Goal: Task Accomplishment & Management: Complete application form

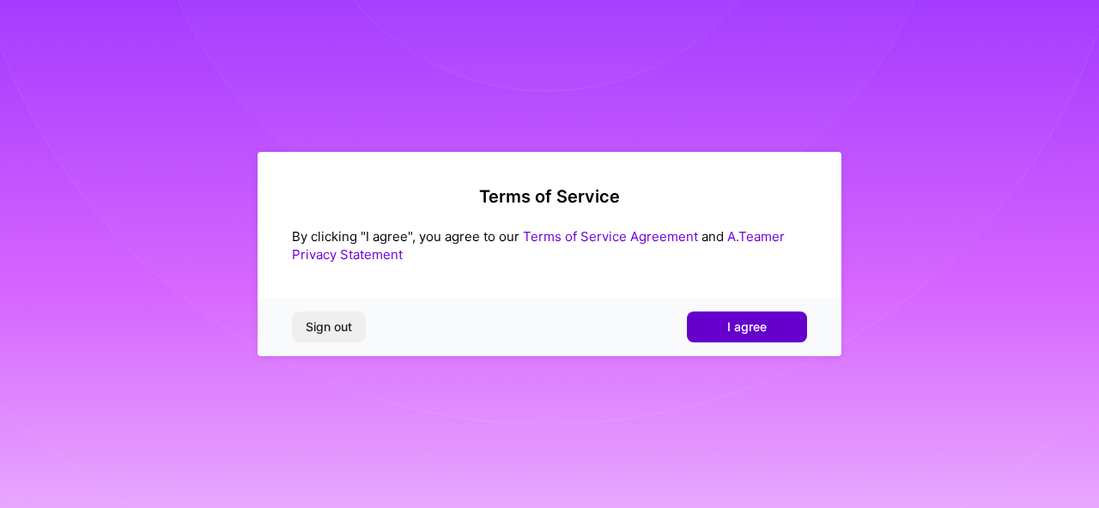
click at [723, 322] on button "I agree" at bounding box center [747, 327] width 120 height 31
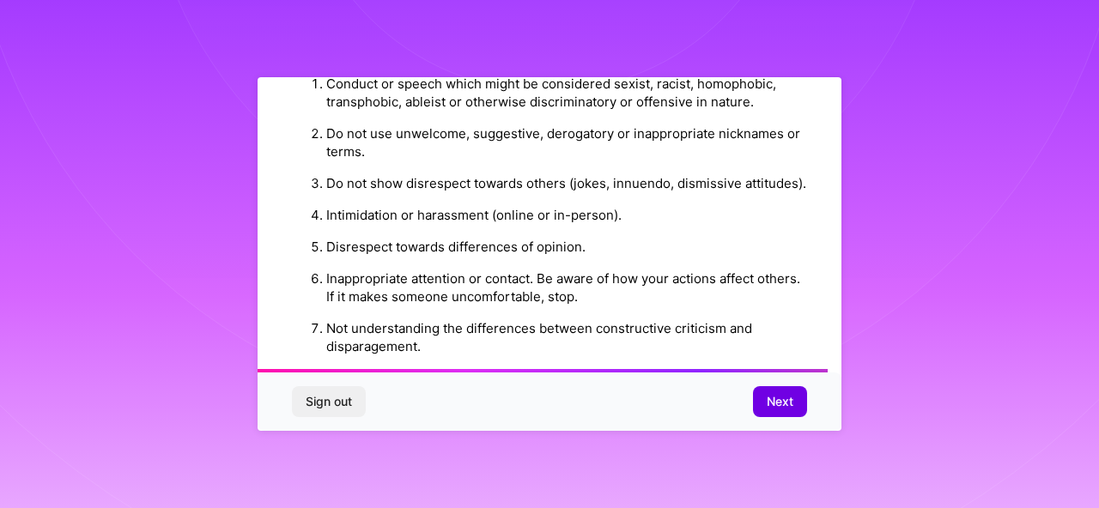
scroll to position [2081, 0]
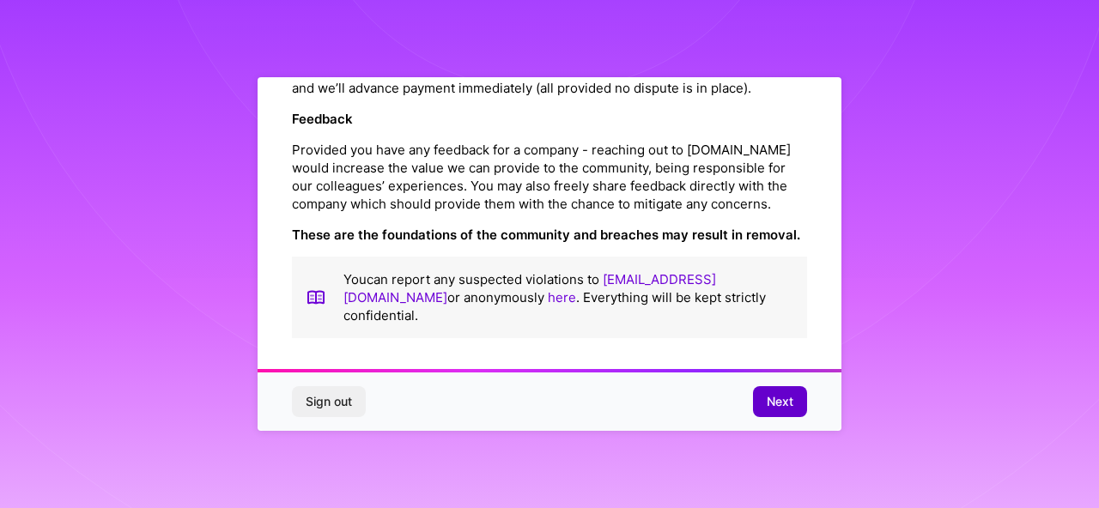
click at [769, 391] on button "Next" at bounding box center [780, 401] width 54 height 31
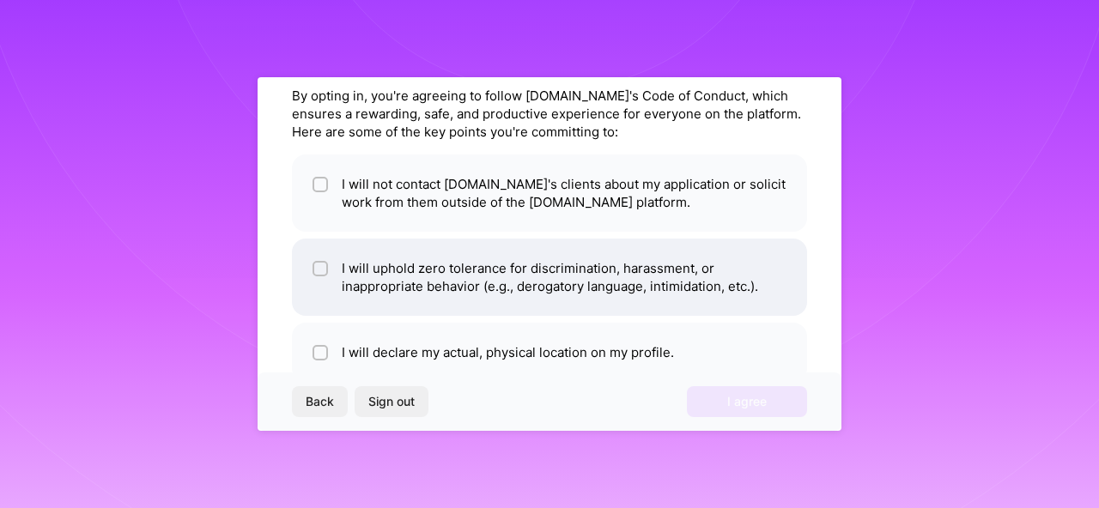
scroll to position [0, 0]
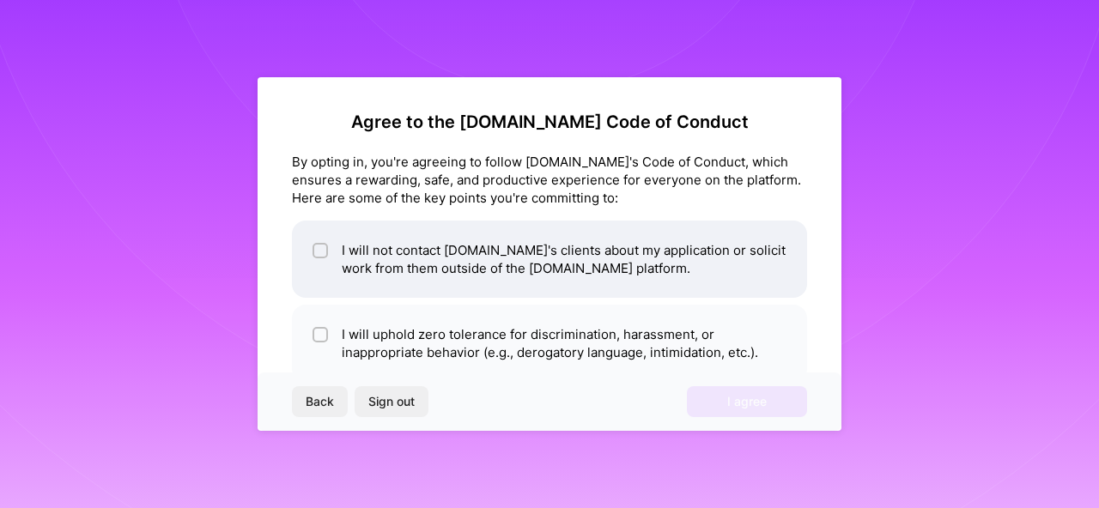
click at [374, 245] on li "I will not contact A.Team's clients about my application or solicit work from t…" at bounding box center [549, 259] width 515 height 77
checkbox input "true"
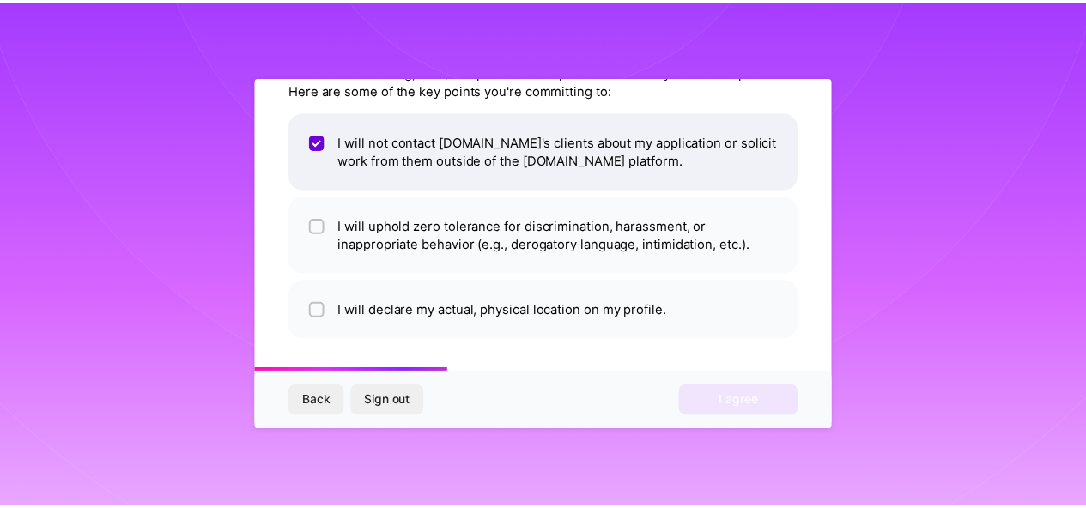
scroll to position [110, 0]
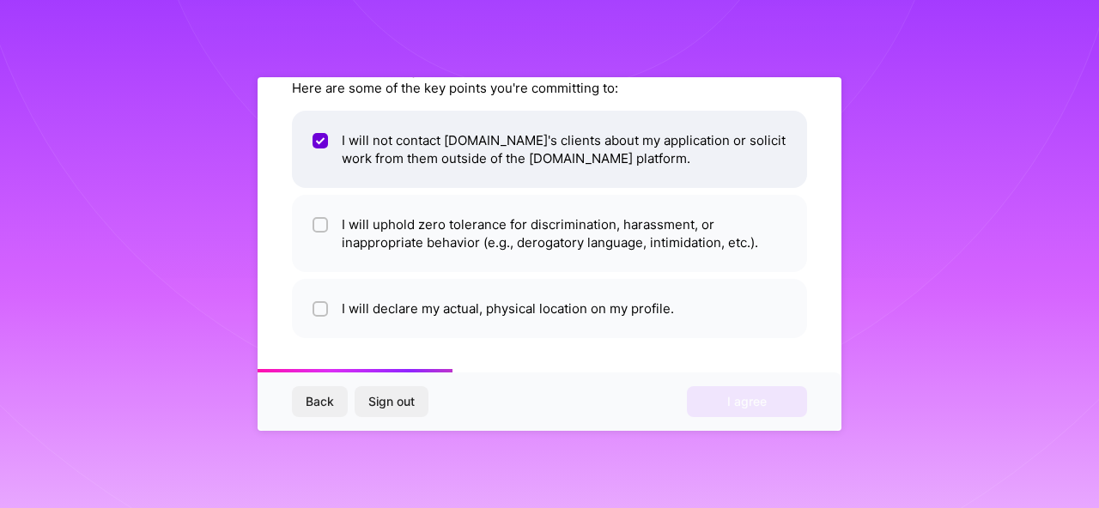
click at [374, 245] on li "I will uphold zero tolerance for discrimination, harassment, or inappropriate b…" at bounding box center [549, 233] width 515 height 77
checkbox input "true"
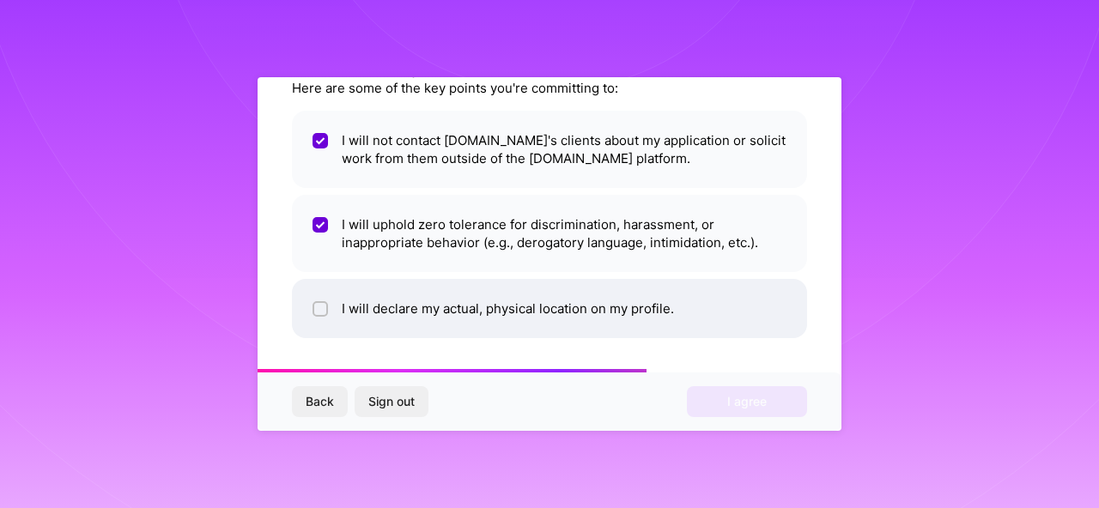
click at [373, 303] on li "I will declare my actual, physical location on my profile." at bounding box center [549, 308] width 515 height 59
checkbox input "true"
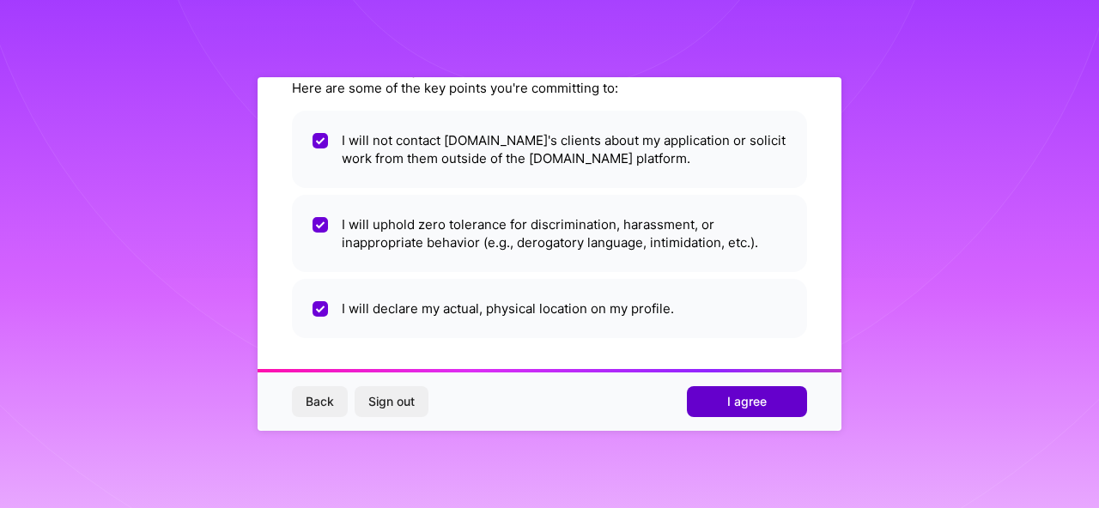
click at [754, 403] on span "I agree" at bounding box center [747, 401] width 40 height 17
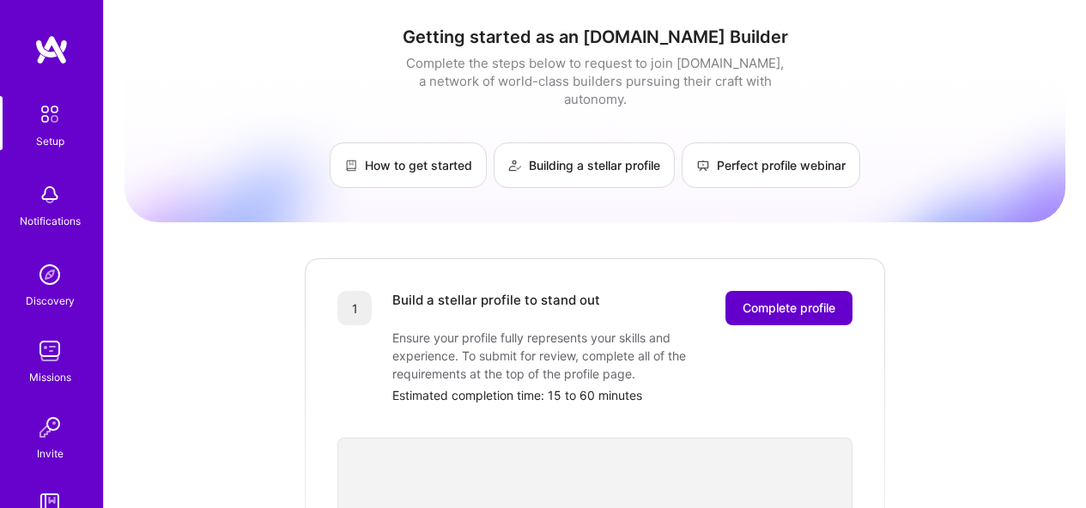
click at [830, 300] on span "Complete profile" at bounding box center [789, 308] width 93 height 17
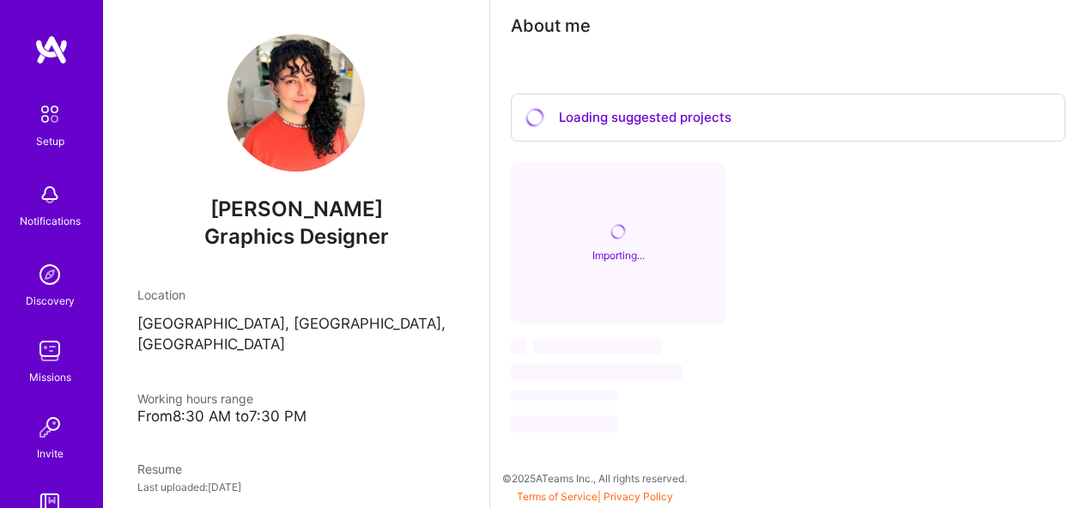
scroll to position [70, 0]
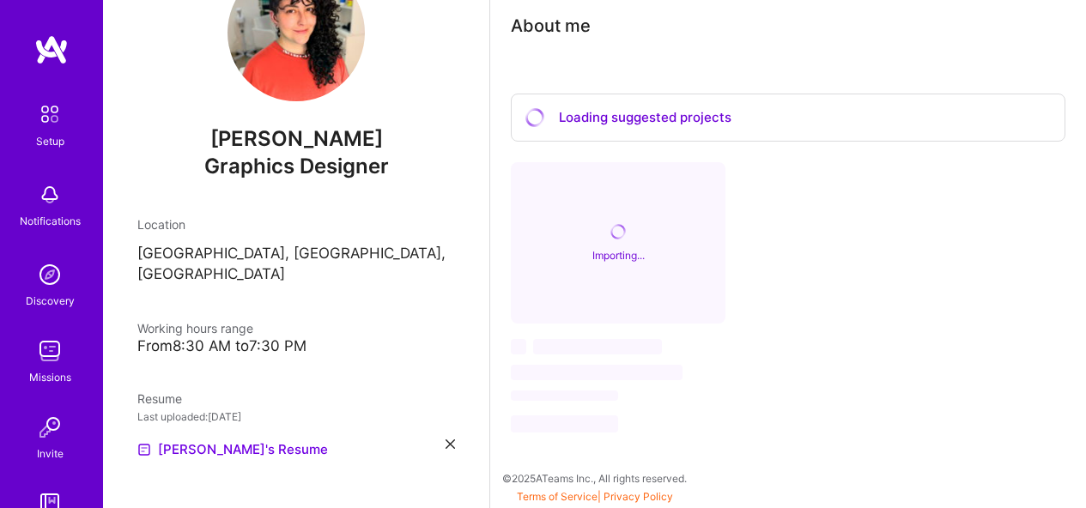
click at [262, 337] on div "From 8:30 AM to 7:30 PM" at bounding box center [296, 346] width 318 height 18
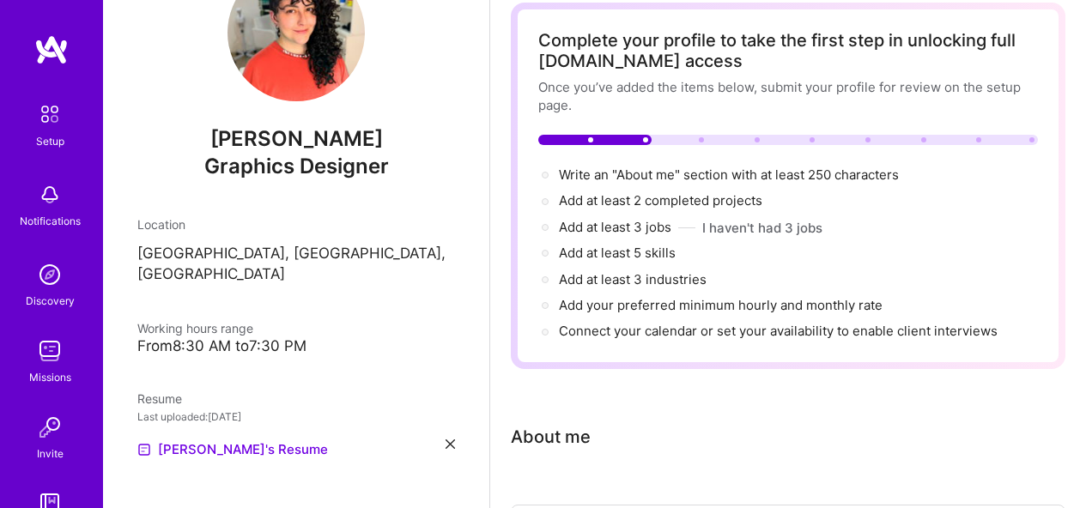
scroll to position [0, 0]
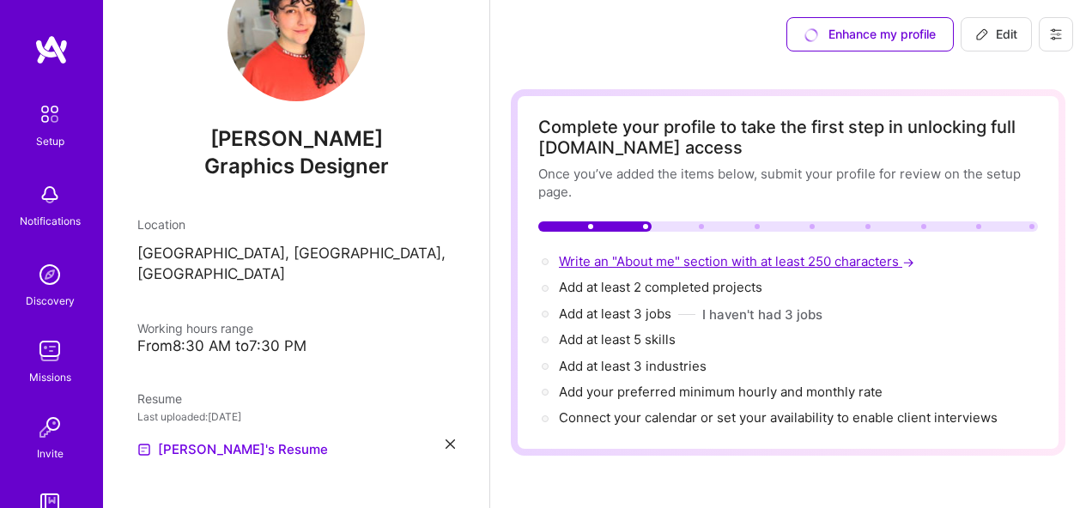
click at [694, 268] on span "Write an "About me" section with at least 250 characters →" at bounding box center [738, 261] width 359 height 16
select select "US"
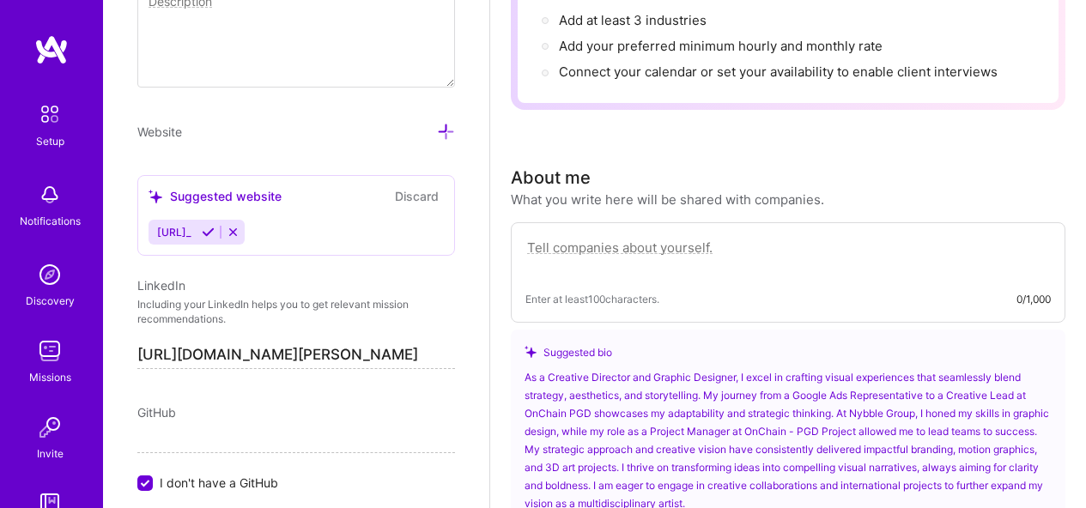
scroll to position [341, 0]
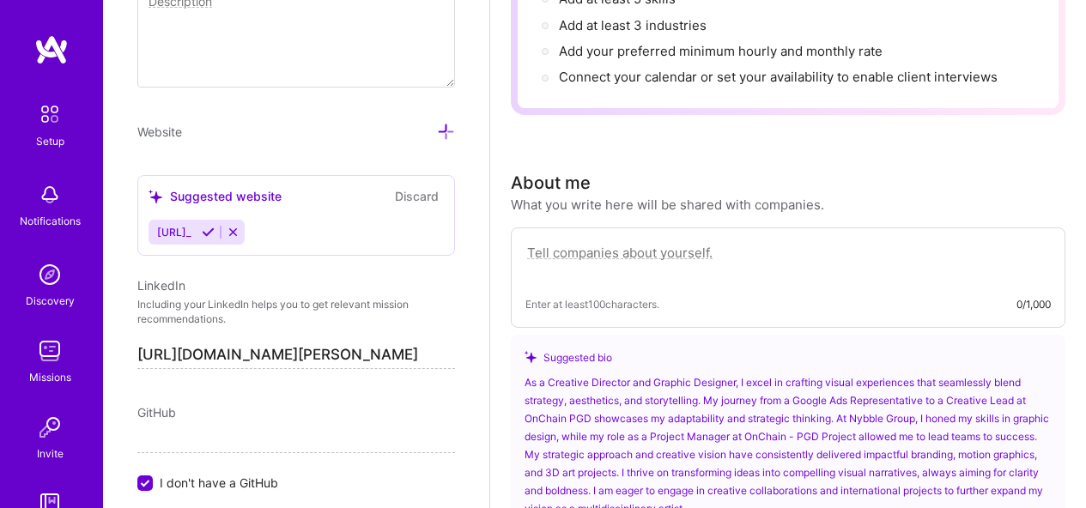
click at [688, 265] on textarea at bounding box center [789, 262] width 526 height 40
paste textarea "I’m a Creative Director, 3D Artist, Graphic Designer, and Motion Designer, focu…"
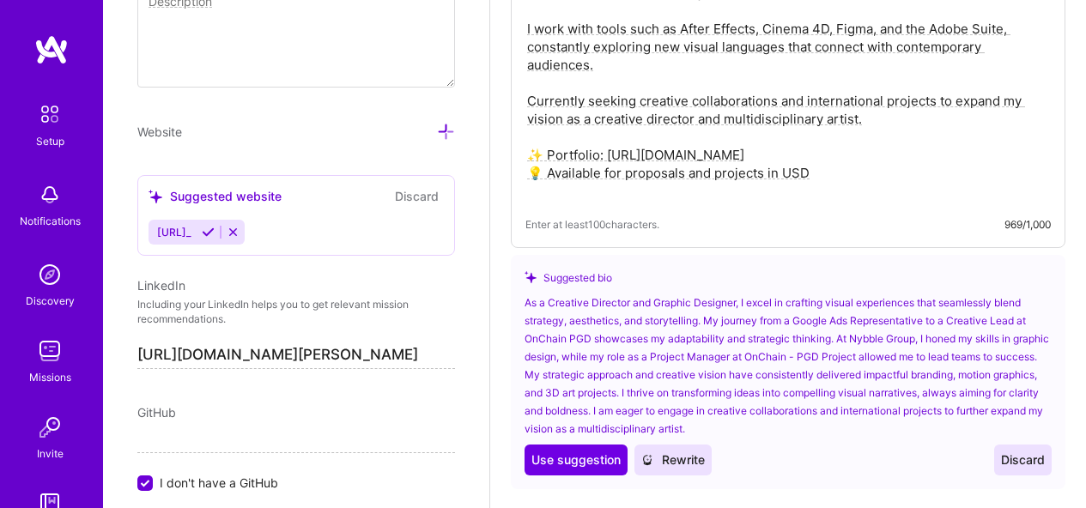
scroll to position [751, 0]
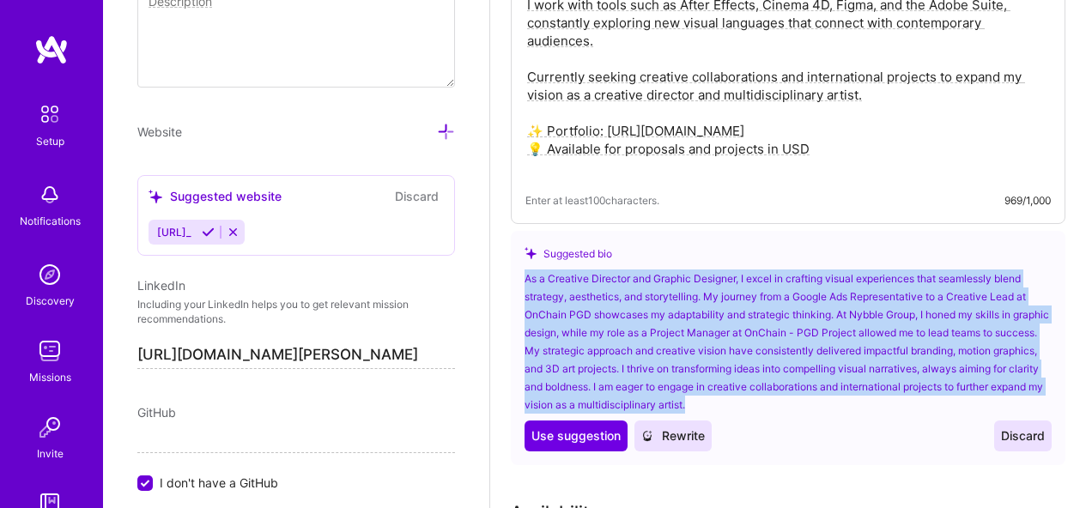
drag, startPoint x: 526, startPoint y: 282, endPoint x: 757, endPoint y: 399, distance: 260.0
click at [757, 399] on div "As a Creative Director and Graphic Designer, I excel in crafting visual experie…" at bounding box center [788, 342] width 527 height 144
click at [605, 429] on span "Use suggestion" at bounding box center [576, 436] width 89 height 17
type textarea "As a Creative Director and Graphic Designer, I excel in crafting visual experie…"
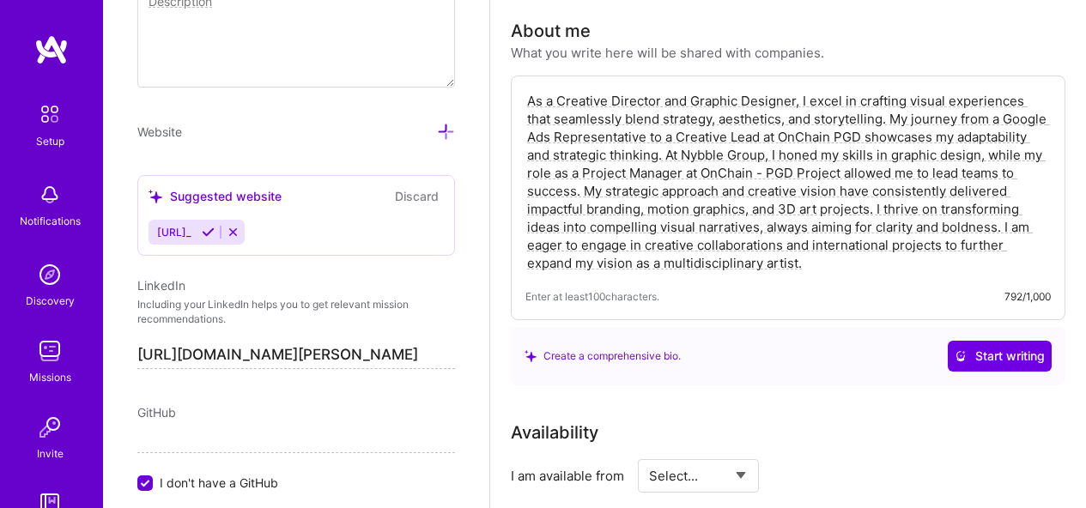
scroll to position [435, 0]
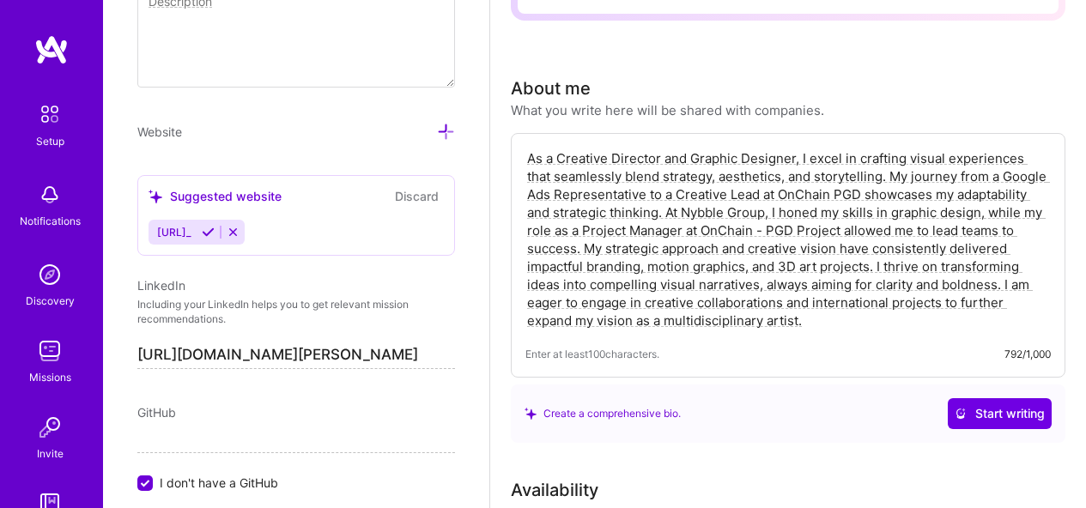
click at [851, 317] on textarea "As a Creative Director and Graphic Designer, I excel in crafting visual experie…" at bounding box center [789, 240] width 526 height 184
click at [895, 176] on textarea "As a Creative Director and Graphic Designer, I excel in crafting visual experie…" at bounding box center [789, 240] width 526 height 184
click at [684, 289] on textarea "As a Creative Director and Graphic Designer, I excel in crafting visual experie…" at bounding box center [789, 240] width 526 height 184
drag, startPoint x: 857, startPoint y: 325, endPoint x: 502, endPoint y: 146, distance: 397.9
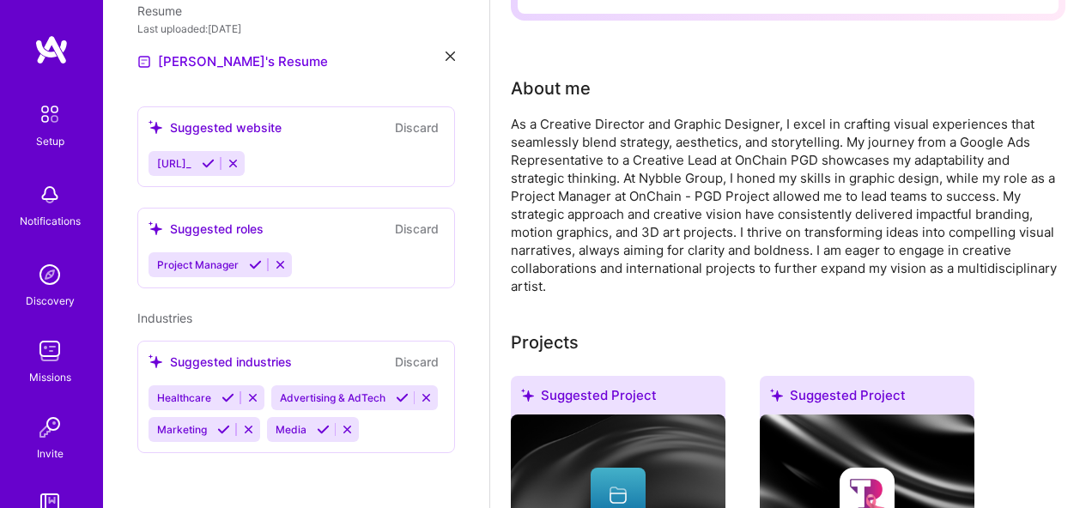
scroll to position [401, 0]
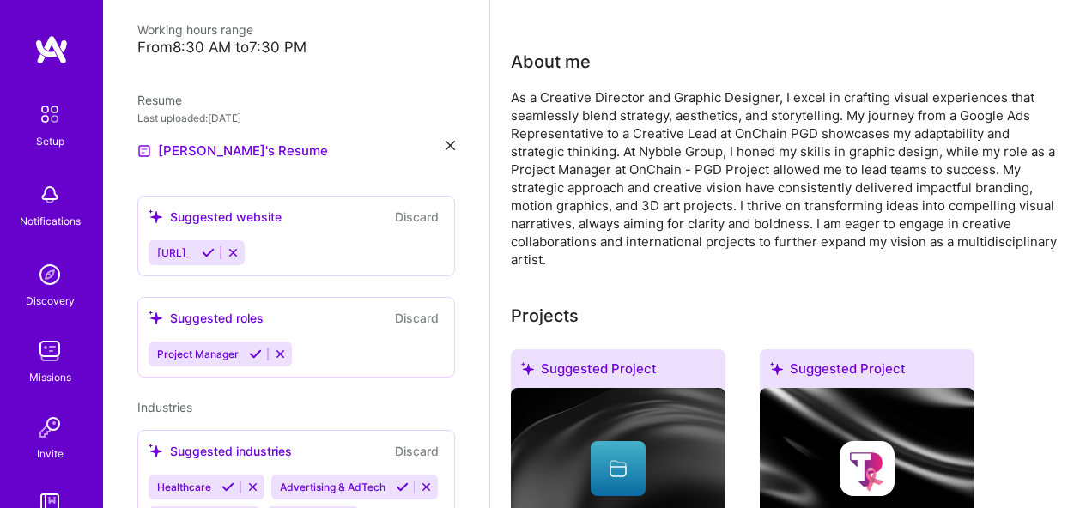
click at [660, 118] on div "As a Creative Director and Graphic Designer, I excel in crafting visual experie…" at bounding box center [788, 178] width 555 height 180
click at [607, 138] on div "As a Creative Director and Graphic Designer, I excel in crafting visual experie…" at bounding box center [788, 178] width 555 height 180
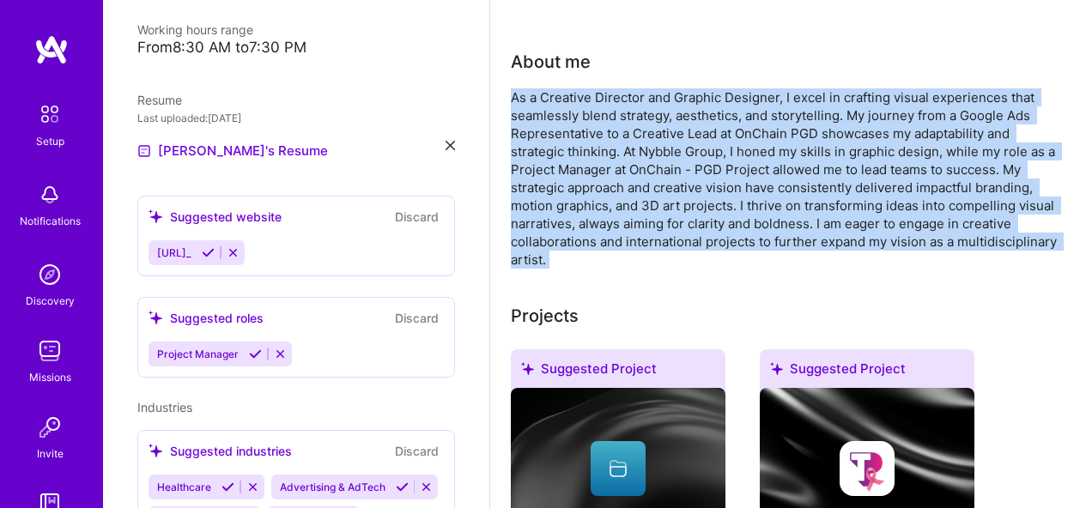
click at [607, 138] on div "As a Creative Director and Graphic Designer, I excel in crafting visual experie…" at bounding box center [788, 178] width 555 height 180
click at [599, 160] on div "As a Creative Director and Graphic Designer, I excel in crafting visual experie…" at bounding box center [788, 178] width 555 height 180
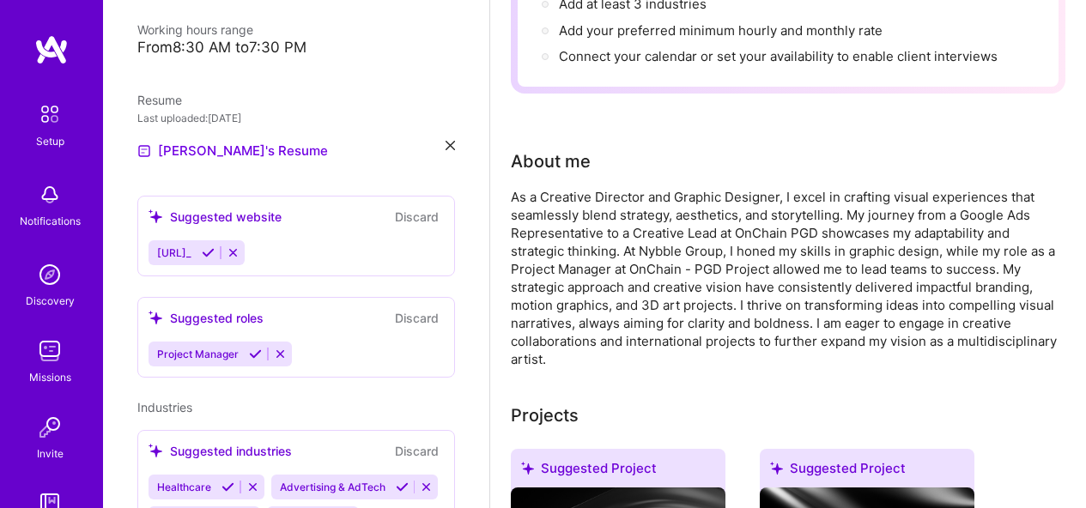
scroll to position [372, 0]
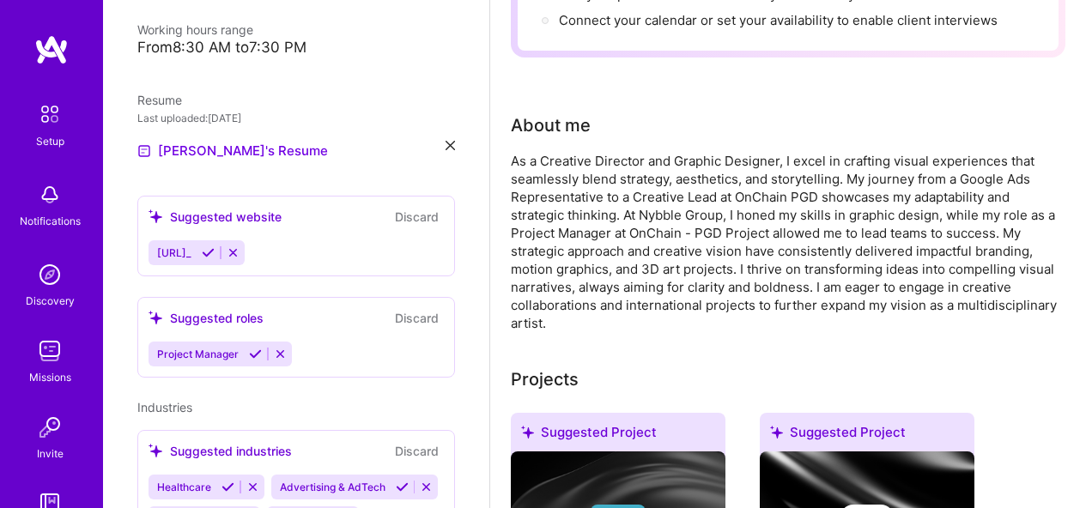
click at [604, 234] on div "As a Creative Director and Graphic Designer, I excel in crafting visual experie…" at bounding box center [788, 242] width 555 height 180
click at [593, 275] on div "As a Creative Director and Graphic Designer, I excel in crafting visual experie…" at bounding box center [788, 242] width 555 height 180
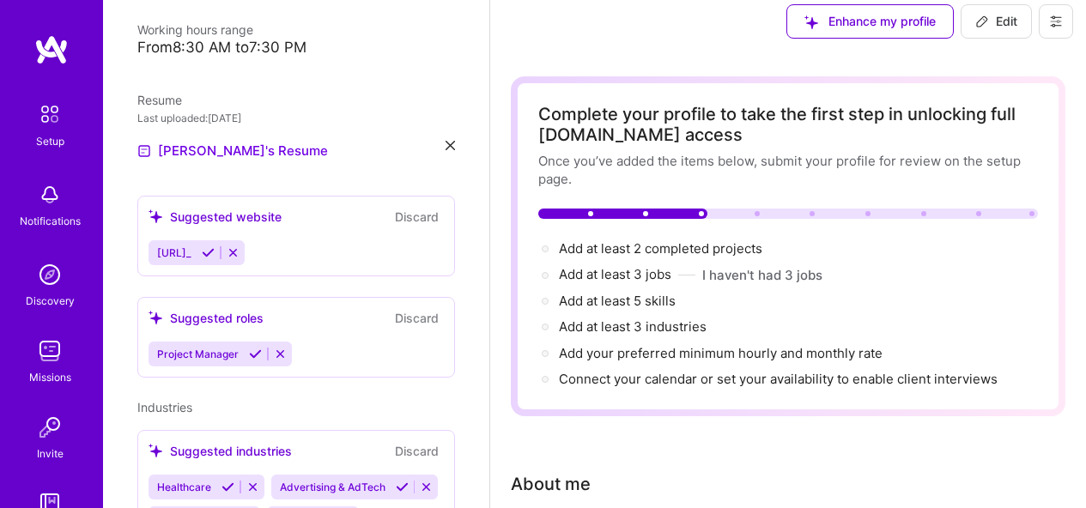
scroll to position [0, 0]
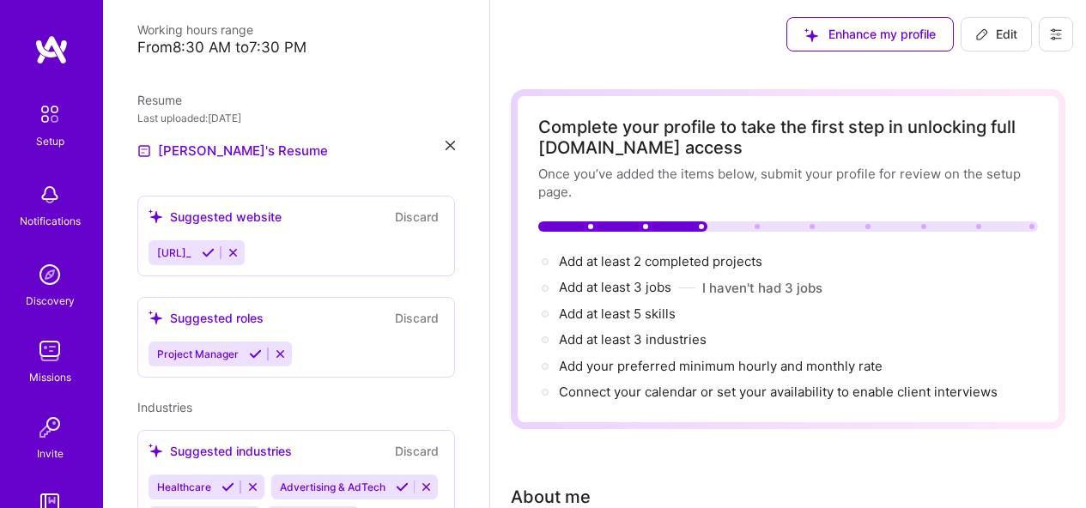
click at [230, 309] on div "Suggested roles" at bounding box center [206, 318] width 115 height 18
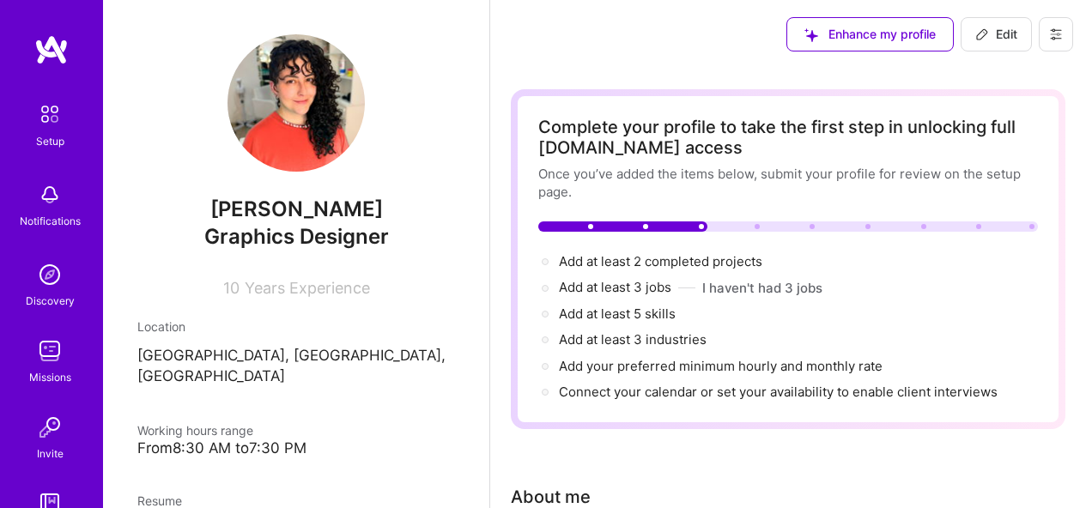
scroll to position [185, 0]
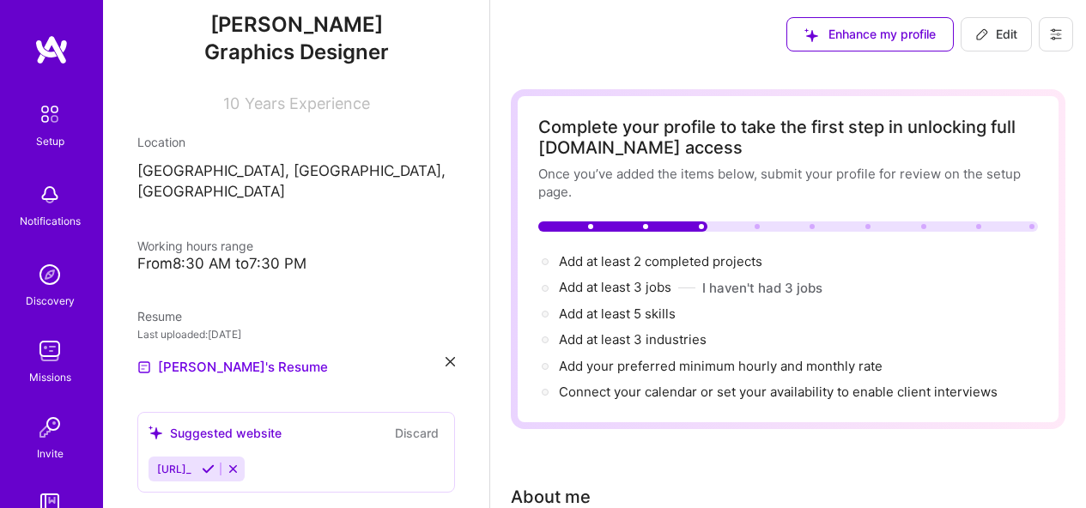
click at [646, 229] on div at bounding box center [622, 227] width 169 height 10
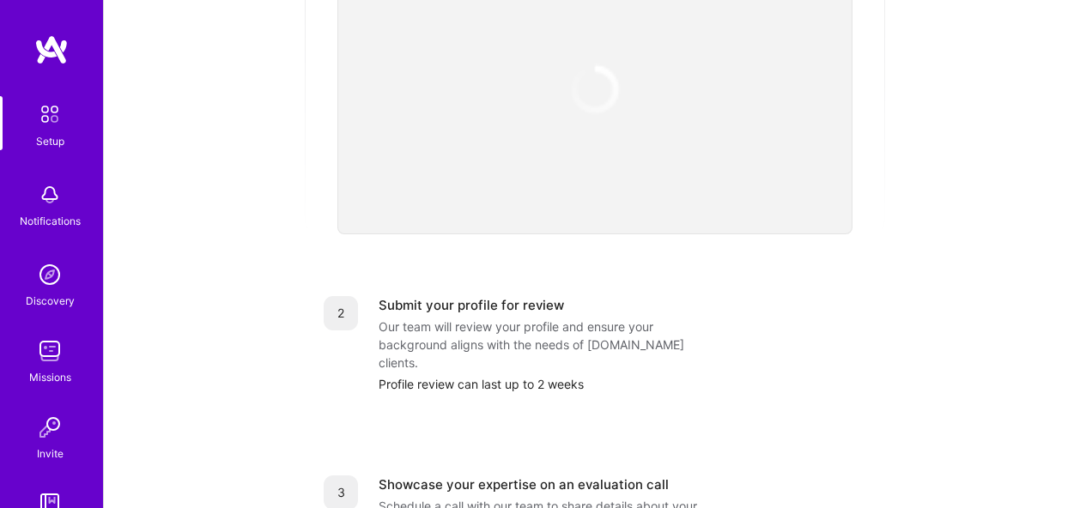
scroll to position [140, 0]
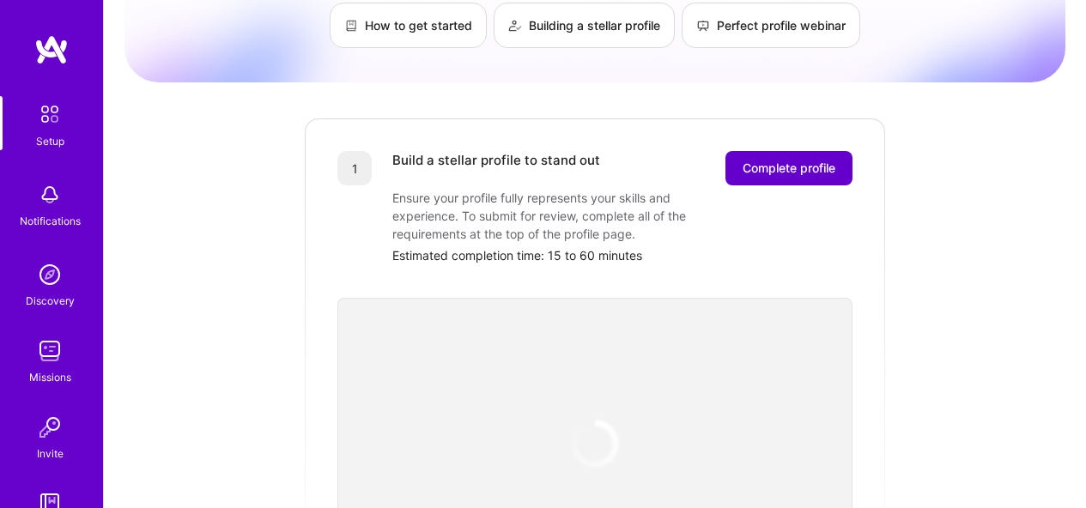
click at [801, 161] on button "Complete profile" at bounding box center [789, 168] width 127 height 34
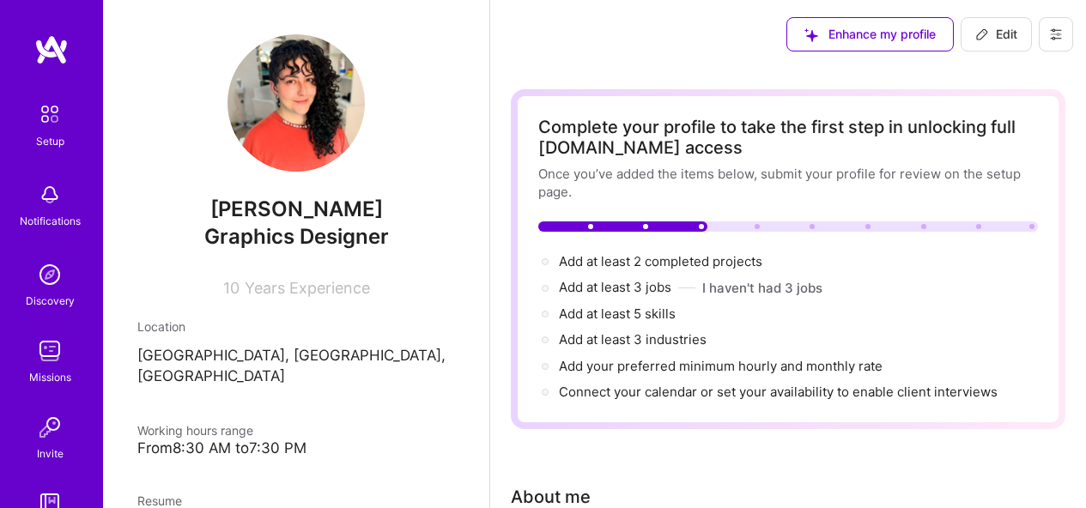
scroll to position [367, 0]
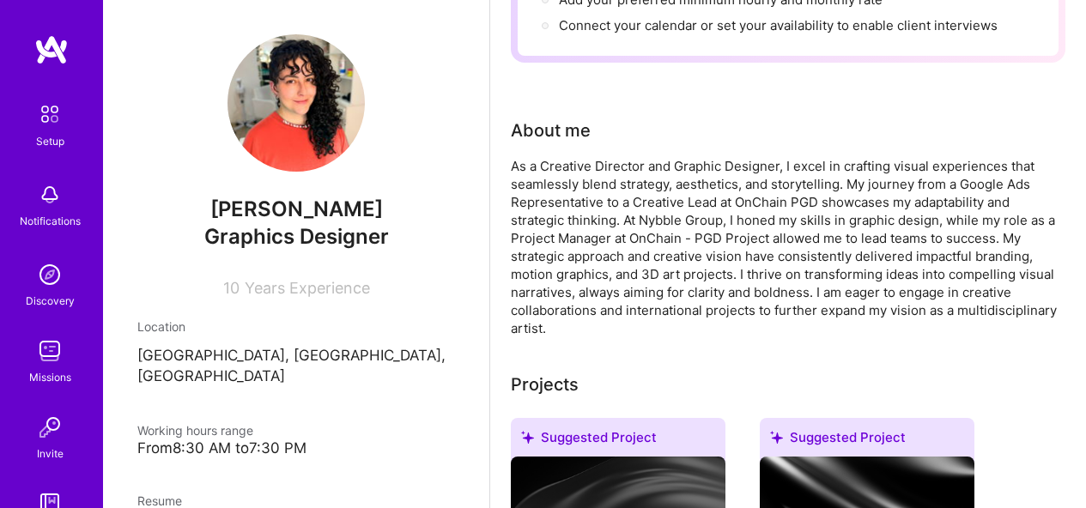
click at [672, 267] on div "As a Creative Director and Graphic Designer, I excel in crafting visual experie…" at bounding box center [788, 247] width 555 height 180
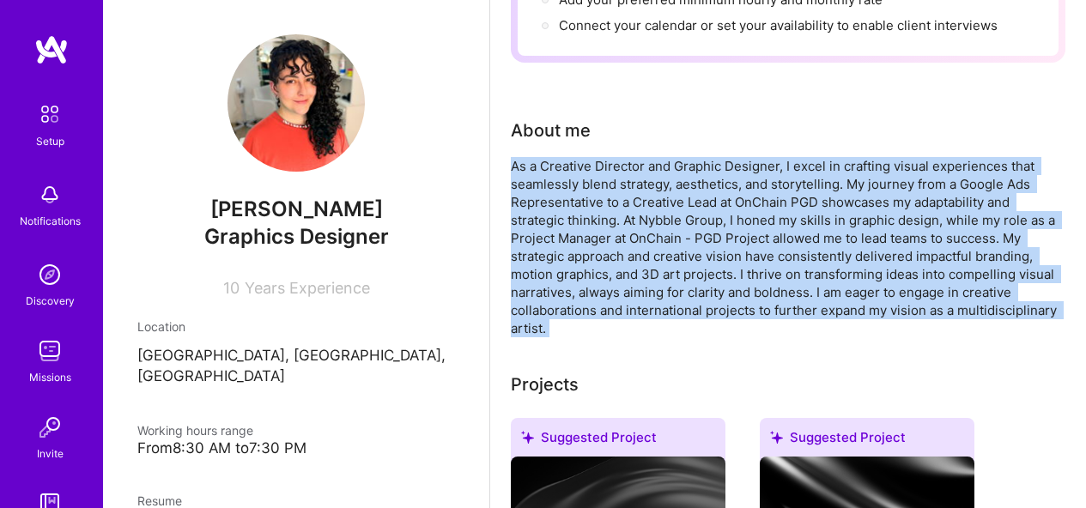
click at [672, 267] on div "As a Creative Director and Graphic Designer, I excel in crafting visual experie…" at bounding box center [788, 247] width 555 height 180
click at [795, 258] on div "As a Creative Director and Graphic Designer, I excel in crafting visual experie…" at bounding box center [788, 247] width 555 height 180
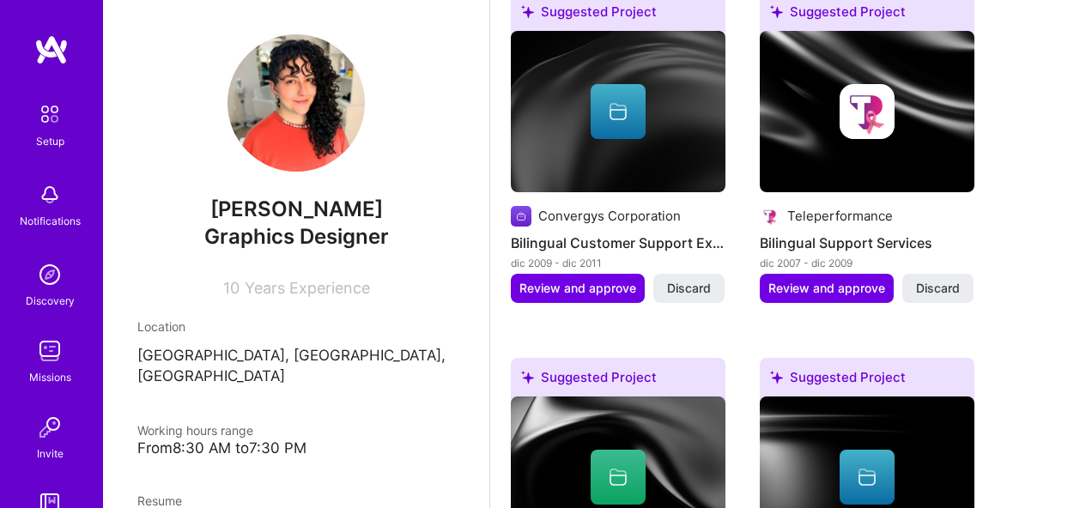
scroll to position [796, 0]
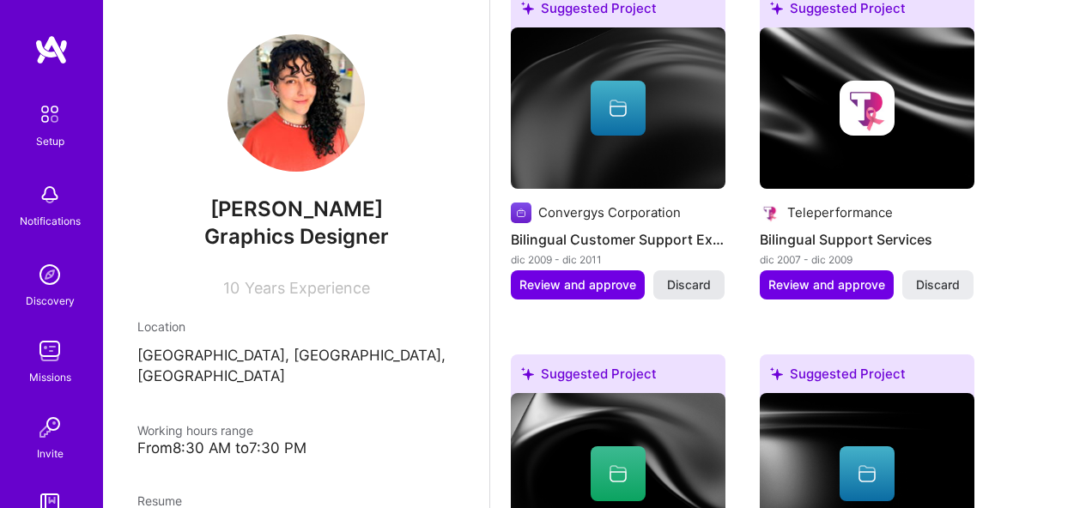
click at [679, 277] on span "Discard" at bounding box center [689, 285] width 44 height 17
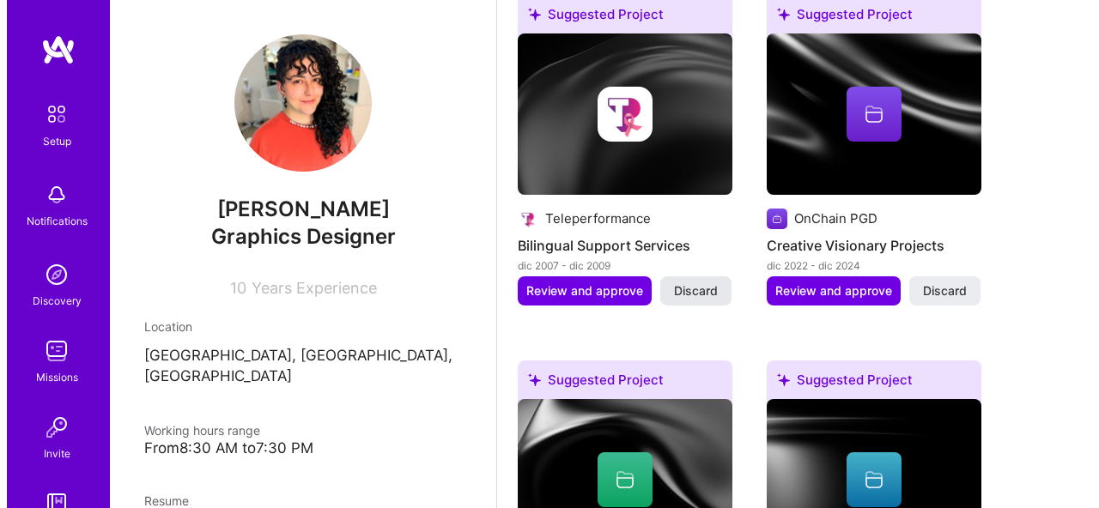
scroll to position [789, 0]
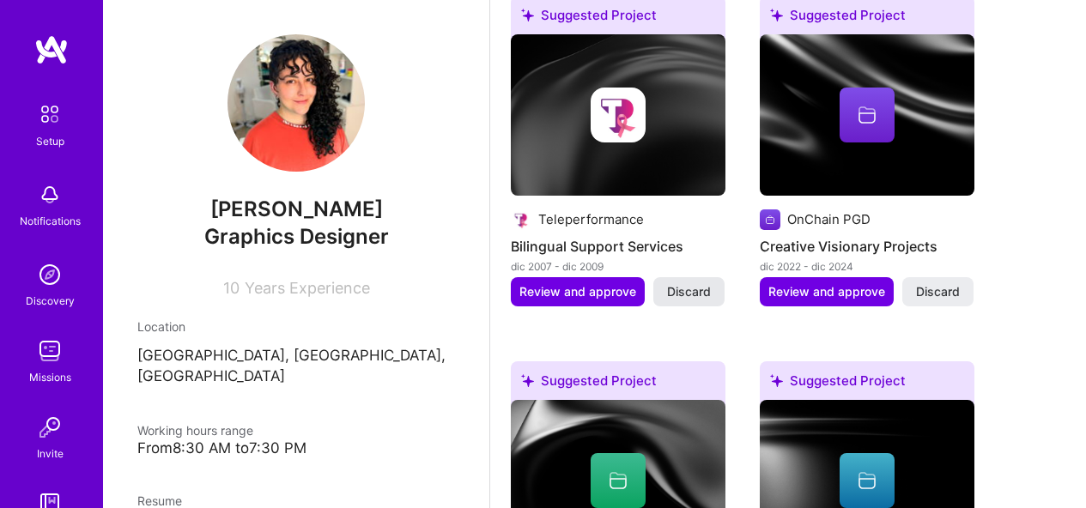
click at [692, 295] on span "Discard" at bounding box center [689, 291] width 44 height 17
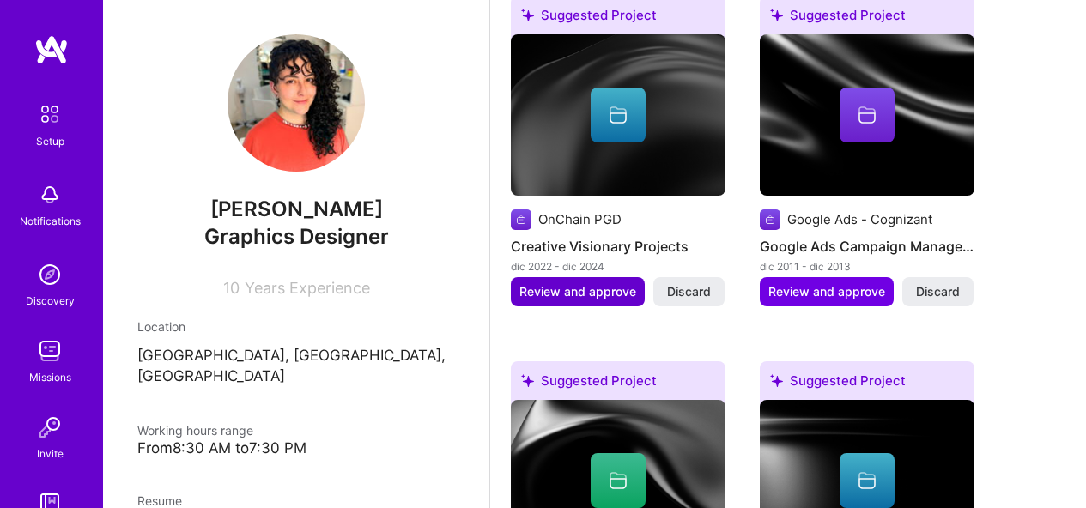
click at [589, 289] on span "Review and approve" at bounding box center [578, 291] width 117 height 17
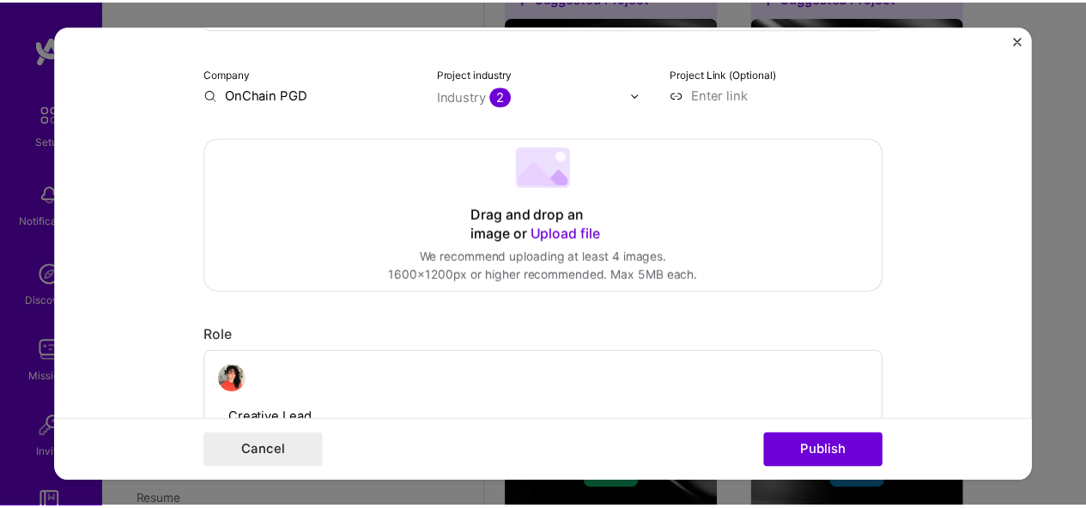
scroll to position [0, 0]
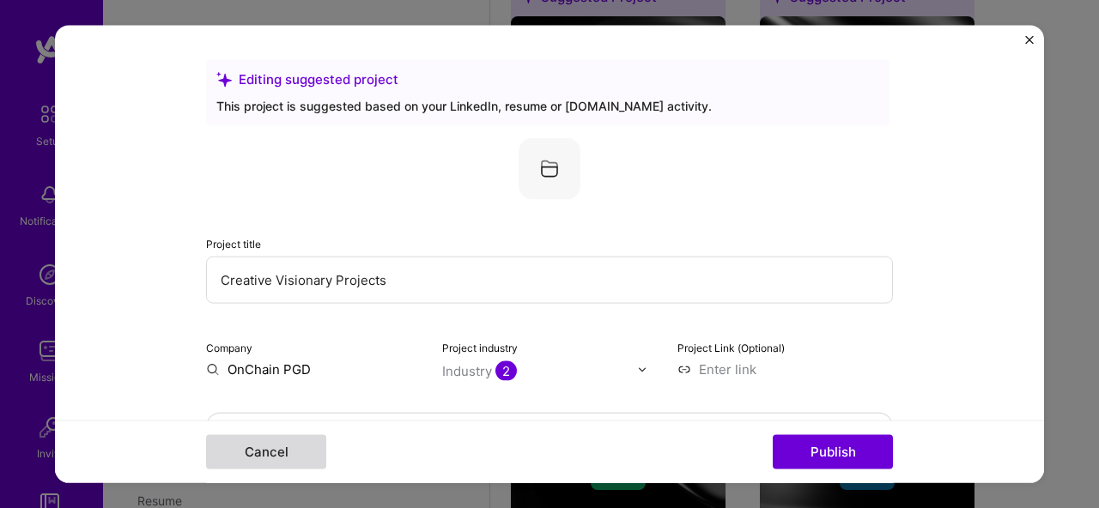
click at [305, 446] on button "Cancel" at bounding box center [266, 452] width 120 height 34
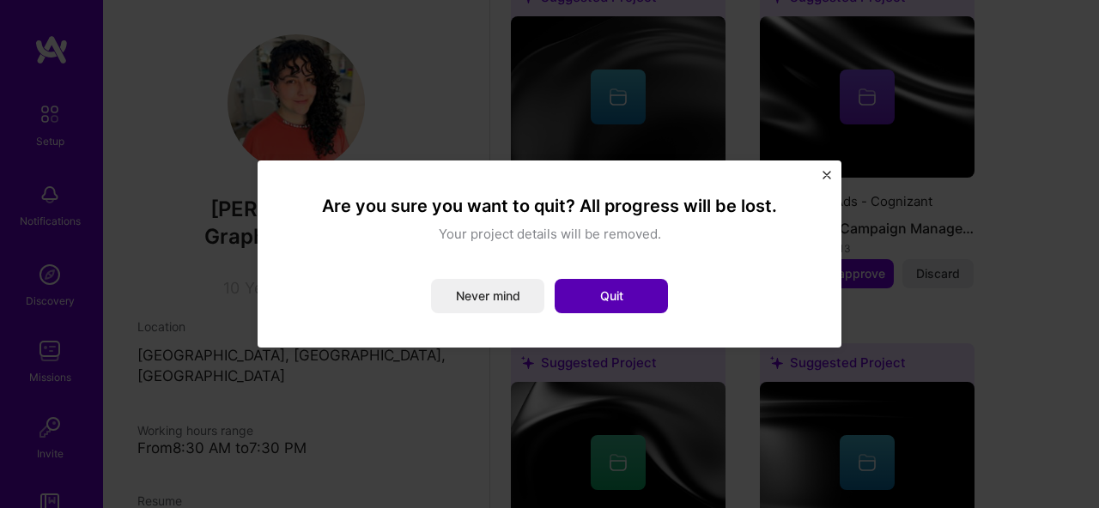
click at [648, 301] on button "Quit" at bounding box center [611, 296] width 113 height 34
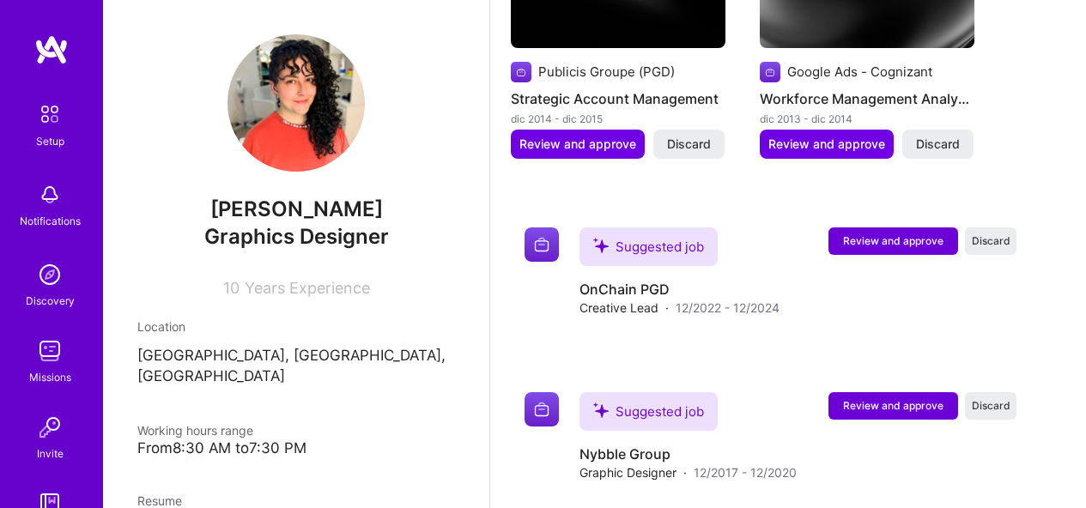
scroll to position [1584, 0]
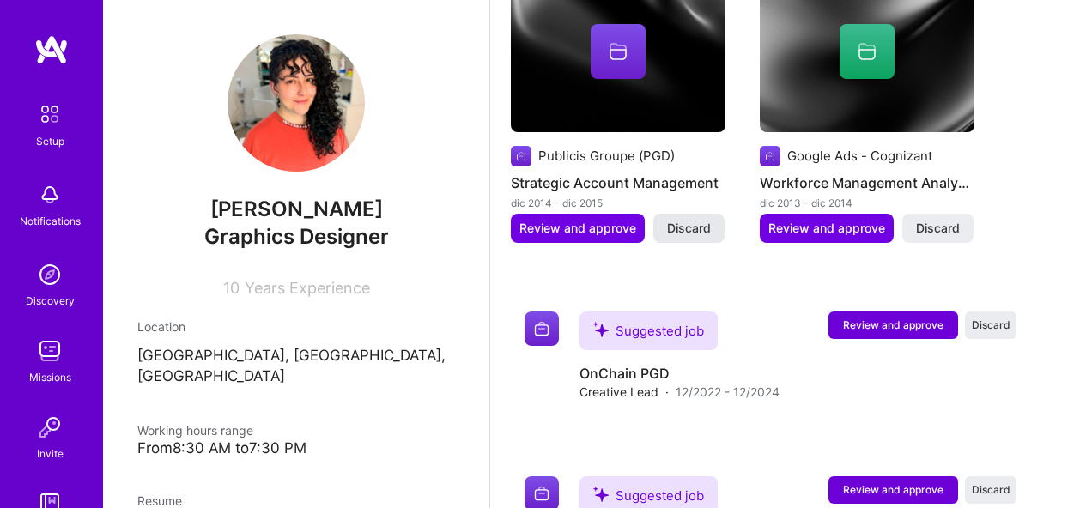
click at [675, 228] on span "Discard" at bounding box center [689, 228] width 44 height 17
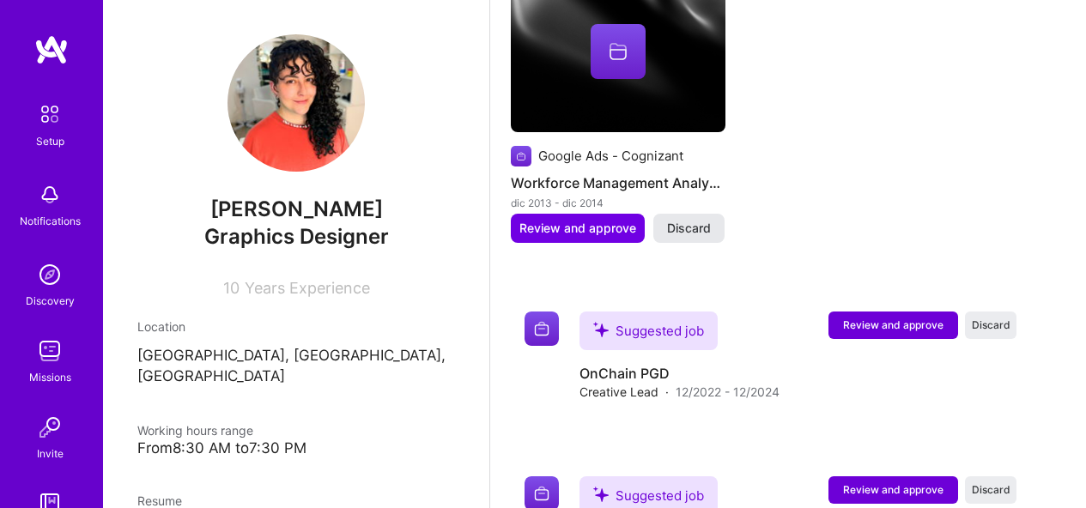
click at [675, 228] on span "Discard" at bounding box center [689, 228] width 44 height 17
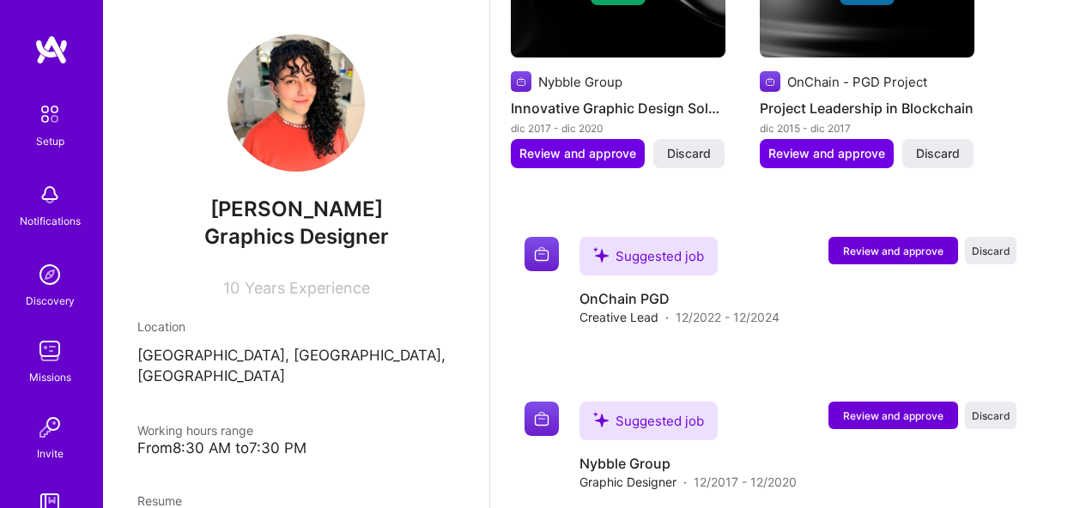
scroll to position [1260, 0]
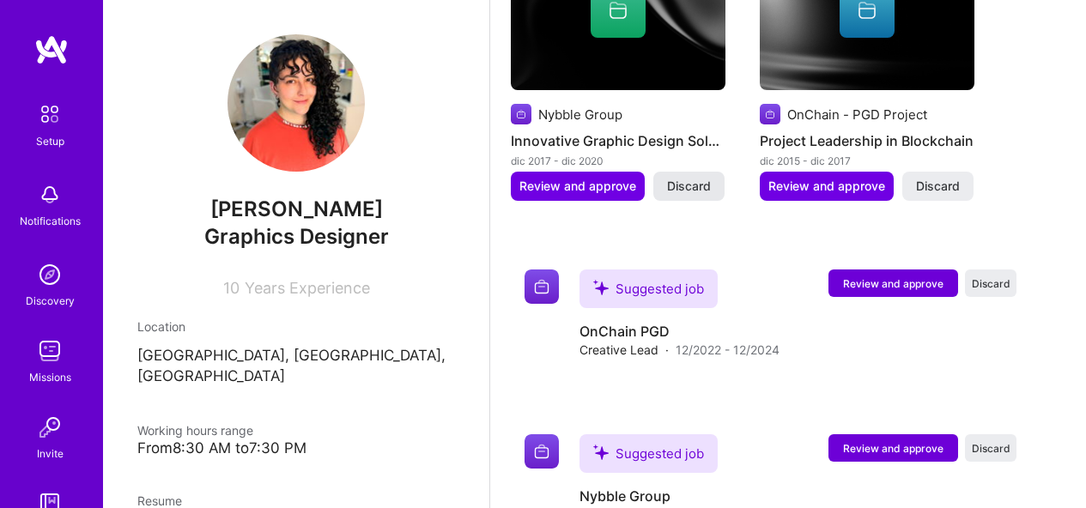
click at [686, 190] on span "Discard" at bounding box center [689, 186] width 44 height 17
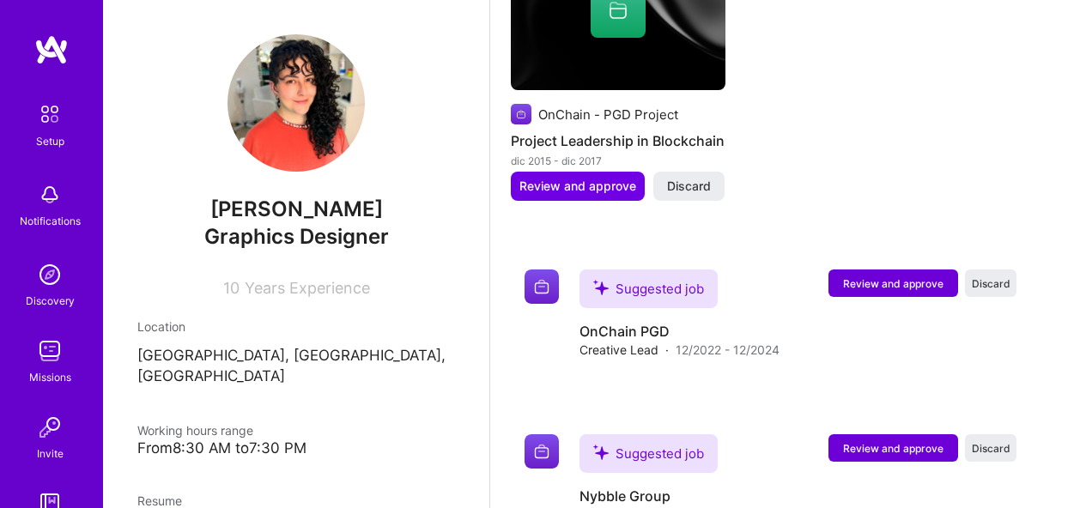
click at [686, 190] on span "Discard" at bounding box center [689, 186] width 44 height 17
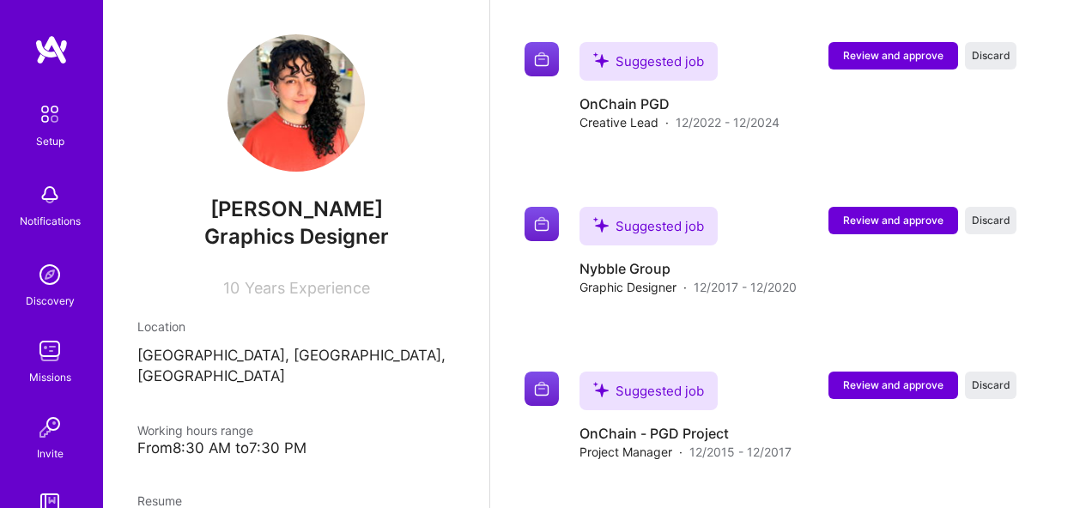
scroll to position [821, 0]
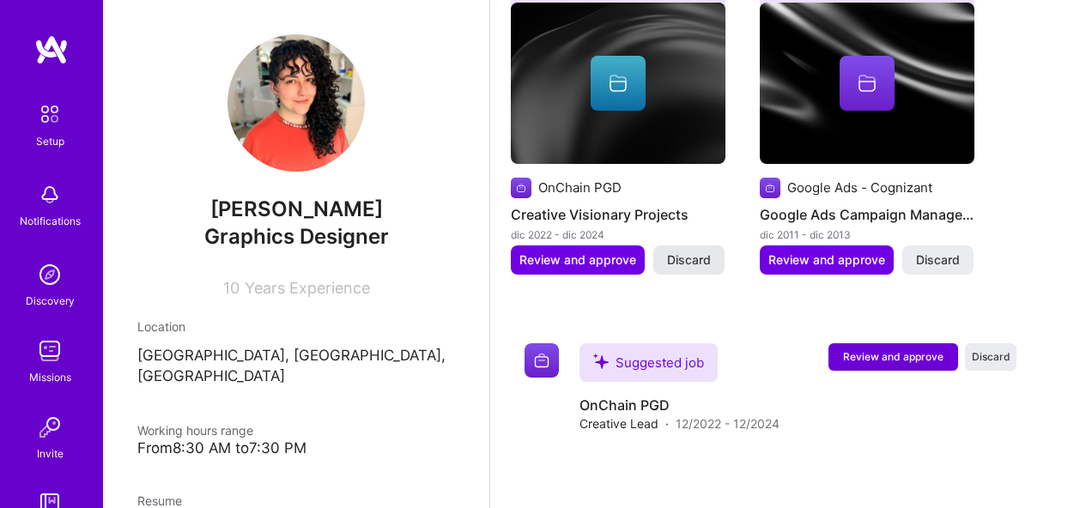
click at [668, 262] on span "Discard" at bounding box center [689, 260] width 44 height 17
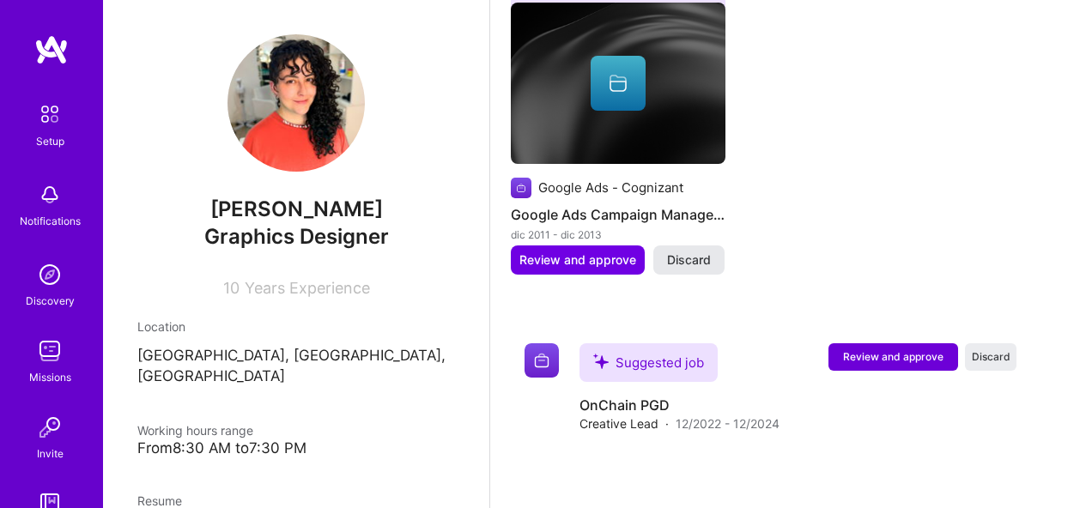
click at [682, 260] on span "Discard" at bounding box center [689, 260] width 44 height 17
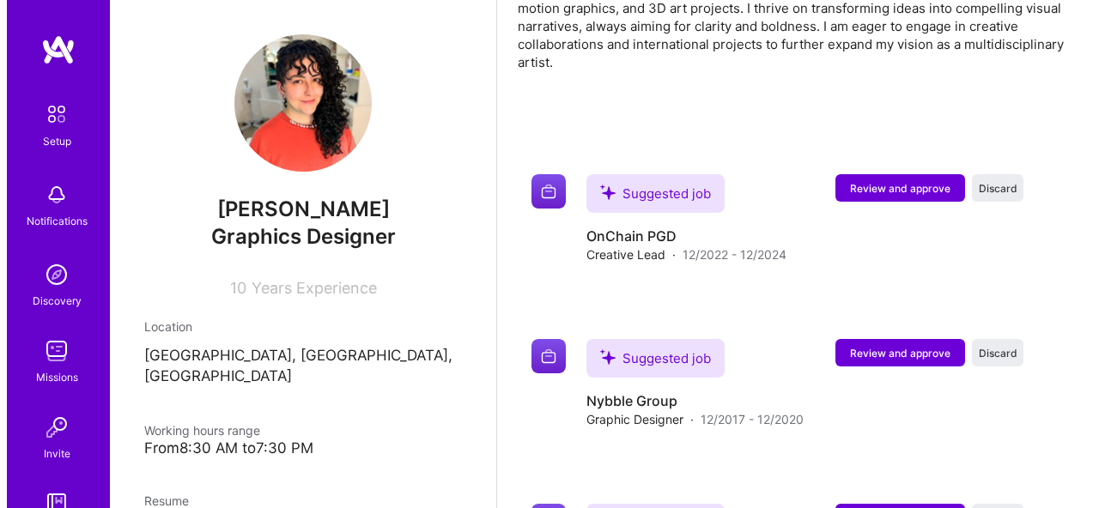
scroll to position [702, 0]
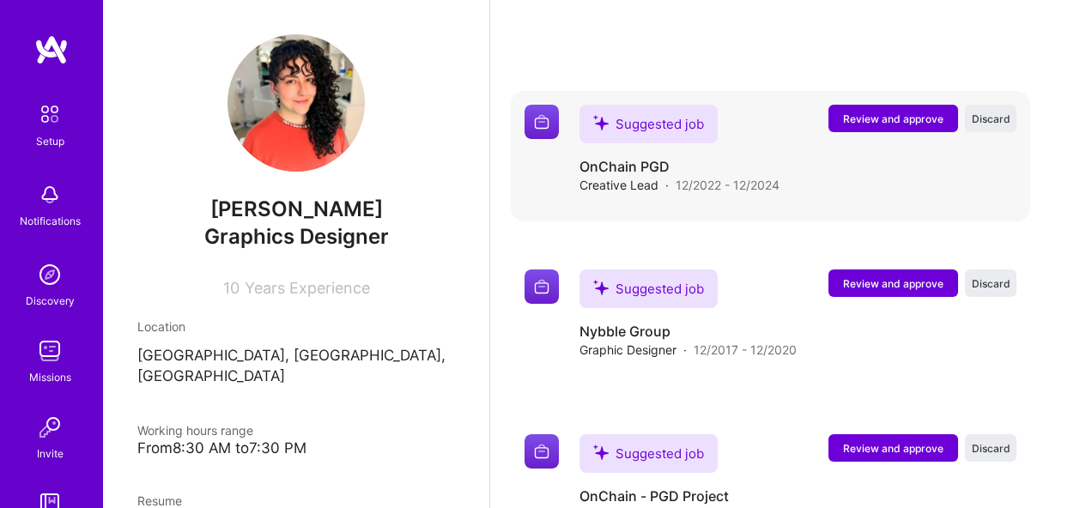
click at [948, 126] on button "Review and approve" at bounding box center [894, 118] width 130 height 27
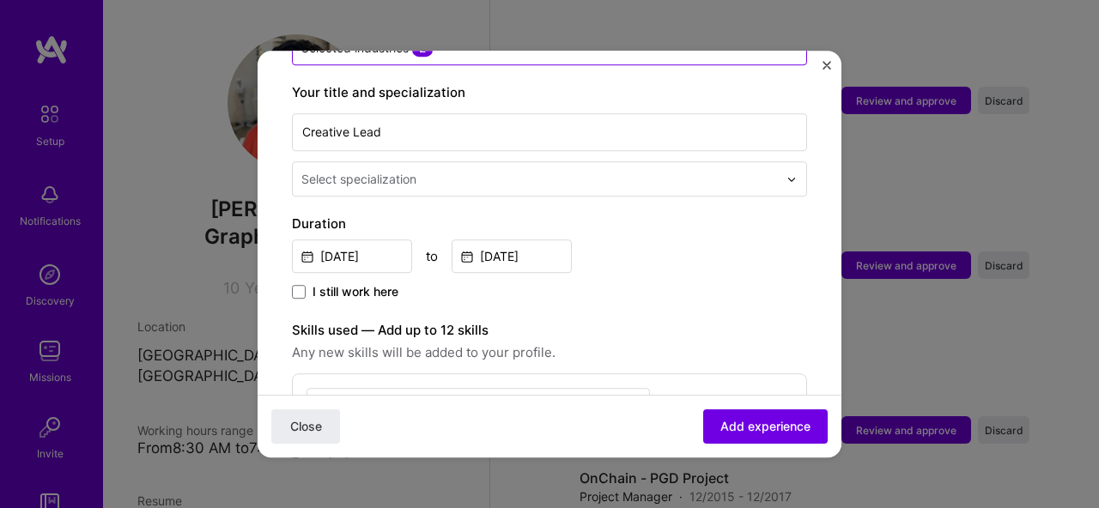
scroll to position [167, 0]
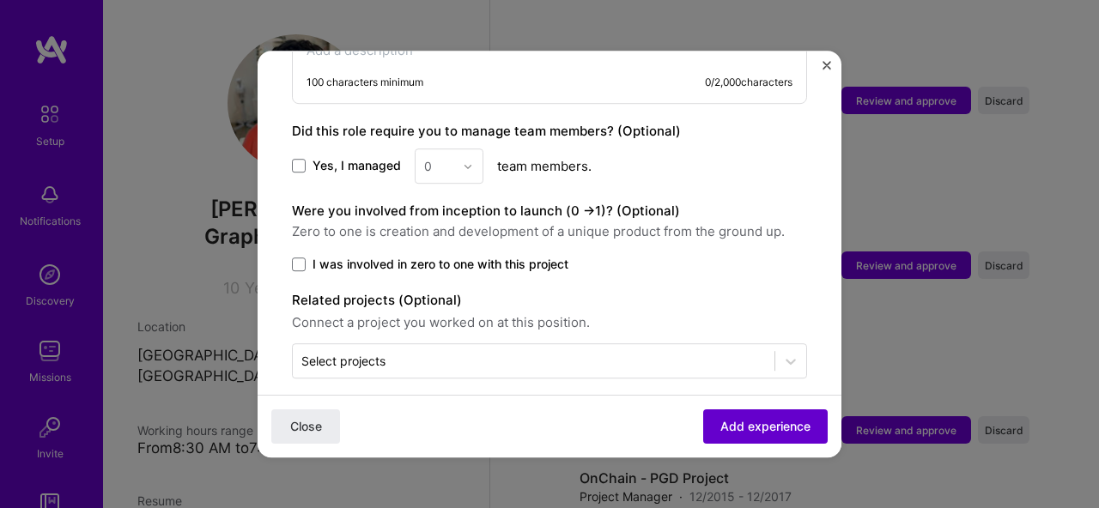
click at [739, 423] on span "Add experience" at bounding box center [766, 426] width 90 height 17
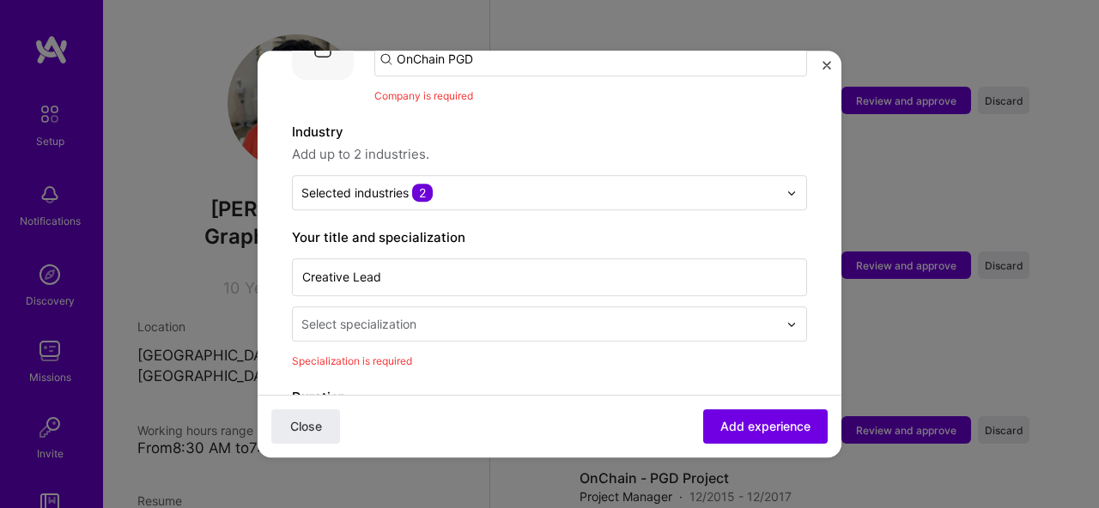
scroll to position [172, 0]
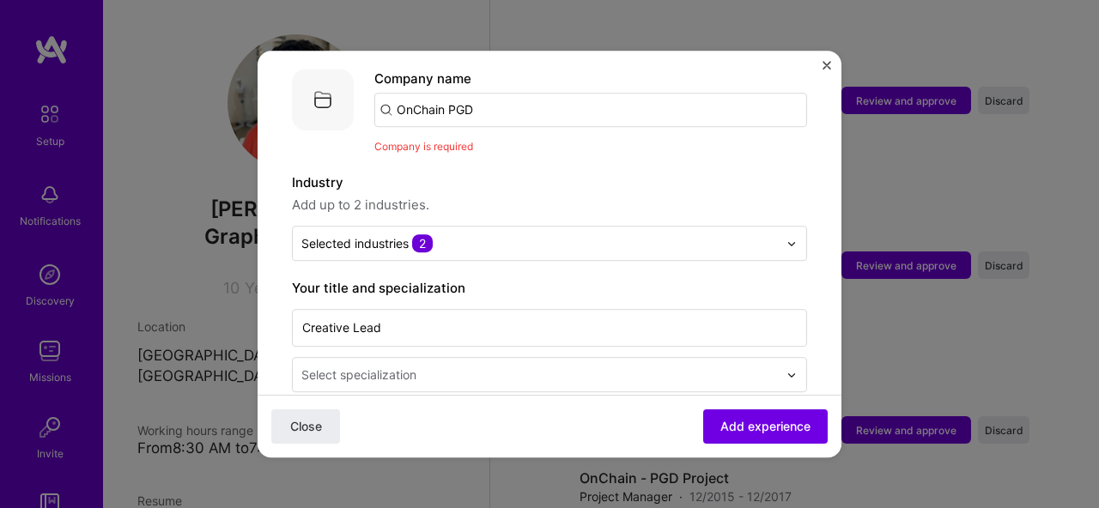
click at [486, 137] on div "Company is required" at bounding box center [590, 146] width 433 height 18
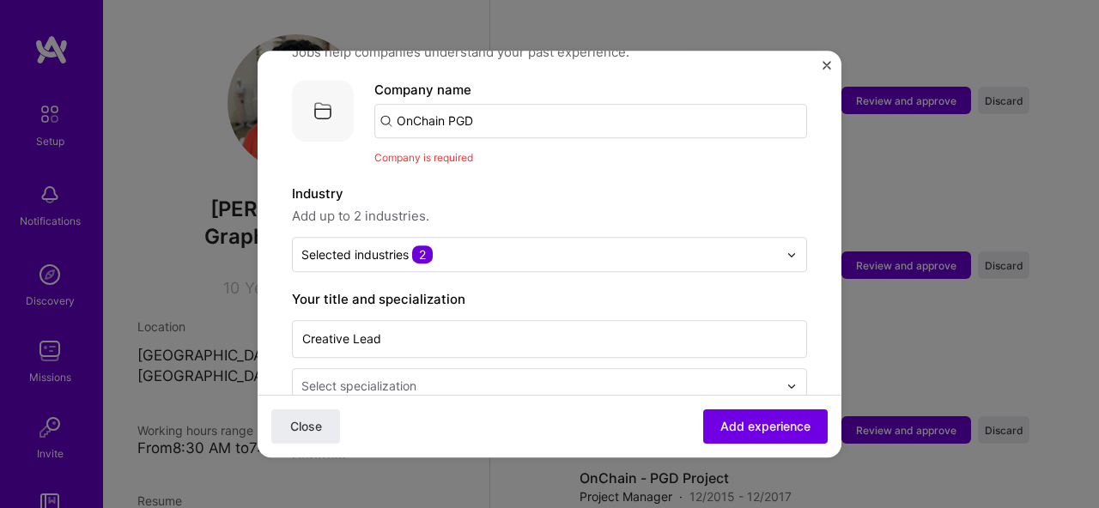
scroll to position [159, 0]
click at [497, 106] on input "OnChain PGD" at bounding box center [590, 123] width 433 height 34
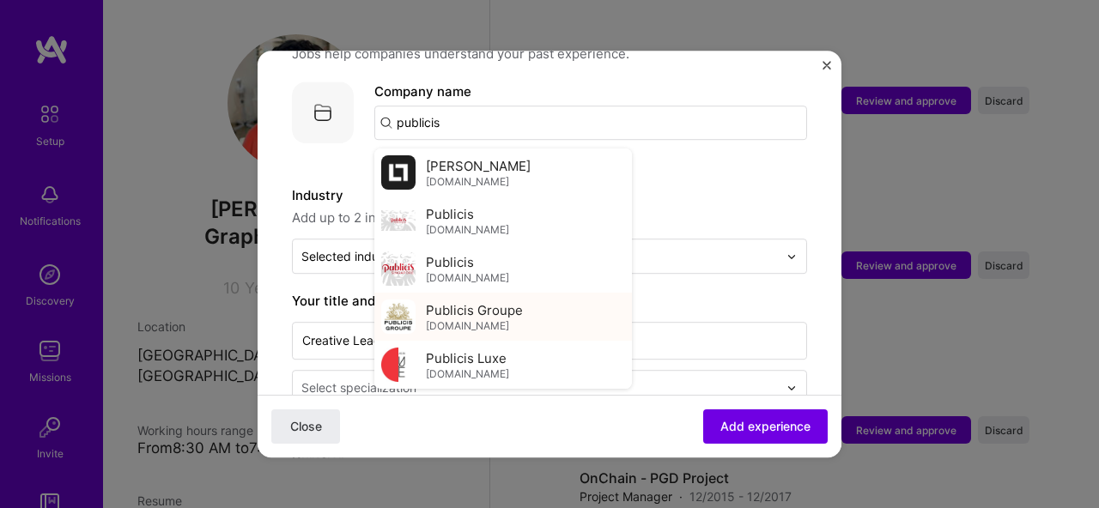
click at [491, 301] on span "Publicis Groupe" at bounding box center [474, 310] width 97 height 18
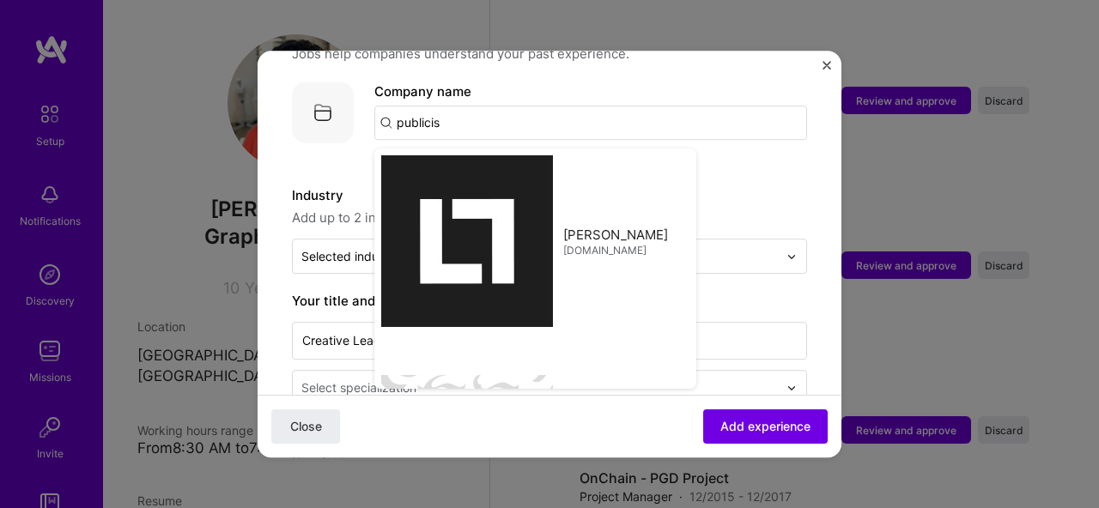
type input "Publicis Groupe"
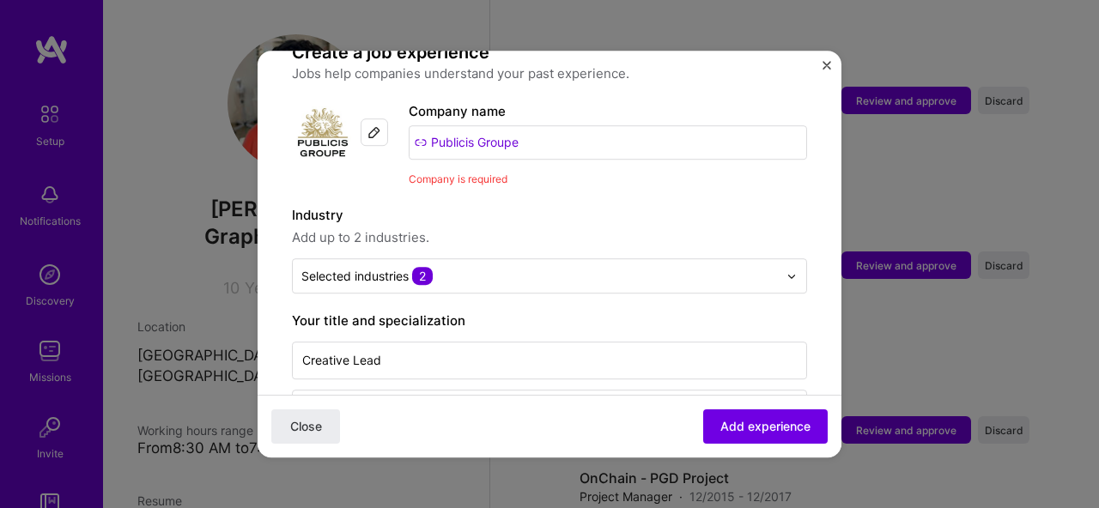
scroll to position [219, 0]
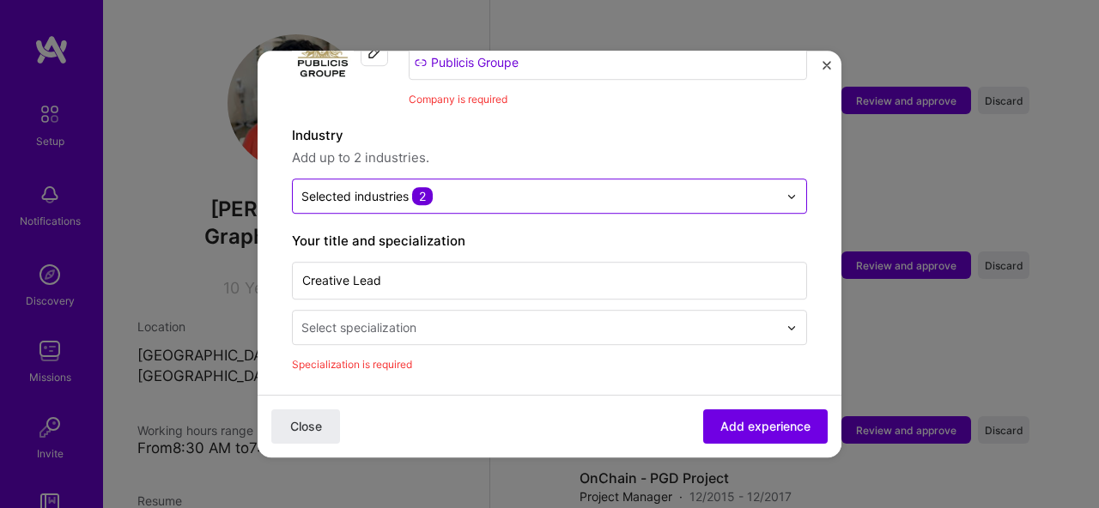
click at [485, 187] on input "text" at bounding box center [539, 196] width 477 height 18
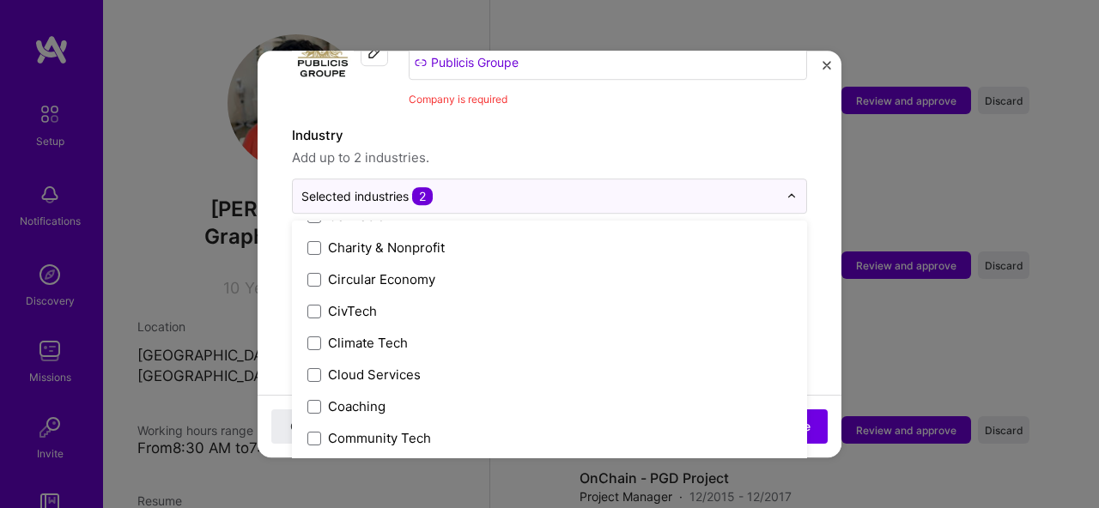
scroll to position [691, 0]
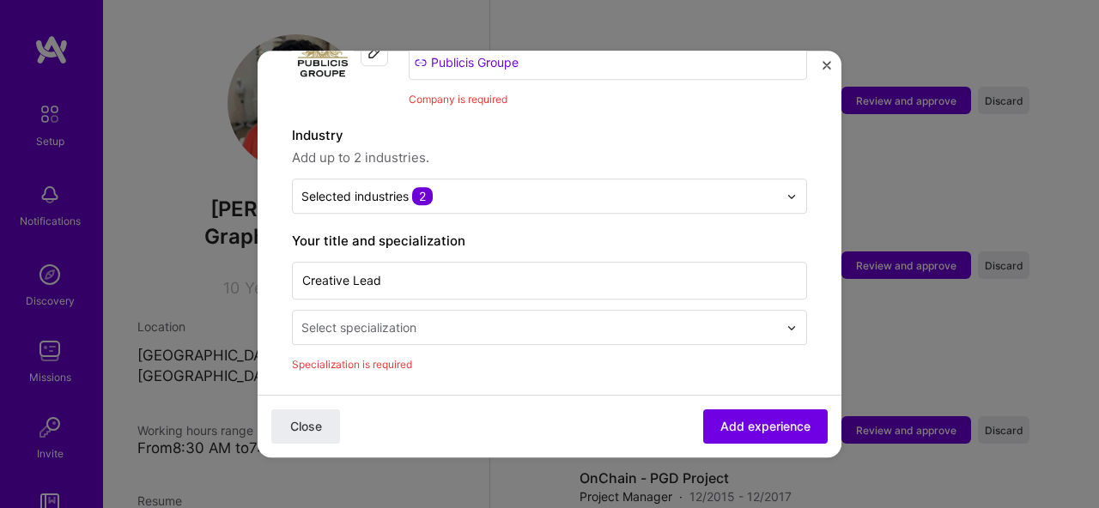
click at [513, 125] on label "Industry" at bounding box center [549, 135] width 515 height 21
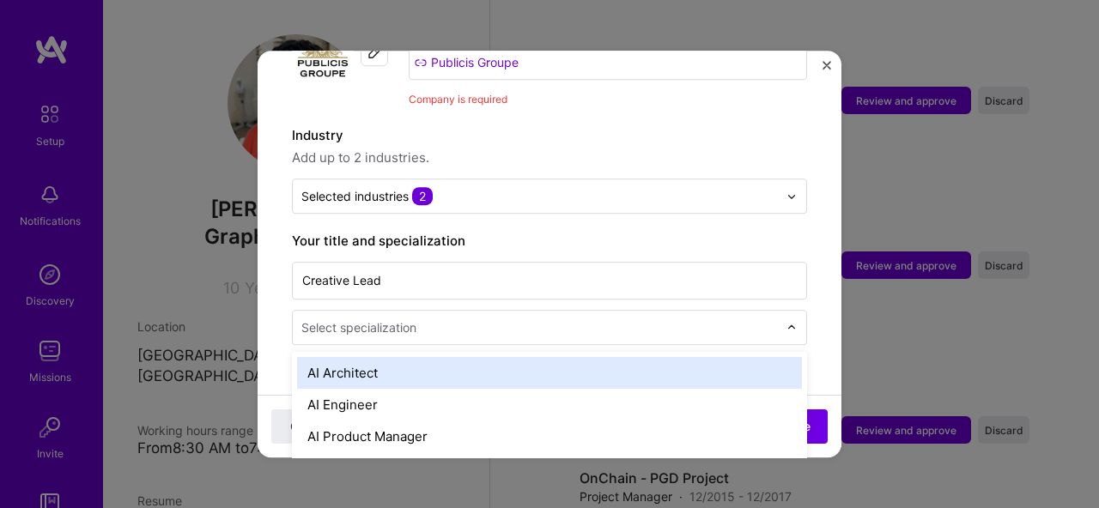
click at [388, 319] on div at bounding box center [541, 327] width 480 height 21
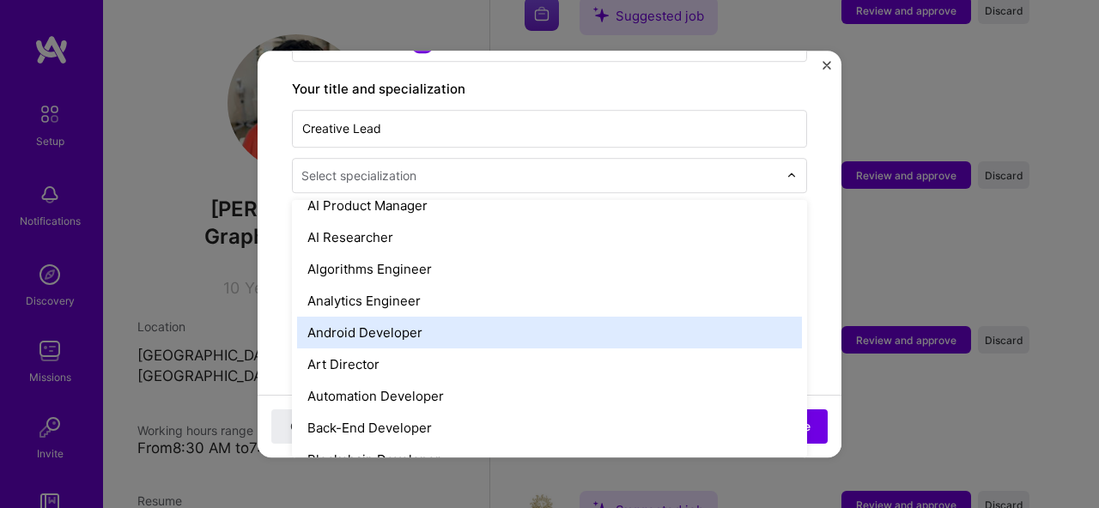
scroll to position [83, 0]
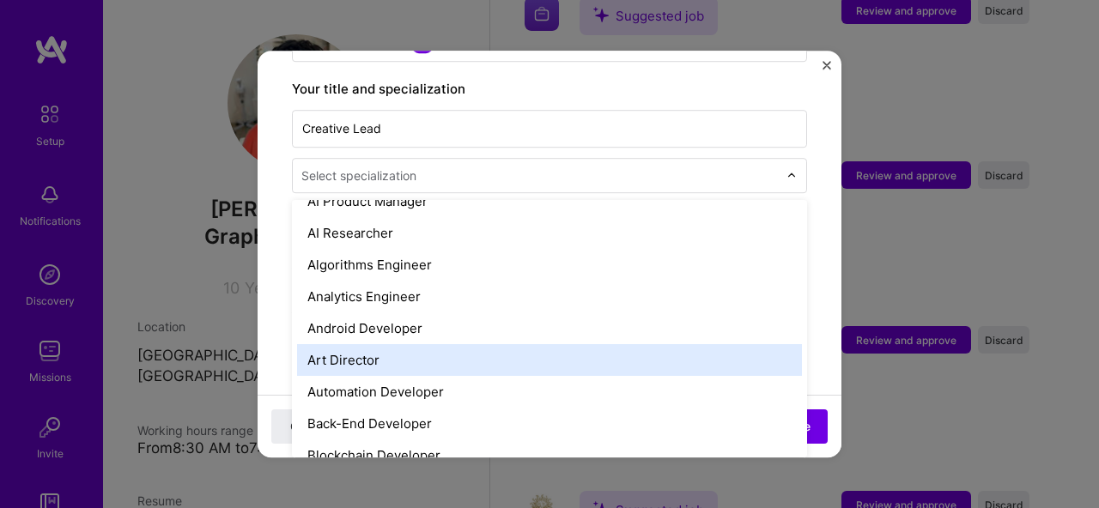
click at [374, 344] on div "Art Director" at bounding box center [549, 360] width 505 height 32
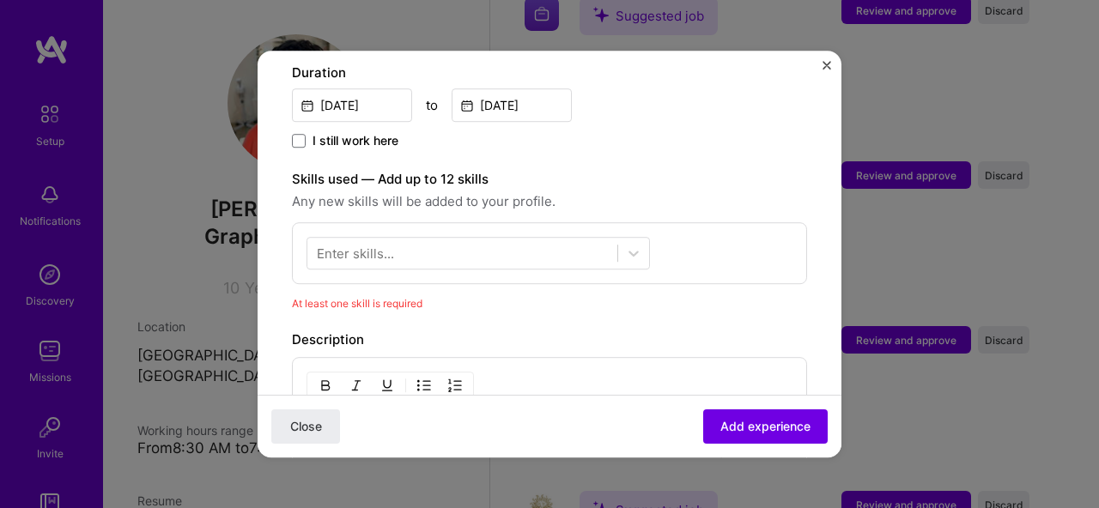
scroll to position [520, 0]
click at [423, 239] on div at bounding box center [462, 252] width 310 height 28
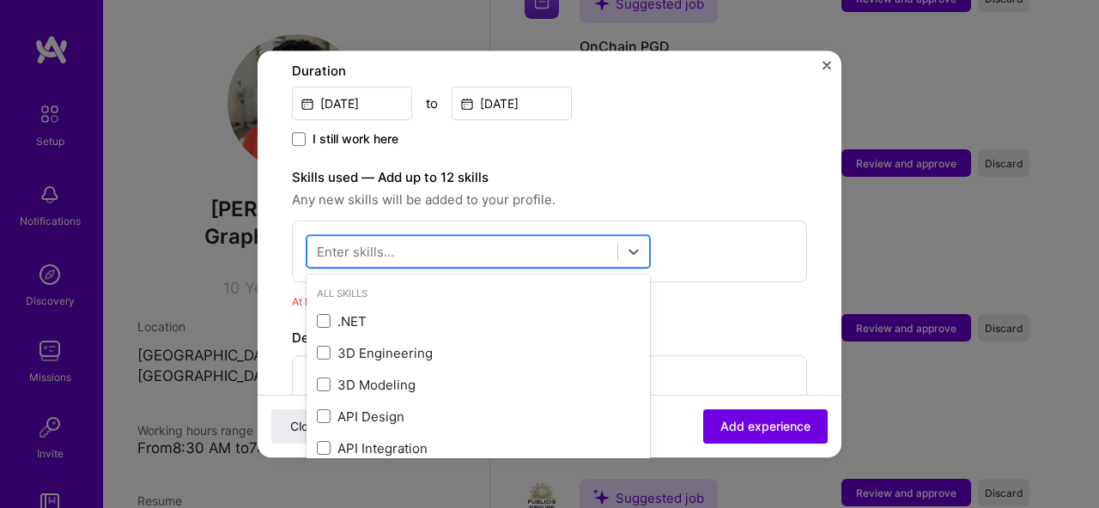
scroll to position [806, 0]
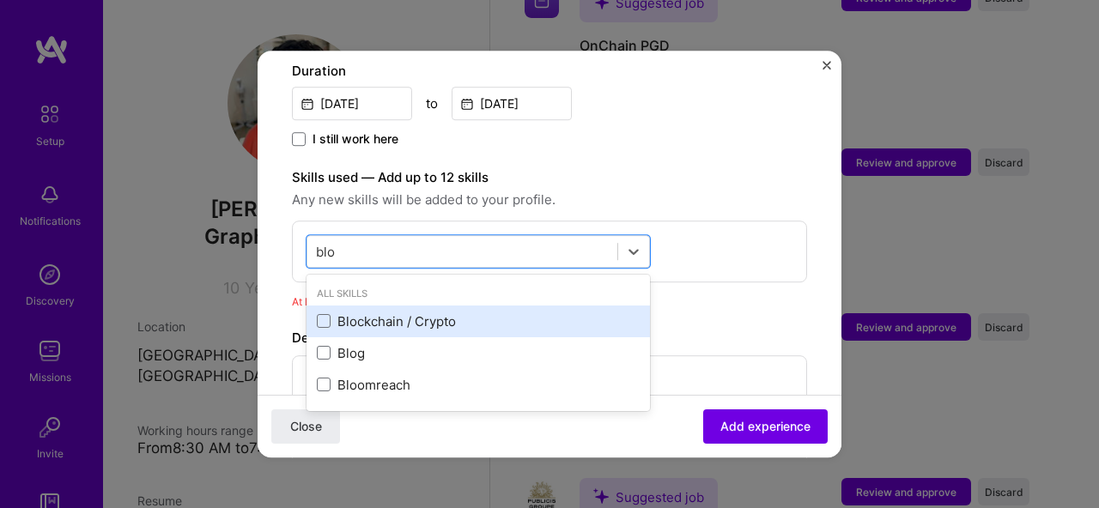
click at [450, 313] on div "Blockchain / Crypto" at bounding box center [478, 322] width 323 height 18
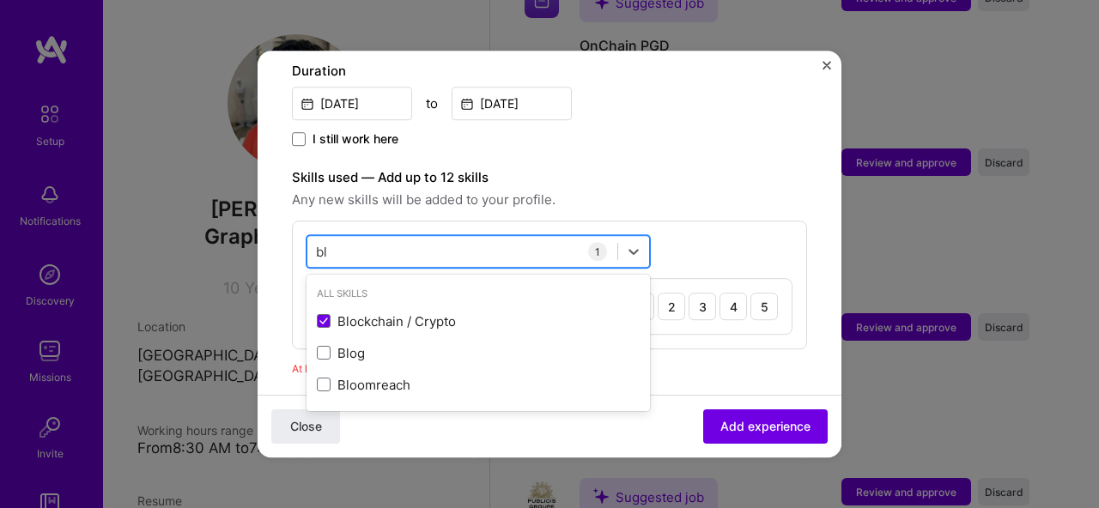
type input "b"
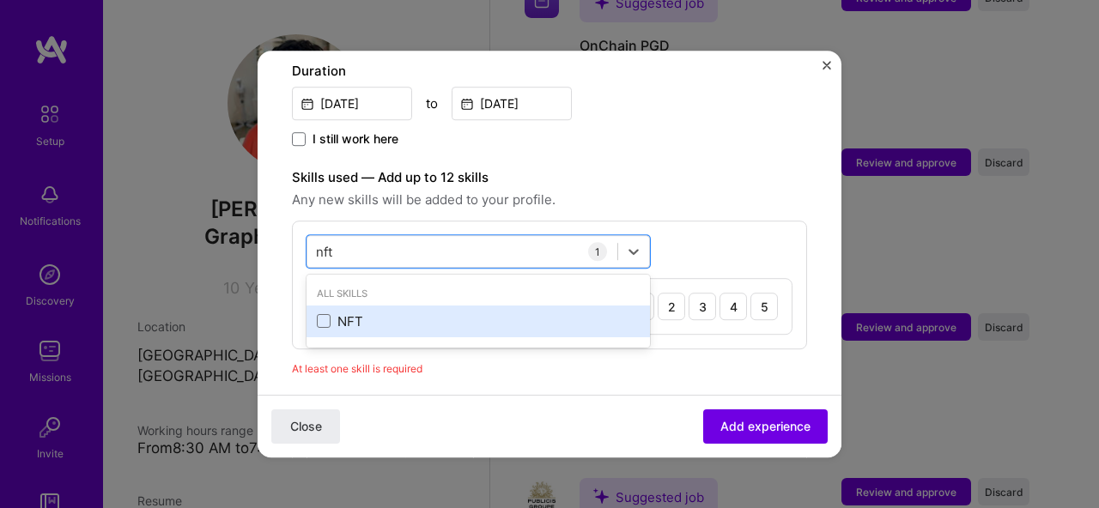
click at [333, 313] on div "NFT" at bounding box center [479, 322] width 344 height 32
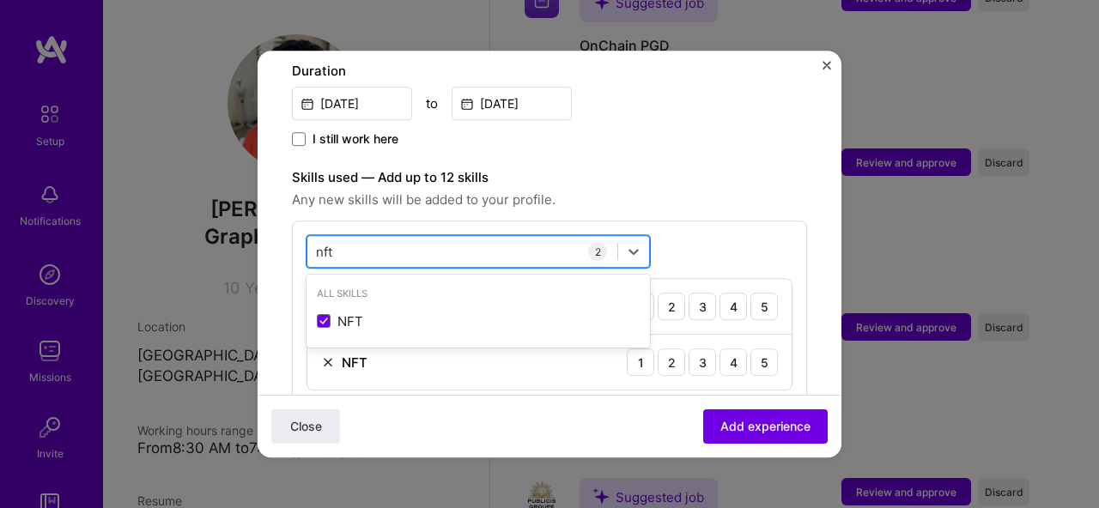
click at [362, 247] on div "nft nft" at bounding box center [479, 251] width 344 height 33
click at [354, 242] on div "nft nft" at bounding box center [462, 252] width 310 height 28
type input "n"
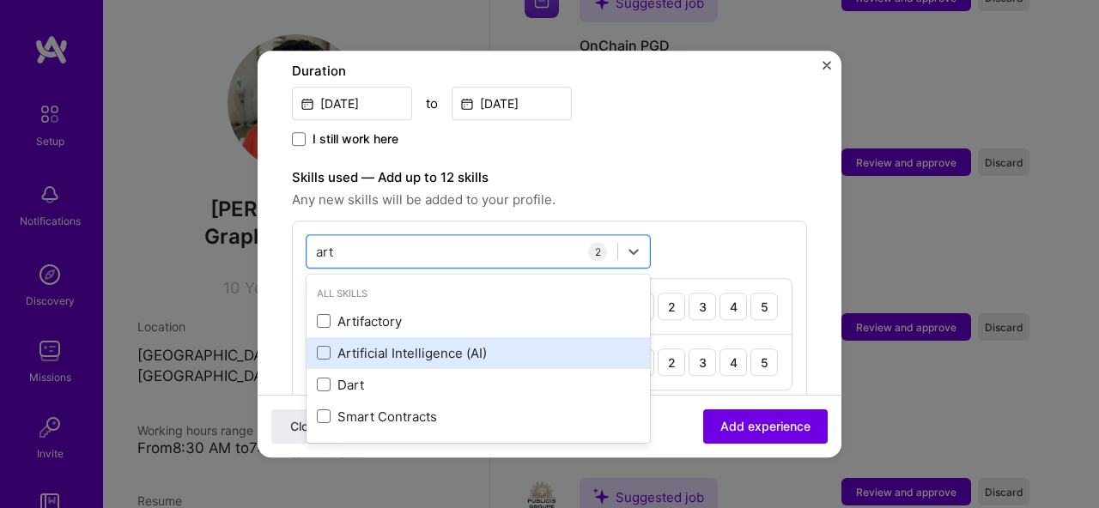
click at [374, 344] on div "Artificial Intelligence (AI)" at bounding box center [478, 353] width 323 height 18
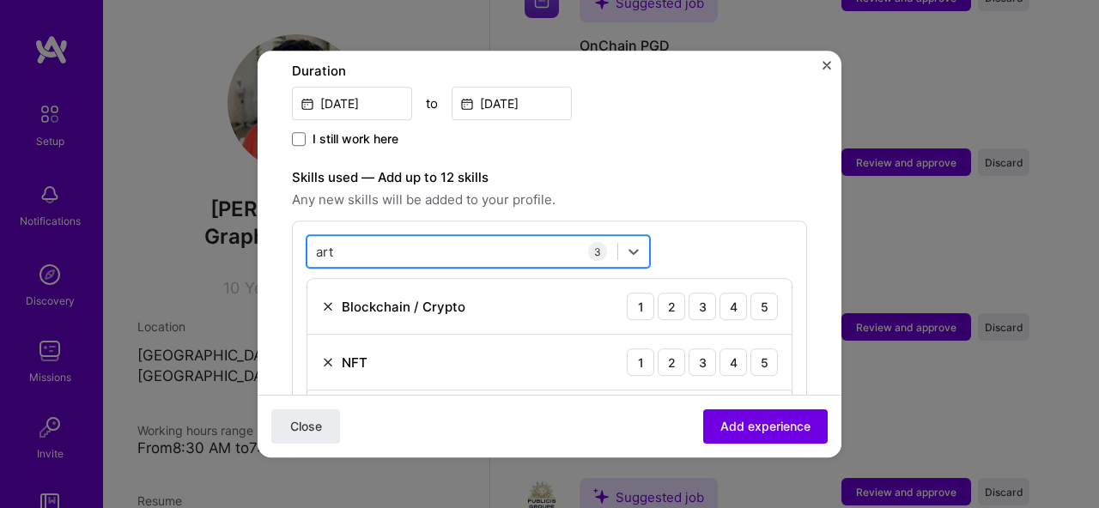
click at [537, 238] on div "art art" at bounding box center [462, 252] width 310 height 28
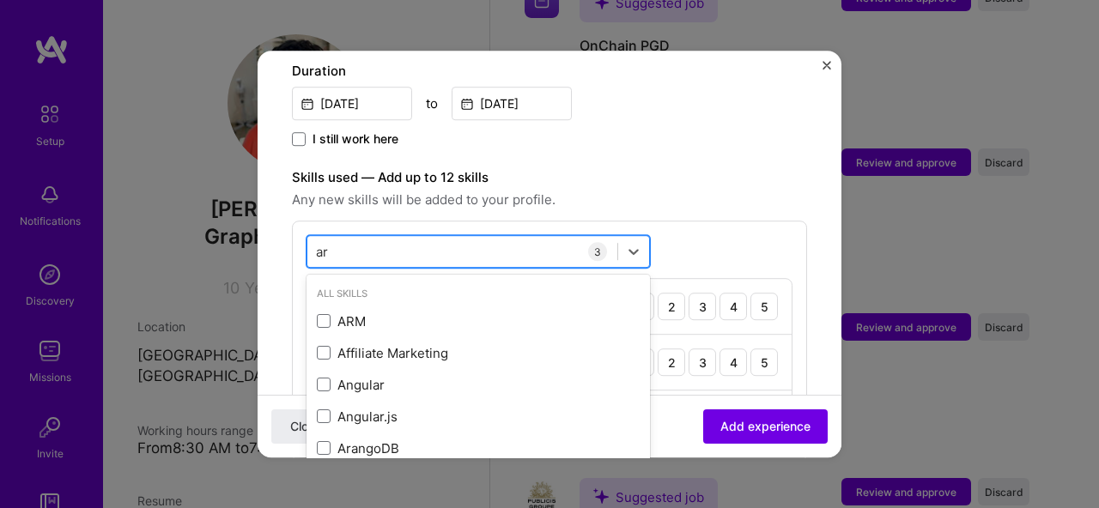
type input "a"
type input "c"
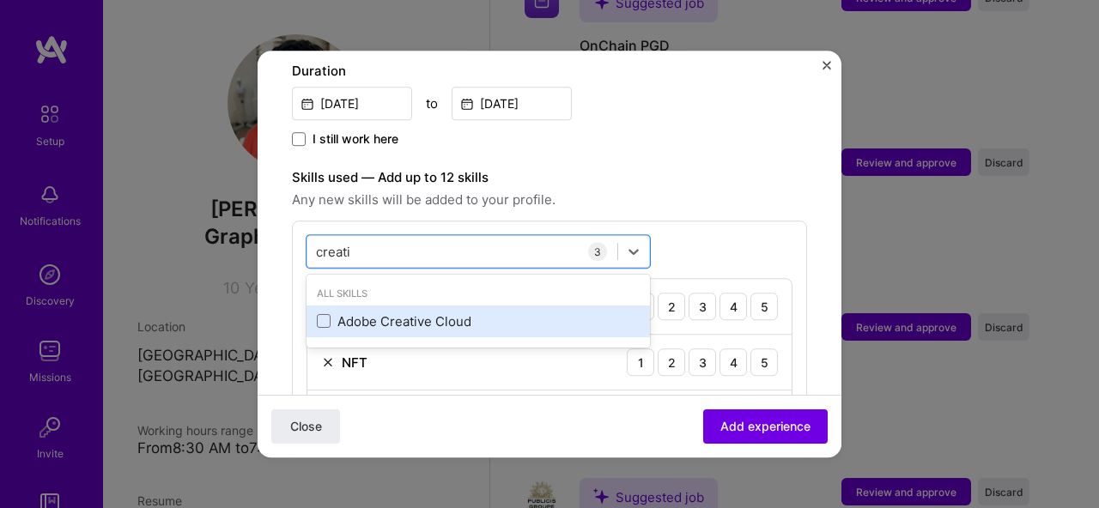
click at [419, 313] on div "Adobe Creative Cloud" at bounding box center [478, 322] width 323 height 18
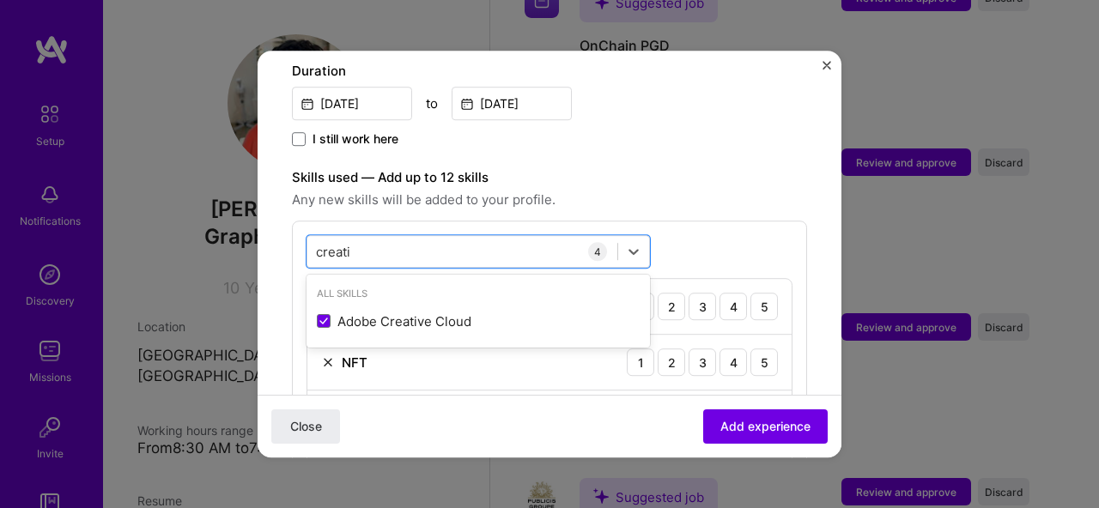
type input "creati"
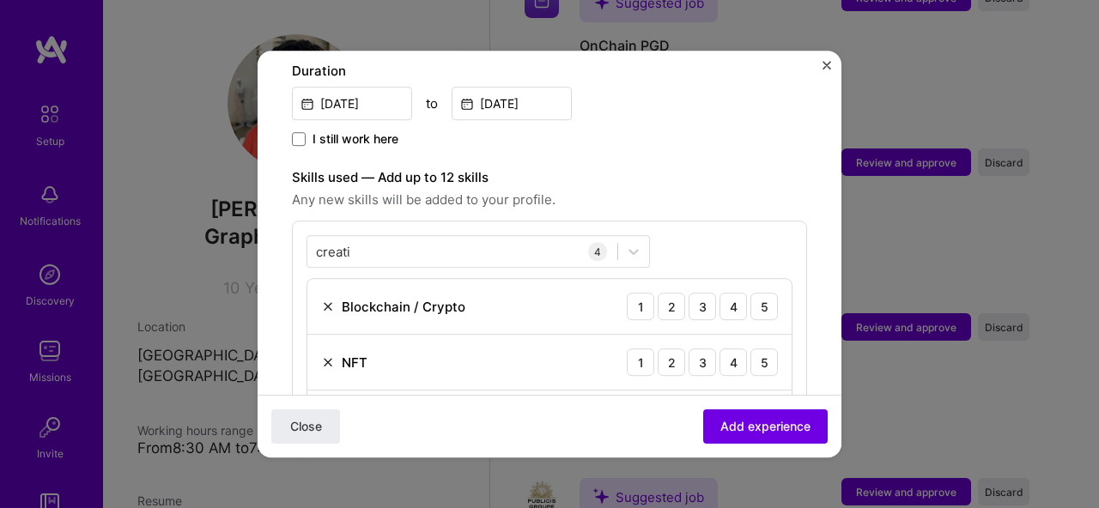
click at [782, 374] on div "creati creati 4 Blockchain / Crypto 1 2 3 4 5 NFT 1 2 3 4 5 Artificial Intellig…" at bounding box center [549, 369] width 515 height 296
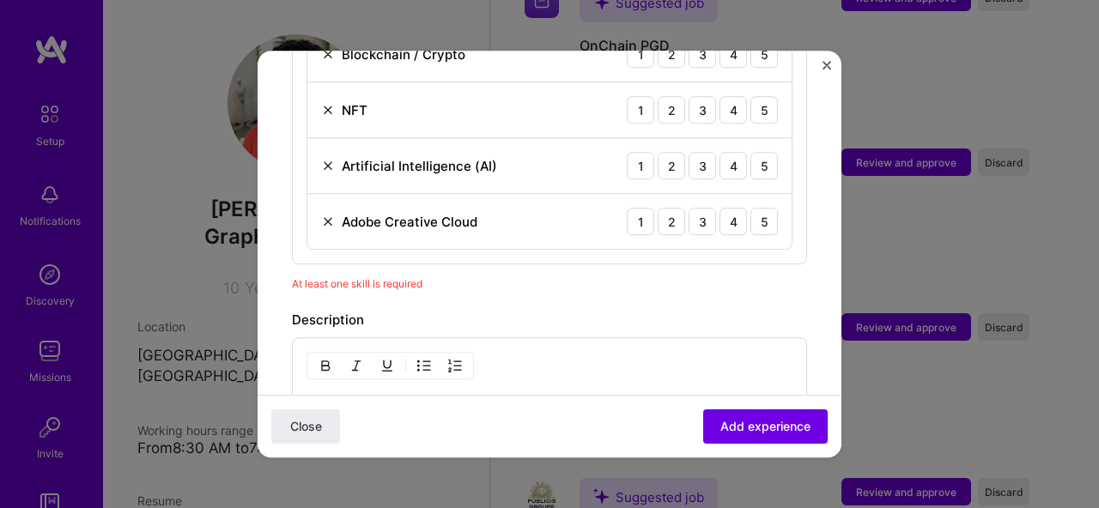
scroll to position [775, 0]
click at [751, 205] on div "5" at bounding box center [764, 218] width 27 height 27
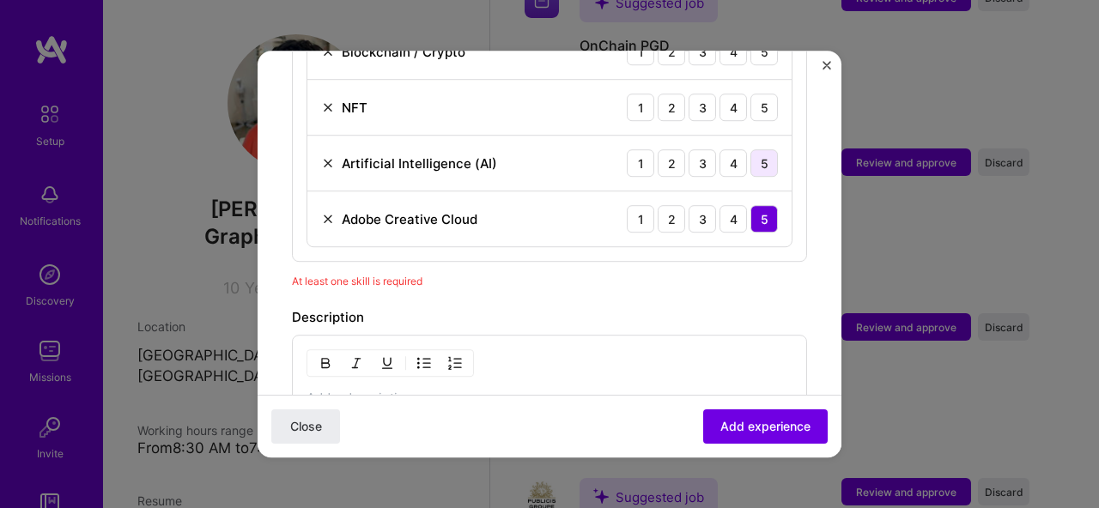
click at [751, 149] on div "5" at bounding box center [764, 162] width 27 height 27
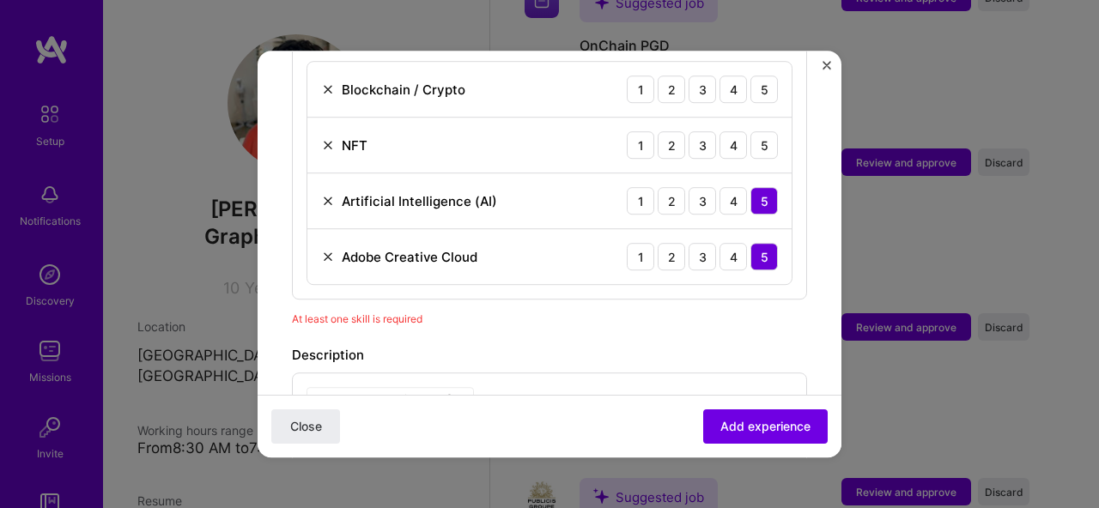
scroll to position [702, 0]
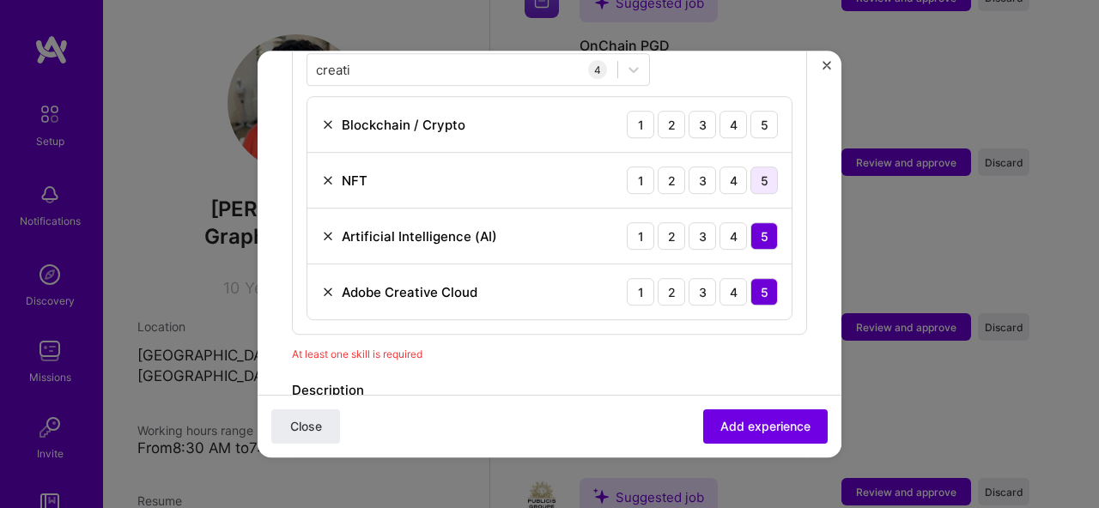
click at [751, 167] on div "5" at bounding box center [764, 180] width 27 height 27
click at [751, 111] on div "5" at bounding box center [764, 124] width 27 height 27
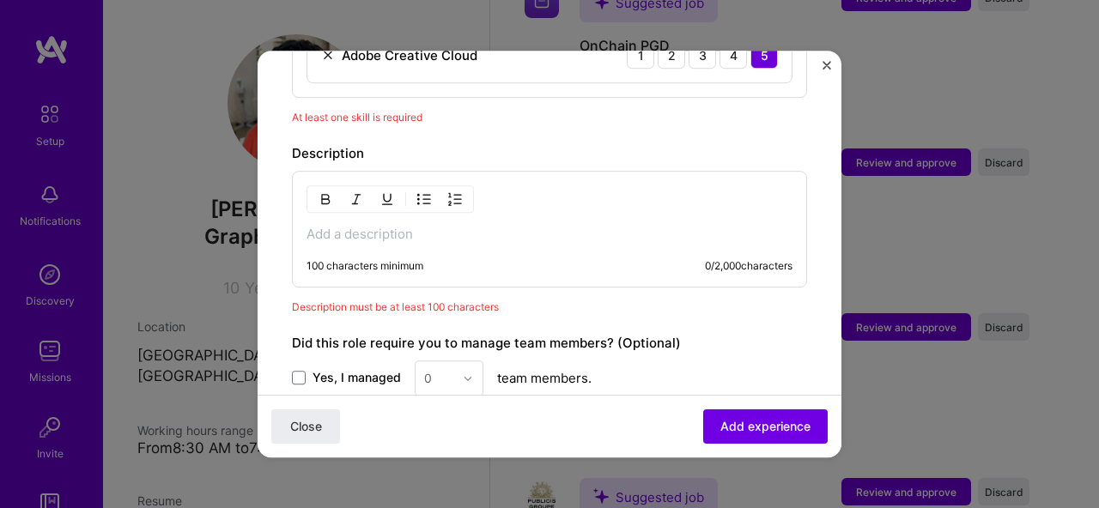
scroll to position [1002, 0]
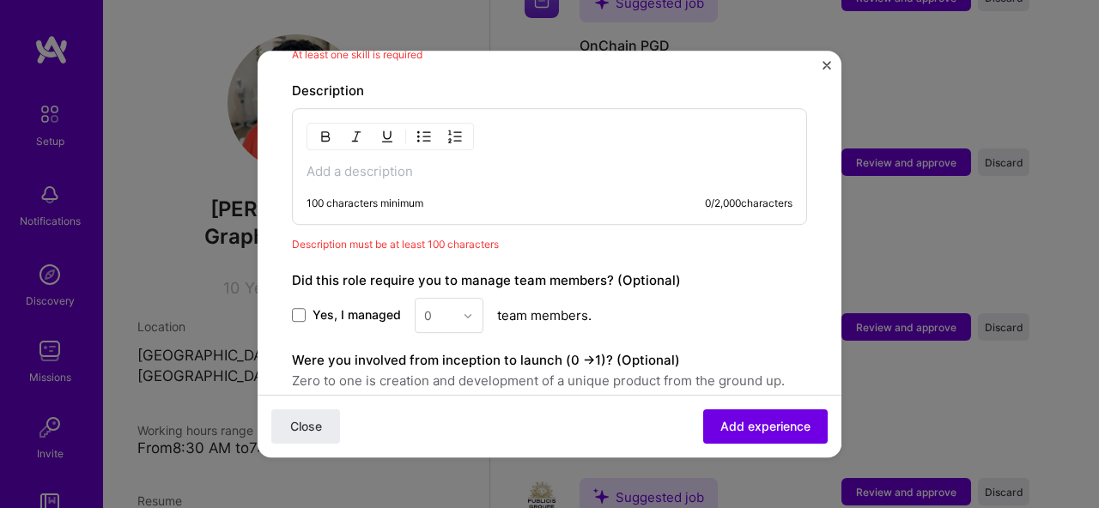
click at [449, 197] on div "100 characters minimum 0 / 2,000 characters" at bounding box center [550, 204] width 486 height 14
click at [447, 197] on div "100 characters minimum 0 / 2,000 characters" at bounding box center [550, 204] width 486 height 14
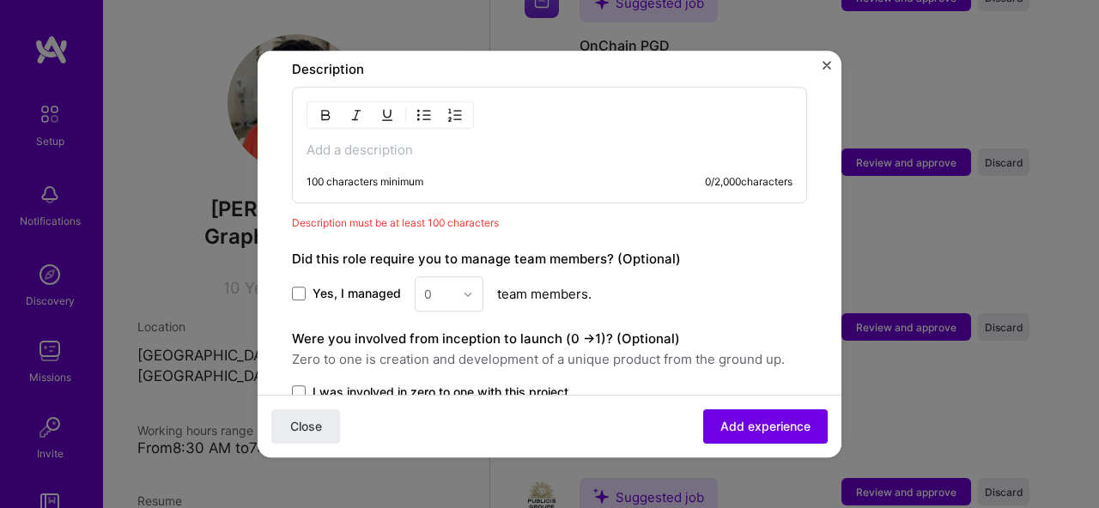
scroll to position [1027, 0]
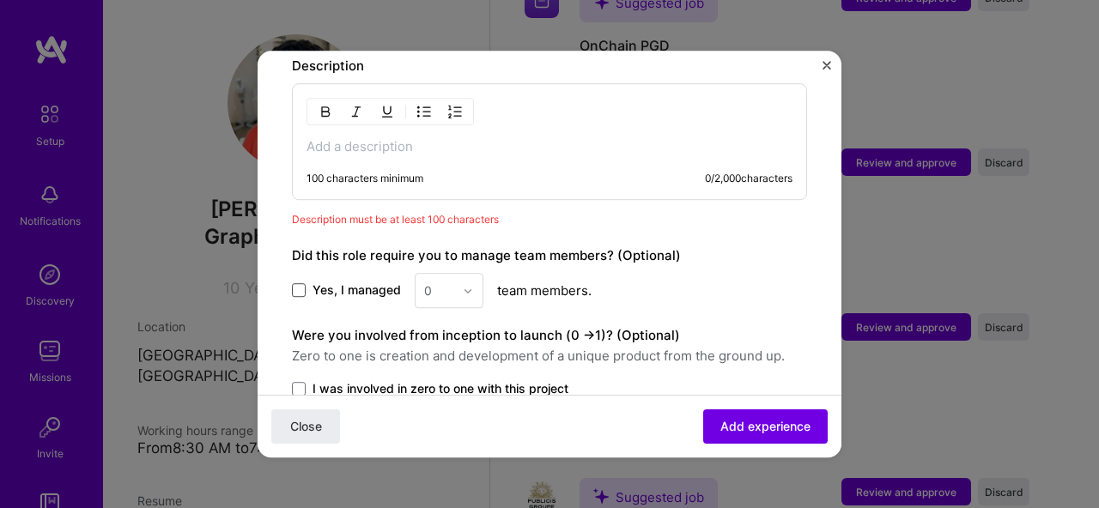
click at [293, 284] on span at bounding box center [299, 291] width 14 height 14
click at [0, 0] on input "Yes, I managed" at bounding box center [0, 0] width 0 height 0
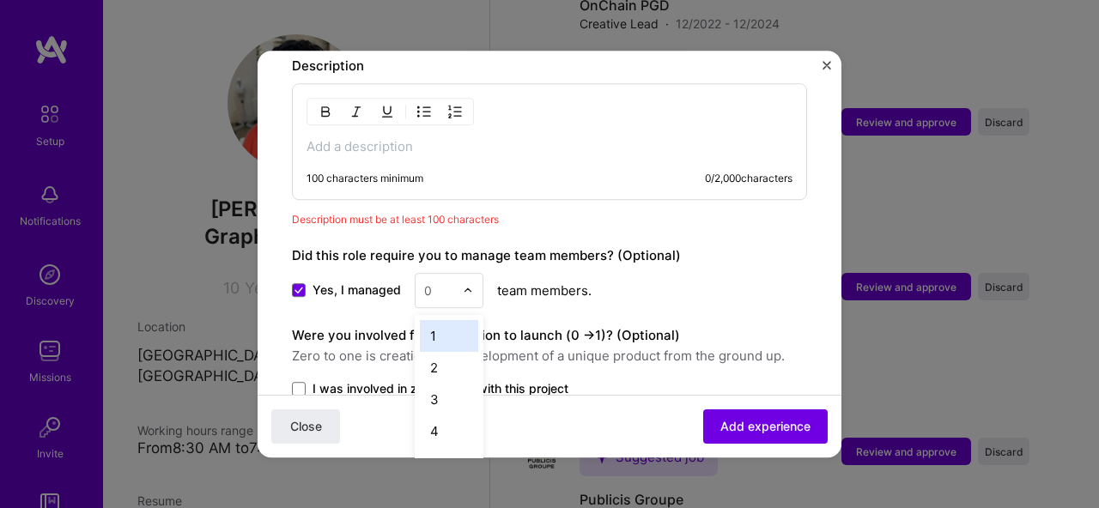
click at [459, 274] on div "0" at bounding box center [439, 290] width 47 height 33
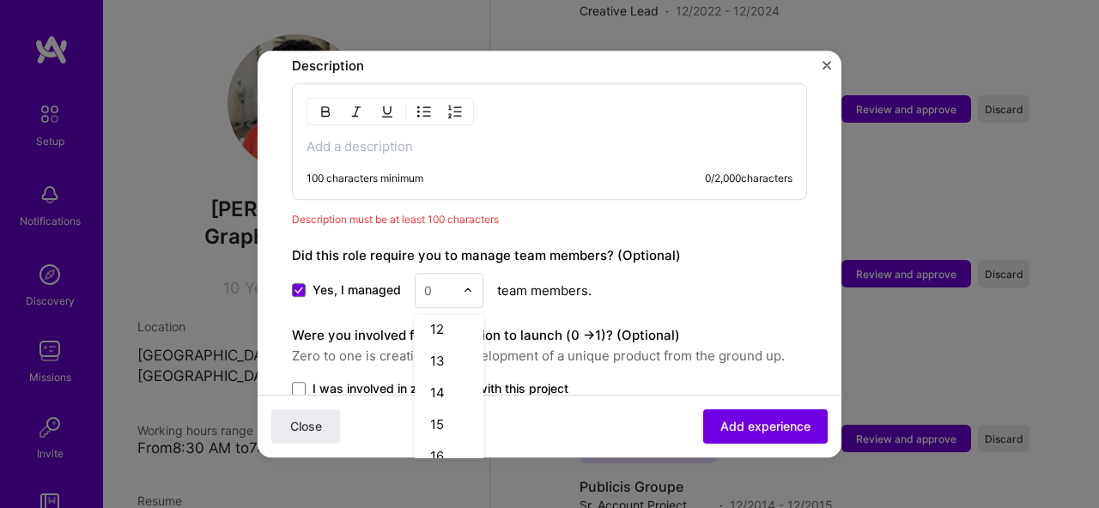
scroll to position [524, 0]
click at [442, 400] on div "20" at bounding box center [449, 416] width 58 height 32
click at [503, 346] on span "Zero to one is creation and development of a unique product from the ground up." at bounding box center [549, 356] width 515 height 21
click at [302, 382] on span at bounding box center [299, 389] width 14 height 14
click at [0, 0] on input "I was involved in zero to one with this project" at bounding box center [0, 0] width 0 height 0
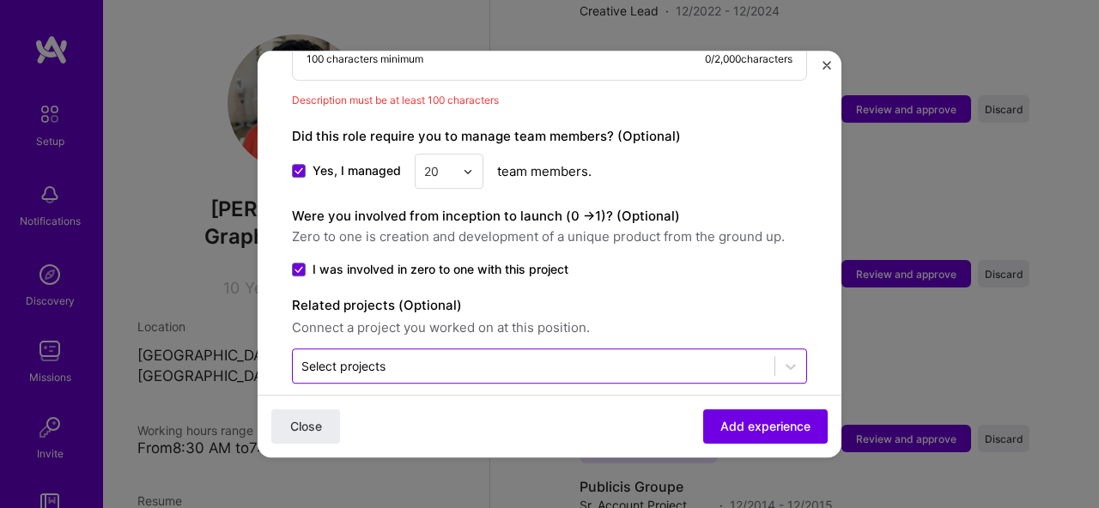
scroll to position [1152, 0]
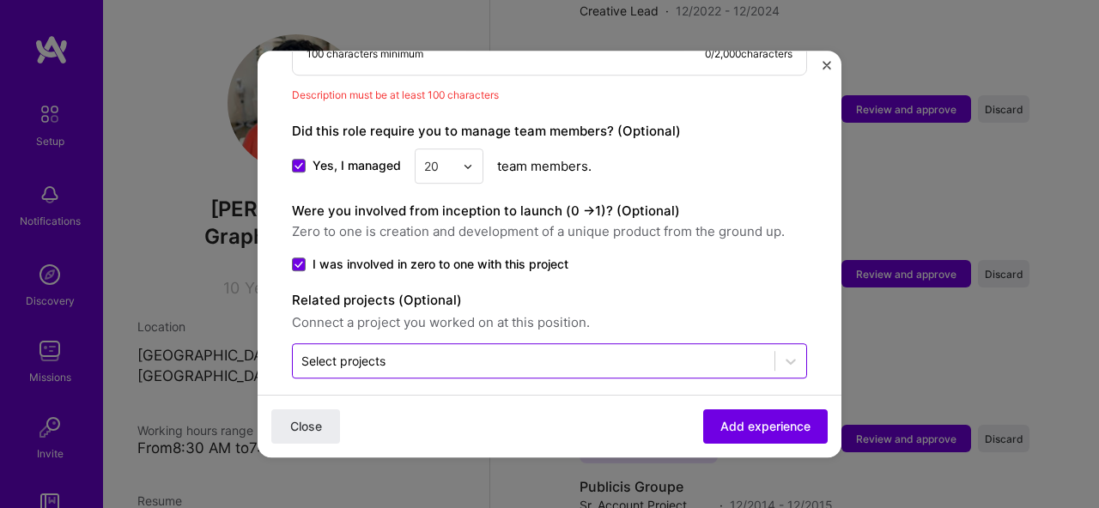
click at [451, 352] on input "text" at bounding box center [533, 361] width 465 height 18
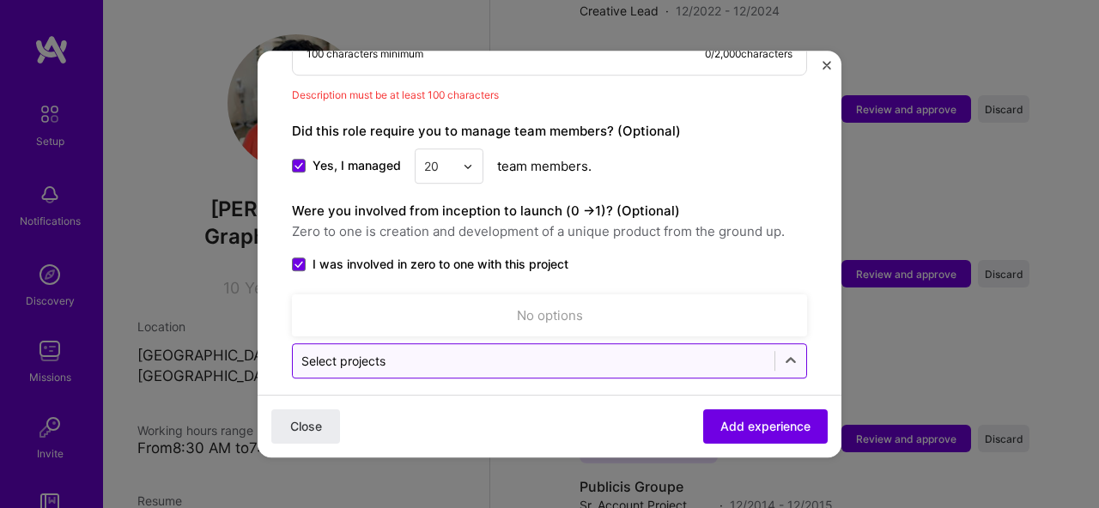
click at [735, 352] on input "text" at bounding box center [533, 361] width 465 height 18
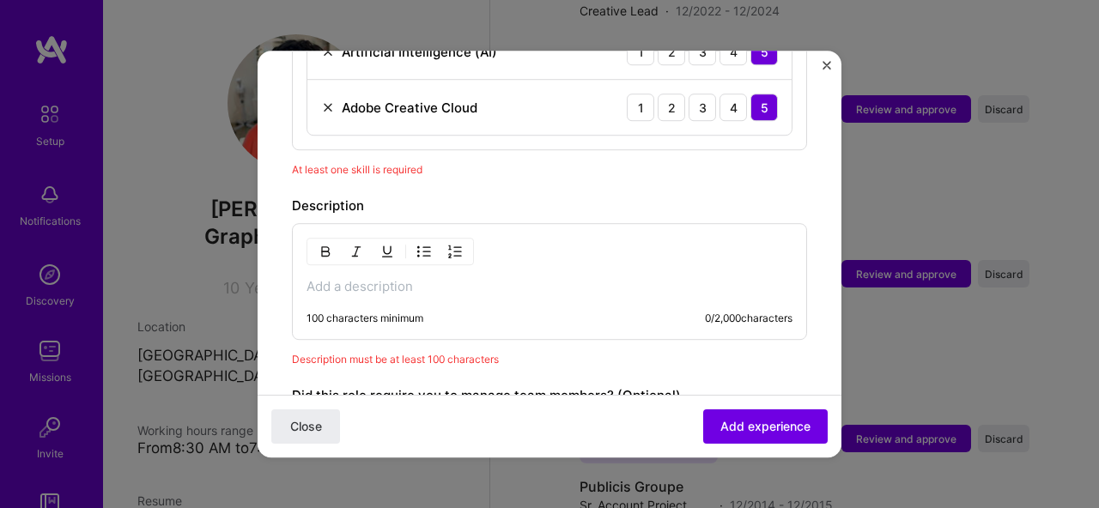
scroll to position [883, 0]
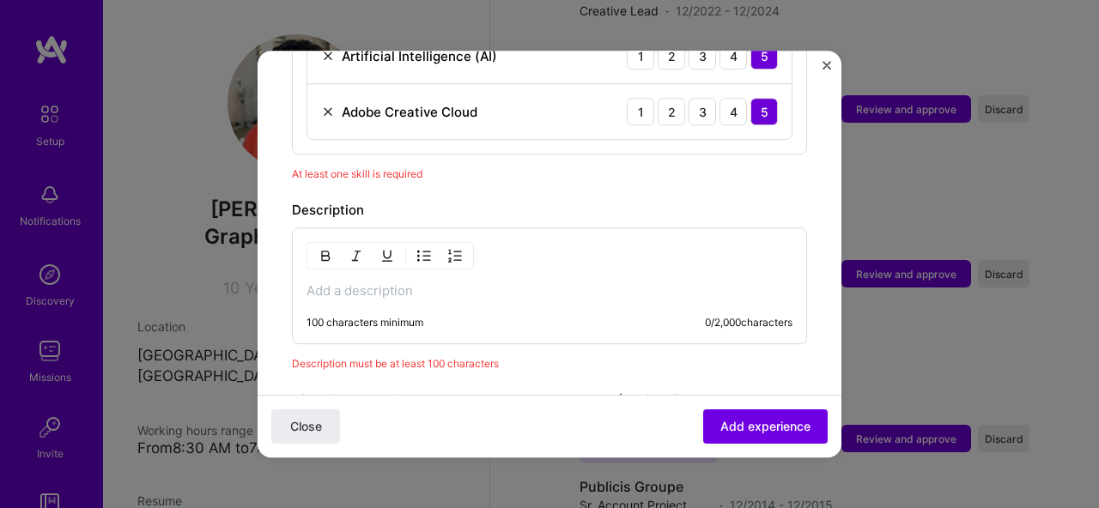
click at [360, 283] on div "100 characters minimum 0 / 2,000 characters" at bounding box center [549, 286] width 515 height 117
click at [362, 283] on p at bounding box center [550, 291] width 486 height 17
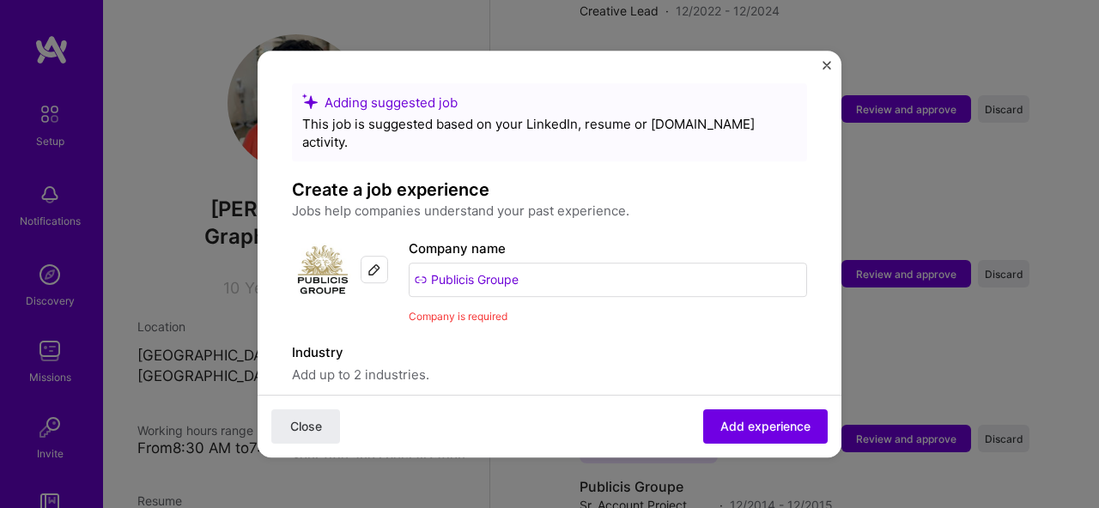
scroll to position [0, 0]
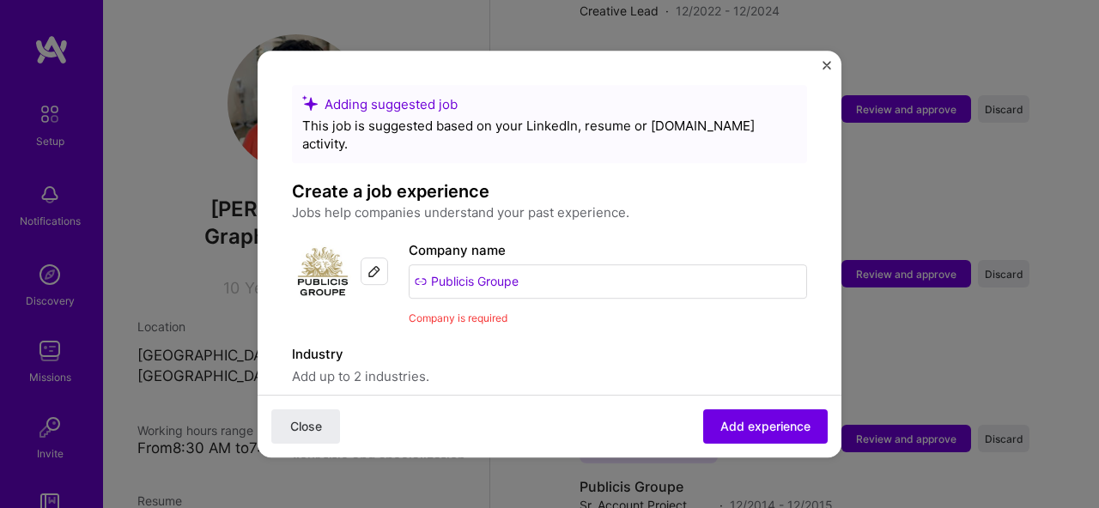
click at [757, 423] on span "Add experience" at bounding box center [766, 426] width 90 height 17
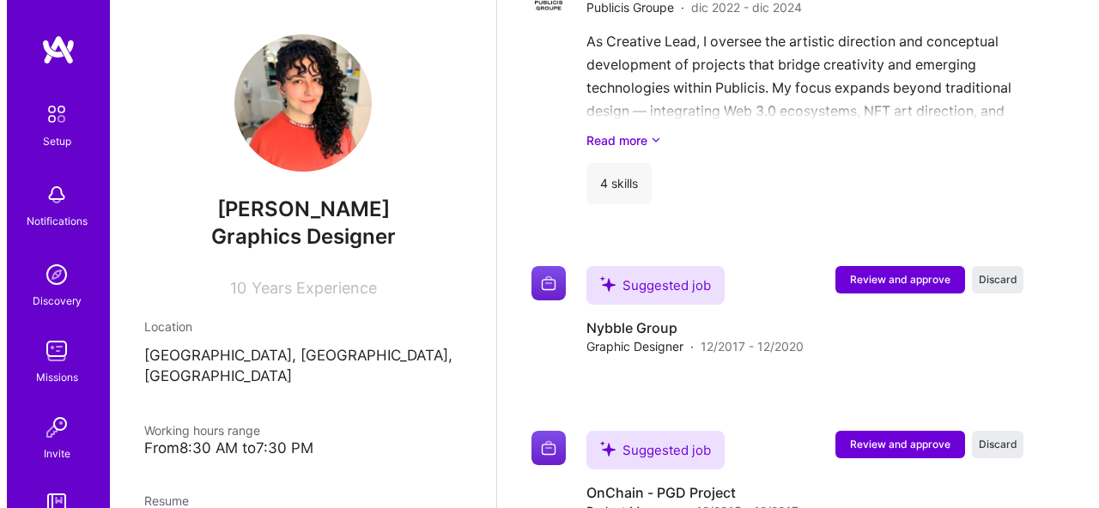
scroll to position [885, 0]
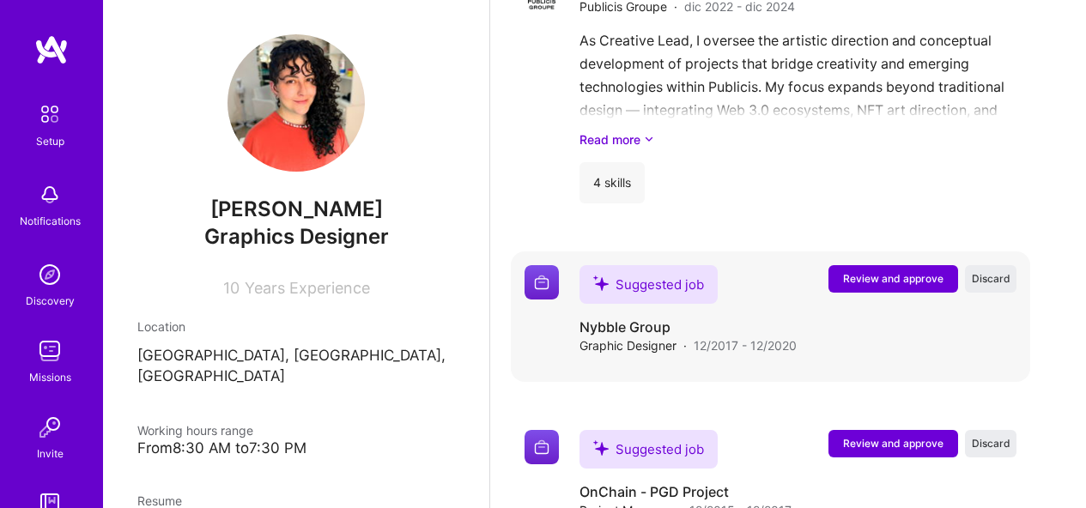
click at [905, 283] on span "Review and approve" at bounding box center [893, 278] width 100 height 15
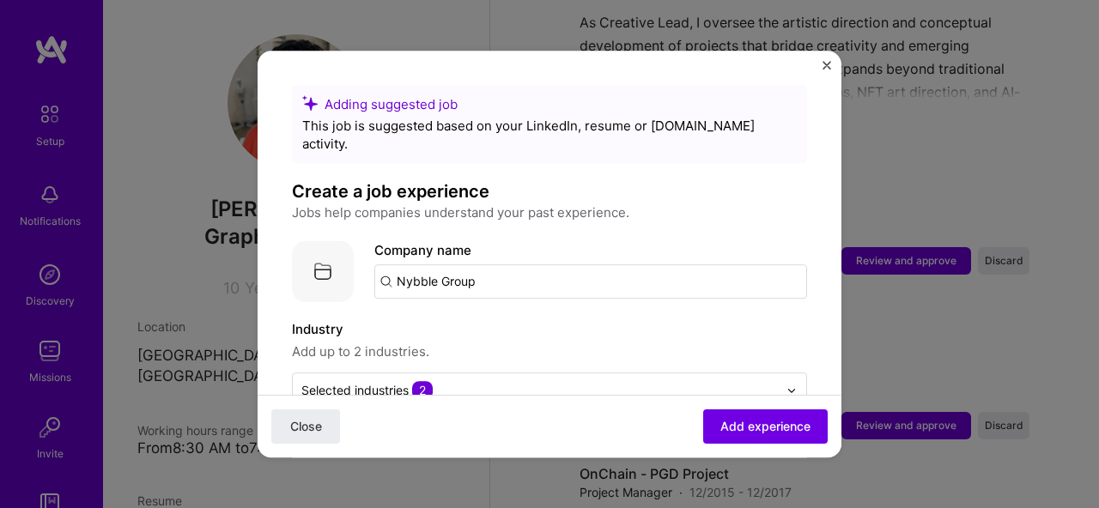
click at [459, 270] on input "Nybble Group" at bounding box center [590, 282] width 433 height 34
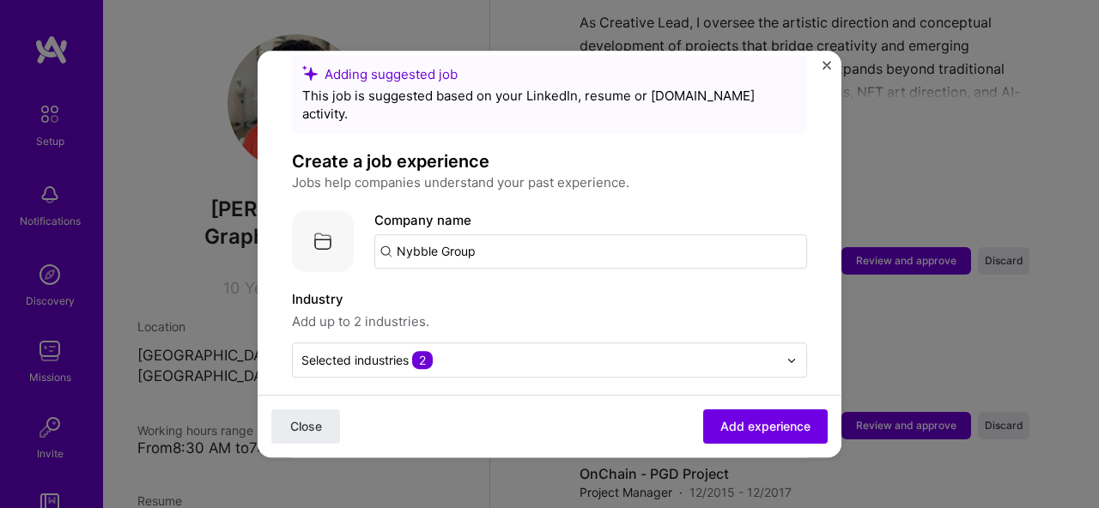
scroll to position [191, 0]
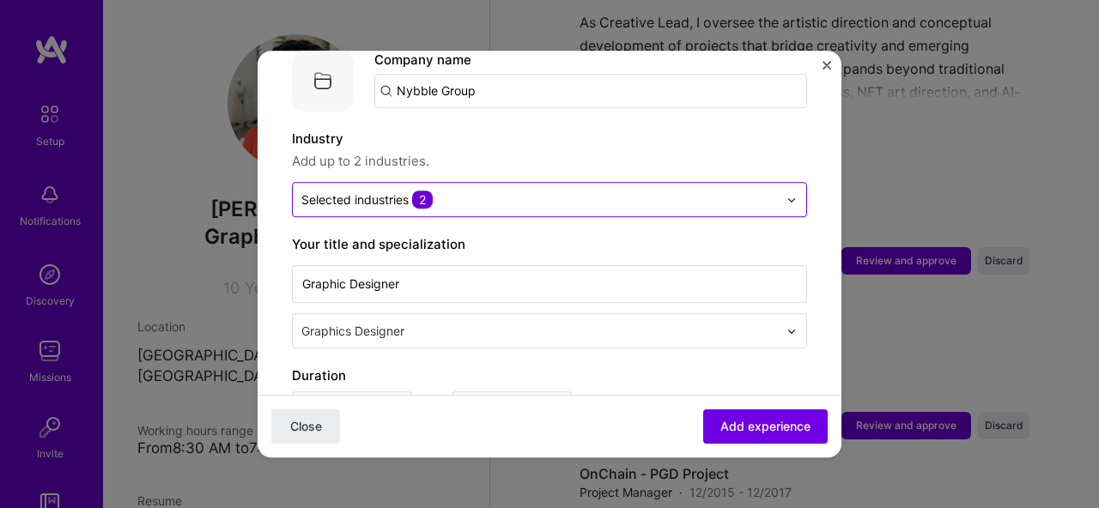
click at [505, 193] on div "Selected industries 2" at bounding box center [540, 199] width 494 height 33
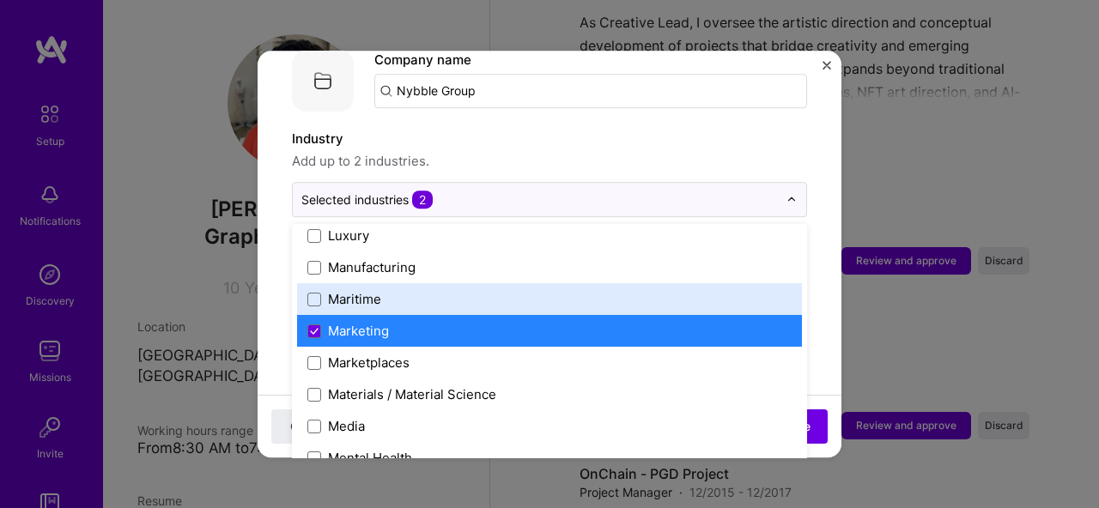
scroll to position [2531, 0]
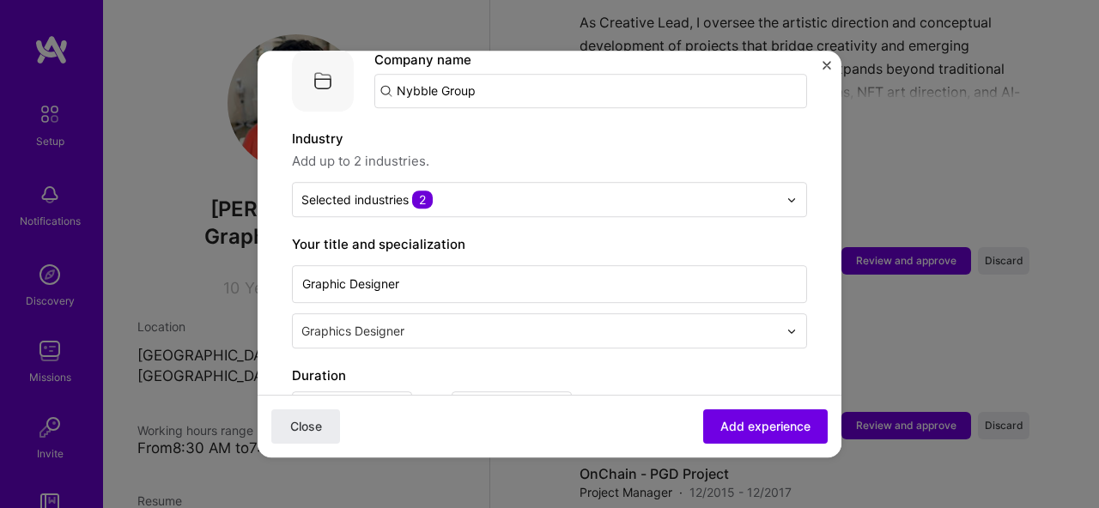
click at [793, 295] on div "Adding suggested job This job is suggested based on your LinkedIn, resume or A.…" at bounding box center [549, 458] width 515 height 1129
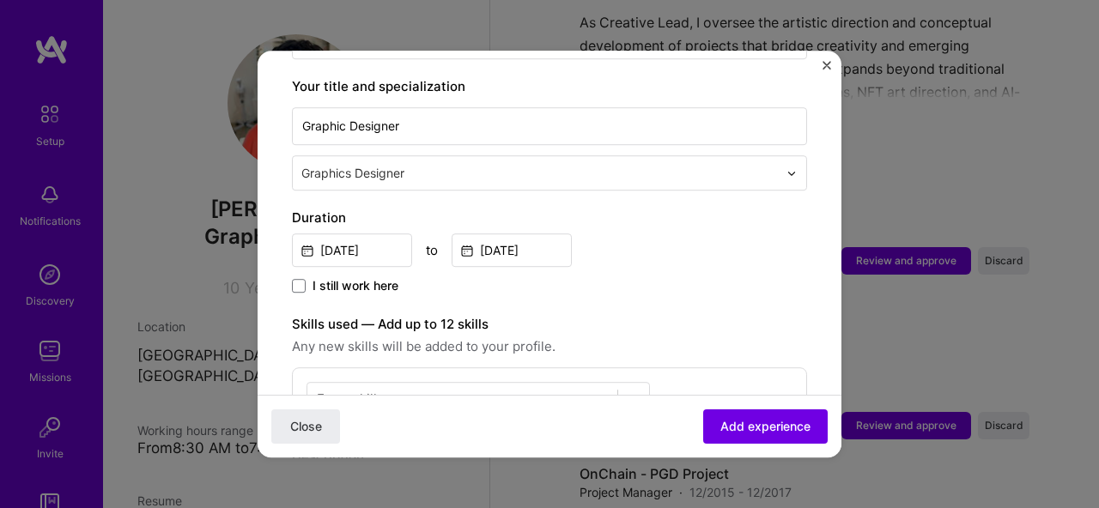
click at [333, 277] on span "I still work here" at bounding box center [356, 285] width 86 height 17
click at [0, 0] on input "I still work here" at bounding box center [0, 0] width 0 height 0
click at [395, 236] on input "Dec, 2017" at bounding box center [352, 250] width 120 height 33
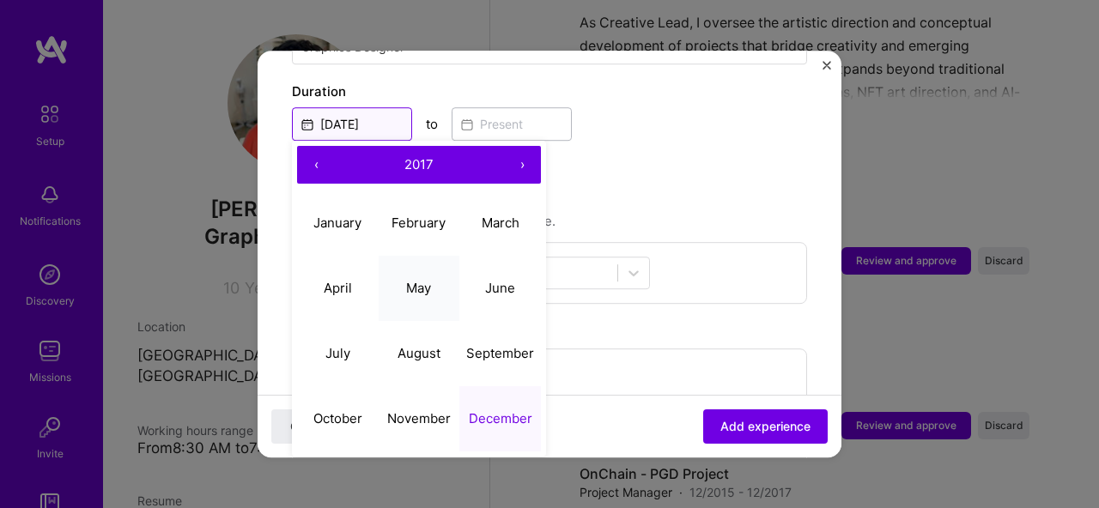
scroll to position [440, 0]
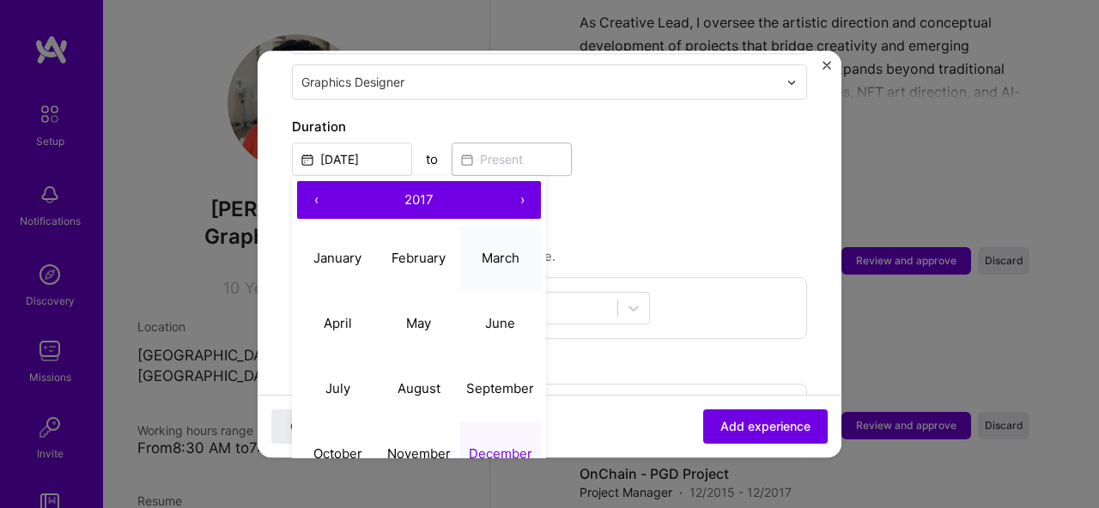
click at [485, 255] on button "March" at bounding box center [500, 258] width 82 height 65
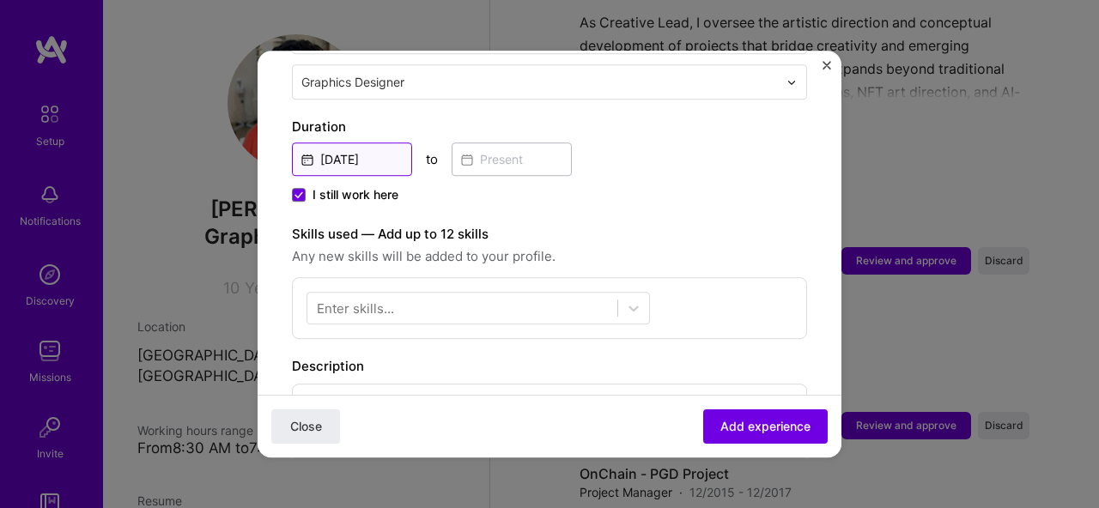
click at [368, 150] on input "Mar, 2017" at bounding box center [352, 159] width 120 height 33
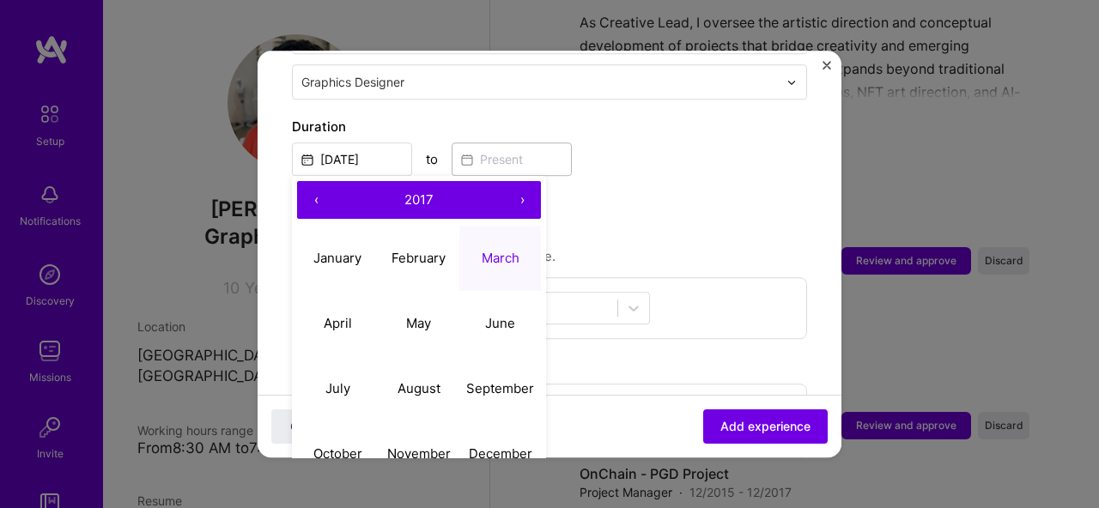
click at [465, 181] on button "2017" at bounding box center [419, 200] width 168 height 38
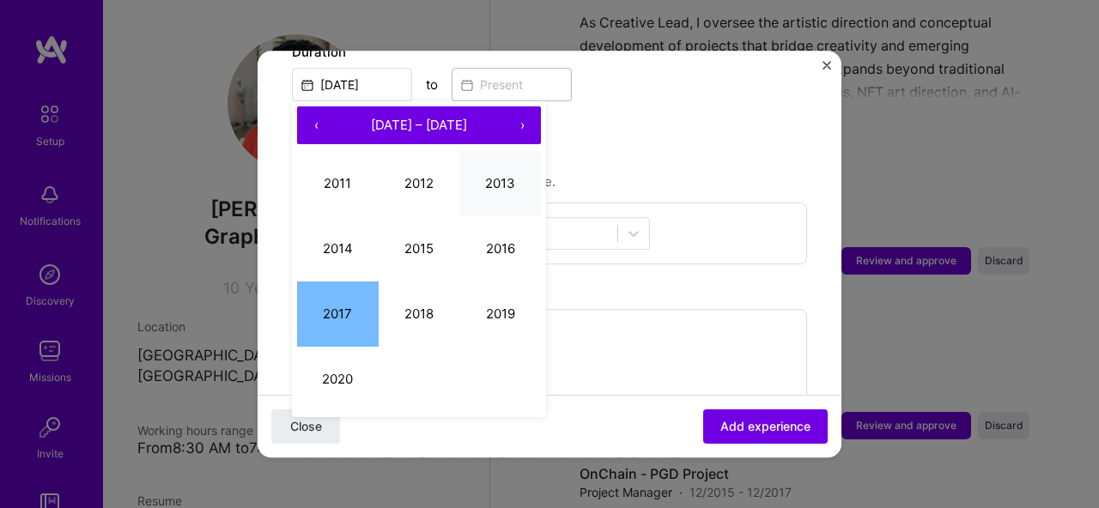
scroll to position [435, 0]
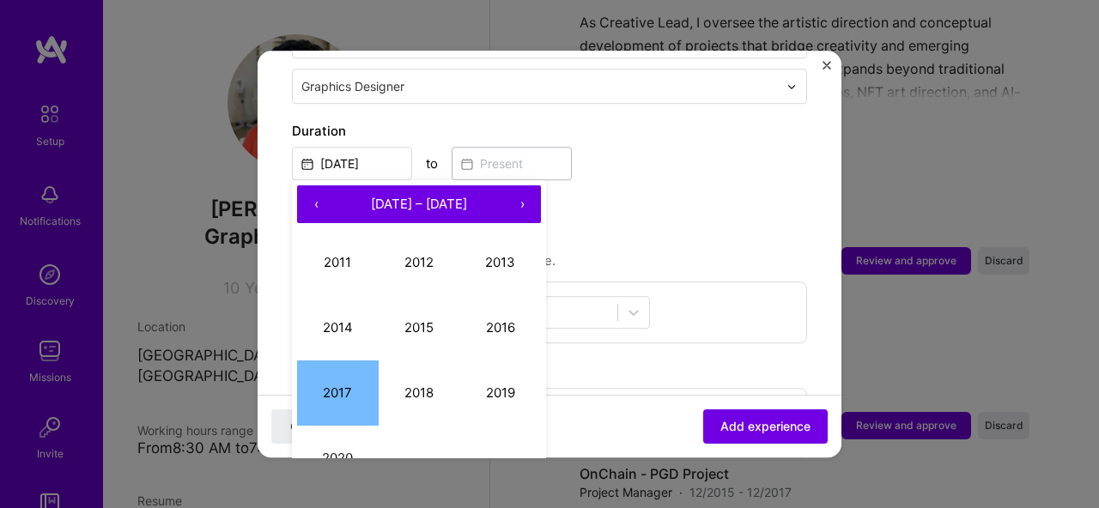
click at [526, 185] on button "›" at bounding box center [522, 204] width 38 height 38
click at [313, 185] on button "‹" at bounding box center [316, 204] width 38 height 38
click at [423, 300] on button "2025" at bounding box center [420, 327] width 82 height 65
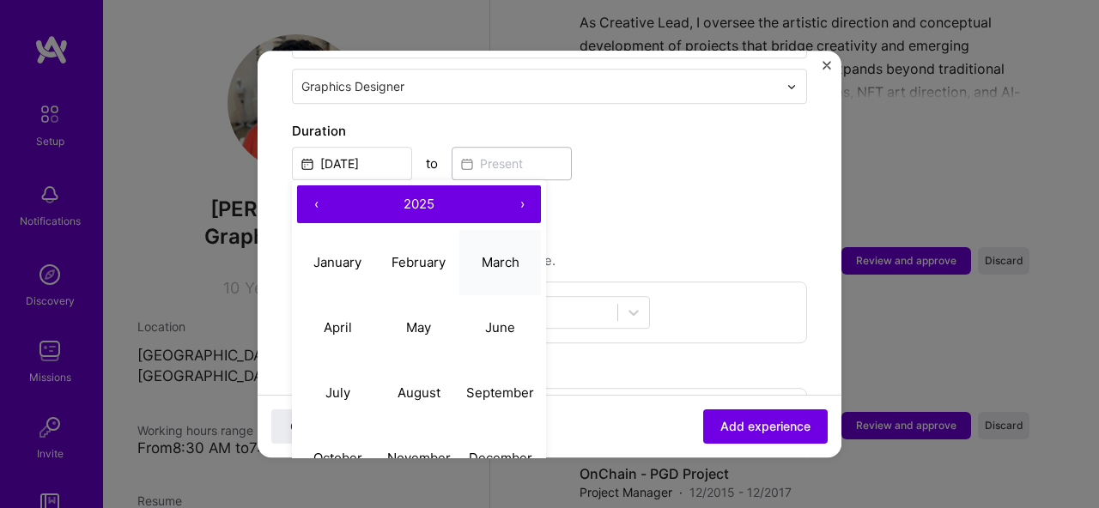
click at [504, 254] on abbr "March" at bounding box center [501, 262] width 38 height 16
type input "Mar, 2025"
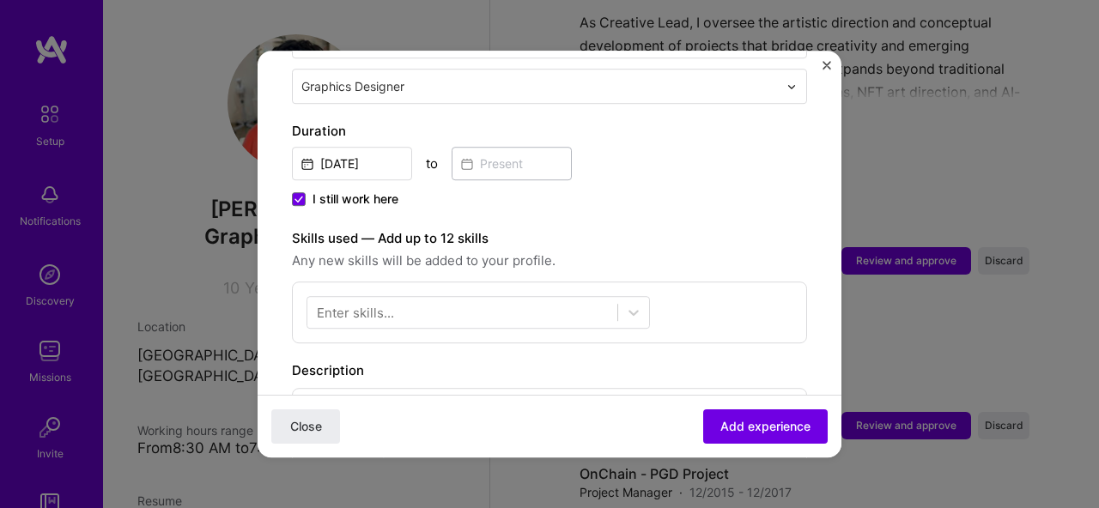
click at [702, 199] on div "Adding suggested job This job is suggested based on your LinkedIn, resume or A.…" at bounding box center [549, 215] width 515 height 1130
click at [400, 299] on div at bounding box center [462, 313] width 310 height 28
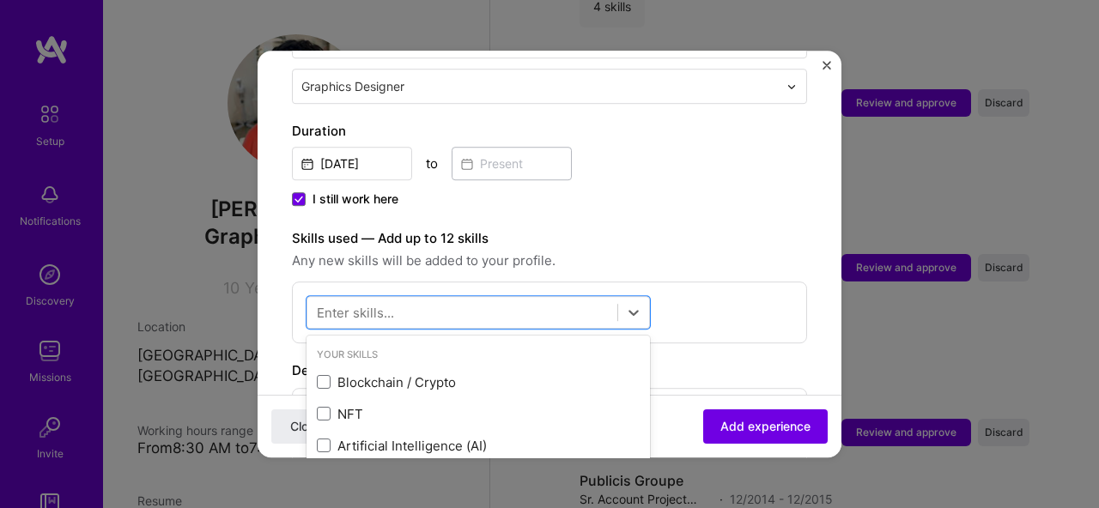
scroll to position [1046, 0]
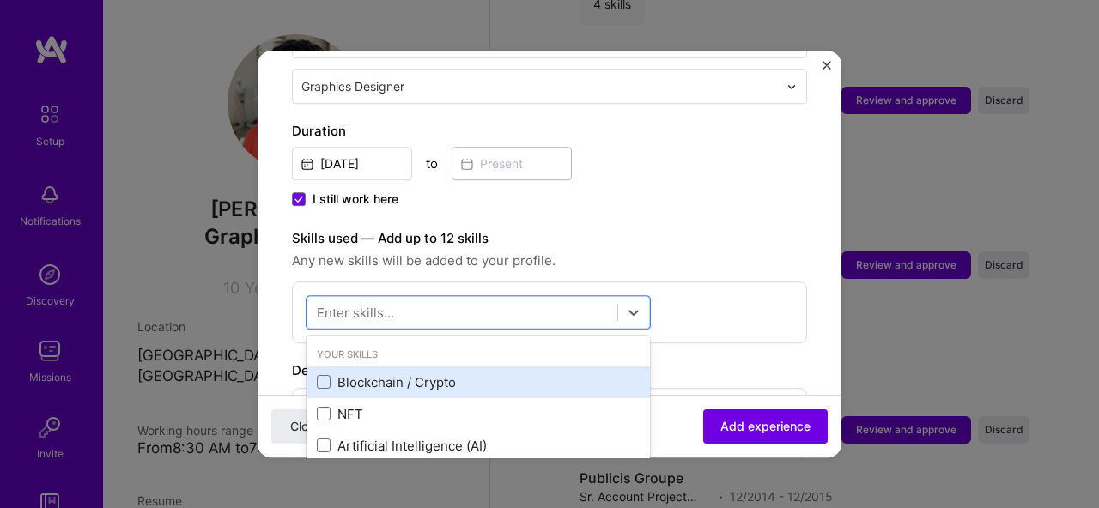
click at [480, 374] on div "Blockchain / Crypto" at bounding box center [478, 383] width 323 height 18
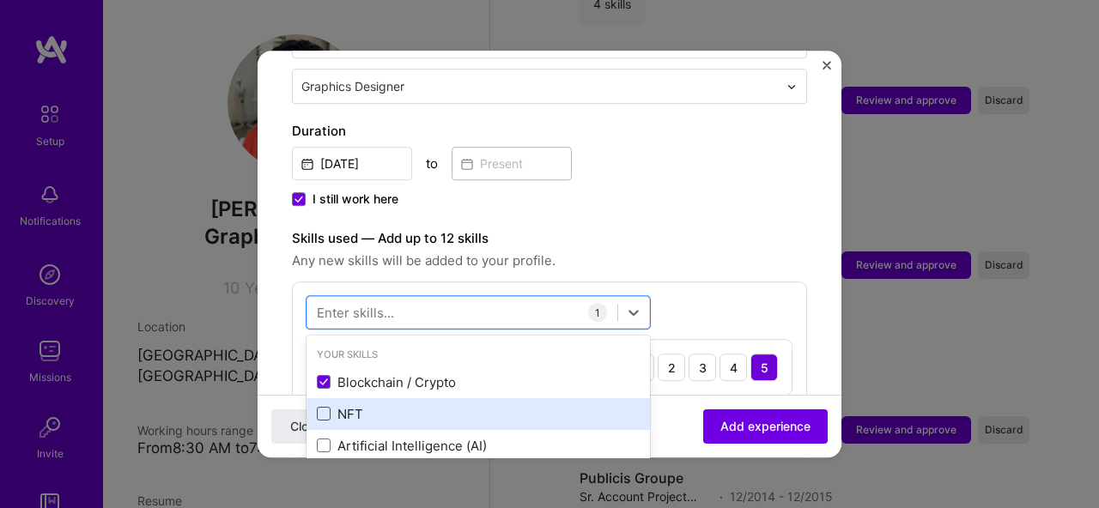
click at [324, 408] on span at bounding box center [324, 415] width 14 height 14
click at [0, 0] on input "checkbox" at bounding box center [0, 0] width 0 height 0
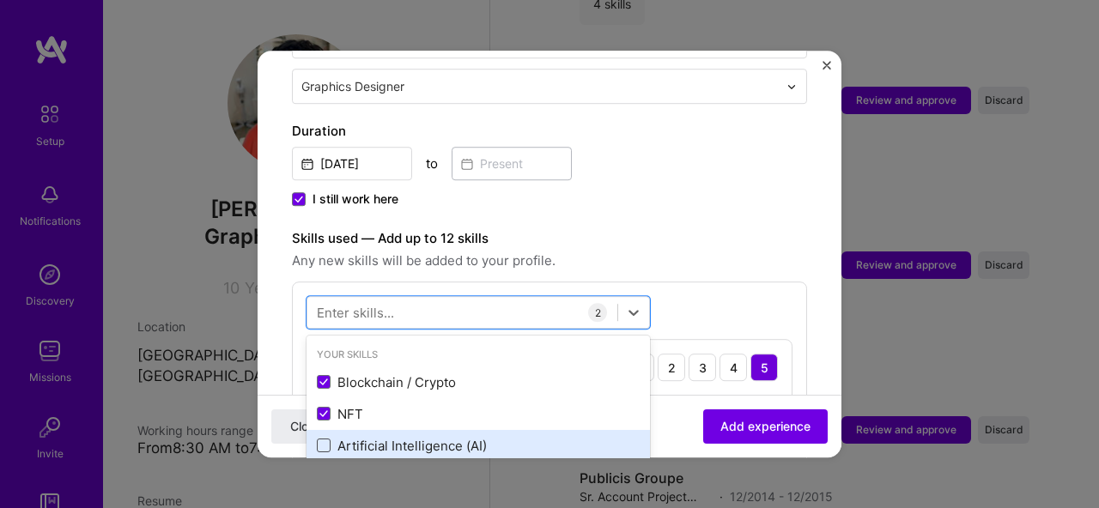
click at [322, 440] on span at bounding box center [324, 447] width 14 height 14
click at [0, 0] on input "checkbox" at bounding box center [0, 0] width 0 height 0
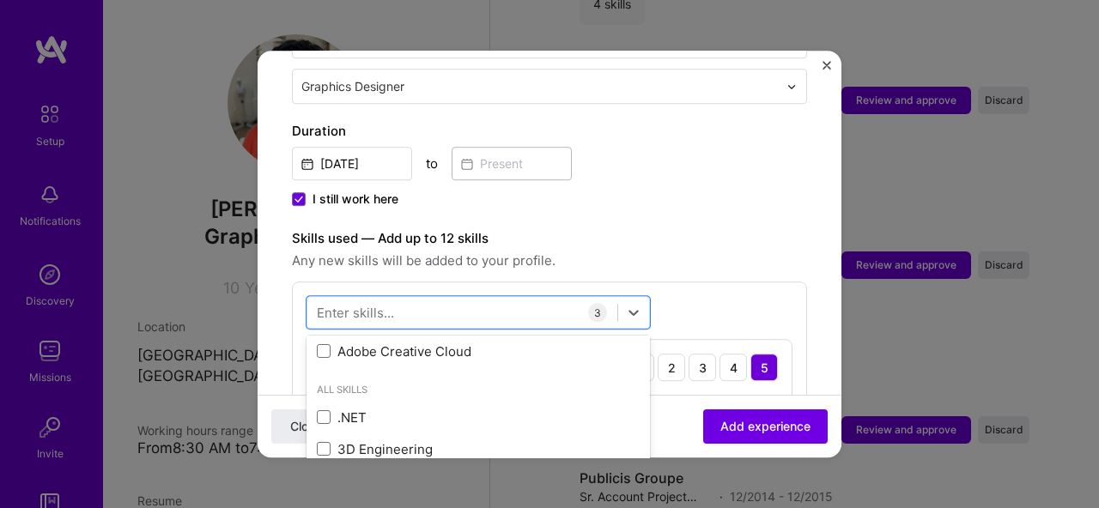
scroll to position [119, 0]
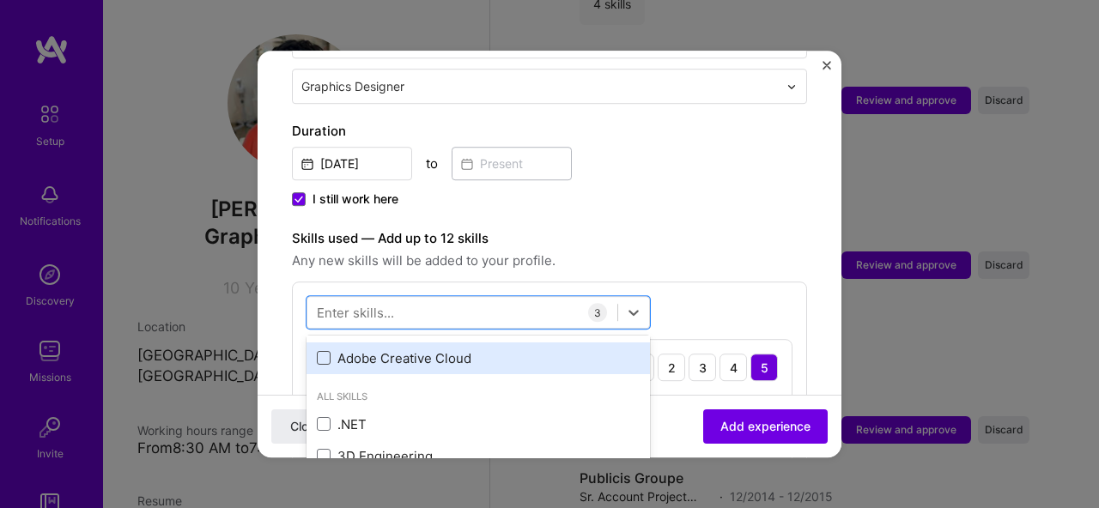
click at [327, 352] on span at bounding box center [324, 359] width 14 height 14
click at [0, 0] on input "checkbox" at bounding box center [0, 0] width 0 height 0
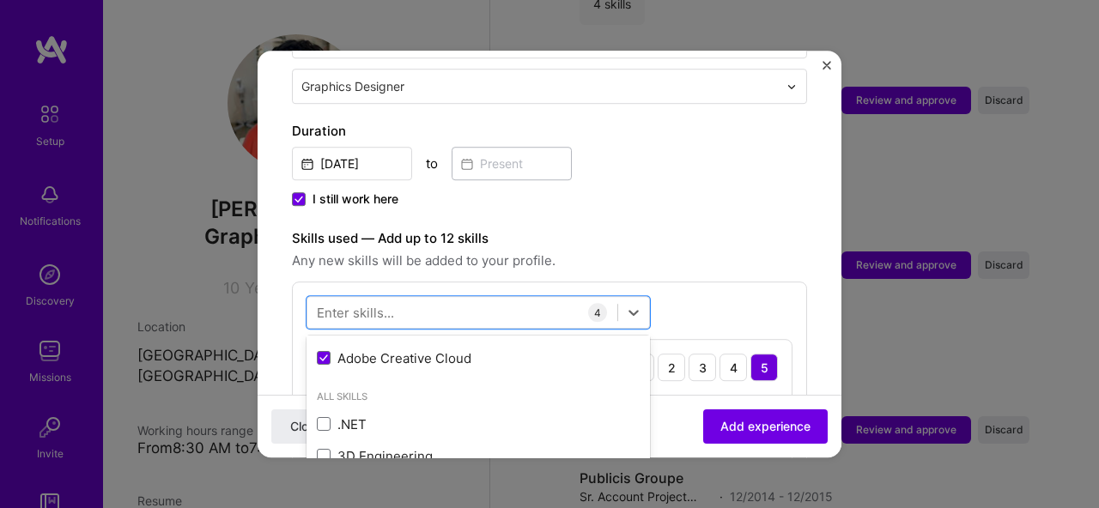
click at [700, 251] on span "Any new skills will be added to your profile." at bounding box center [549, 261] width 515 height 21
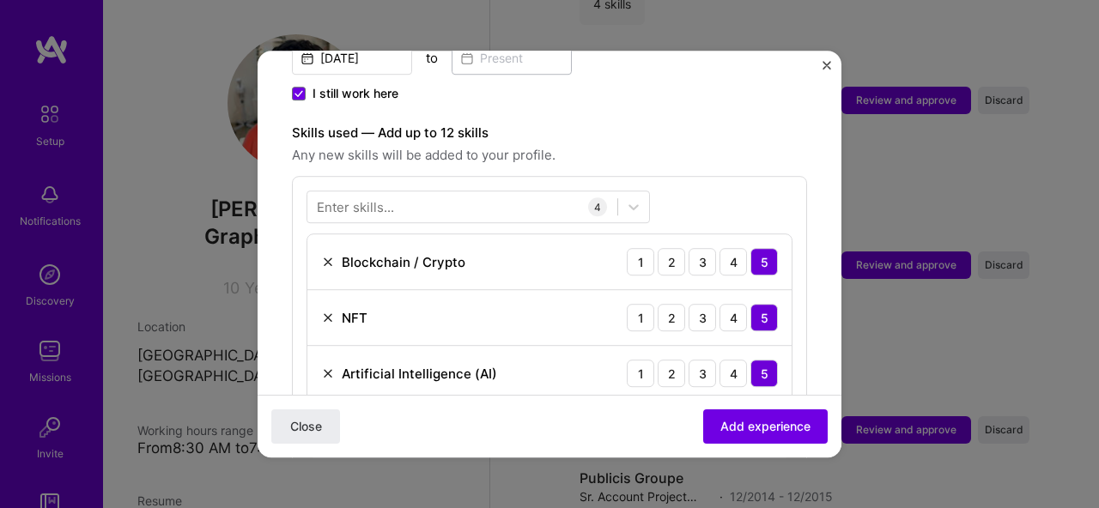
scroll to position [547, 0]
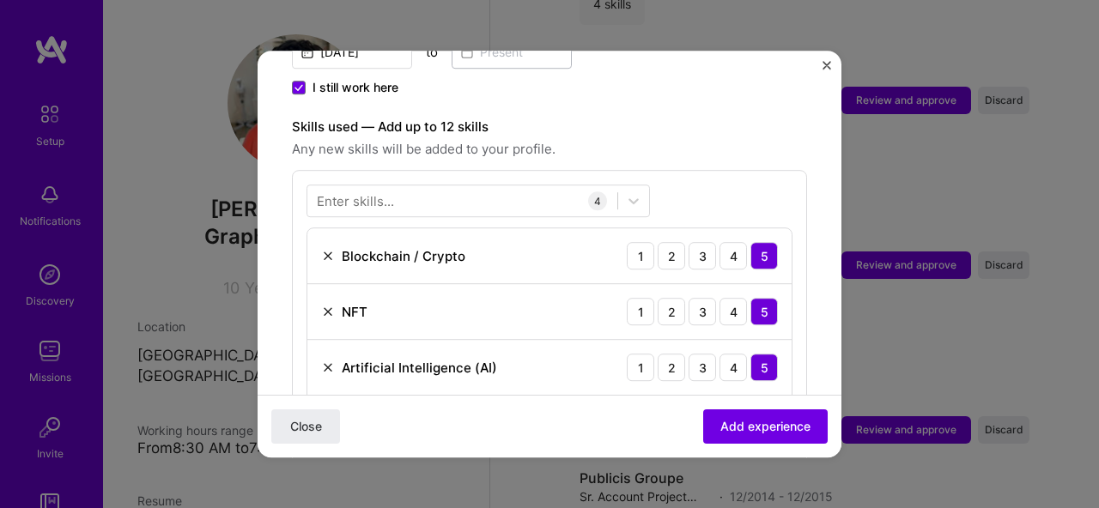
click at [327, 249] on img at bounding box center [328, 256] width 14 height 14
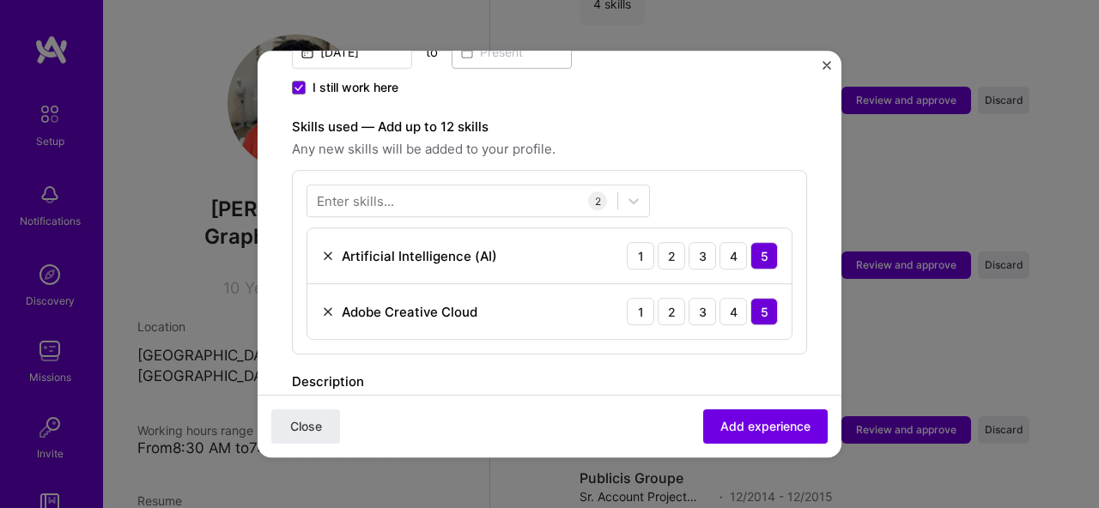
click at [327, 249] on img at bounding box center [328, 256] width 14 height 14
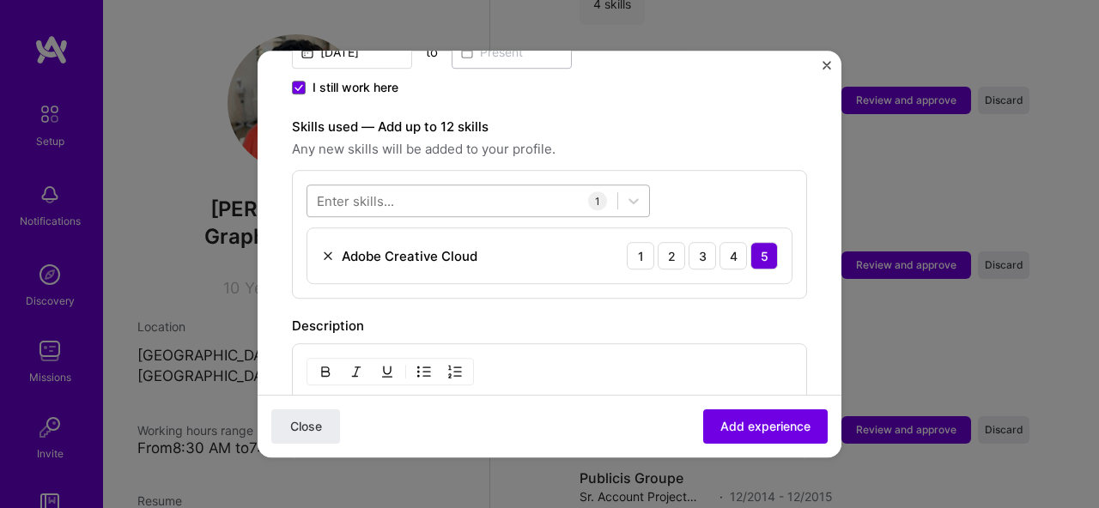
click at [403, 187] on div at bounding box center [462, 201] width 310 height 28
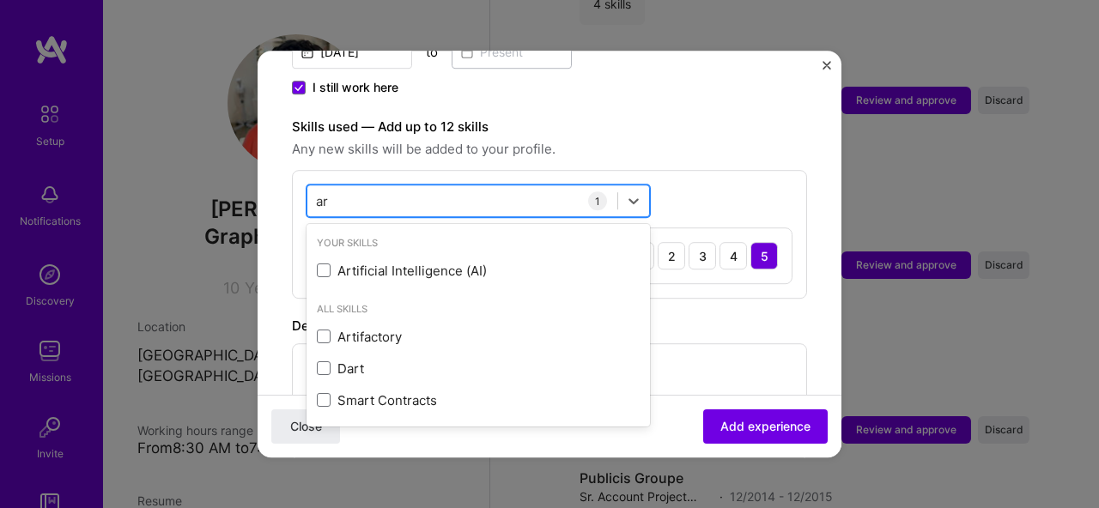
type input "a"
type input "d"
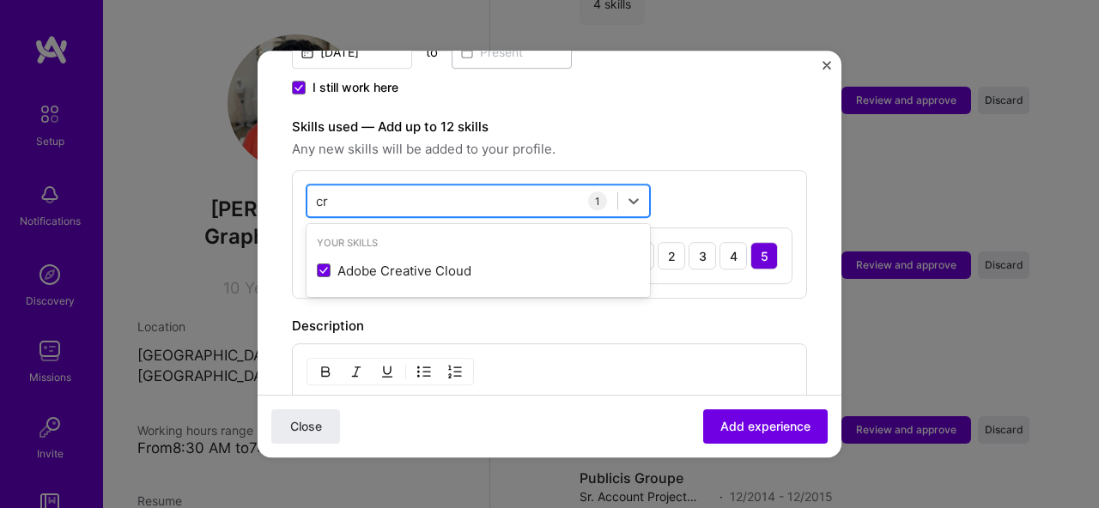
type input "c"
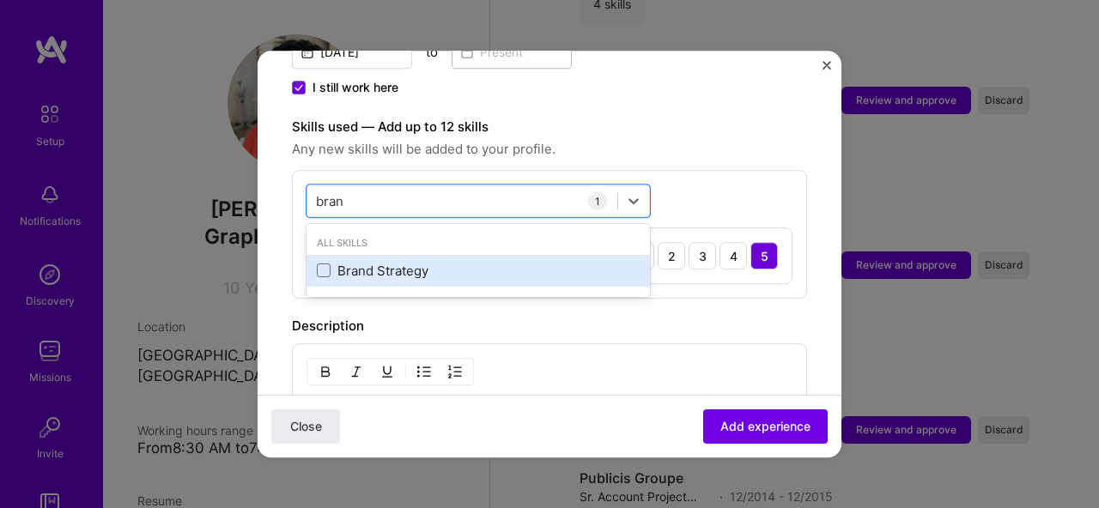
click at [364, 262] on div "Brand Strategy" at bounding box center [478, 271] width 323 height 18
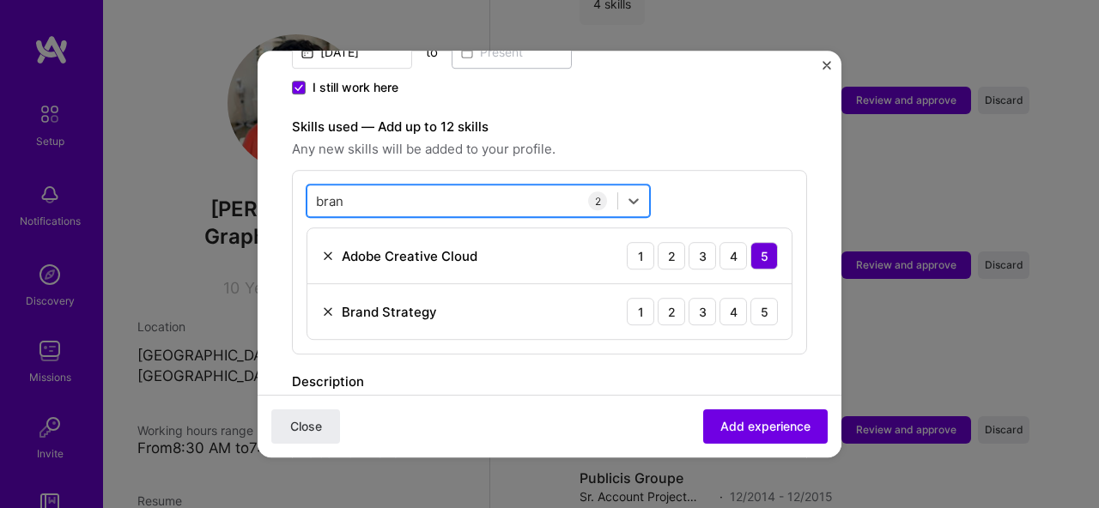
click at [382, 188] on div "bran bran" at bounding box center [462, 201] width 310 height 28
click at [336, 192] on input "bran" at bounding box center [330, 201] width 29 height 18
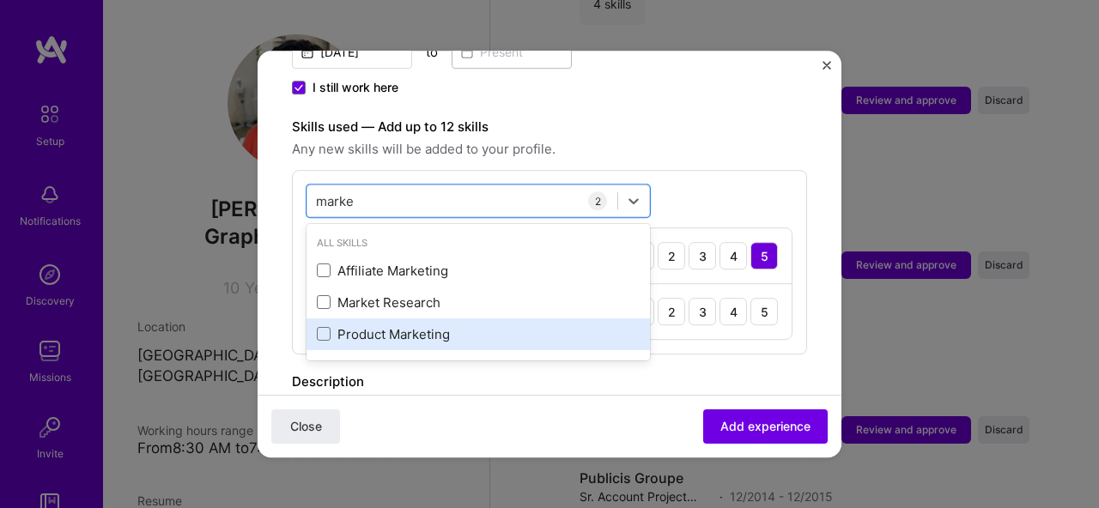
click at [369, 325] on div "Product Marketing" at bounding box center [478, 334] width 323 height 18
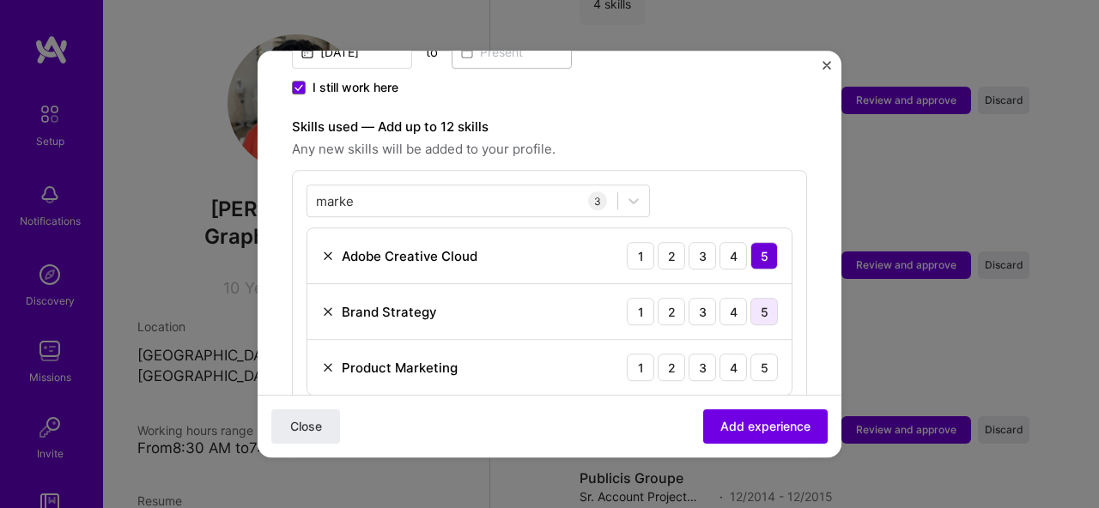
click at [751, 298] on div "5" at bounding box center [764, 311] width 27 height 27
click at [751, 354] on div "5" at bounding box center [764, 367] width 27 height 27
click at [410, 188] on div "marke marke" at bounding box center [462, 201] width 310 height 28
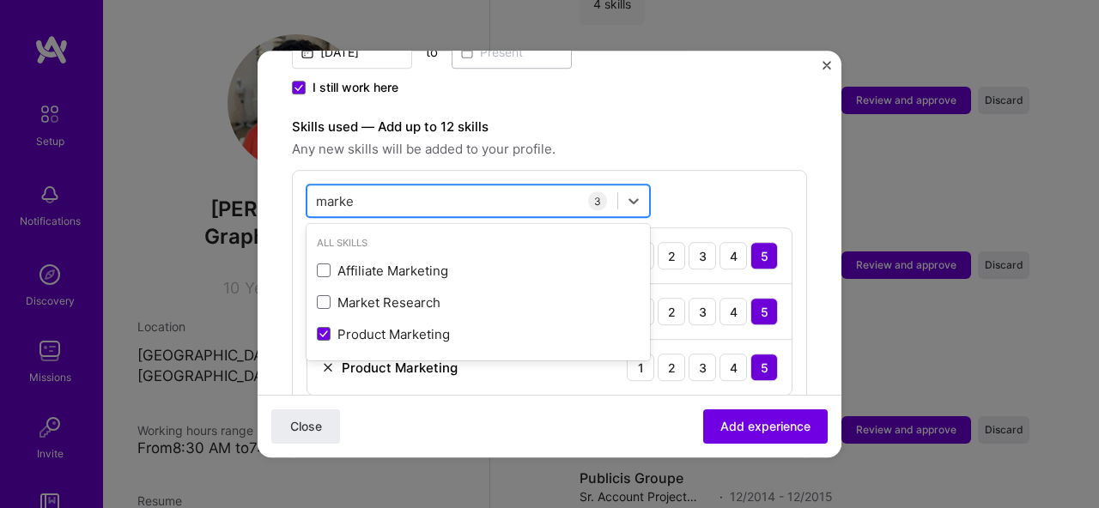
click at [410, 188] on div "marke marke" at bounding box center [462, 201] width 310 height 28
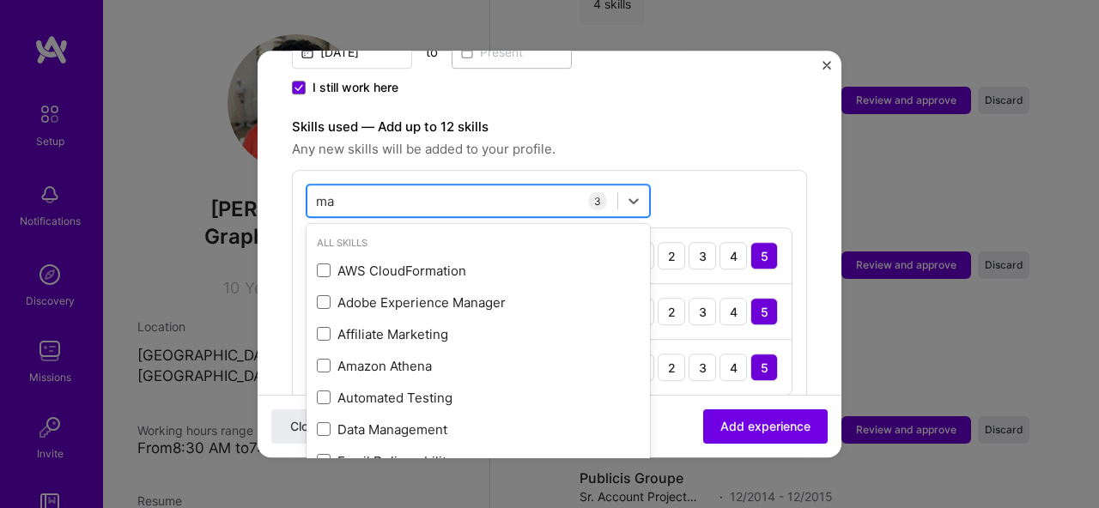
type input "m"
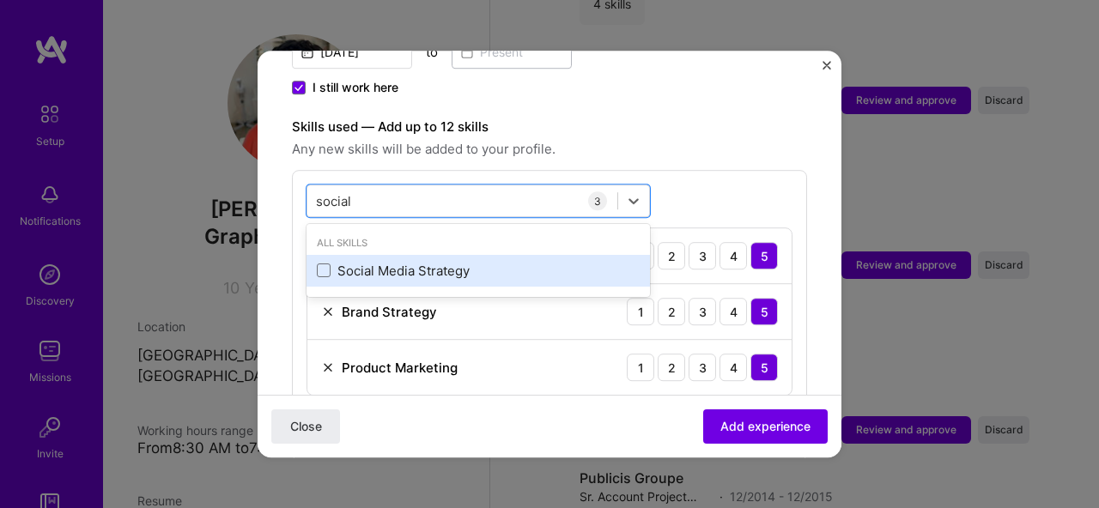
click at [386, 262] on div "Social Media Strategy" at bounding box center [478, 271] width 323 height 18
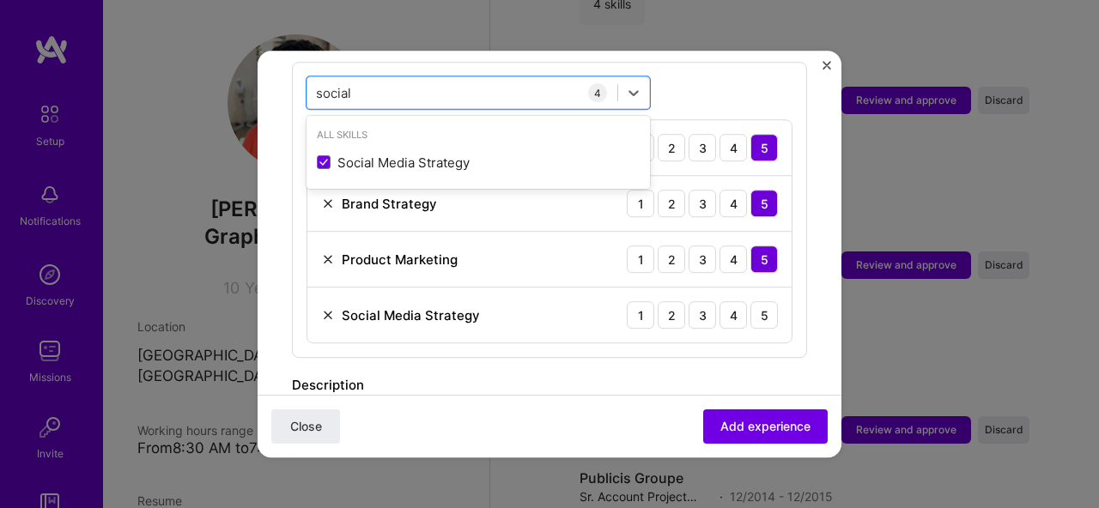
scroll to position [656, 0]
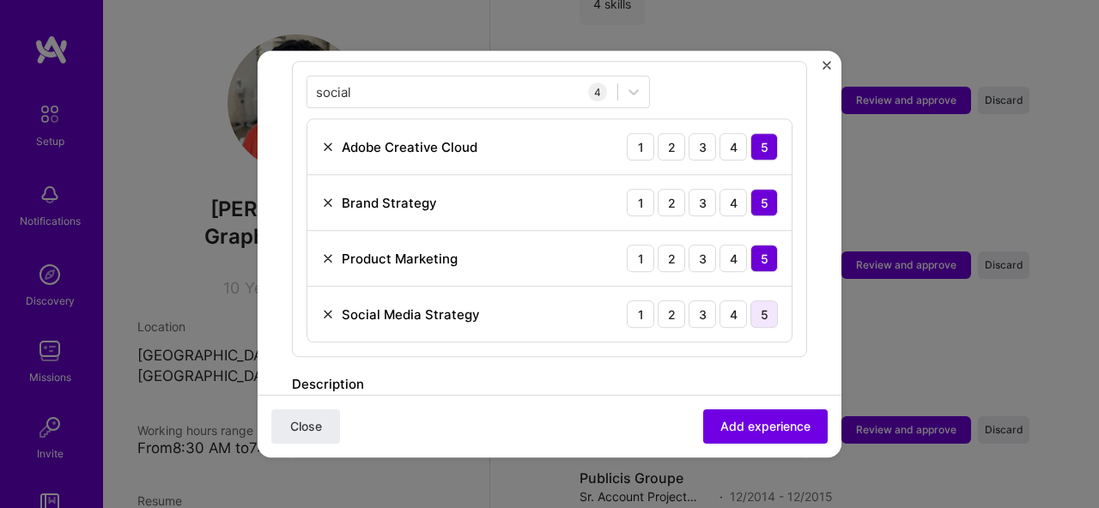
click at [751, 301] on div "5" at bounding box center [764, 314] width 27 height 27
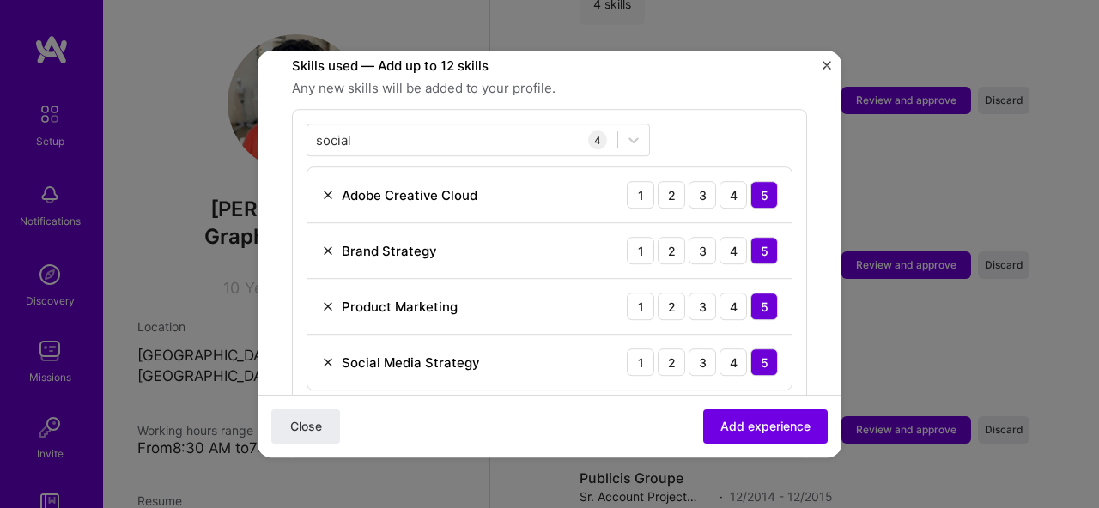
scroll to position [607, 0]
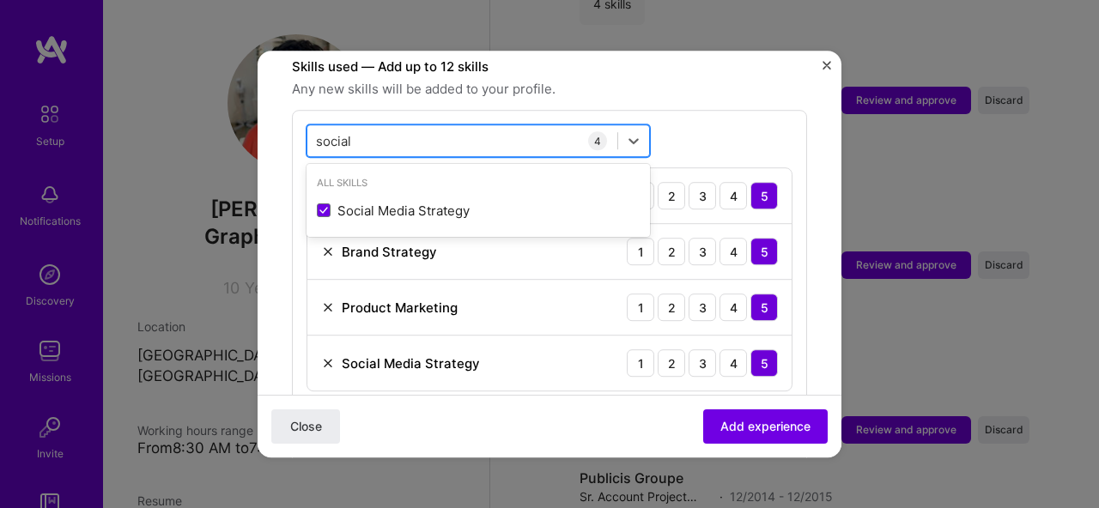
click at [423, 127] on div "social social" at bounding box center [462, 141] width 310 height 28
click at [393, 129] on div "social social" at bounding box center [462, 141] width 310 height 28
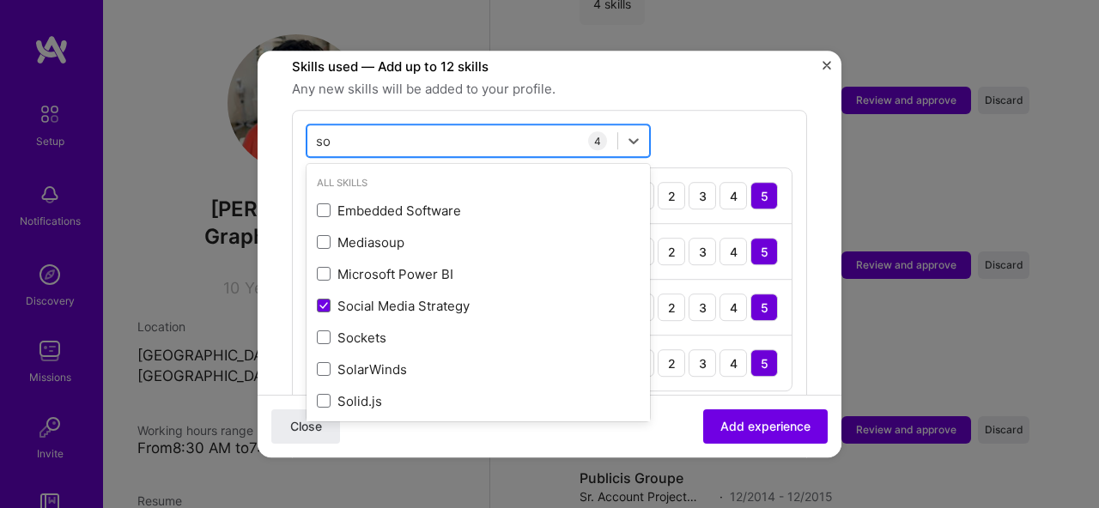
type input "s"
type input "g"
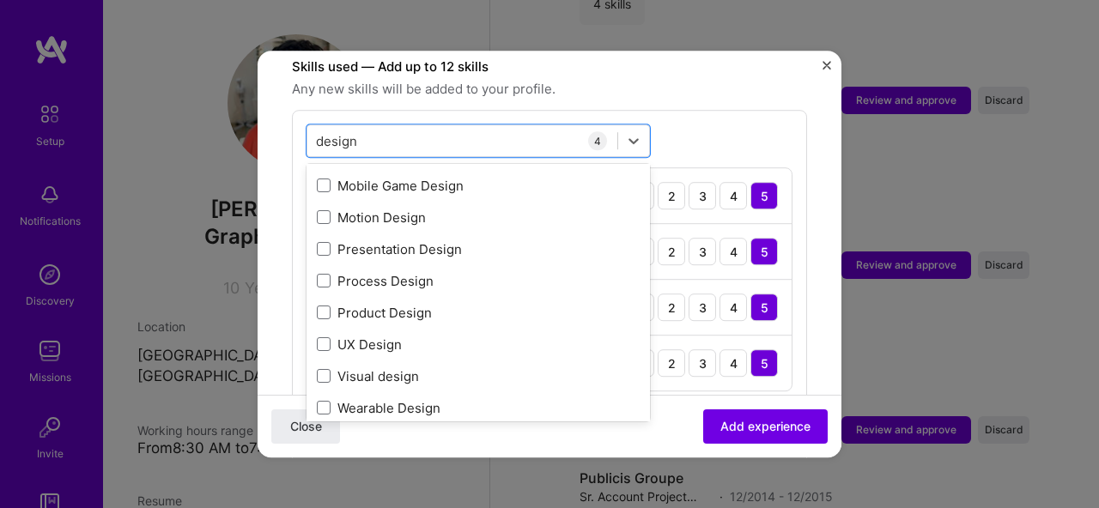
scroll to position [248, 0]
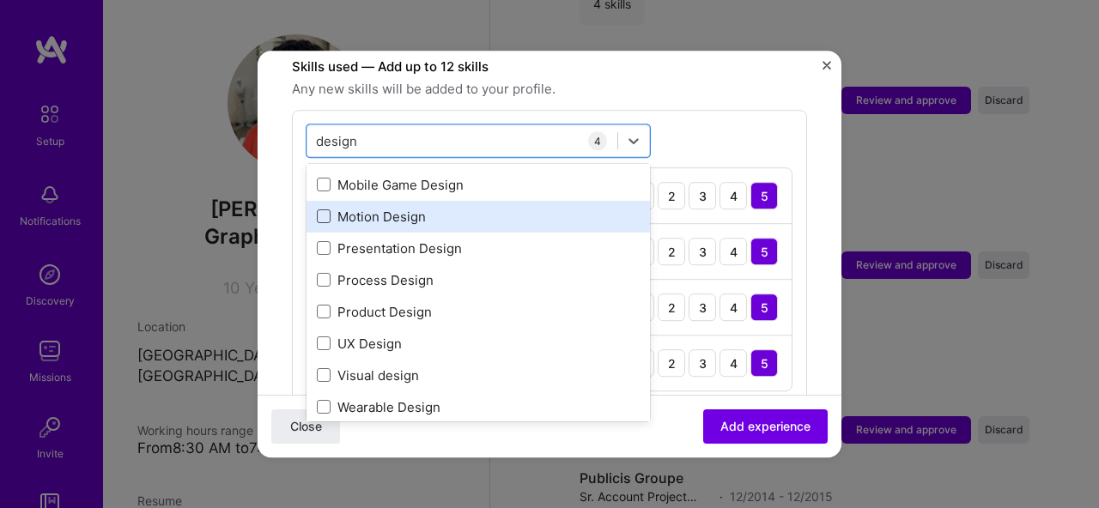
click at [326, 210] on span at bounding box center [324, 217] width 14 height 14
click at [0, 0] on input "checkbox" at bounding box center [0, 0] width 0 height 0
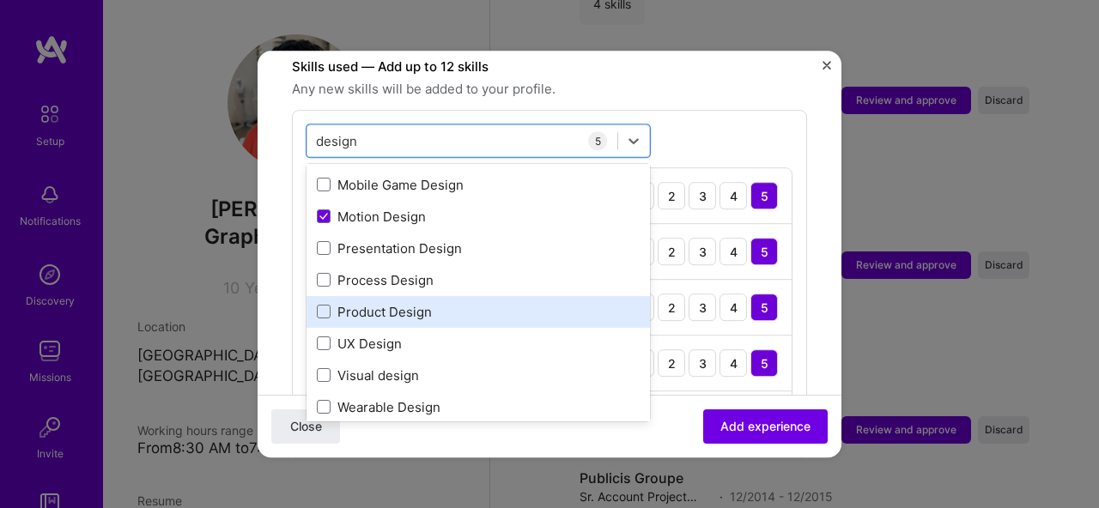
scroll to position [252, 0]
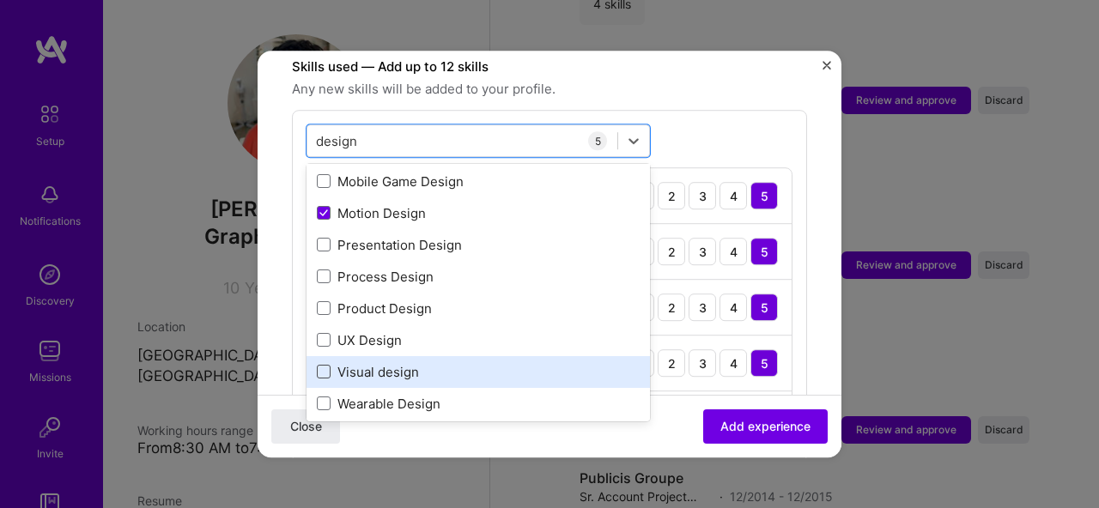
click at [322, 366] on span at bounding box center [324, 373] width 14 height 14
click at [0, 0] on input "checkbox" at bounding box center [0, 0] width 0 height 0
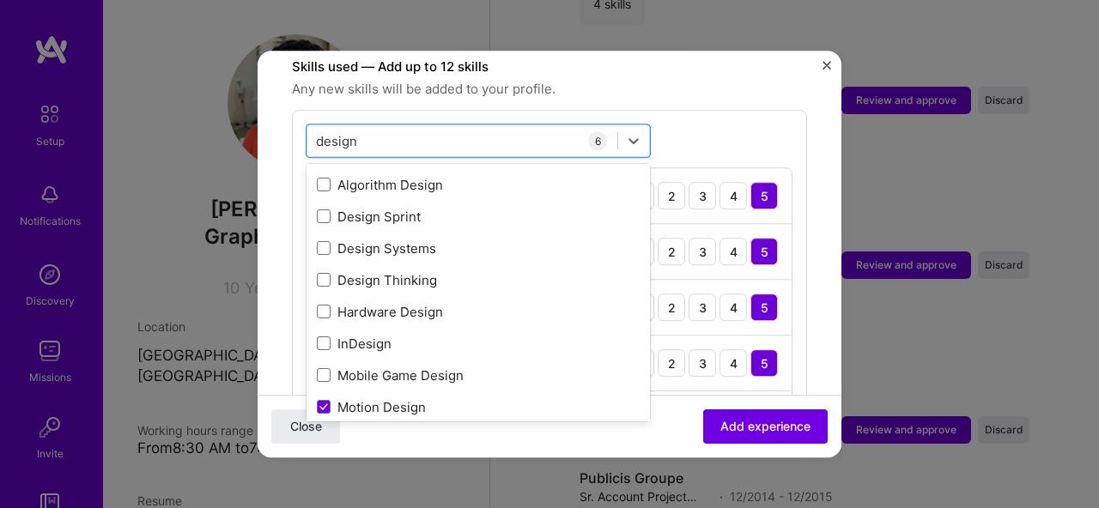
scroll to position [0, 0]
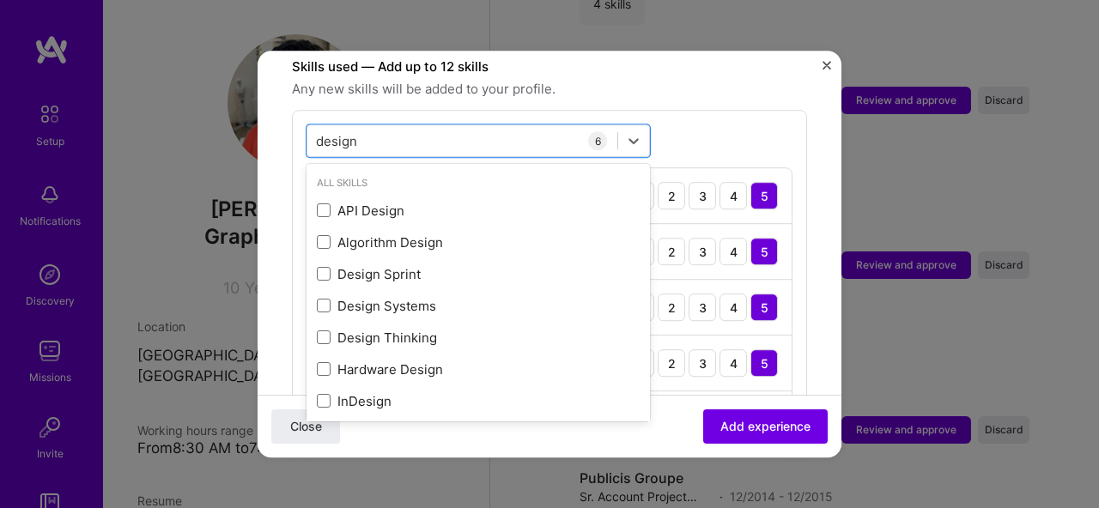
type input "design"
click at [779, 323] on div "option Visual design, selected. option Hardware Design focused, 0 of 2. 15 resu…" at bounding box center [549, 314] width 515 height 408
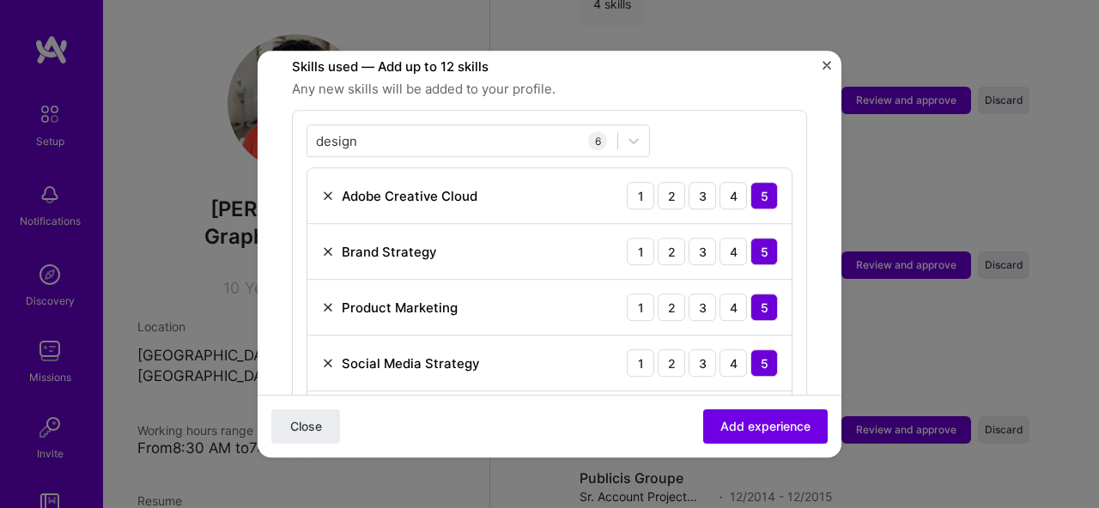
scroll to position [764, 0]
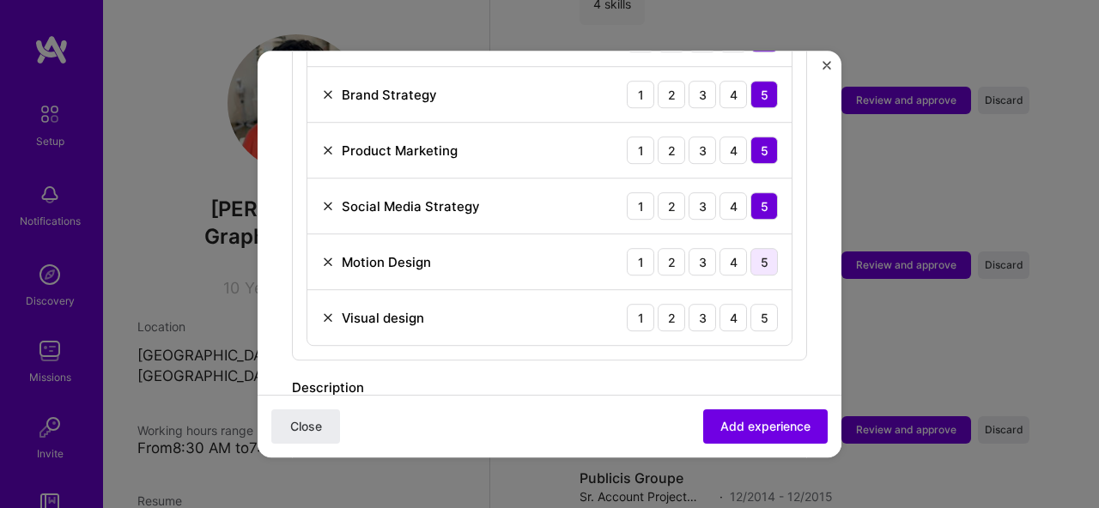
click at [751, 248] on div "5" at bounding box center [764, 261] width 27 height 27
click at [751, 304] on div "5" at bounding box center [764, 317] width 27 height 27
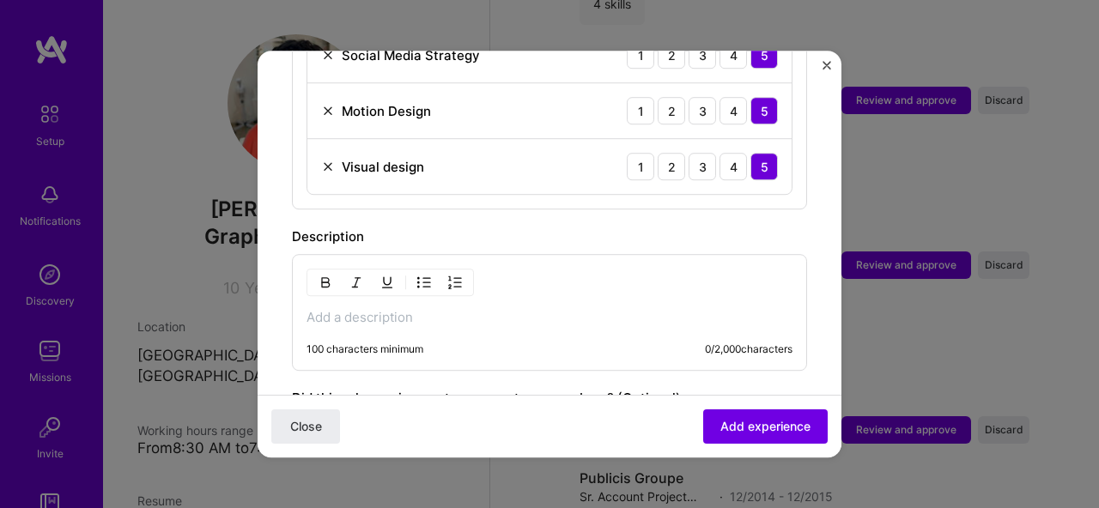
scroll to position [925, 0]
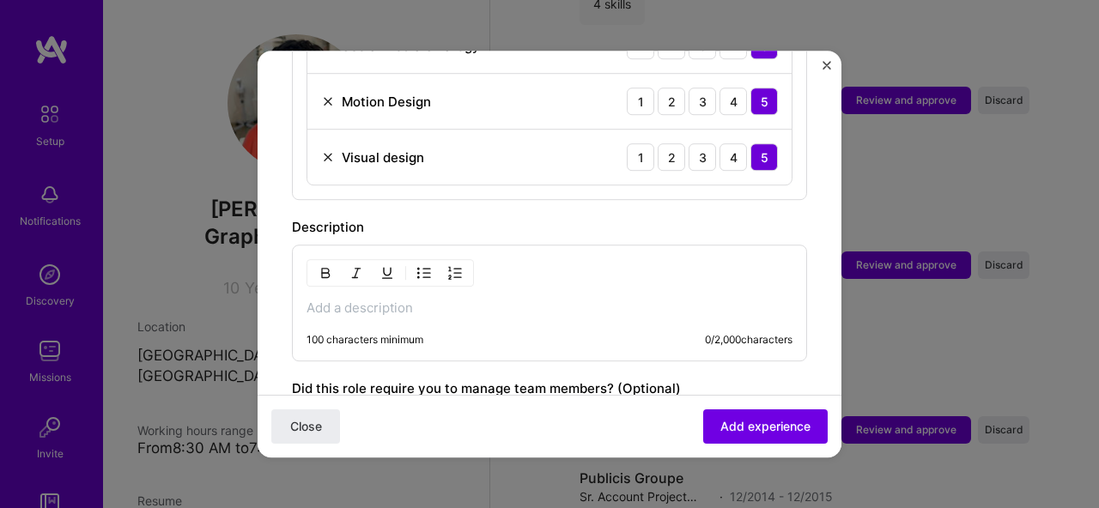
click at [389, 300] on p at bounding box center [550, 308] width 486 height 17
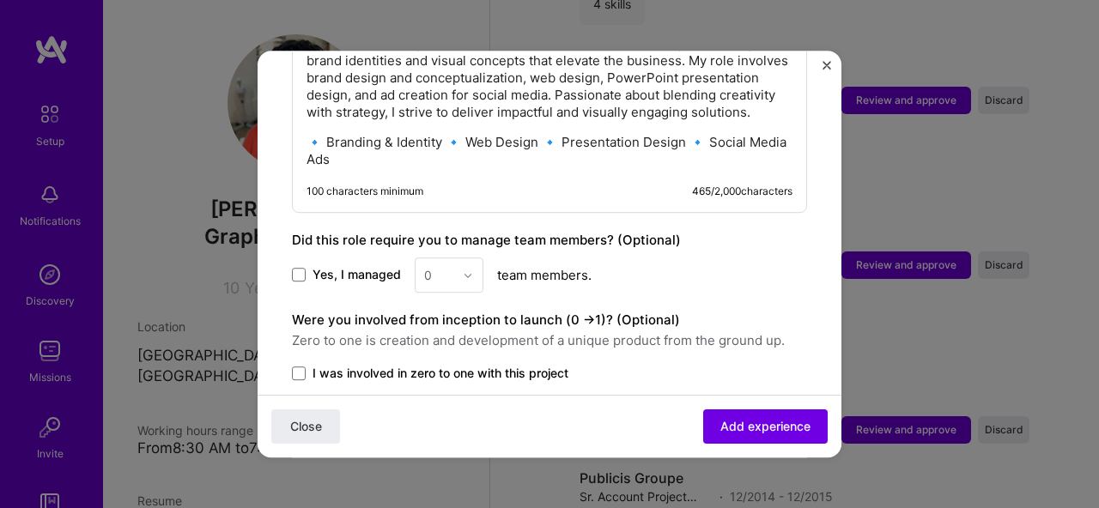
scroll to position [1221, 0]
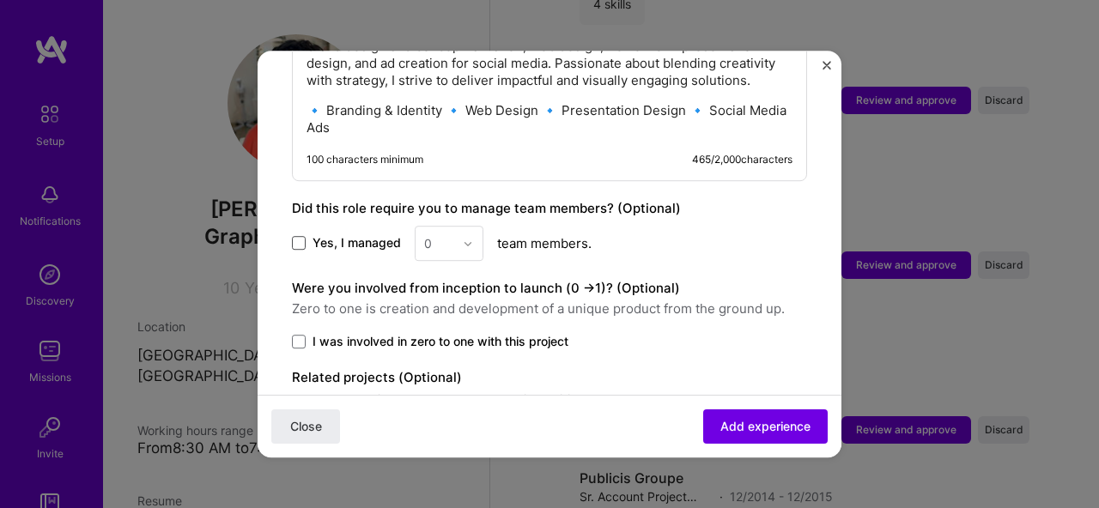
click at [303, 239] on span at bounding box center [299, 244] width 14 height 14
click at [0, 0] on input "Yes, I managed" at bounding box center [0, 0] width 0 height 0
click at [303, 239] on span at bounding box center [299, 244] width 14 height 14
click at [0, 0] on input "Yes, I managed" at bounding box center [0, 0] width 0 height 0
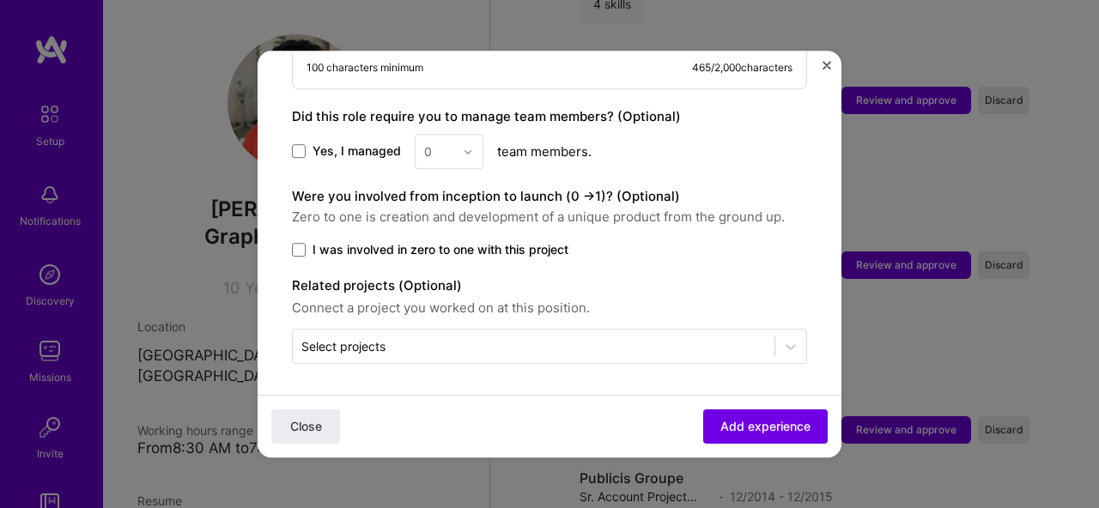
scroll to position [1316, 0]
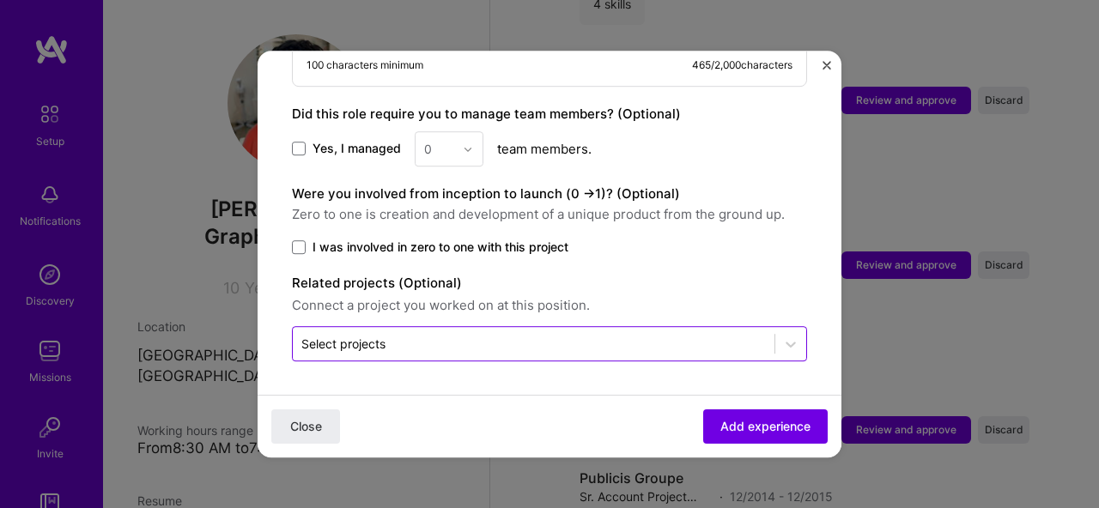
click at [449, 348] on input "text" at bounding box center [533, 344] width 465 height 18
click at [757, 339] on div "Select projects" at bounding box center [534, 343] width 482 height 33
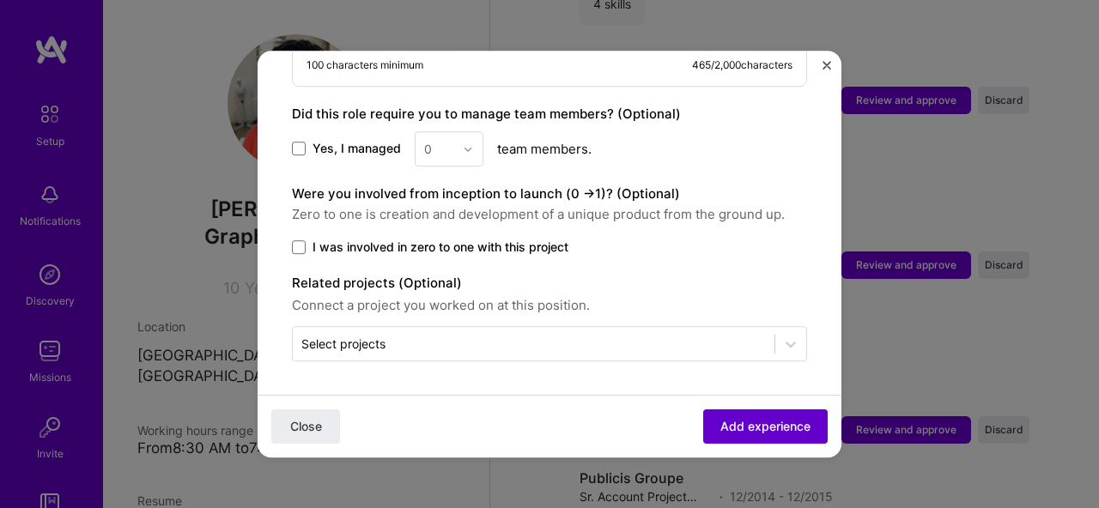
click at [759, 426] on span "Add experience" at bounding box center [766, 426] width 90 height 17
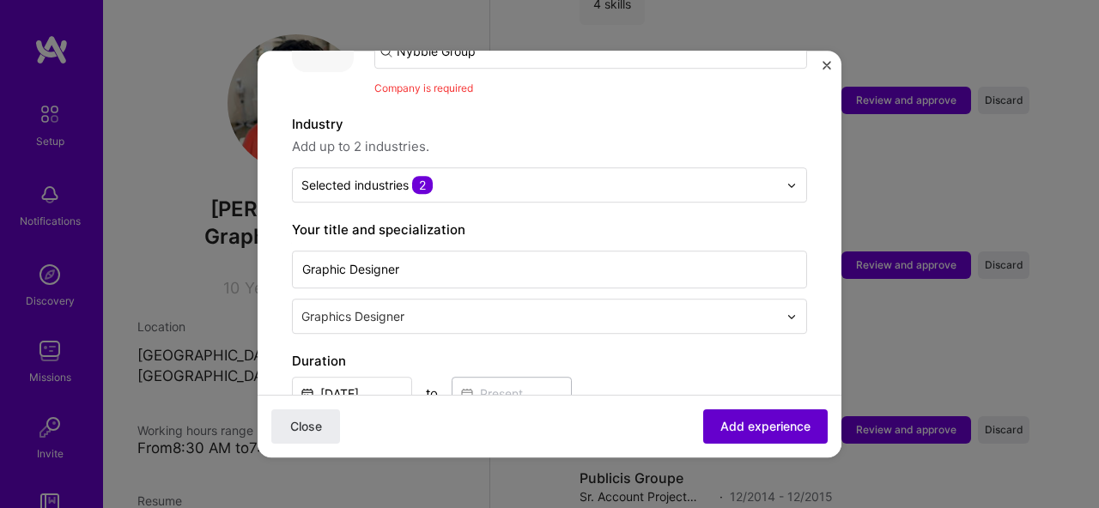
scroll to position [172, 0]
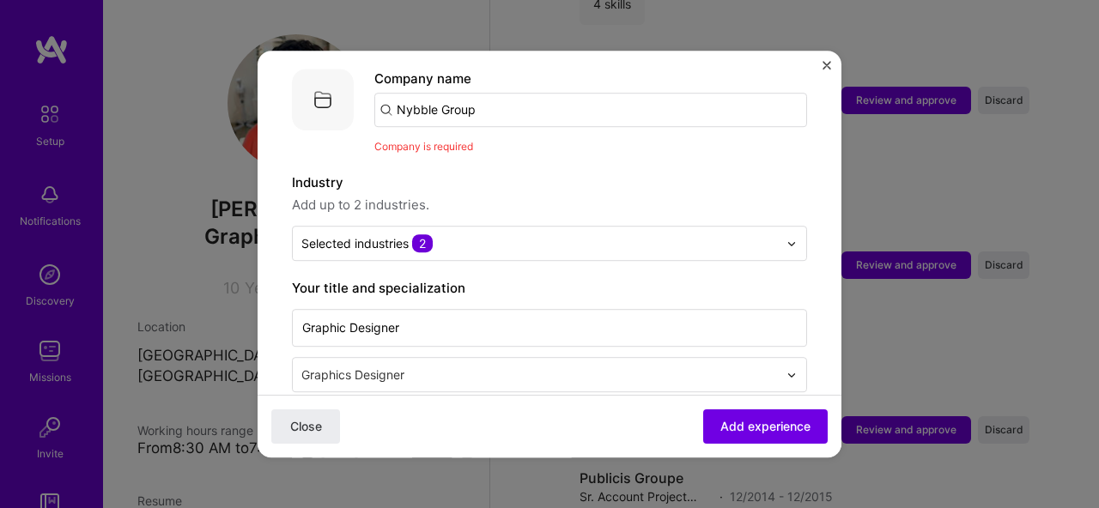
click at [499, 94] on input "Nybble Group" at bounding box center [590, 110] width 433 height 34
type input "Nybble group"
click at [526, 143] on div "Nybble group" at bounding box center [519, 158] width 97 height 30
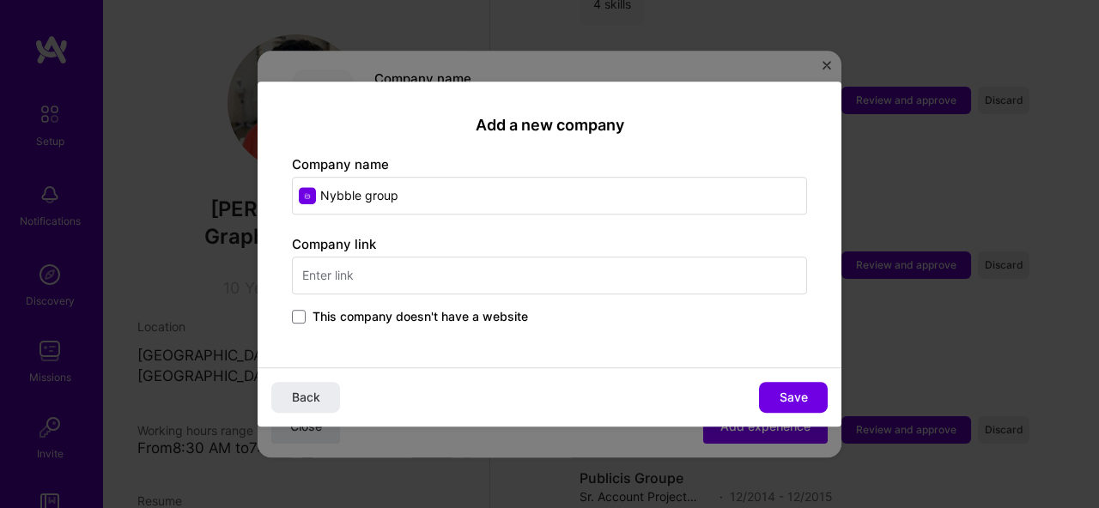
click at [434, 273] on input "text" at bounding box center [549, 276] width 515 height 38
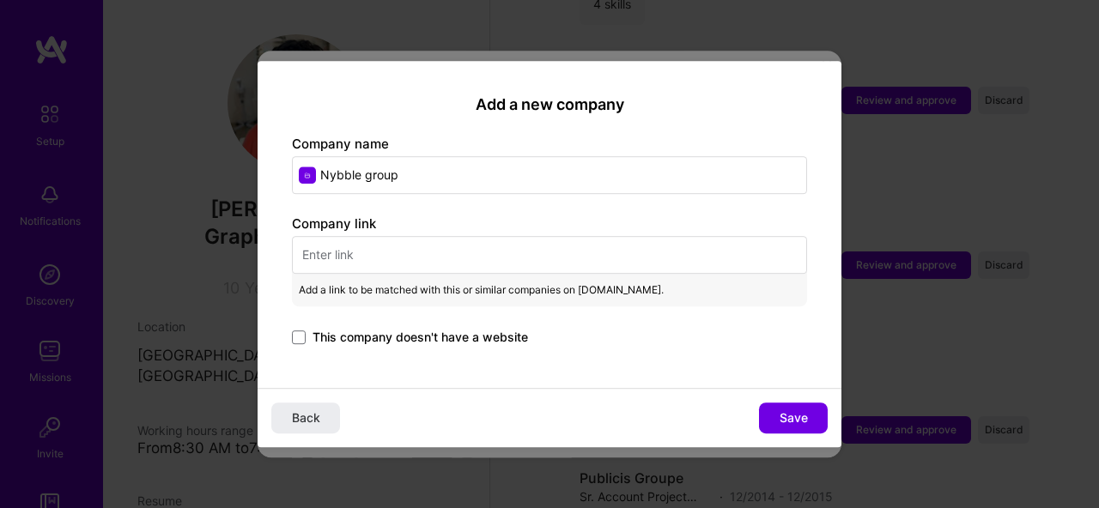
paste input "https://www.linkedin.com/company/nybble-group/posts/?feedView=all"
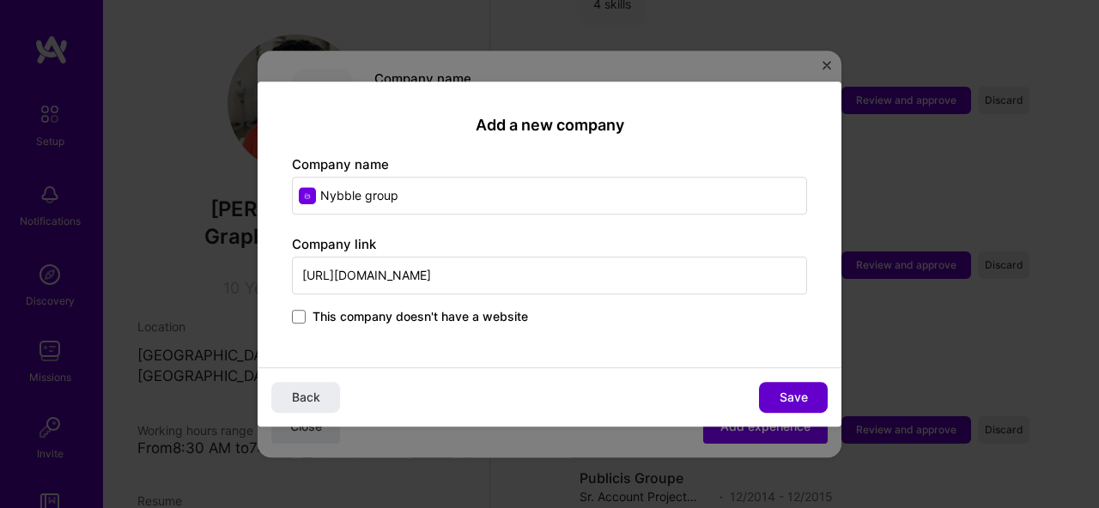
type input "https://www.linkedin.com/company/nybble-group/posts/?feedView=all"
click at [789, 397] on span "Save" at bounding box center [794, 397] width 28 height 17
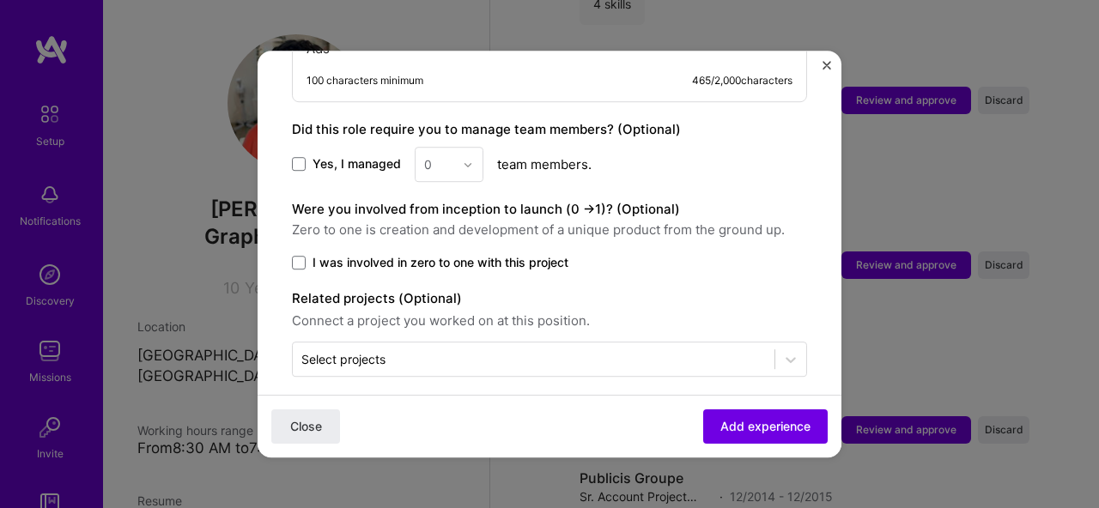
scroll to position [1341, 0]
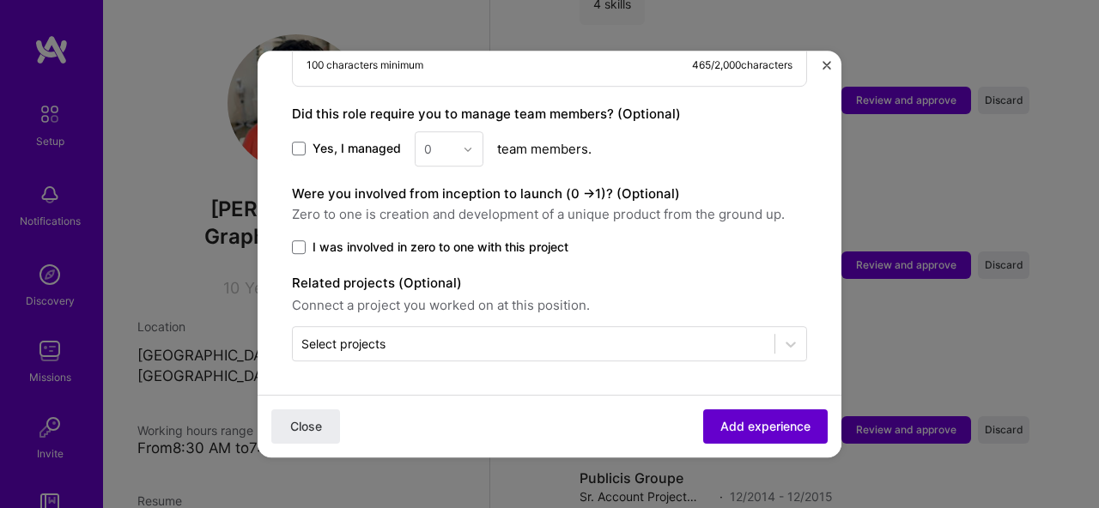
click at [721, 423] on span "Add experience" at bounding box center [766, 426] width 90 height 17
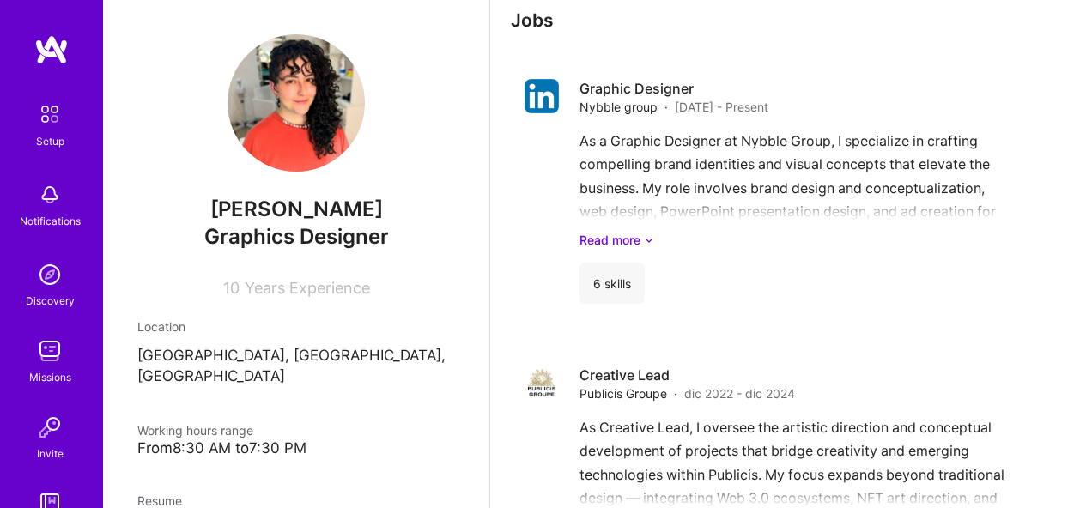
scroll to position [759, 0]
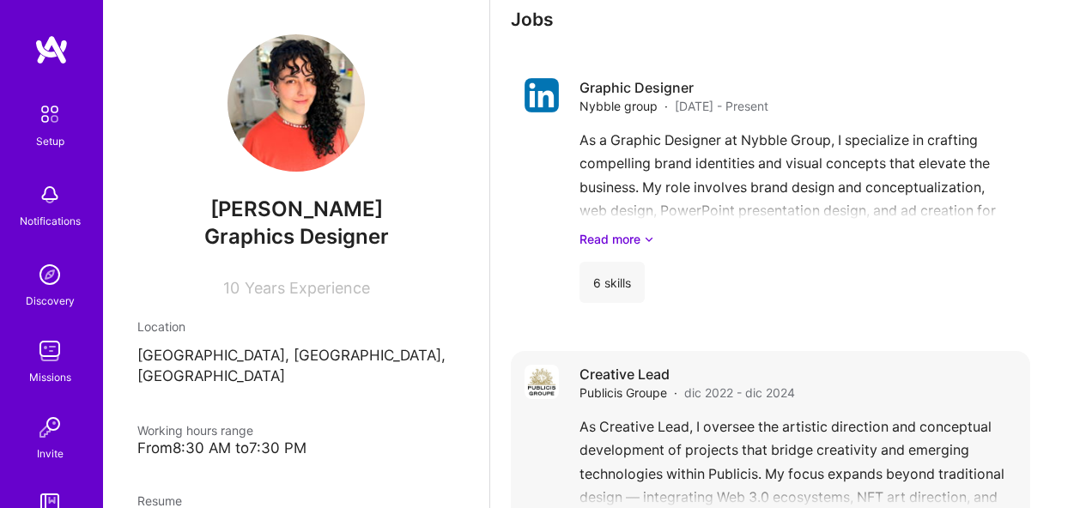
click at [732, 400] on span "dic 2022 - dic 2024" at bounding box center [739, 393] width 111 height 18
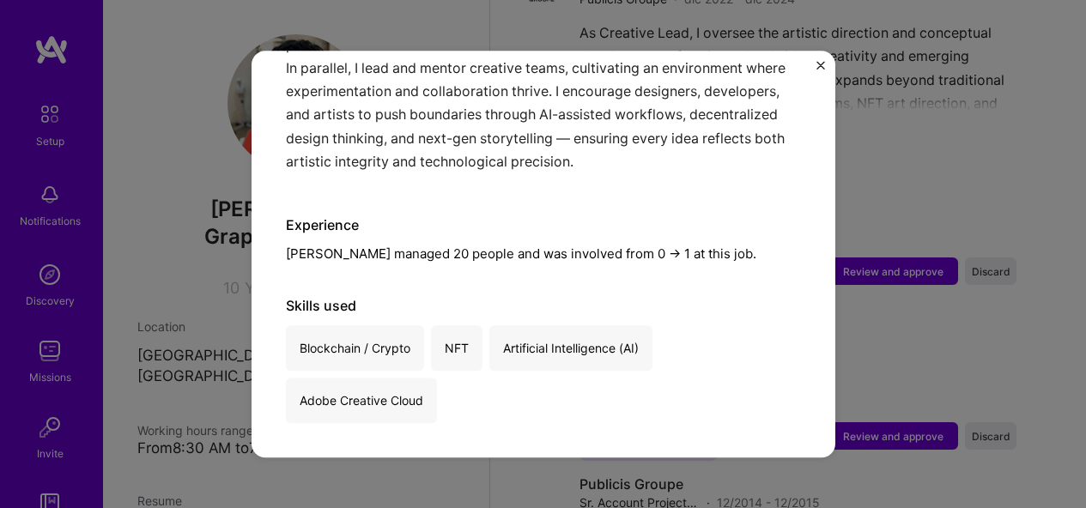
scroll to position [1453, 0]
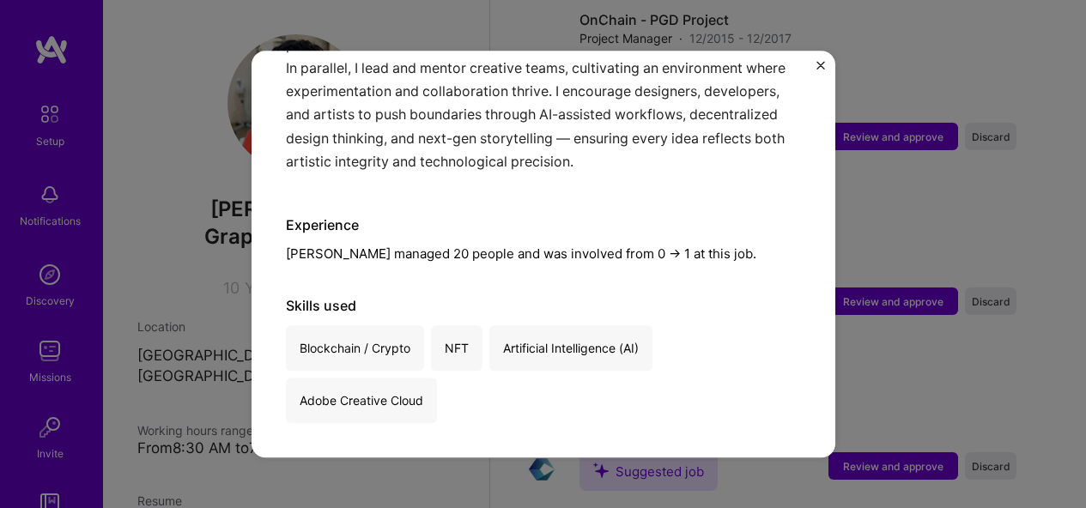
click at [898, 258] on div "Creative Lead Publicis Groupe · Advertising & AdTech, Blockchain · December 202…" at bounding box center [543, 254] width 1086 height 508
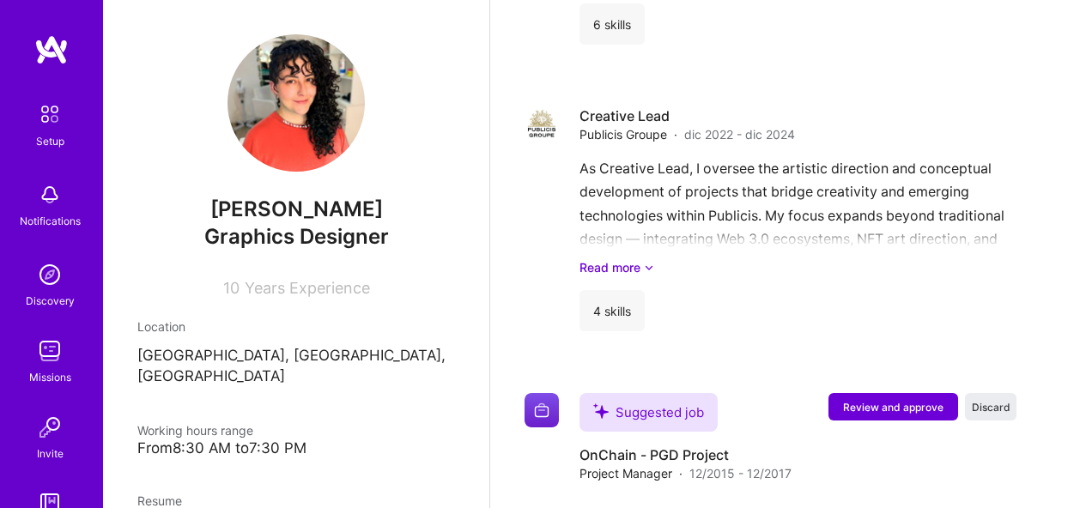
scroll to position [944, 0]
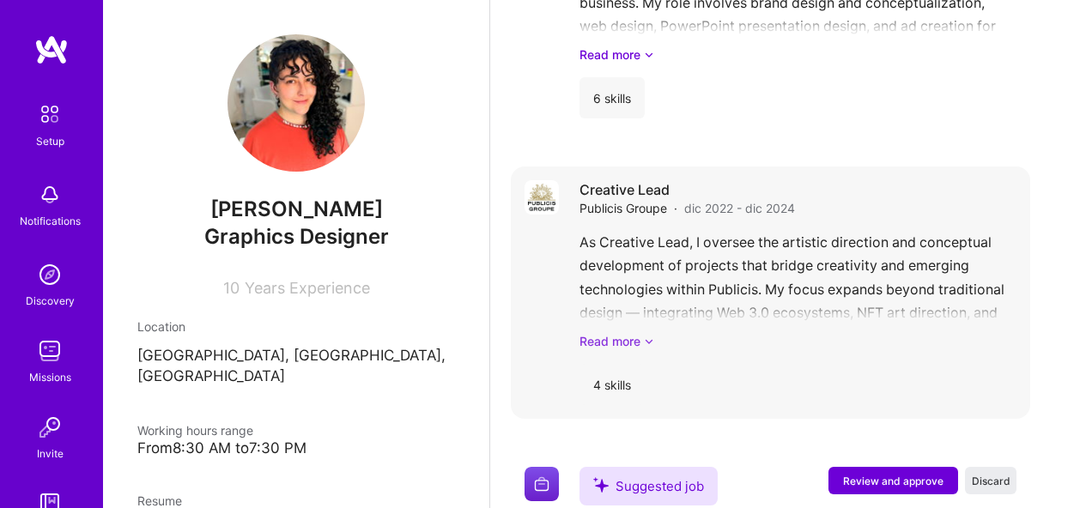
click at [641, 338] on link "Read more" at bounding box center [798, 341] width 437 height 18
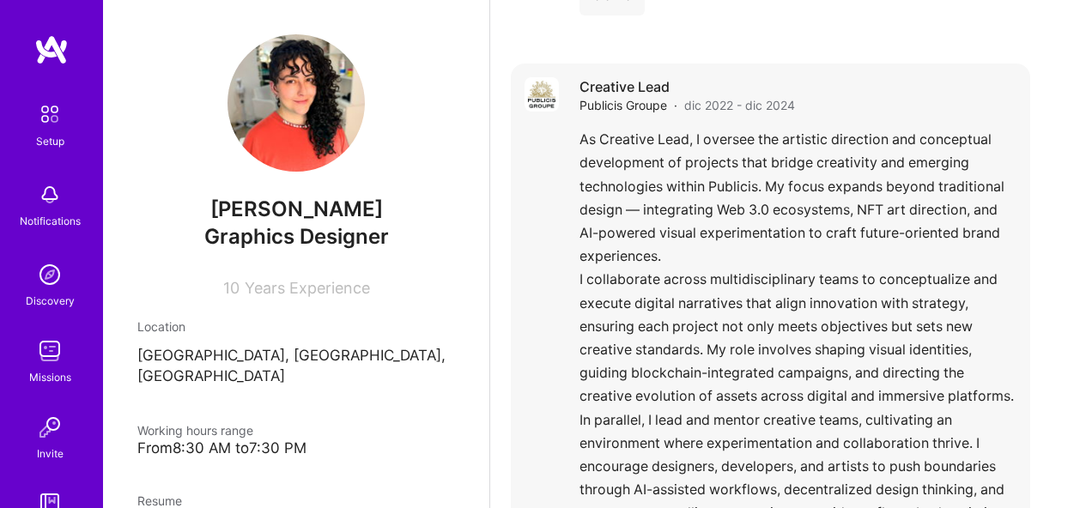
scroll to position [1048, 0]
click at [766, 106] on span "dic 2022 - dic 2024" at bounding box center [739, 104] width 111 height 18
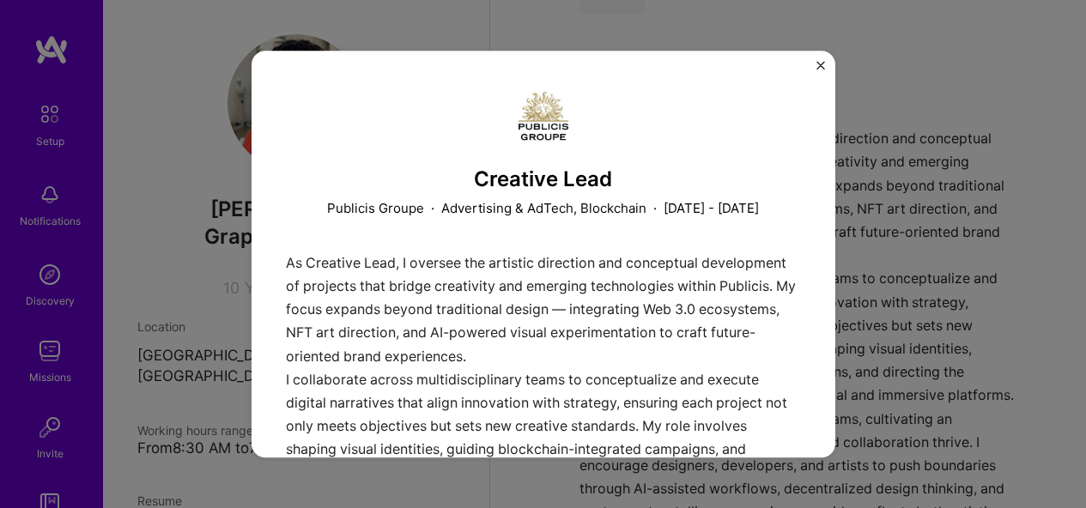
click at [664, 217] on p "December 2022 - December 2024" at bounding box center [711, 208] width 95 height 18
click at [824, 64] on img "Close" at bounding box center [821, 65] width 9 height 9
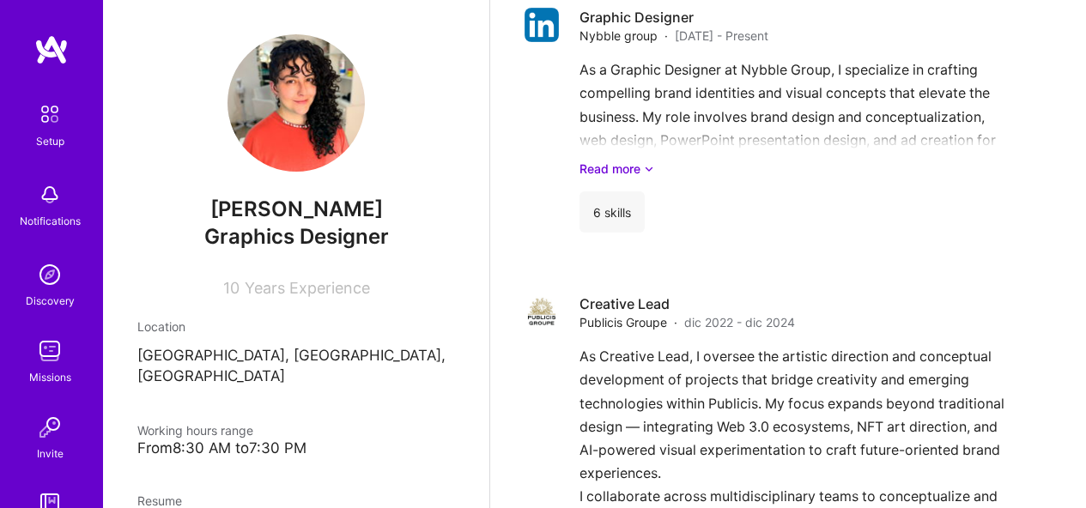
scroll to position [834, 0]
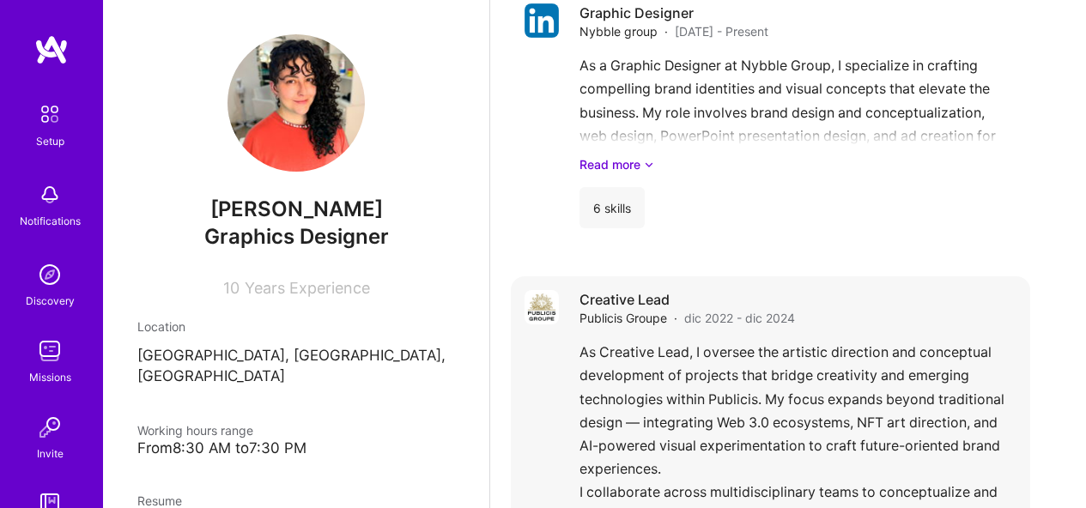
click at [738, 316] on span "dic 2022 - dic 2024" at bounding box center [739, 318] width 111 height 18
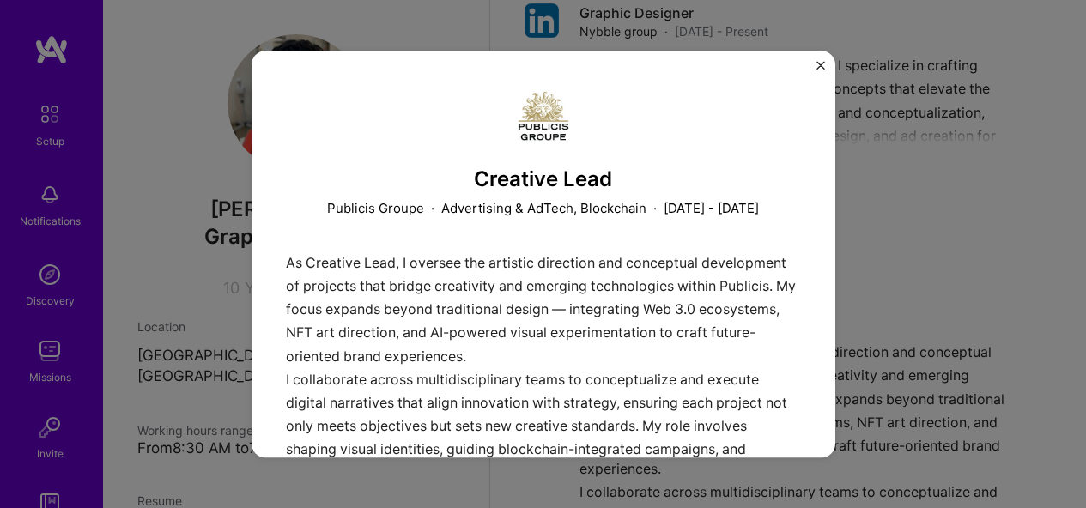
click at [919, 277] on div "Creative Lead Publicis Groupe · Advertising & AdTech, Blockchain · December 202…" at bounding box center [543, 254] width 1086 height 508
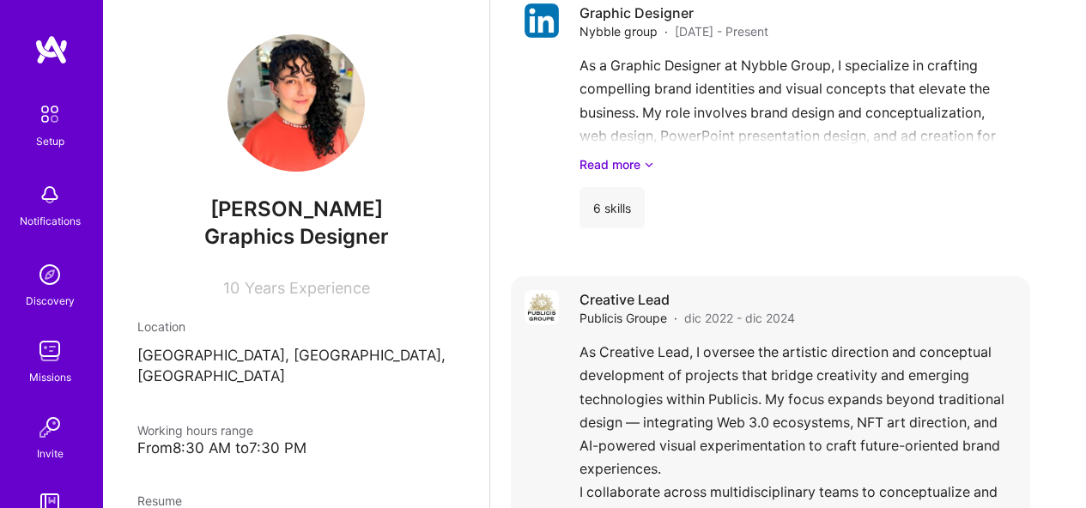
click at [892, 311] on div "Creative Lead Publicis Groupe · dic 2022 - dic 2024" at bounding box center [798, 308] width 437 height 37
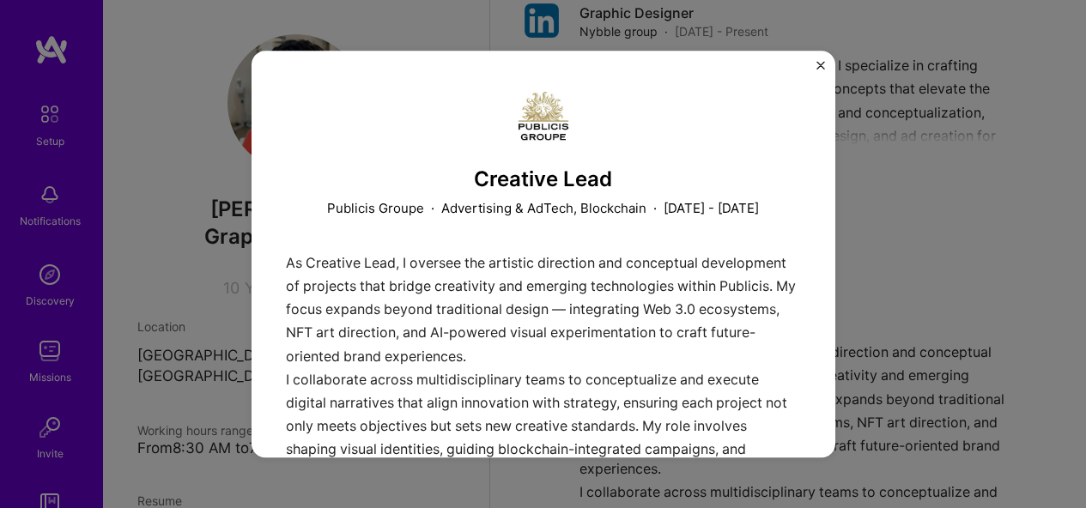
click at [860, 180] on div "Creative Lead Publicis Groupe · Advertising & AdTech, Blockchain · December 202…" at bounding box center [543, 254] width 1086 height 508
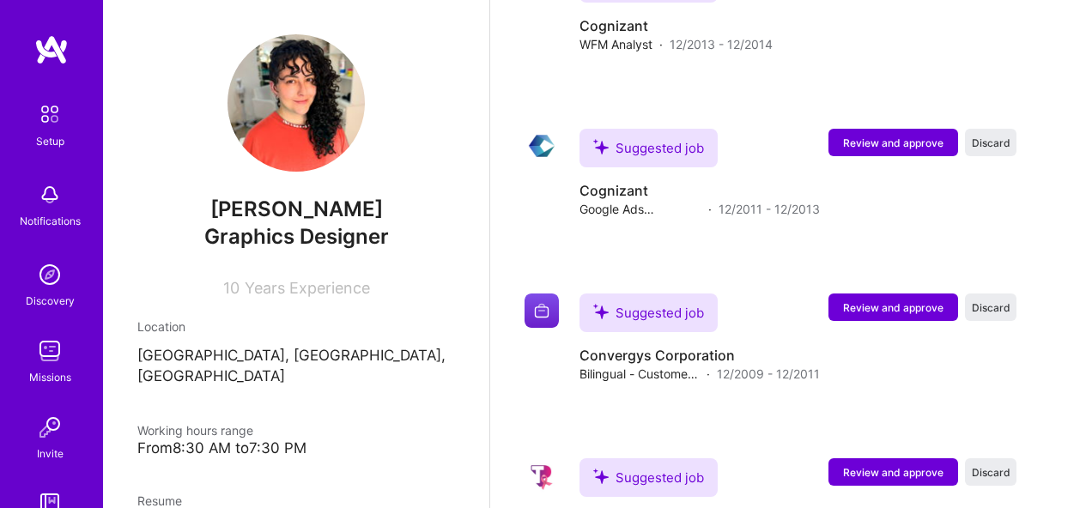
scroll to position [2219, 0]
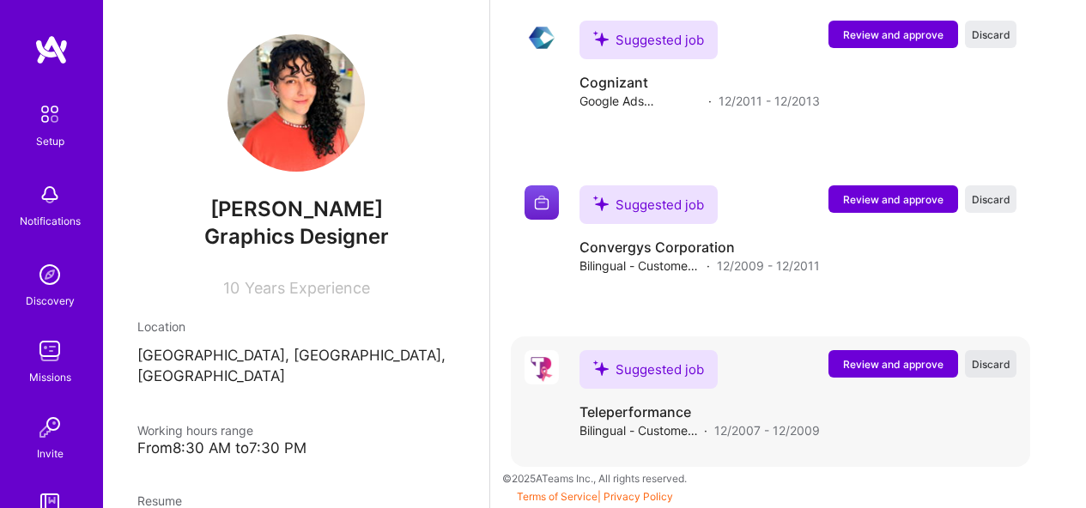
click at [1003, 362] on span "Discard" at bounding box center [991, 364] width 39 height 15
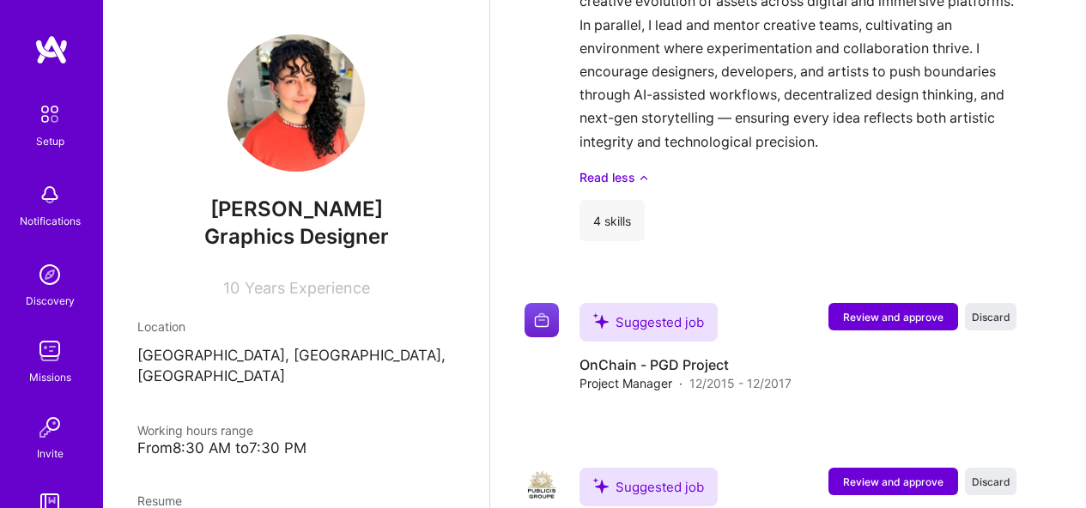
scroll to position [1432, 0]
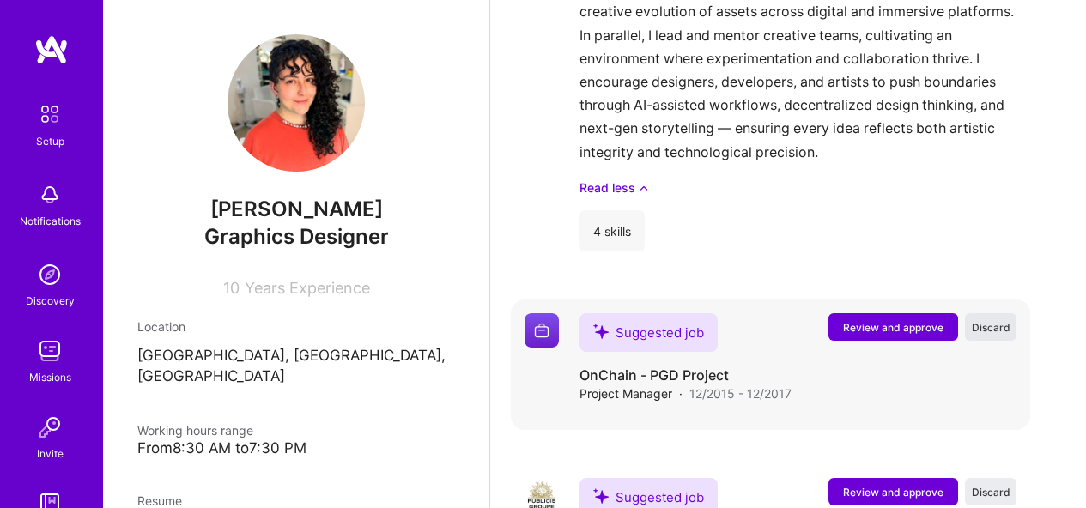
click at [1011, 324] on span "Discard" at bounding box center [991, 327] width 39 height 15
click at [1011, 325] on span "Discard" at bounding box center [991, 327] width 39 height 15
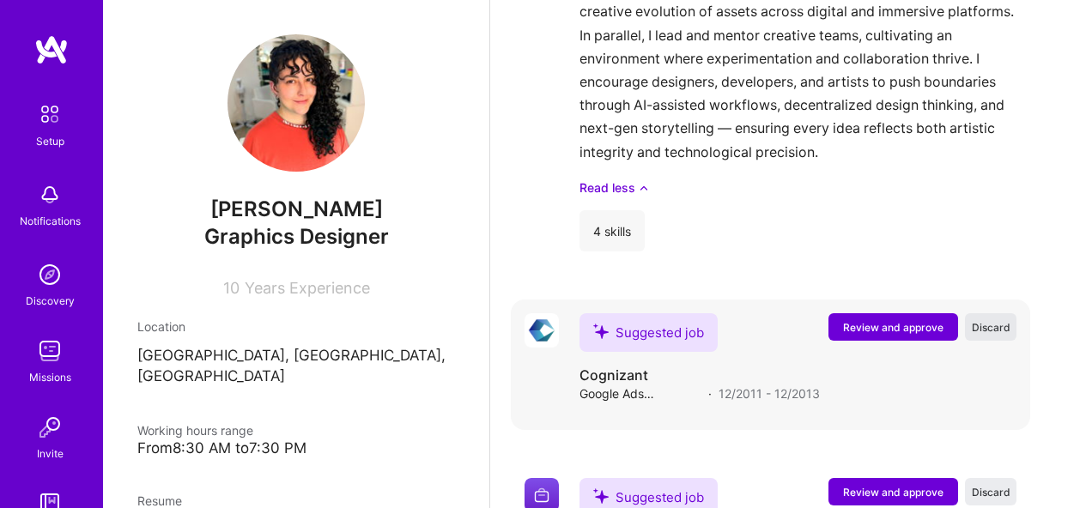
click at [1011, 325] on span "Discard" at bounding box center [991, 327] width 39 height 15
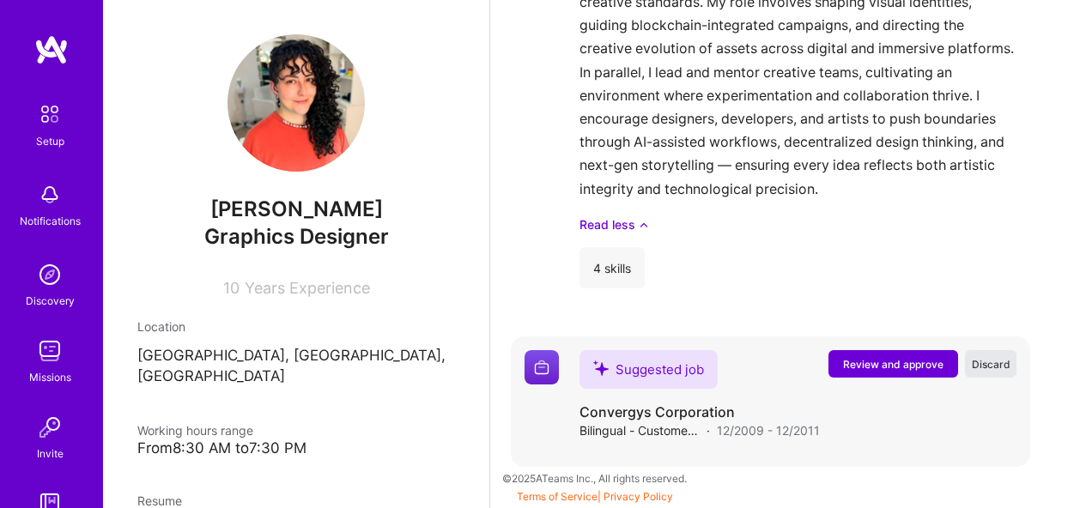
click at [1011, 361] on span "Discard" at bounding box center [991, 364] width 39 height 15
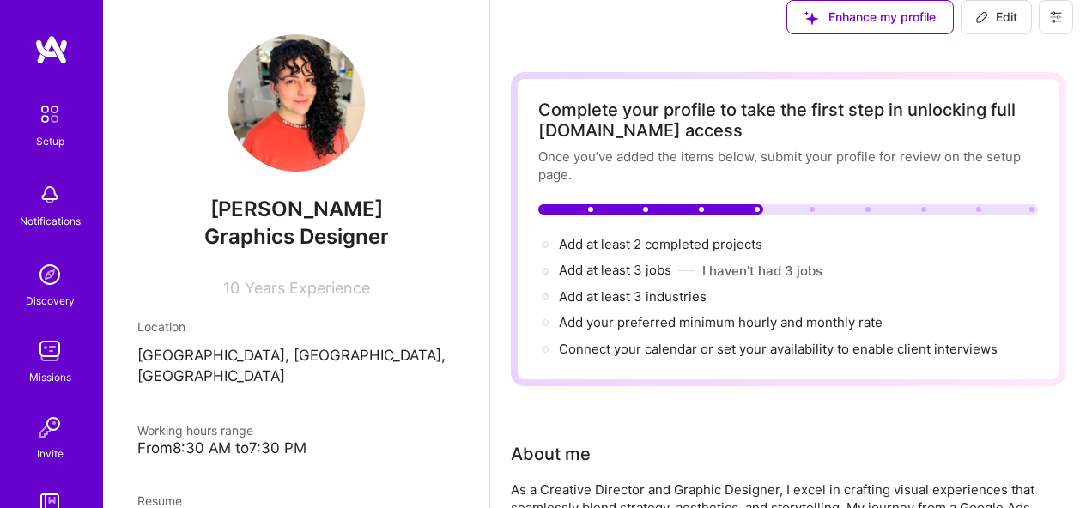
scroll to position [0, 0]
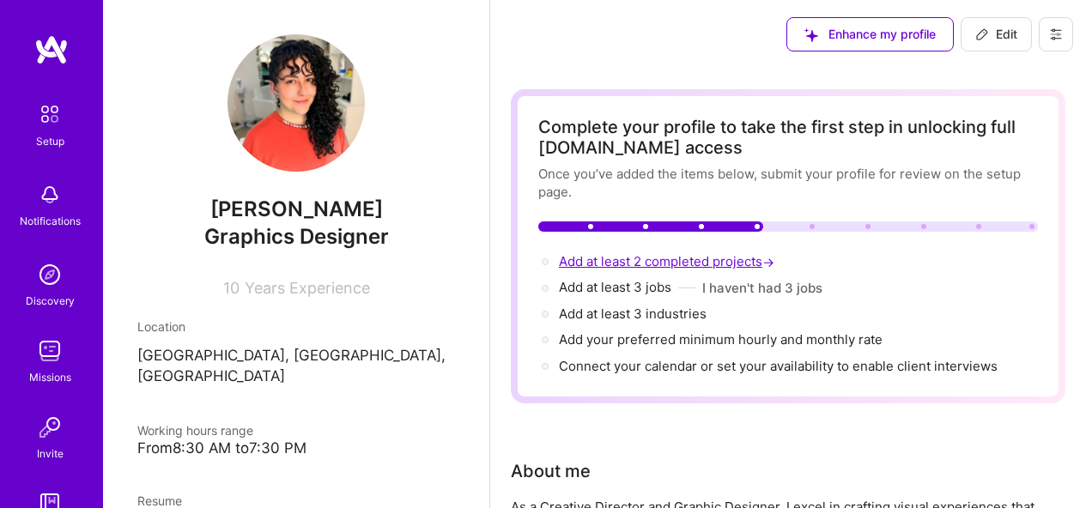
click at [657, 261] on span "Add at least 2 completed projects →" at bounding box center [668, 261] width 219 height 16
select select "US"
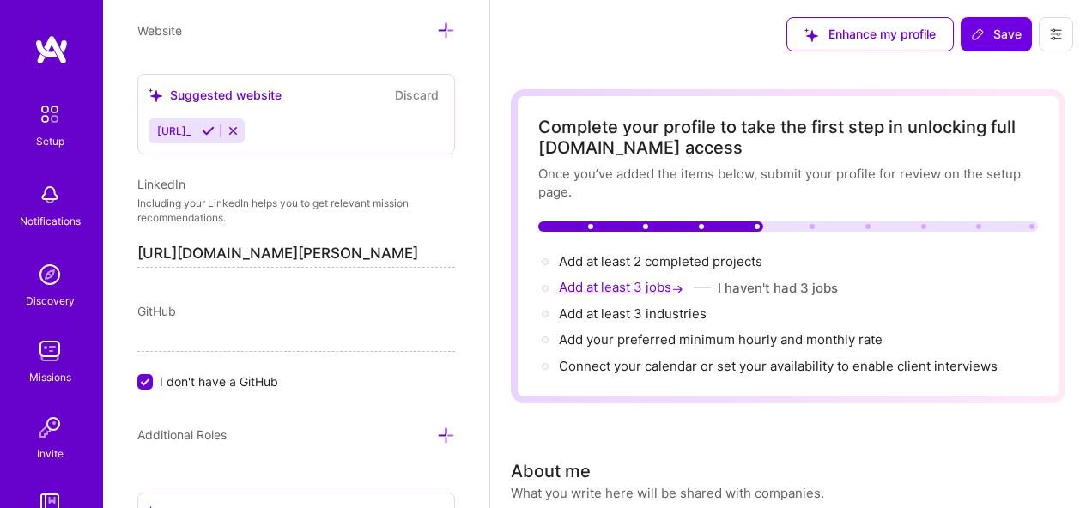
click at [661, 280] on span "Add at least 3 jobs →" at bounding box center [623, 287] width 128 height 16
click at [641, 317] on span "Add at least 3 industries →" at bounding box center [640, 314] width 163 height 16
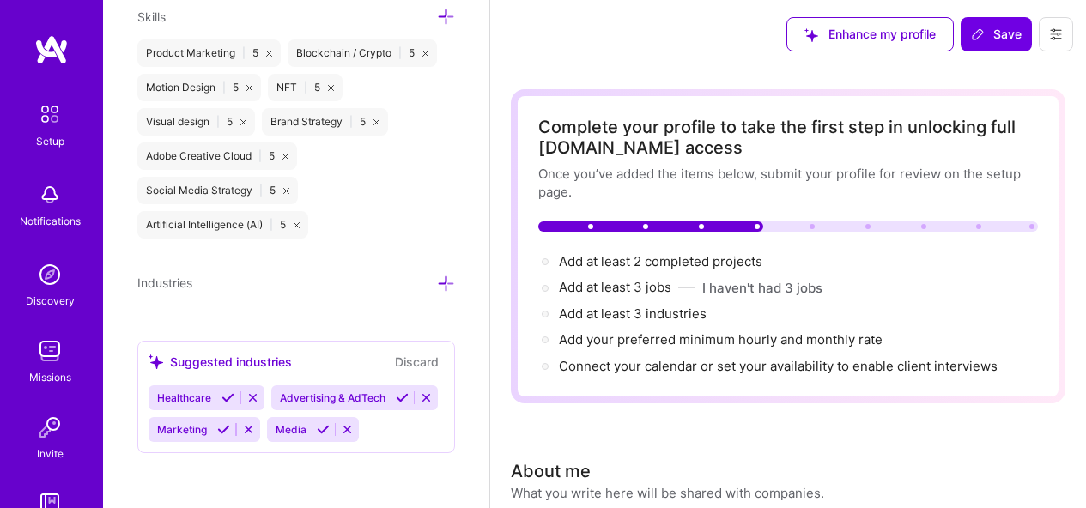
scroll to position [1776, 0]
click at [160, 276] on span "Industries" at bounding box center [164, 283] width 55 height 15
click at [437, 275] on icon at bounding box center [446, 284] width 18 height 18
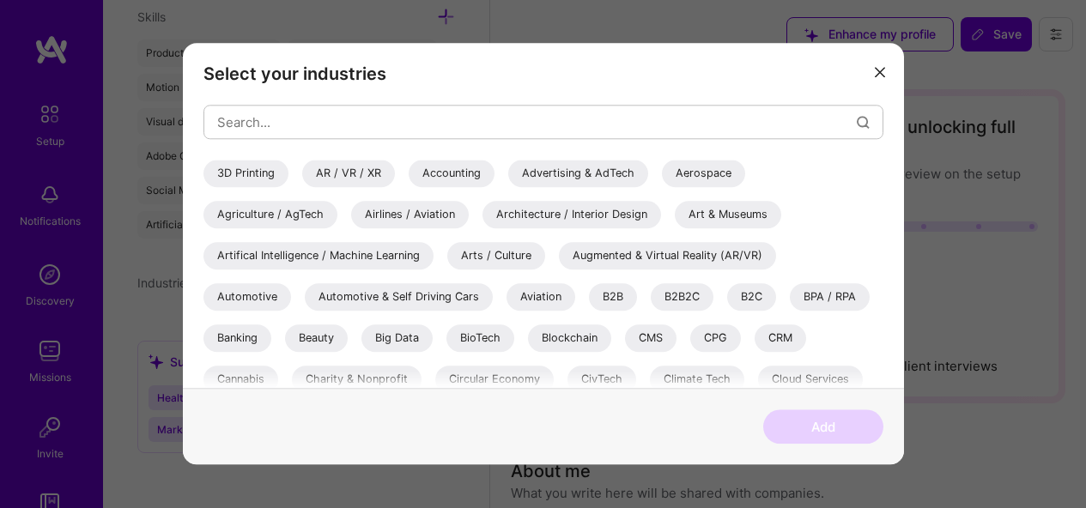
click at [580, 173] on div "Advertising & AdTech" at bounding box center [578, 173] width 140 height 27
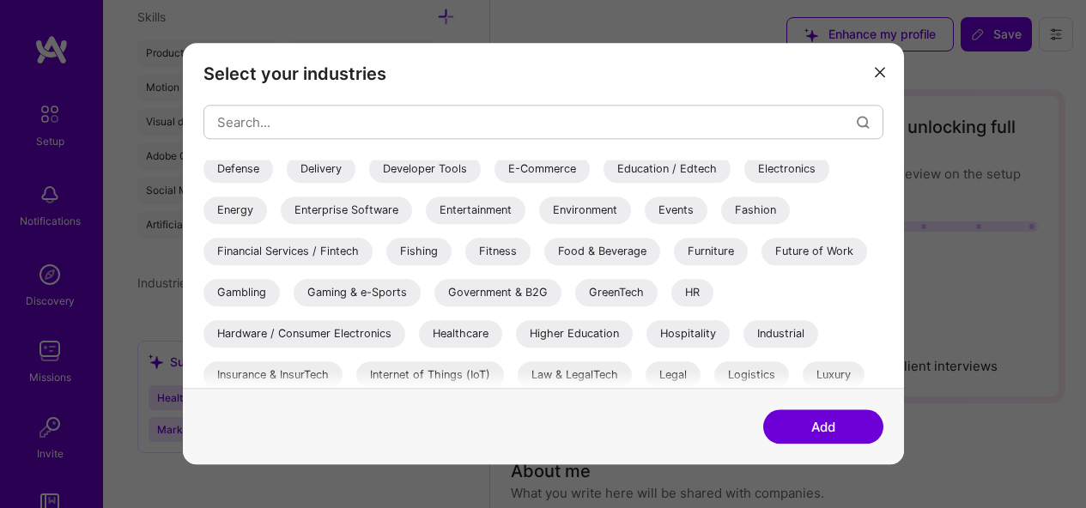
scroll to position [475, 0]
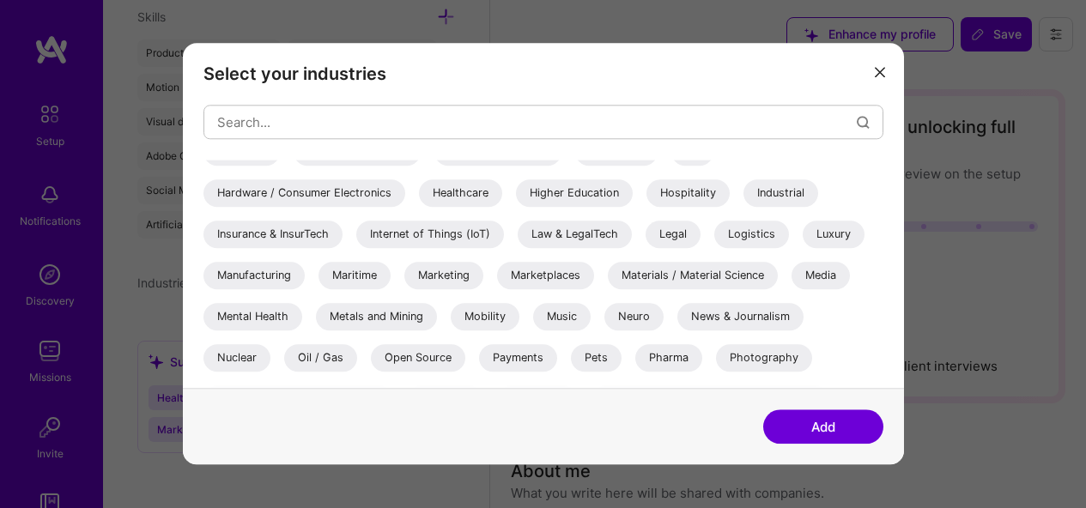
click at [437, 278] on div "Marketing" at bounding box center [443, 275] width 79 height 27
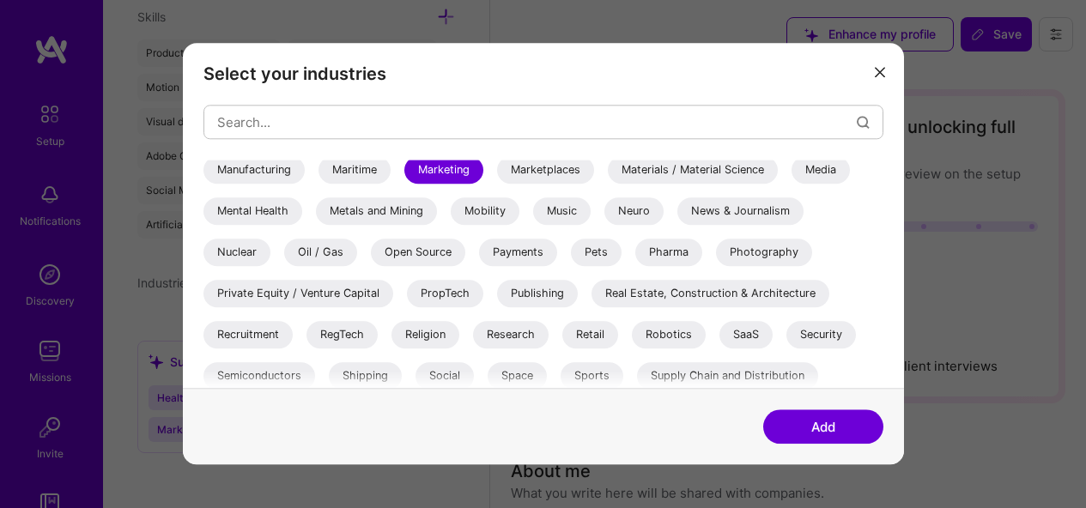
scroll to position [630, 0]
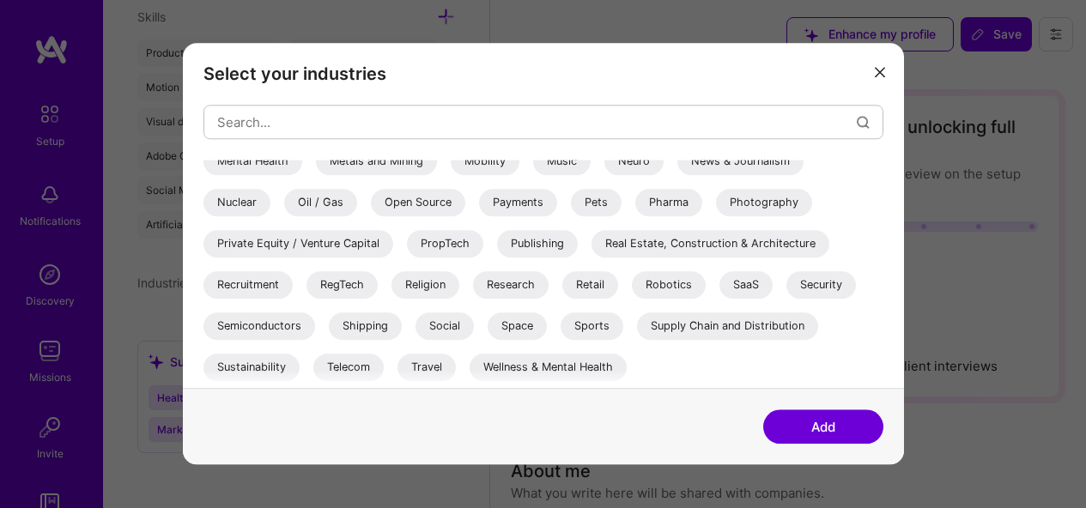
click at [440, 333] on div "Social" at bounding box center [445, 326] width 58 height 27
click at [830, 435] on button "Add" at bounding box center [823, 427] width 120 height 34
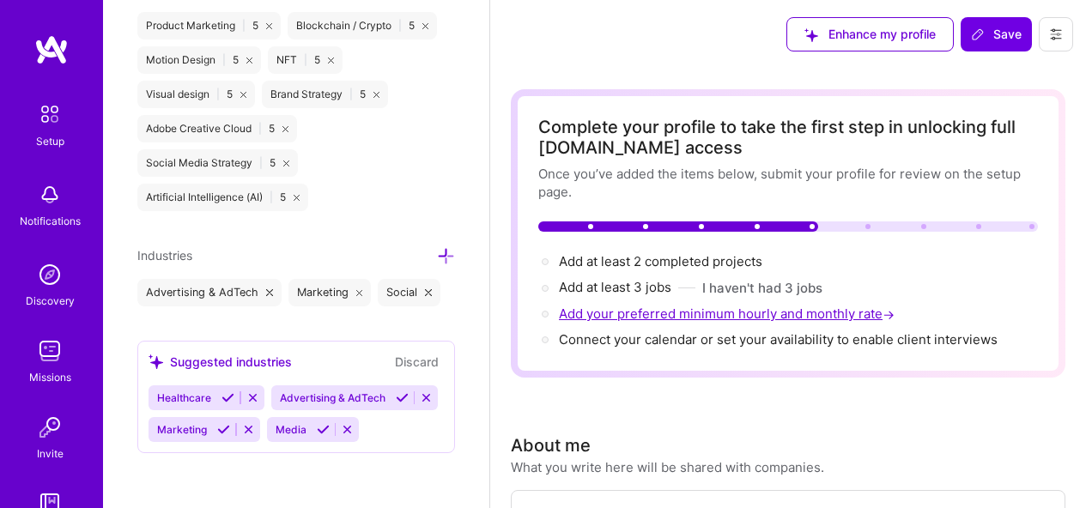
click at [666, 315] on span "Add your preferred minimum hourly and monthly rate →" at bounding box center [728, 314] width 339 height 16
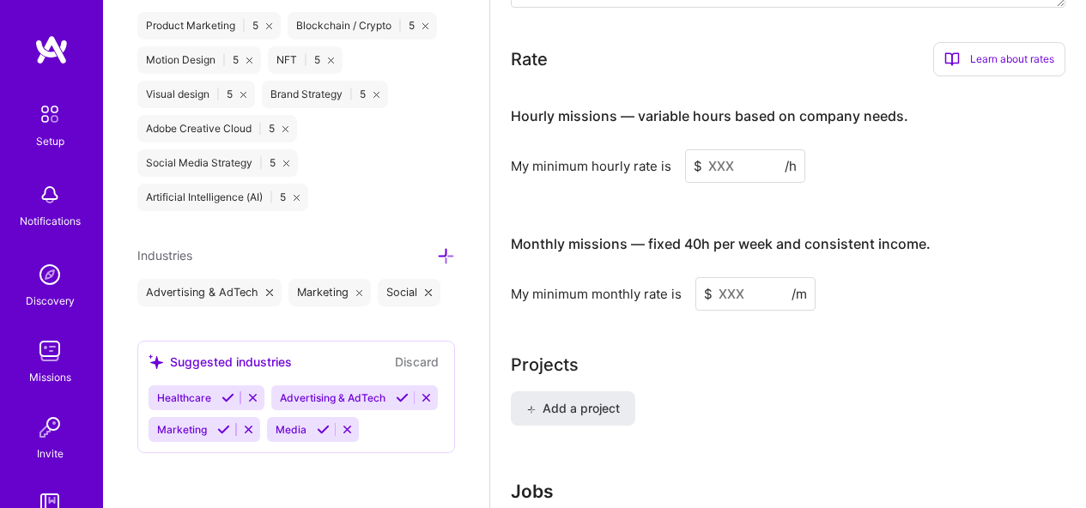
scroll to position [1174, 0]
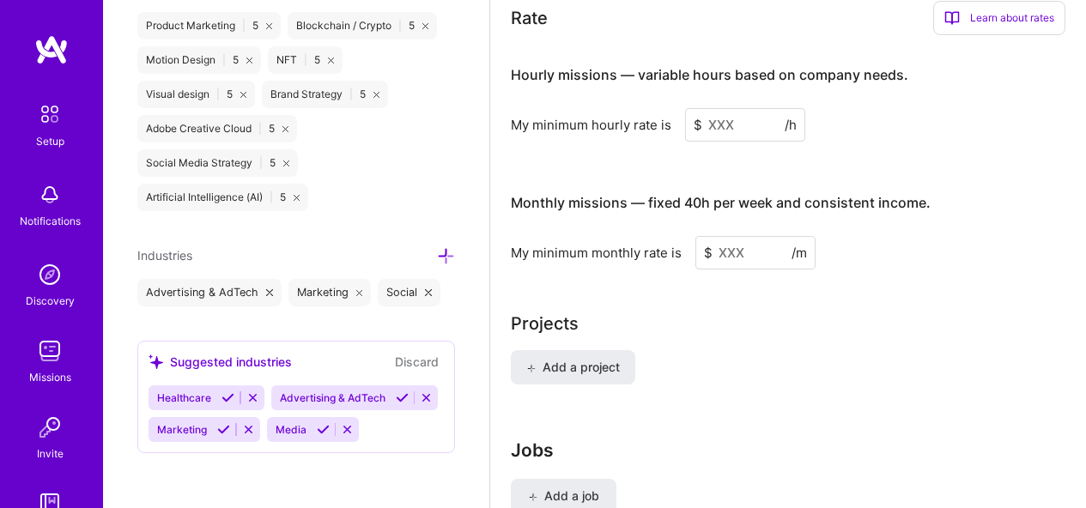
click at [727, 131] on input at bounding box center [745, 124] width 120 height 33
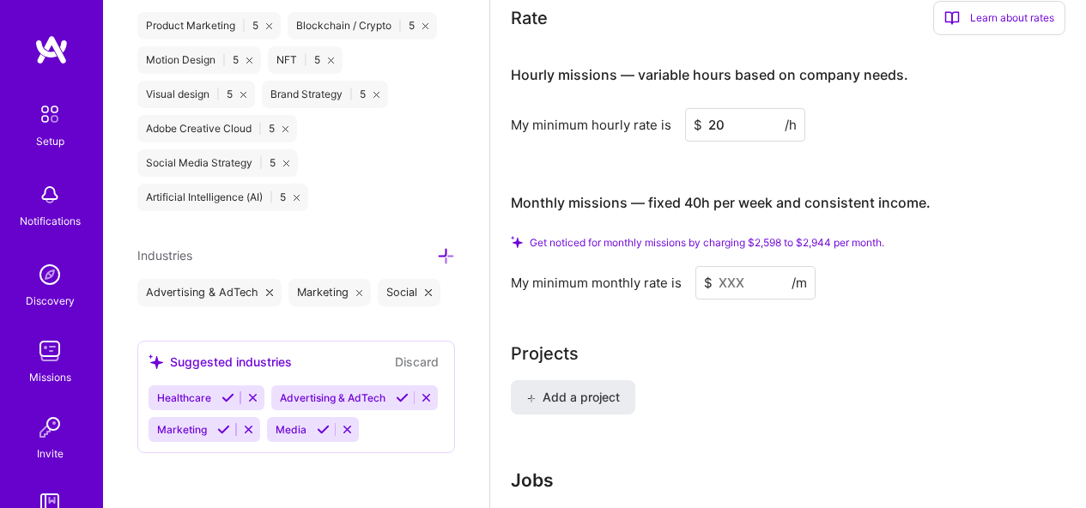
type input "20"
click at [720, 291] on input at bounding box center [756, 282] width 120 height 33
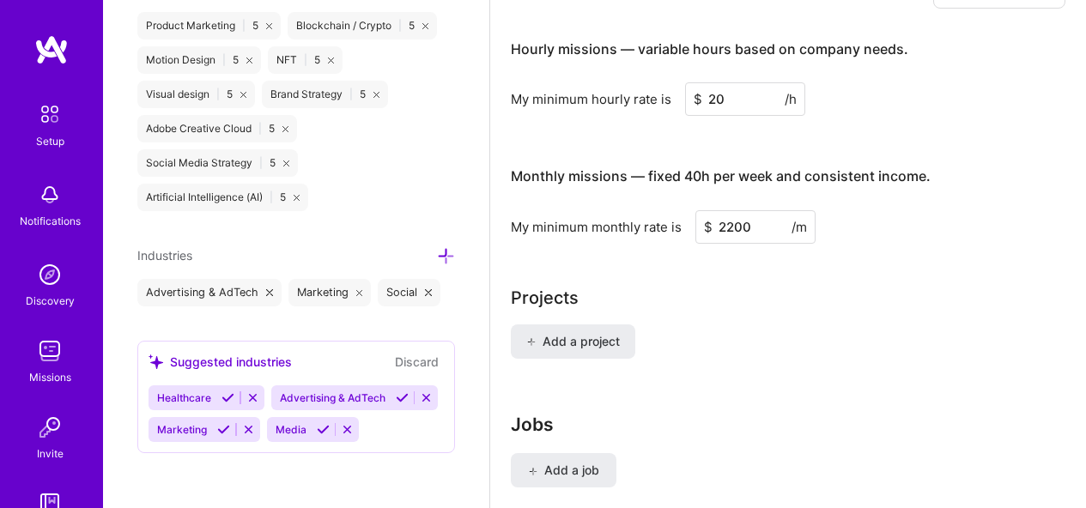
type input "2200"
click at [727, 349] on div "Add a project" at bounding box center [788, 352] width 555 height 55
click at [826, 314] on div "Projects Add a project" at bounding box center [788, 332] width 555 height 94
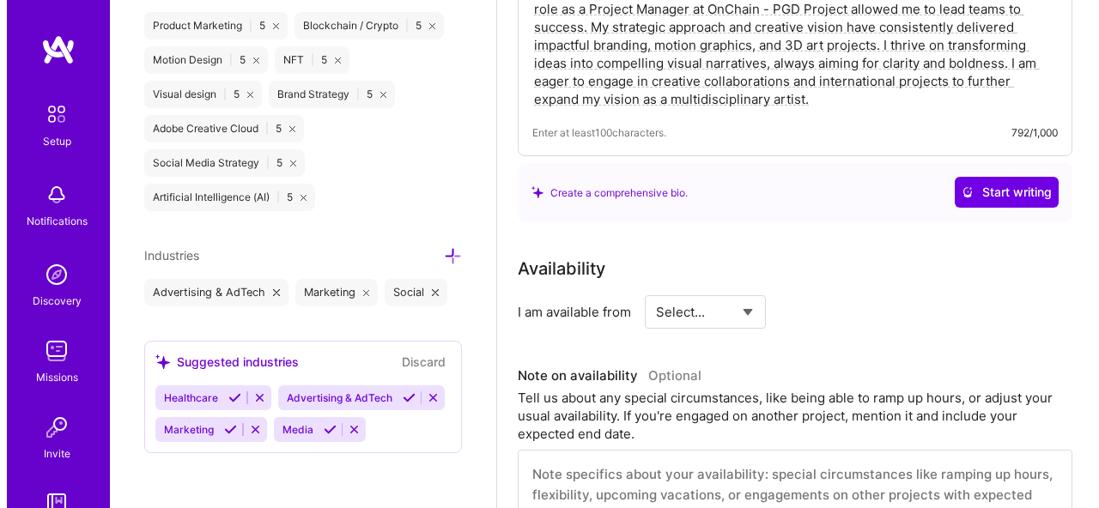
scroll to position [0, 0]
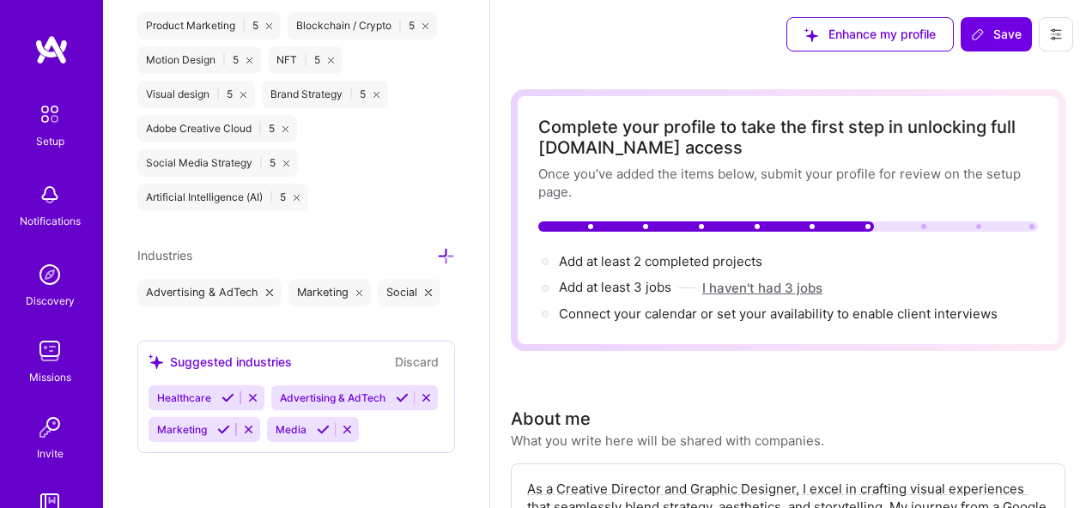
click at [766, 292] on button "I haven't had 3 jobs" at bounding box center [762, 288] width 120 height 18
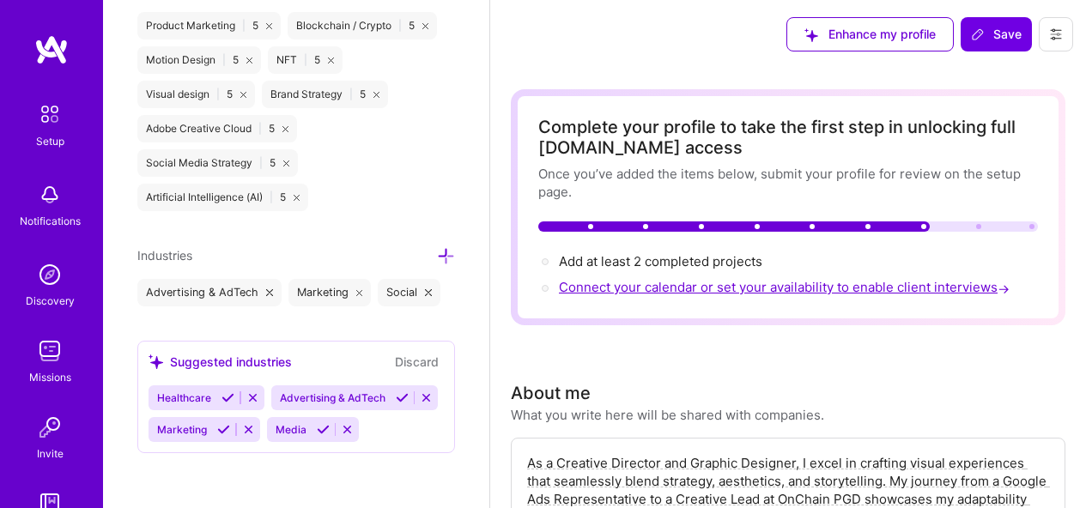
click at [664, 292] on span "Connect your calendar or set your availability to enable client interviews →" at bounding box center [786, 287] width 454 height 16
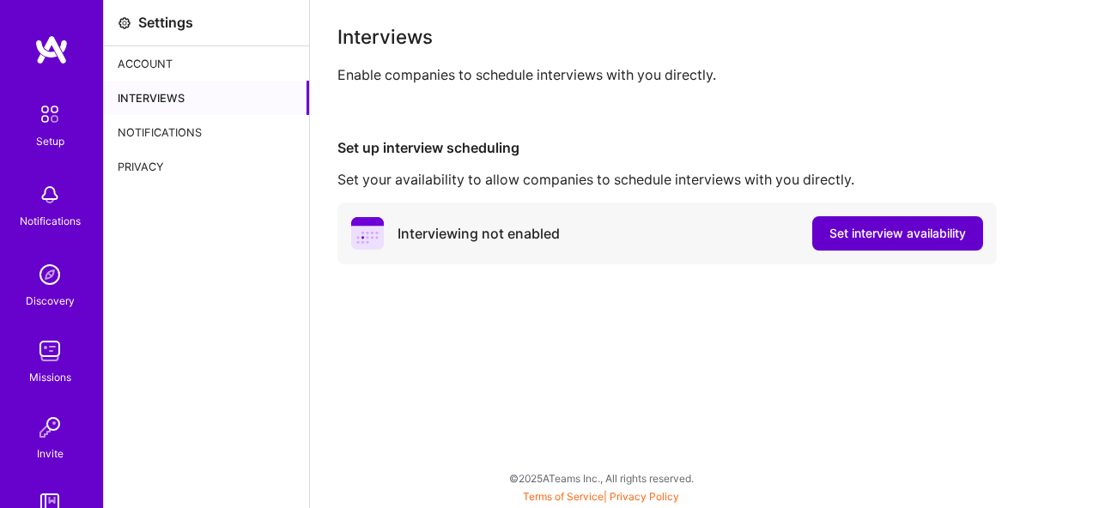
click at [868, 237] on span "Set interview availability" at bounding box center [898, 233] width 137 height 17
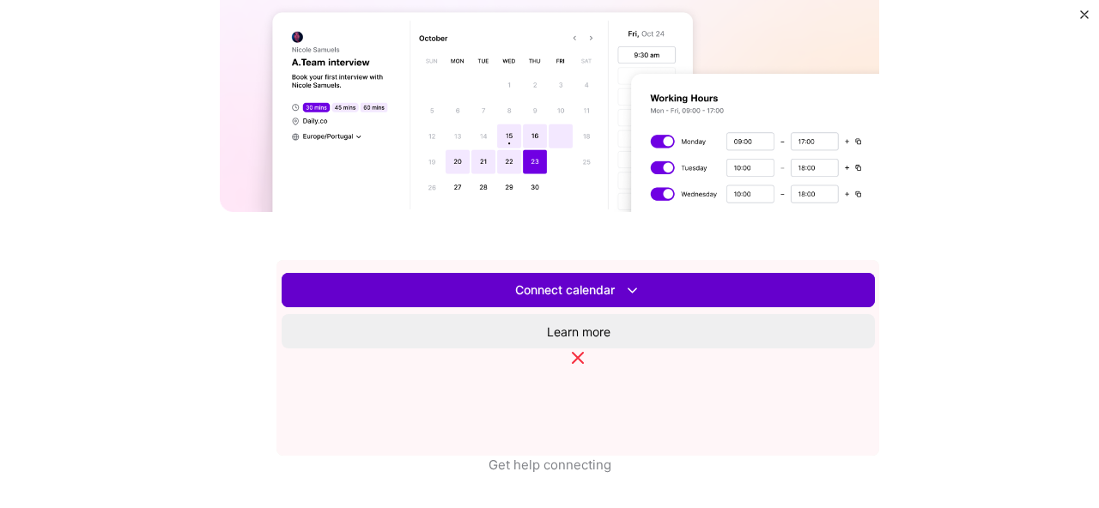
scroll to position [695, 0]
click at [590, 289] on span "Connect calendar" at bounding box center [578, 291] width 126 height 18
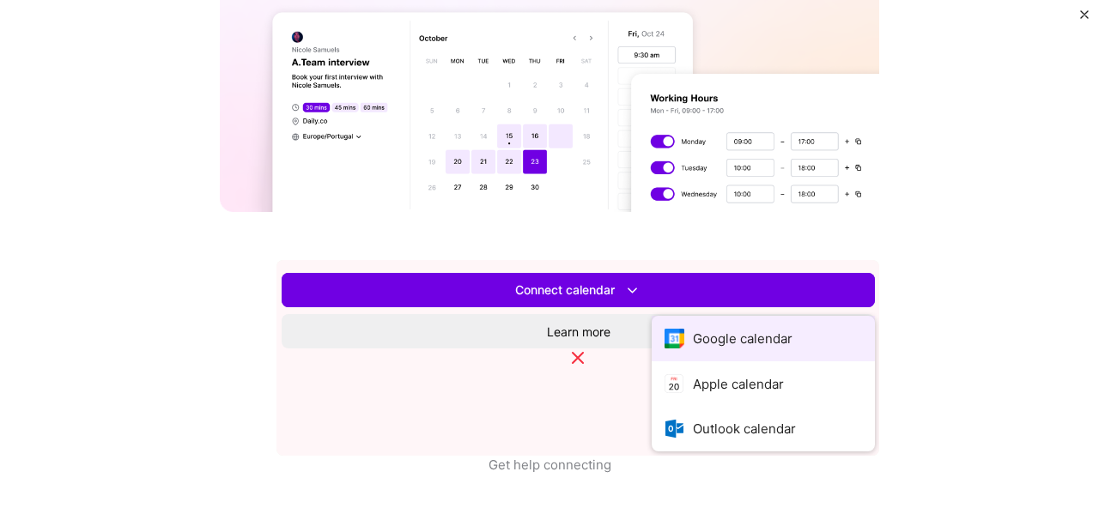
click at [652, 346] on button "Google calendar" at bounding box center [763, 339] width 223 height 46
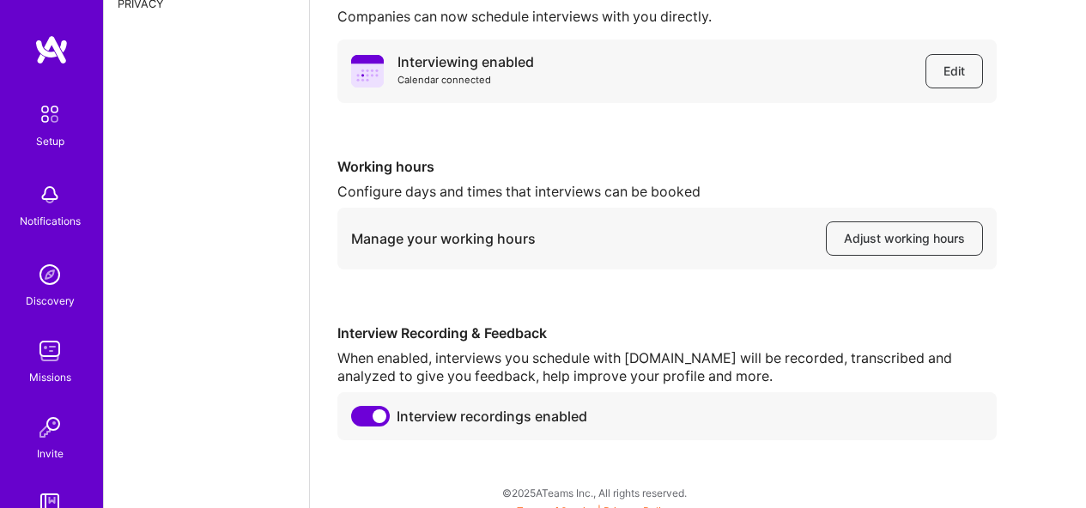
scroll to position [167, 0]
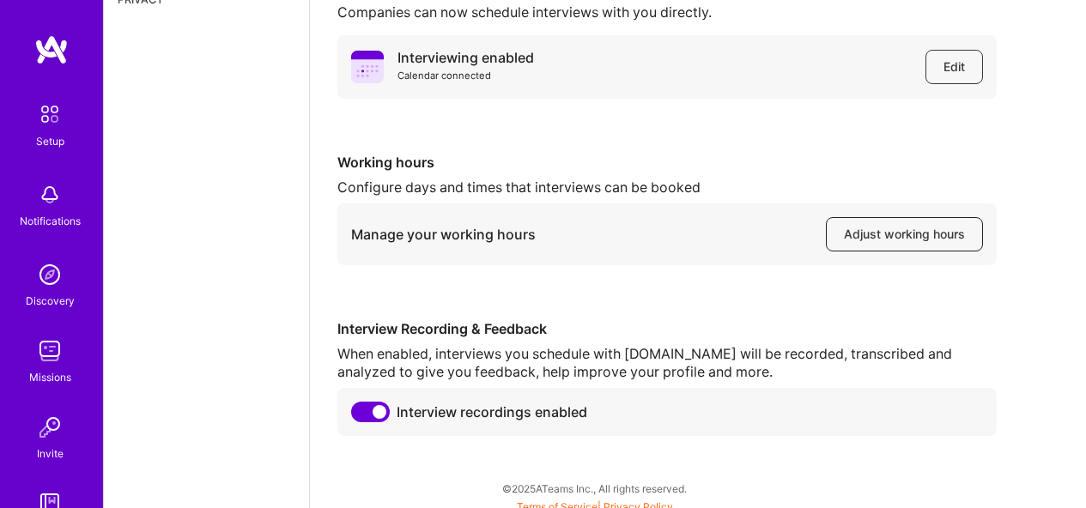
click at [896, 238] on span "Adjust working hours" at bounding box center [904, 234] width 121 height 17
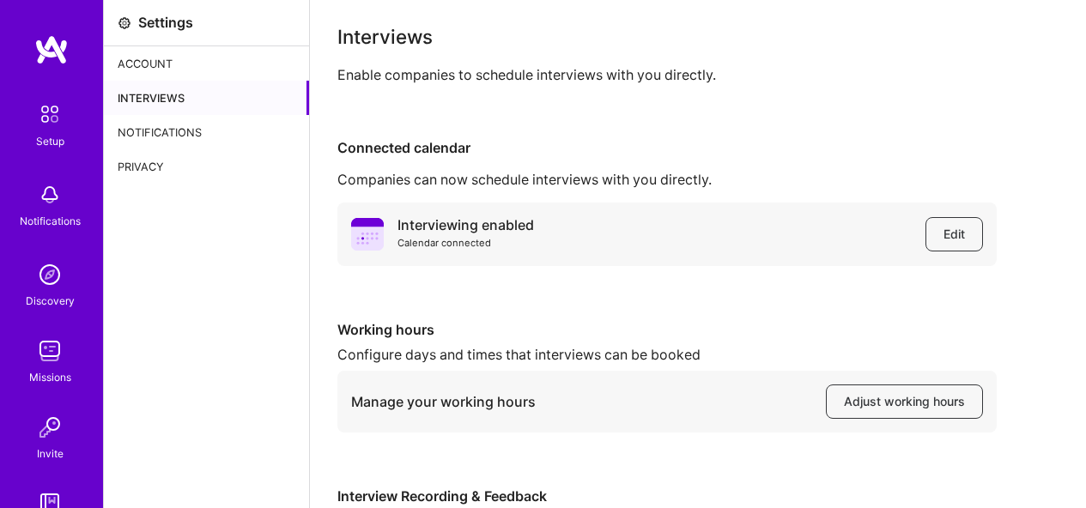
click at [197, 73] on div "Account" at bounding box center [206, 63] width 205 height 34
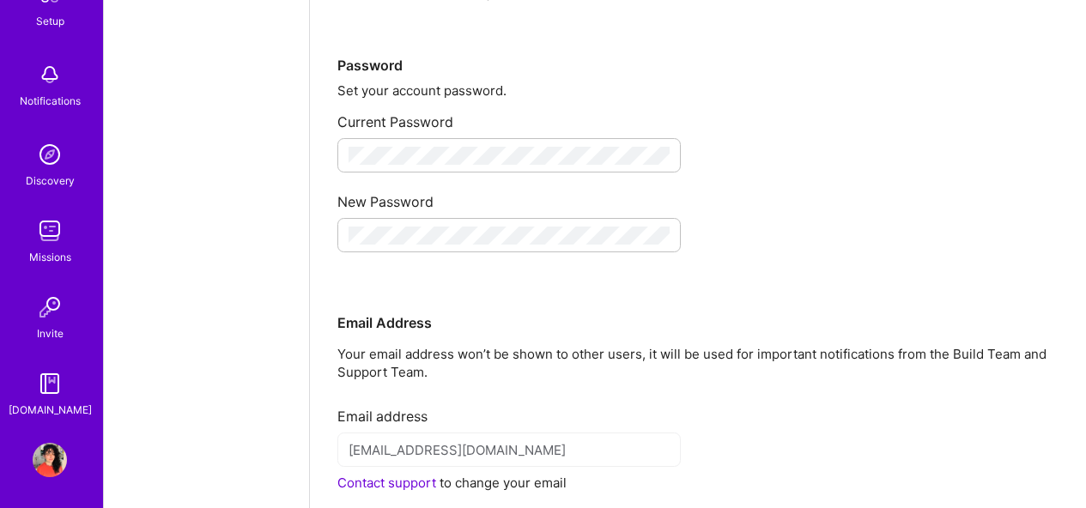
scroll to position [210, 0]
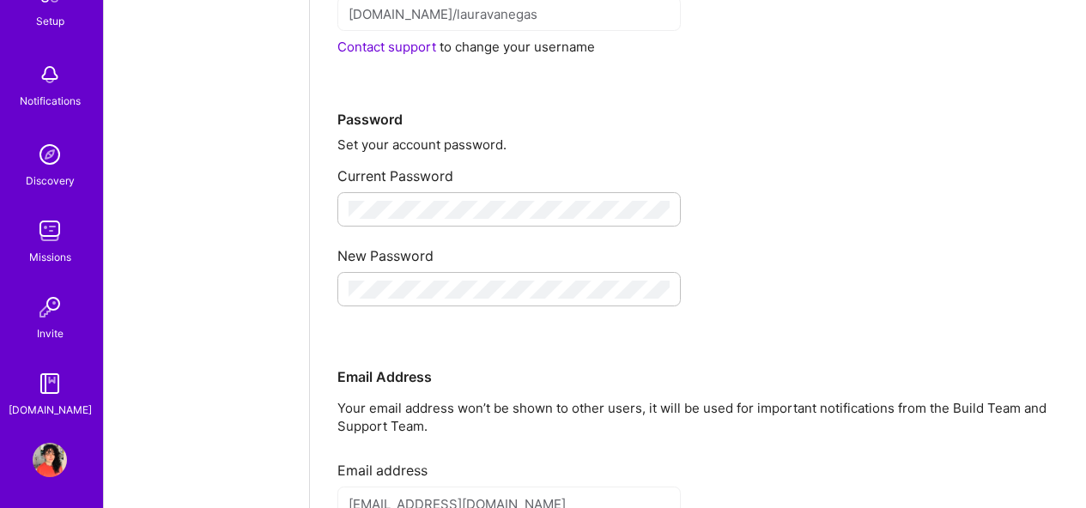
click at [56, 190] on div "Setup Notifications Discovery Missions Invite [DOMAIN_NAME]" at bounding box center [51, 197] width 103 height 443
click at [49, 173] on div "Discovery" at bounding box center [50, 181] width 49 height 18
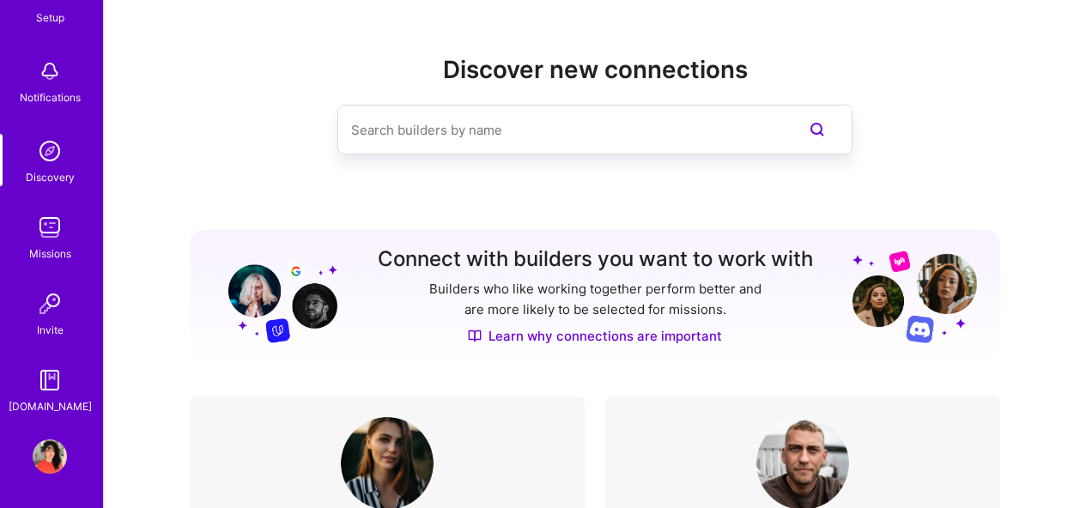
click at [41, 234] on img at bounding box center [50, 227] width 34 height 34
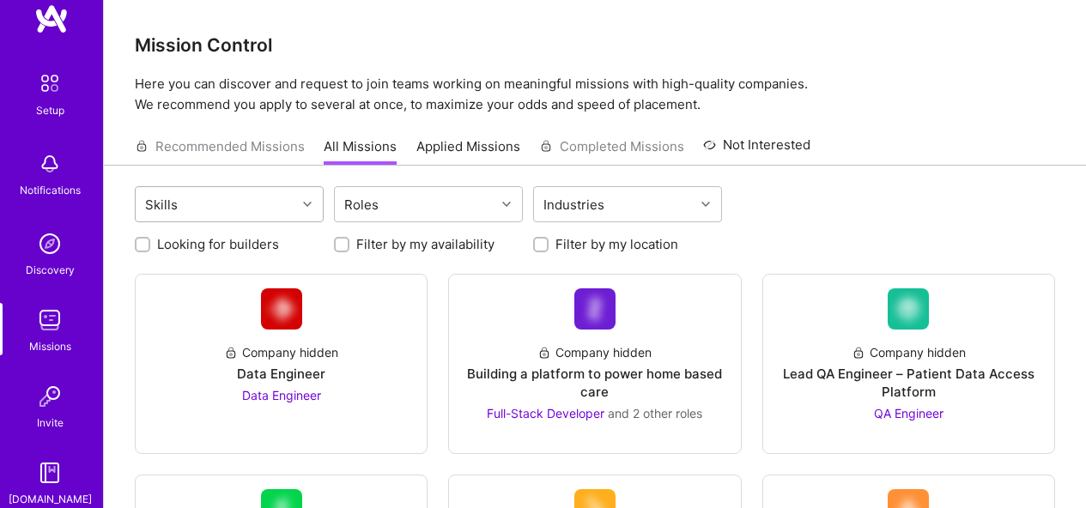
click at [247, 213] on div "Skills" at bounding box center [216, 204] width 161 height 34
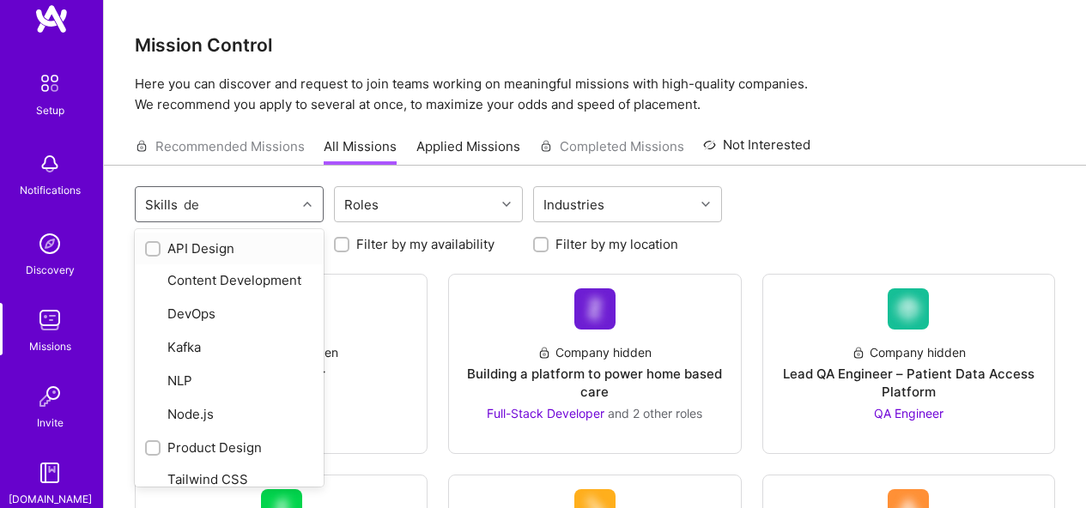
type input "des"
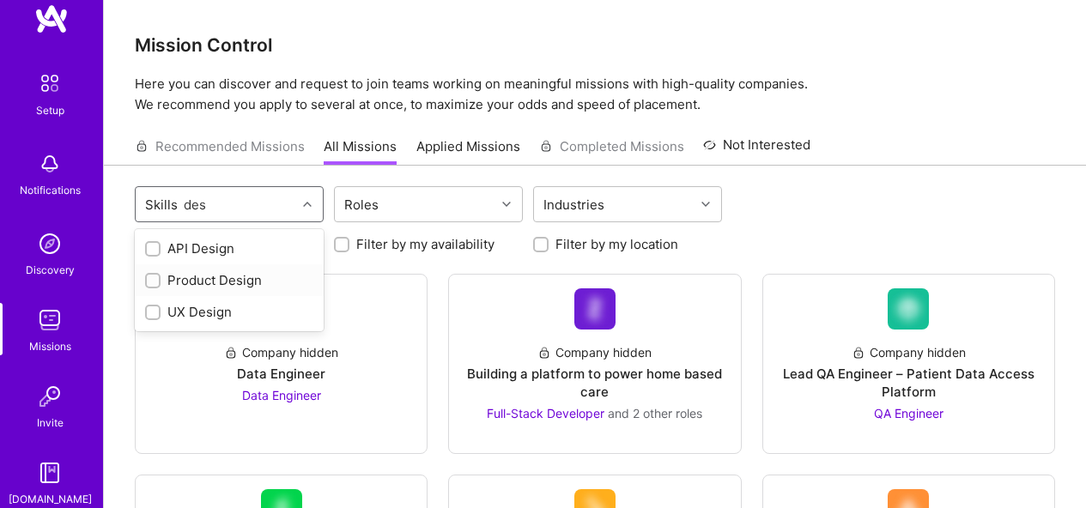
click at [206, 277] on div "Product Design" at bounding box center [229, 280] width 168 height 18
checkbox input "true"
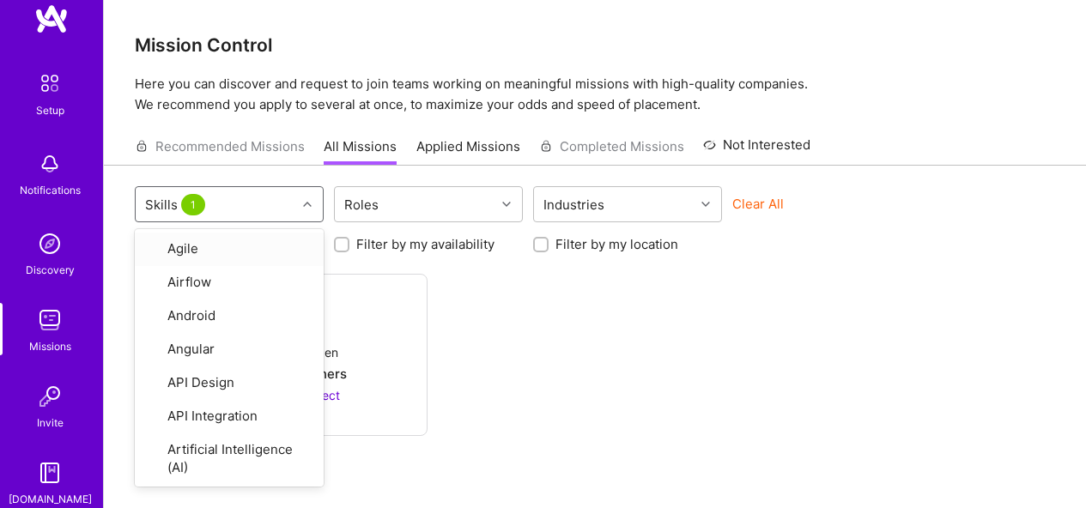
click at [450, 267] on div "option Product Design, selected. option Agile focused, 1 of 81. 81 results avai…" at bounding box center [595, 369] width 982 height 407
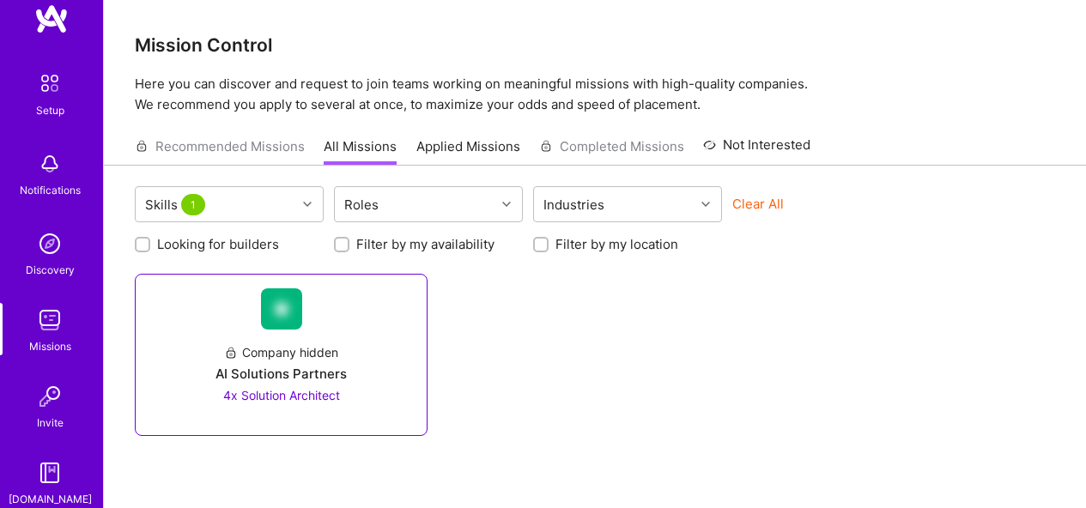
click at [349, 365] on div "Company hidden AI Solutions Partners 4x Solution Architect" at bounding box center [281, 367] width 264 height 75
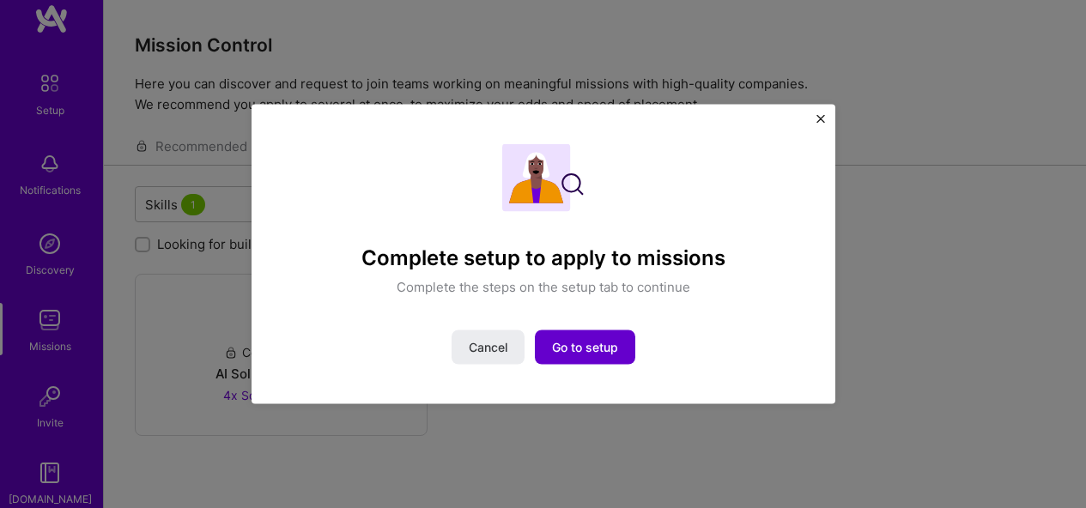
click at [575, 346] on span "Go to setup" at bounding box center [585, 346] width 66 height 17
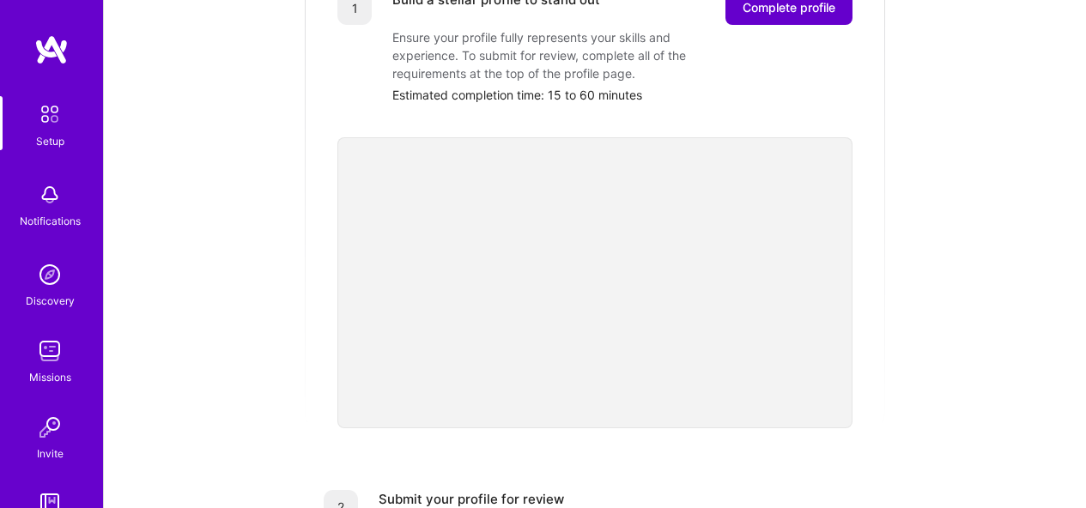
scroll to position [222, 0]
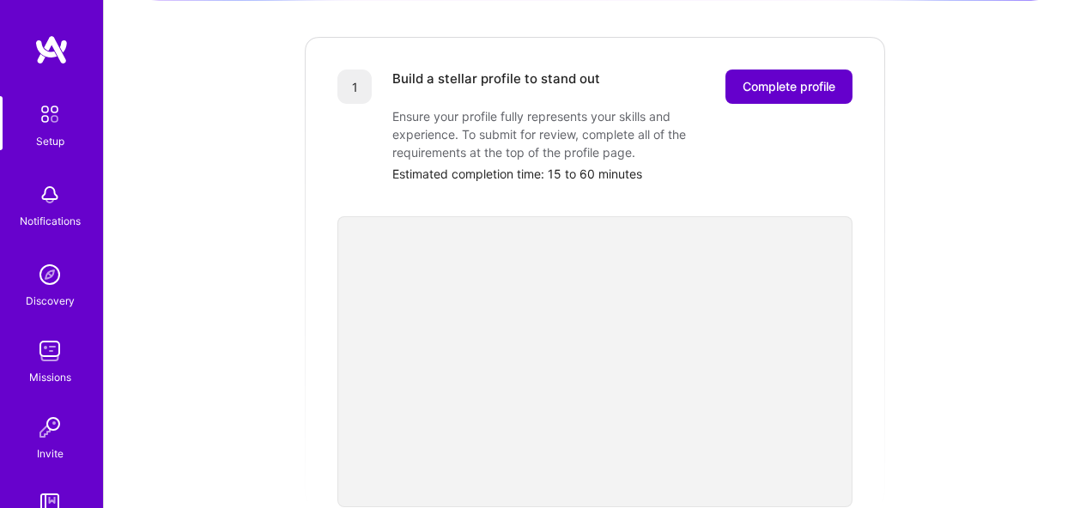
click at [766, 78] on span "Complete profile" at bounding box center [789, 86] width 93 height 17
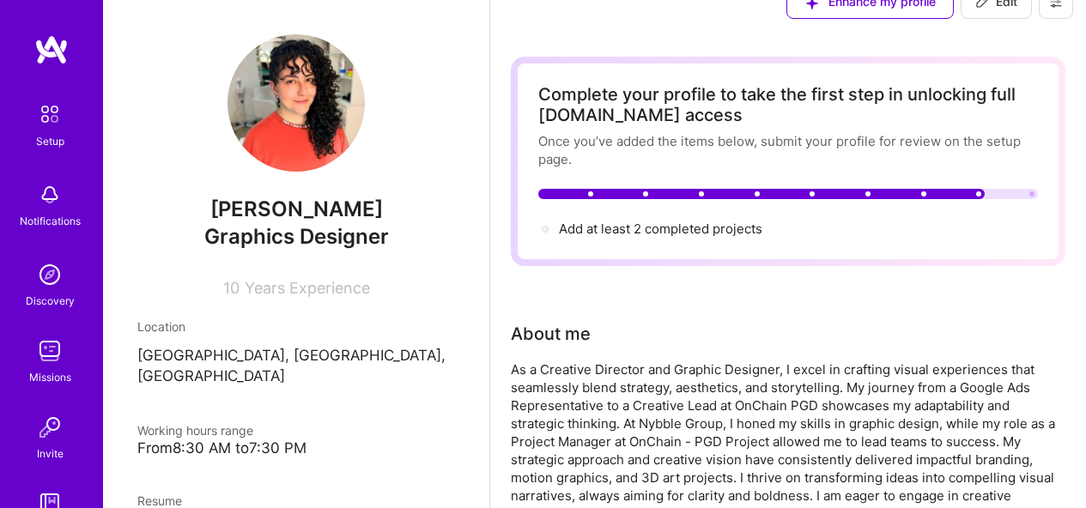
scroll to position [46, 0]
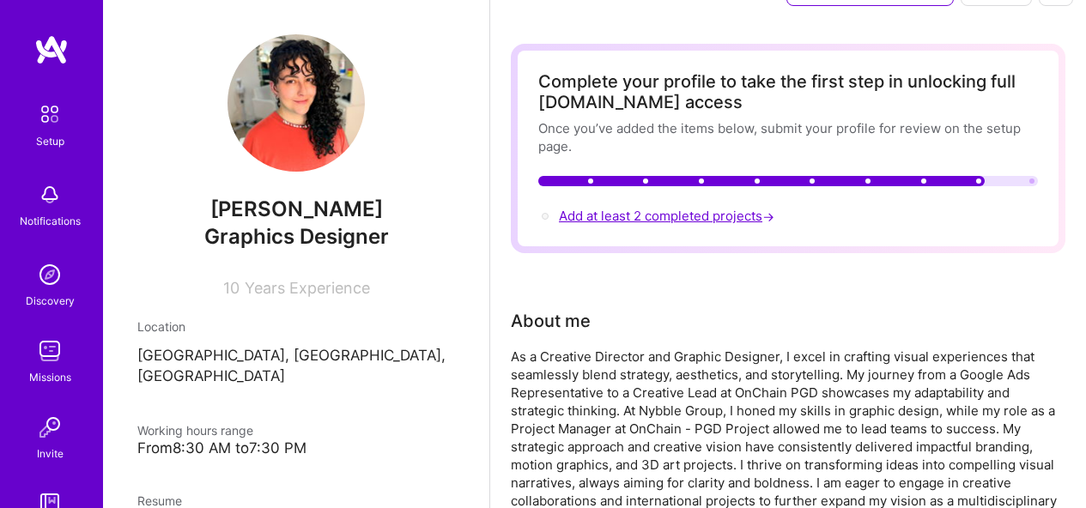
click at [701, 214] on span "Add at least 2 completed projects →" at bounding box center [668, 216] width 219 height 16
select select "US"
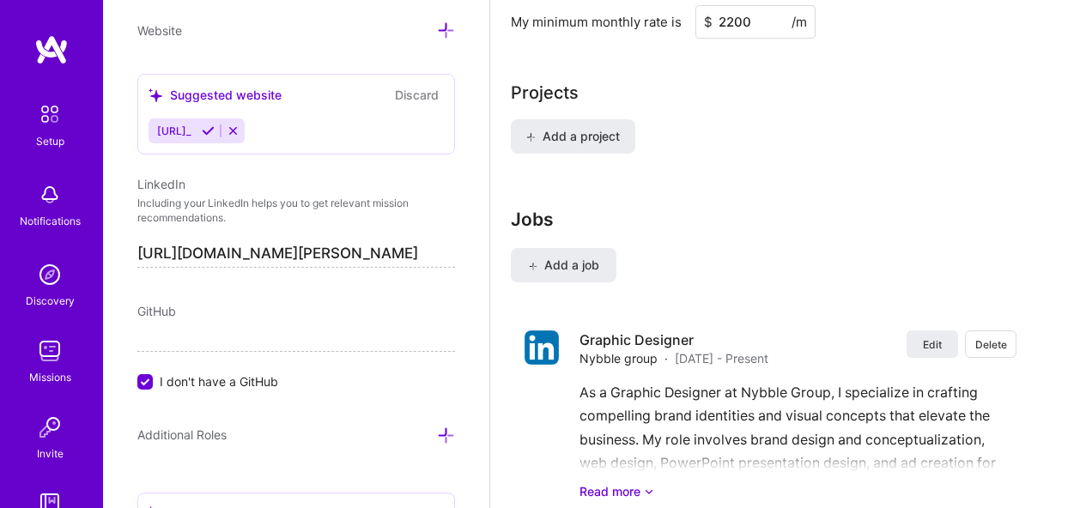
scroll to position [1302, 0]
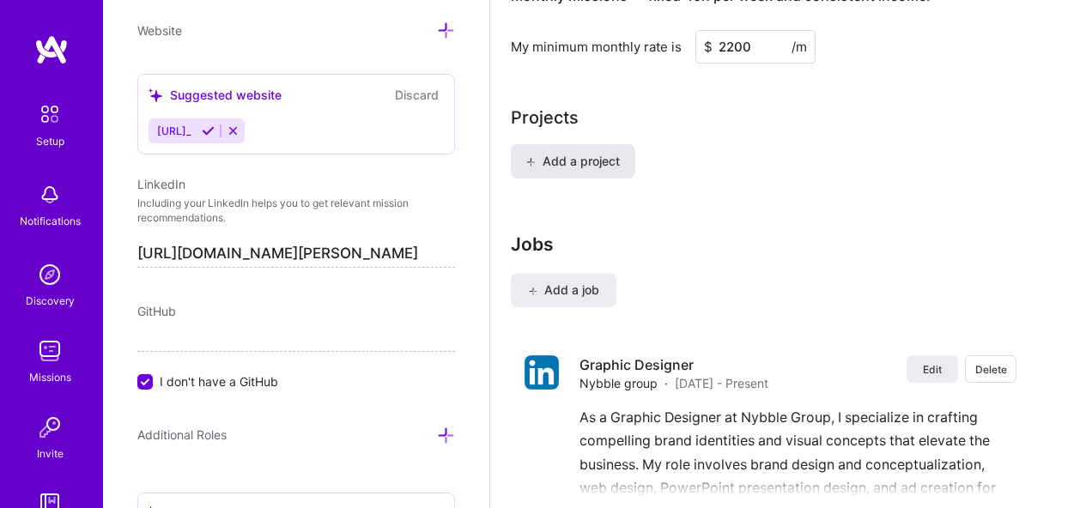
click at [581, 167] on span "Add a project" at bounding box center [573, 161] width 94 height 17
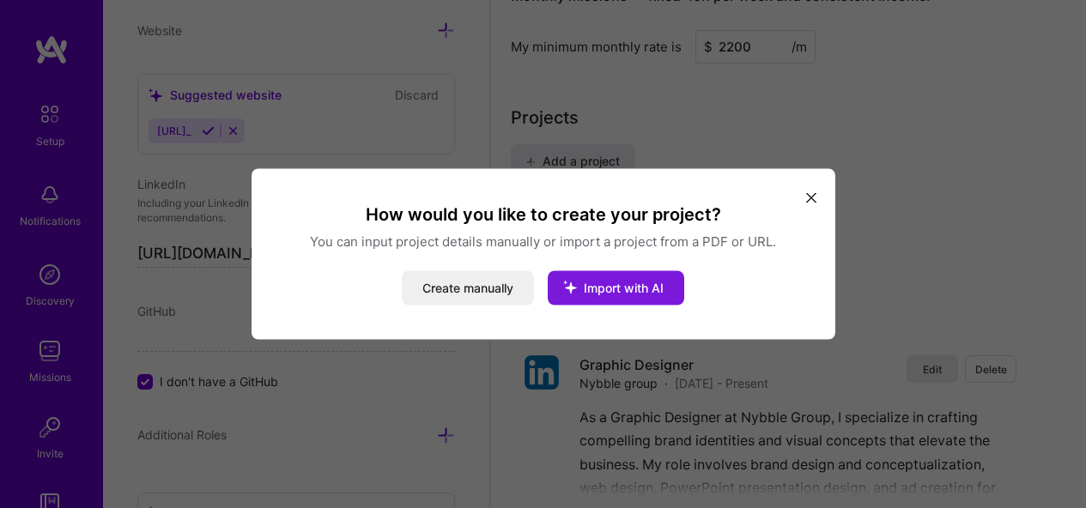
click at [593, 288] on icon "modal" at bounding box center [570, 287] width 45 height 45
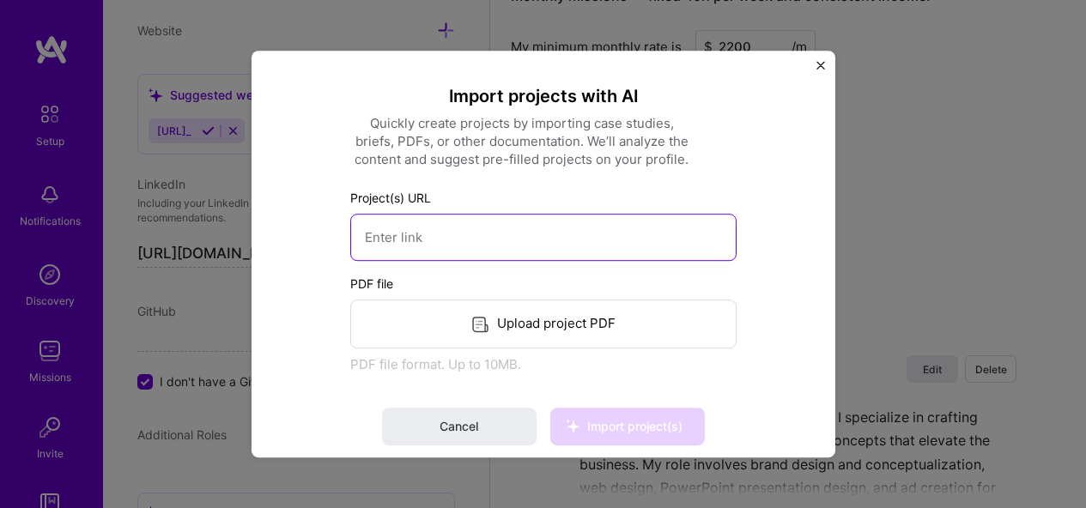
click at [538, 256] on input at bounding box center [543, 237] width 386 height 47
paste input "[URL][DOMAIN_NAME]"
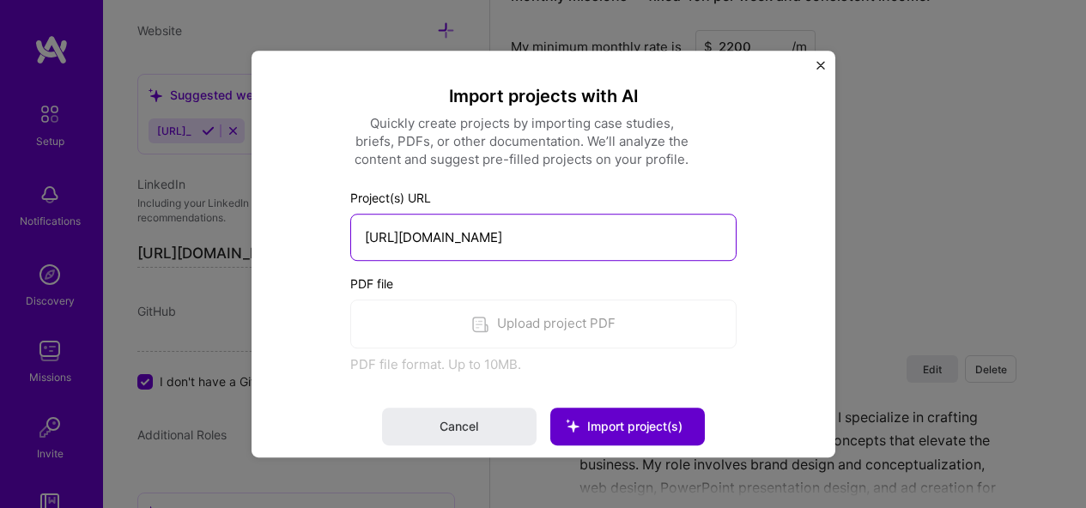
type input "[URL][DOMAIN_NAME]"
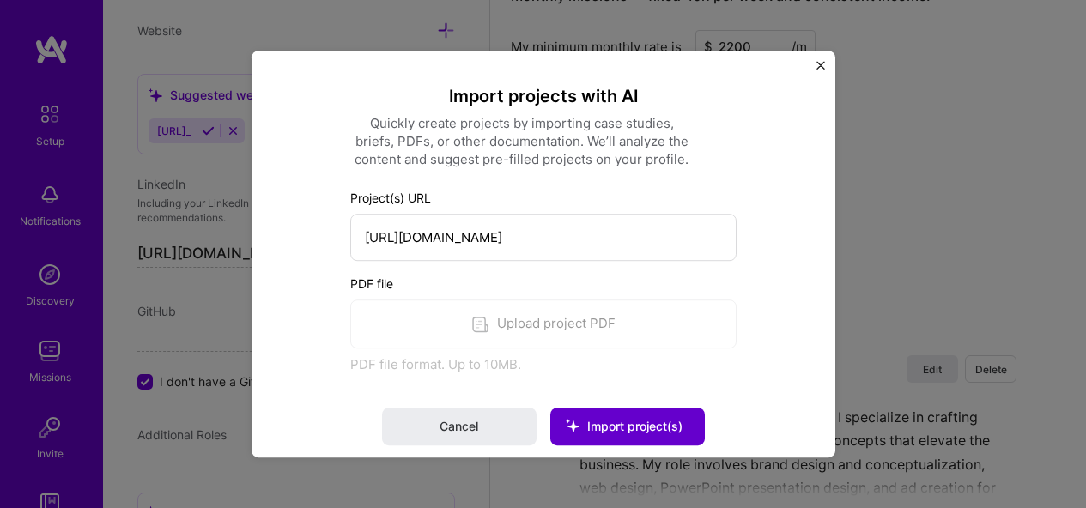
click at [628, 432] on span "Import project(s)" at bounding box center [634, 426] width 95 height 15
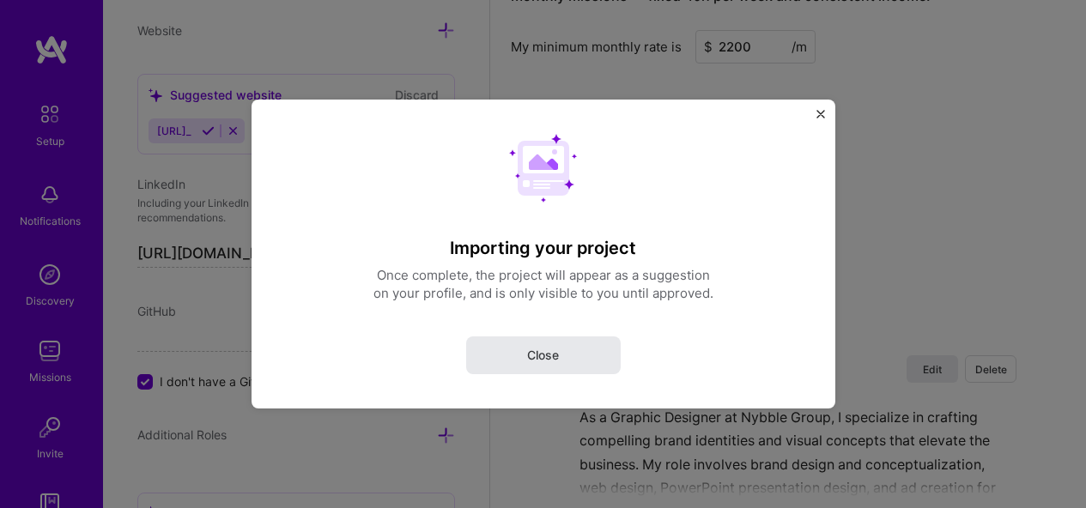
click at [545, 358] on span "Close" at bounding box center [543, 355] width 32 height 17
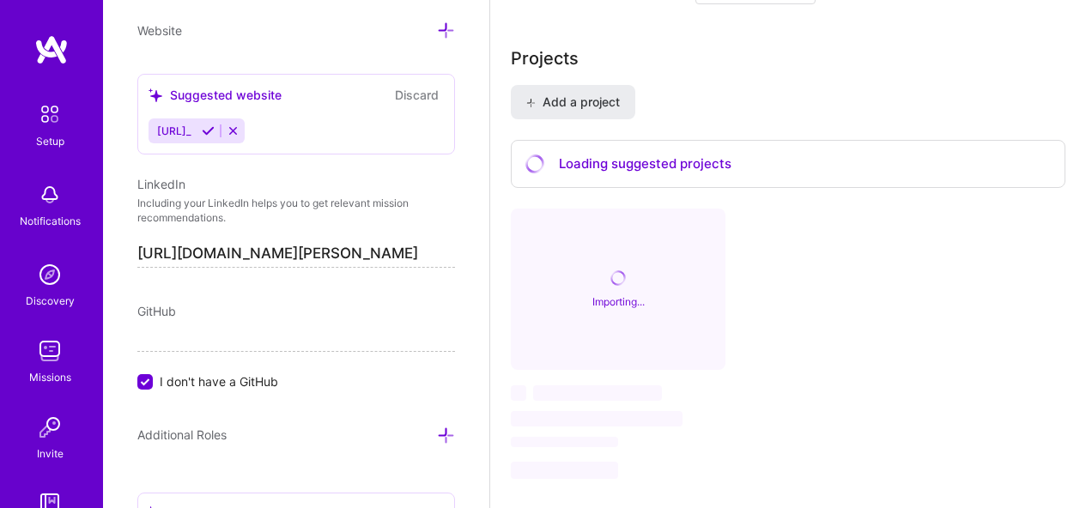
scroll to position [1317, 0]
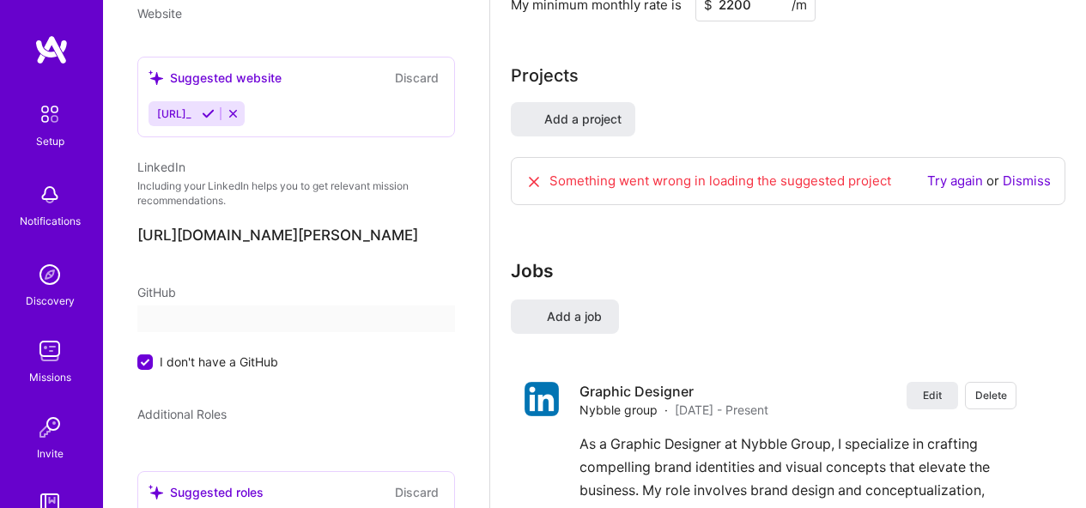
select select "US"
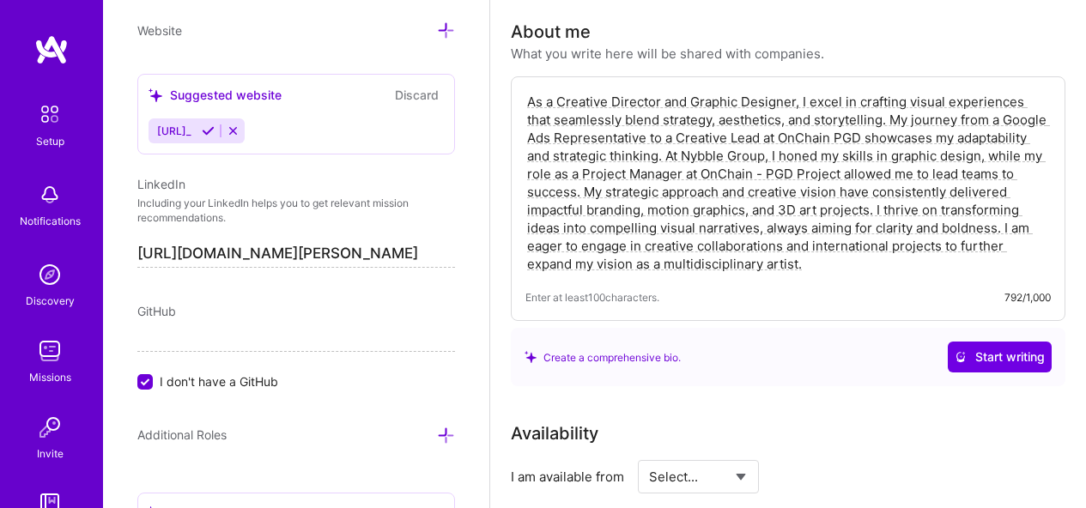
scroll to position [488, 0]
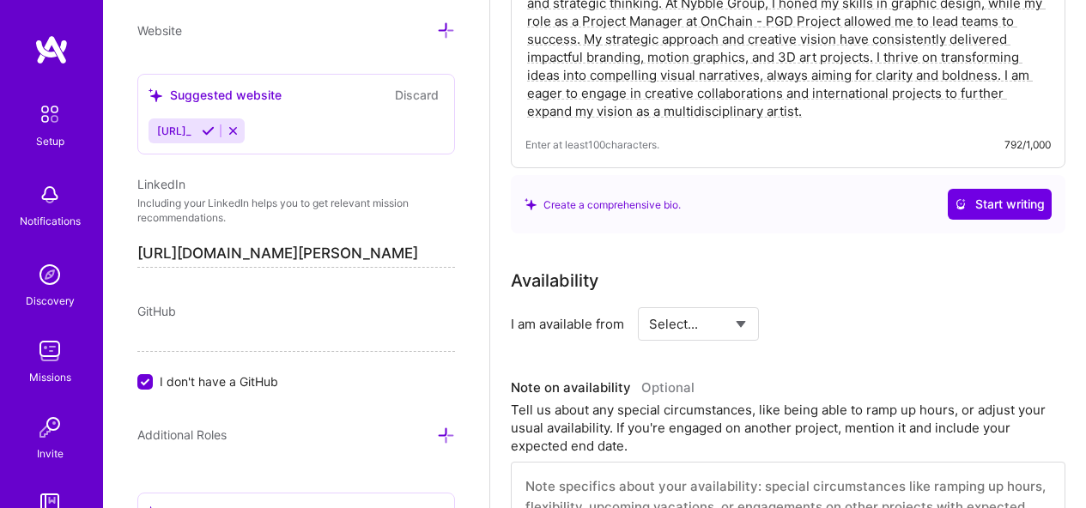
click at [853, 114] on textarea "As a Creative Director and Graphic Designer, I excel in crafting visual experie…" at bounding box center [789, 30] width 526 height 184
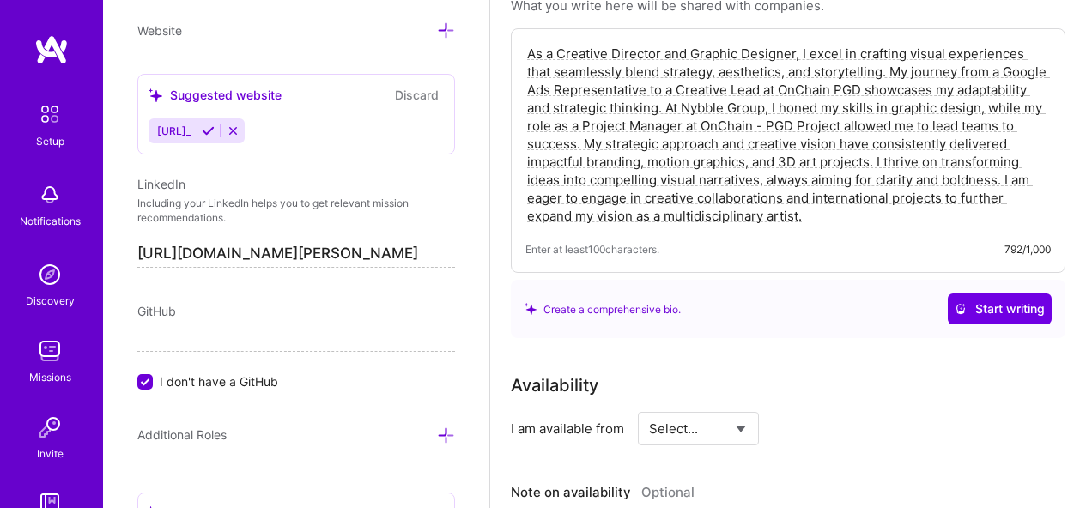
scroll to position [303, 0]
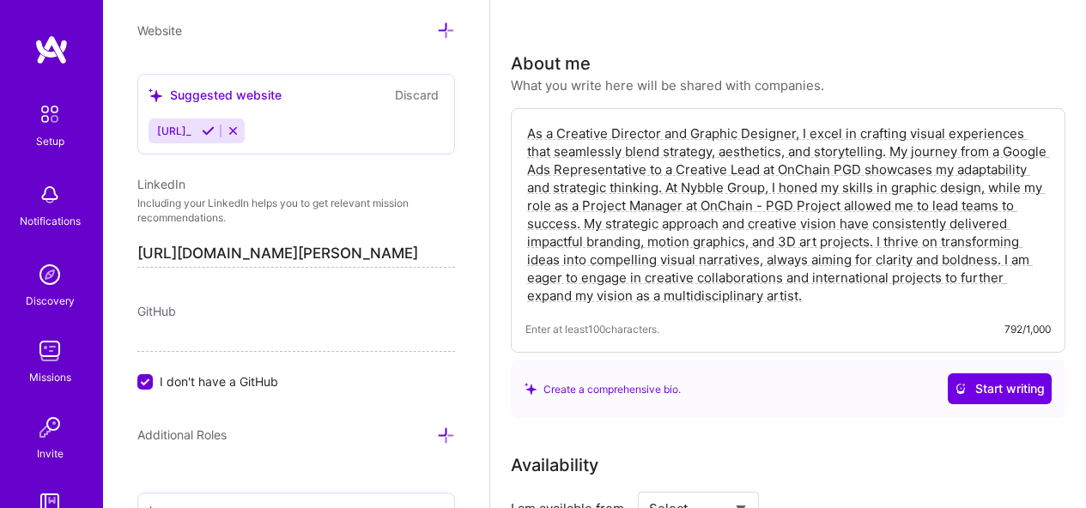
click at [940, 242] on textarea "As a Creative Director and Graphic Designer, I excel in crafting visual experie…" at bounding box center [789, 215] width 526 height 184
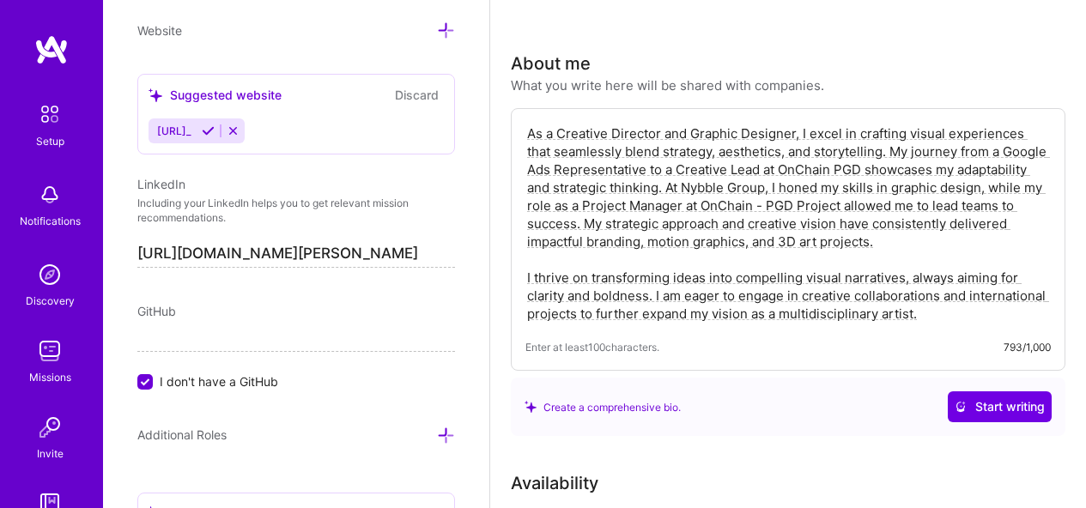
click at [894, 149] on textarea "As a Creative Director and Graphic Designer, I excel in crafting visual experie…" at bounding box center [789, 224] width 526 height 202
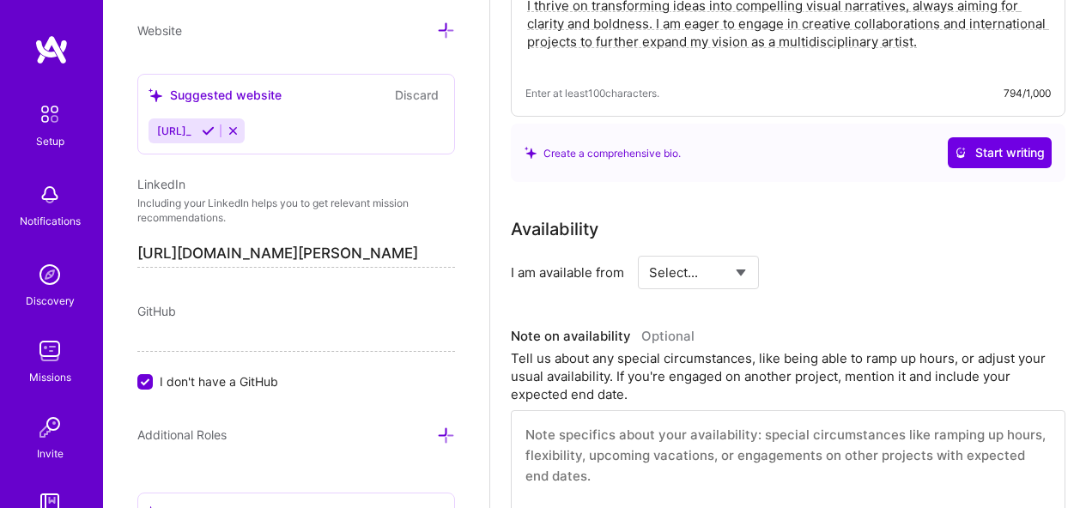
scroll to position [595, 0]
type textarea "As a Creative Director and Graphic Designer, I excel in crafting visual experie…"
click at [737, 277] on select "Select... Right Now Future Date Not Available" at bounding box center [698, 271] width 99 height 44
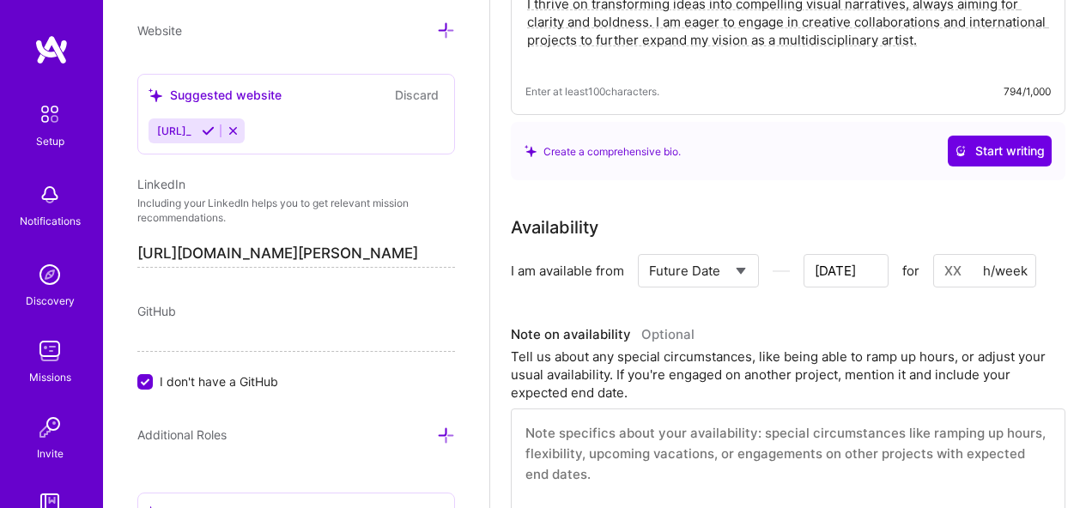
click at [715, 274] on select "Select... Right Now Future Date Not Available" at bounding box center [698, 271] width 99 height 44
select select "Right Now"
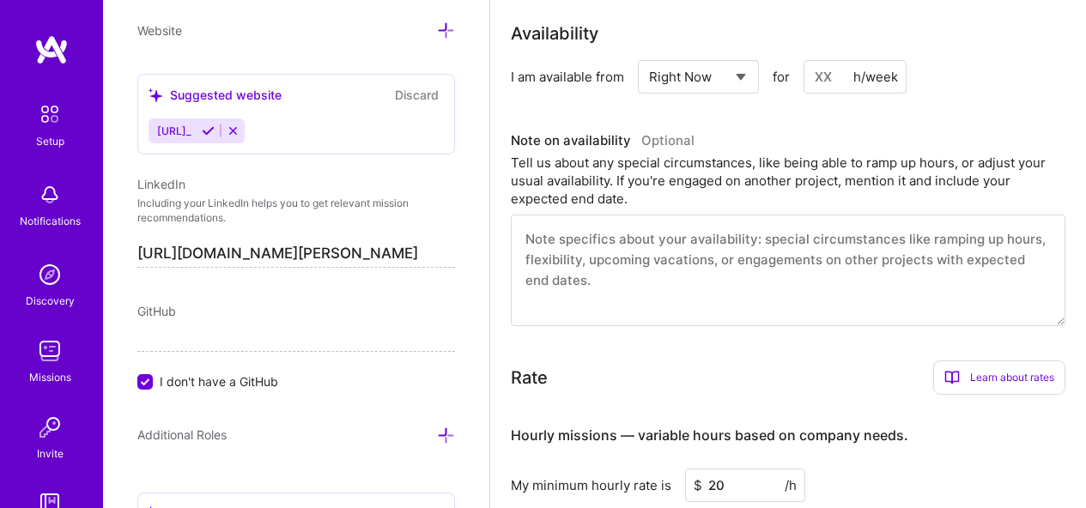
scroll to position [794, 0]
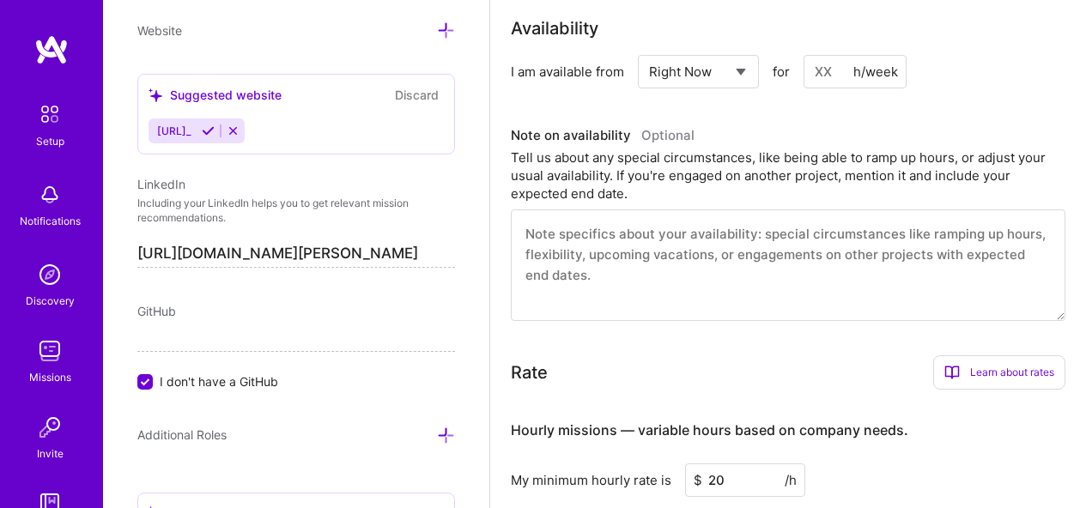
click at [664, 277] on textarea at bounding box center [788, 266] width 555 height 112
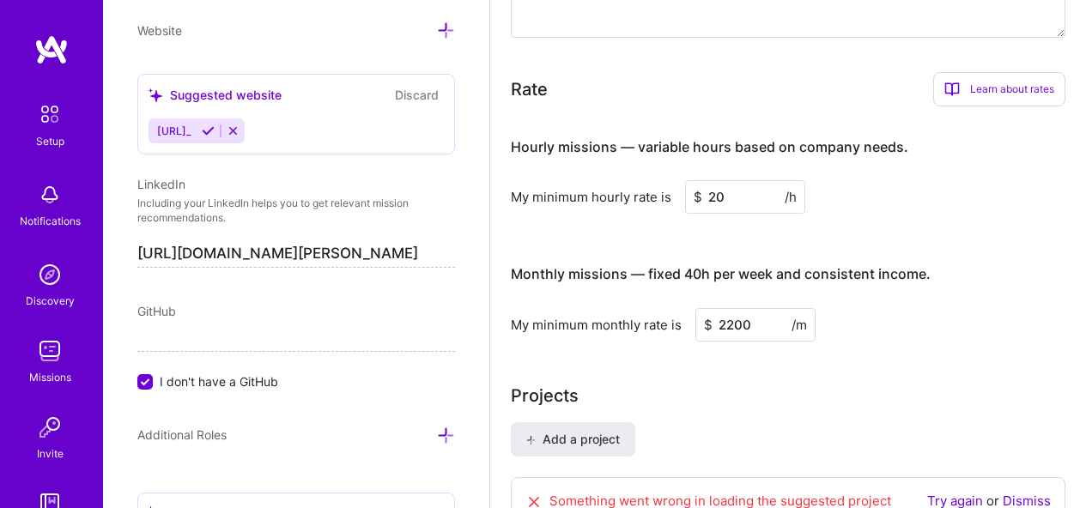
scroll to position [1391, 0]
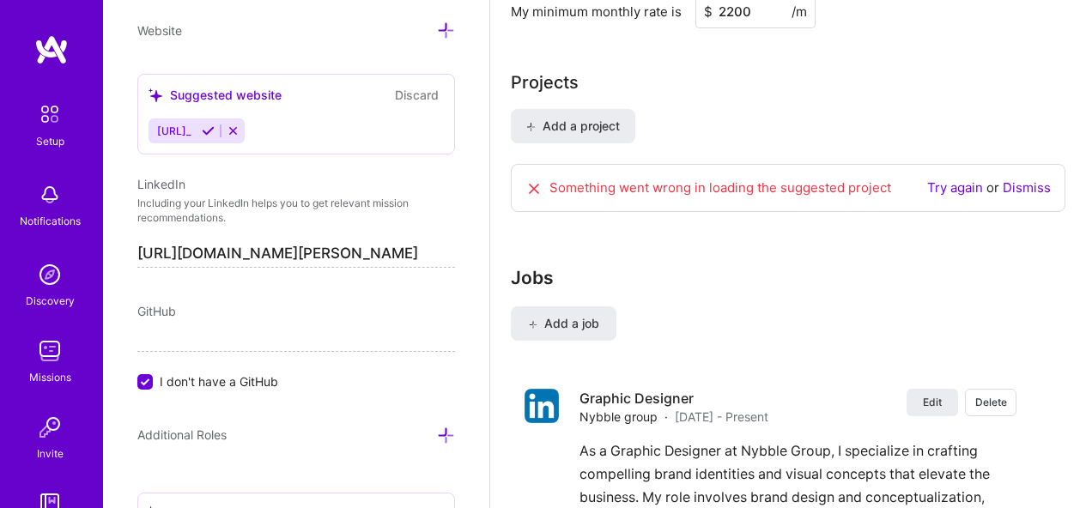
click at [959, 189] on link "Try again" at bounding box center [955, 187] width 56 height 16
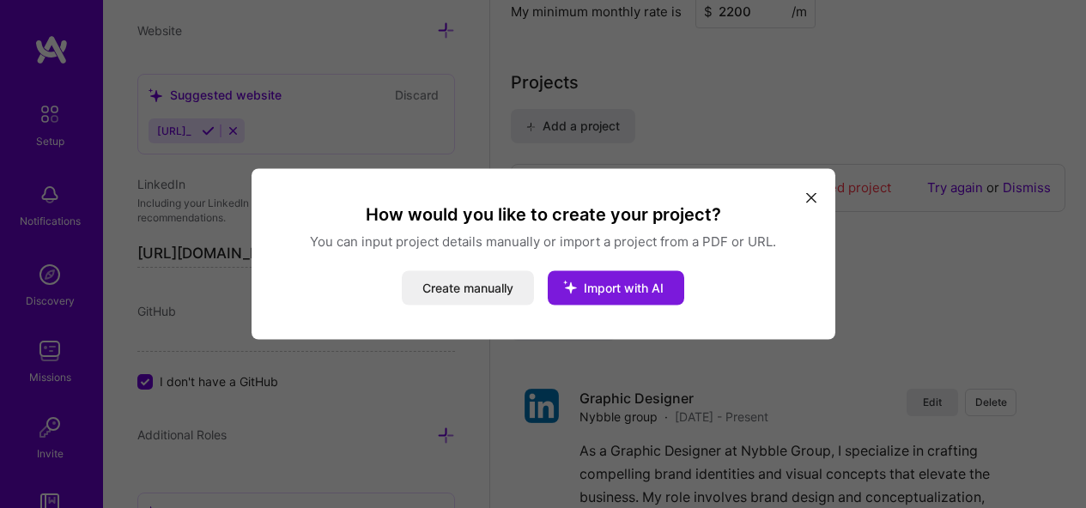
click at [598, 283] on span "Import with AI" at bounding box center [624, 288] width 80 height 15
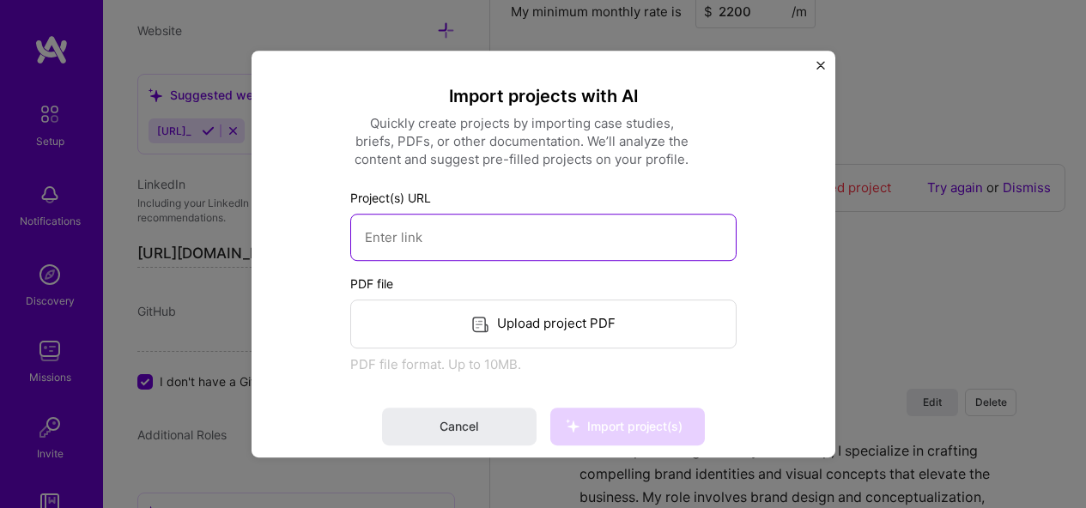
click at [530, 219] on input at bounding box center [543, 237] width 386 height 47
paste input "[URL][DOMAIN_NAME]"
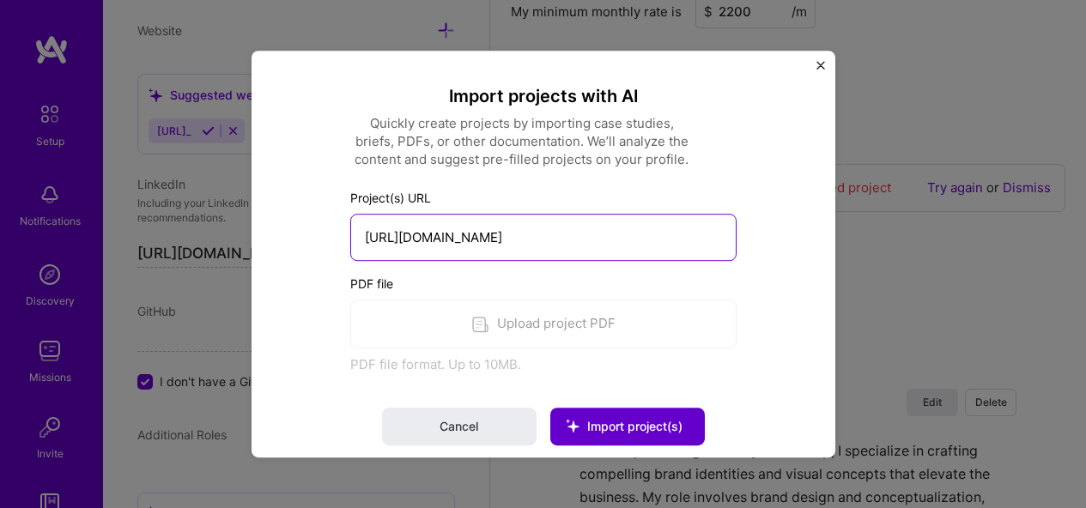
type input "[URL][DOMAIN_NAME]"
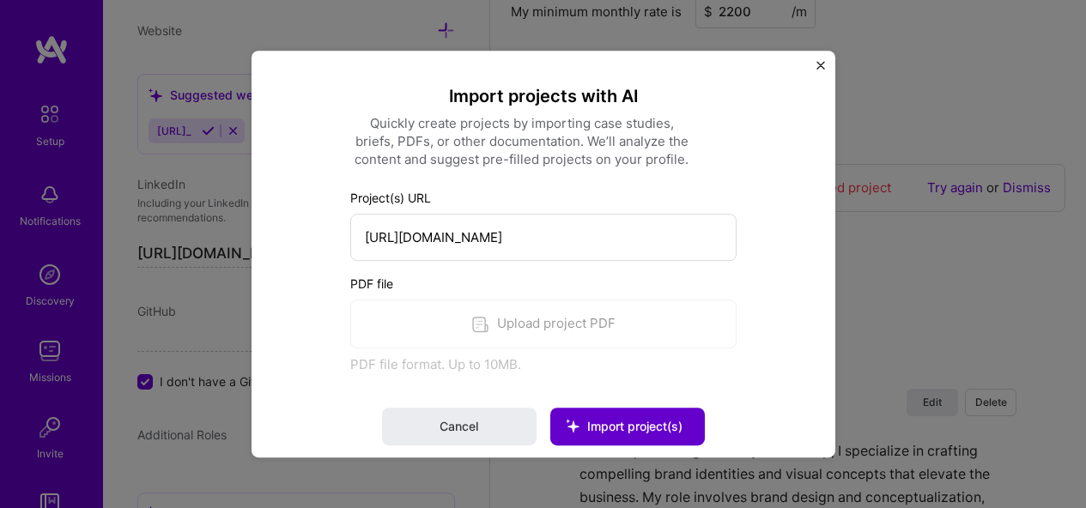
click at [615, 429] on span "Import project(s)" at bounding box center [634, 426] width 95 height 15
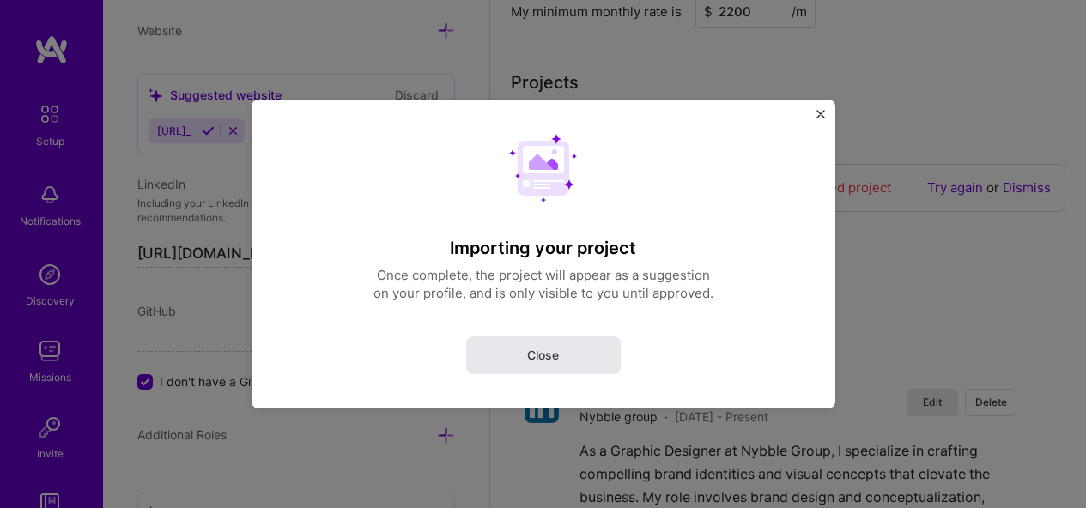
click at [611, 350] on button "Close" at bounding box center [543, 356] width 155 height 38
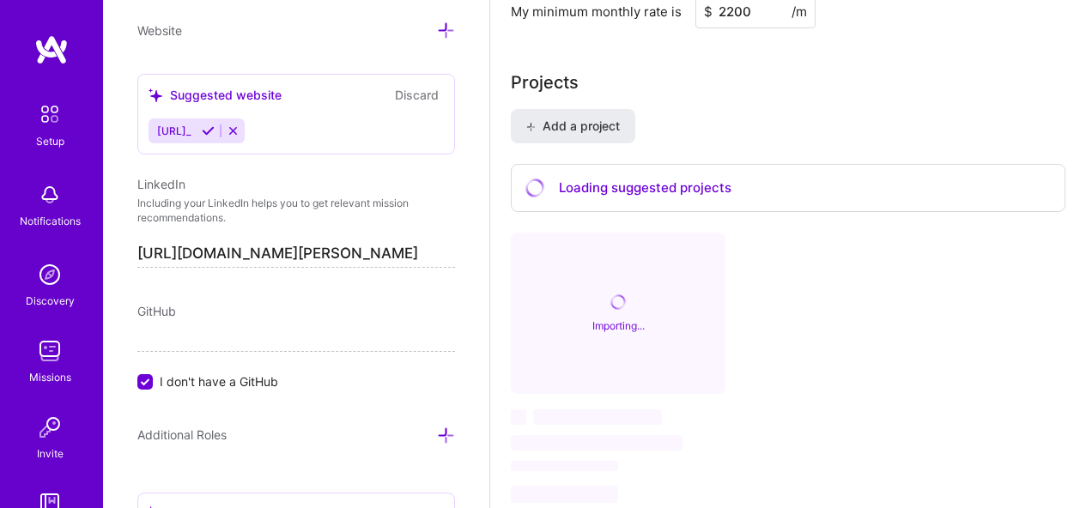
click at [630, 192] on div "Loading suggested projects" at bounding box center [788, 188] width 555 height 49
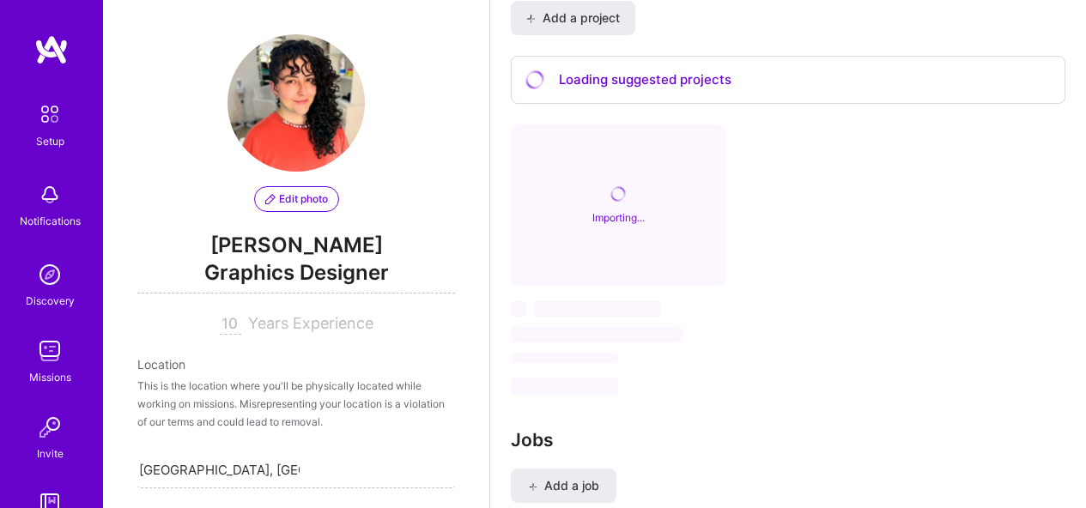
scroll to position [1500, 0]
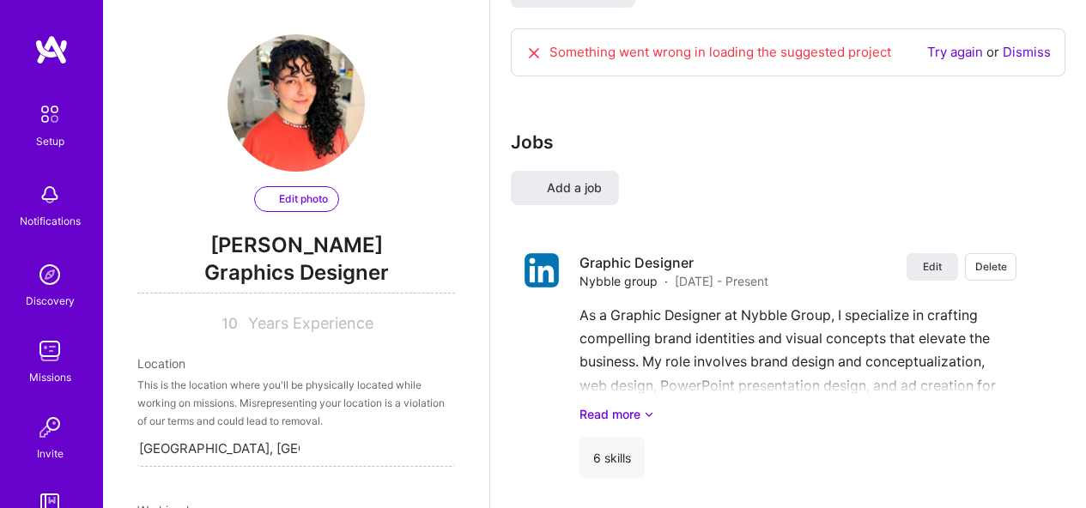
select select "US"
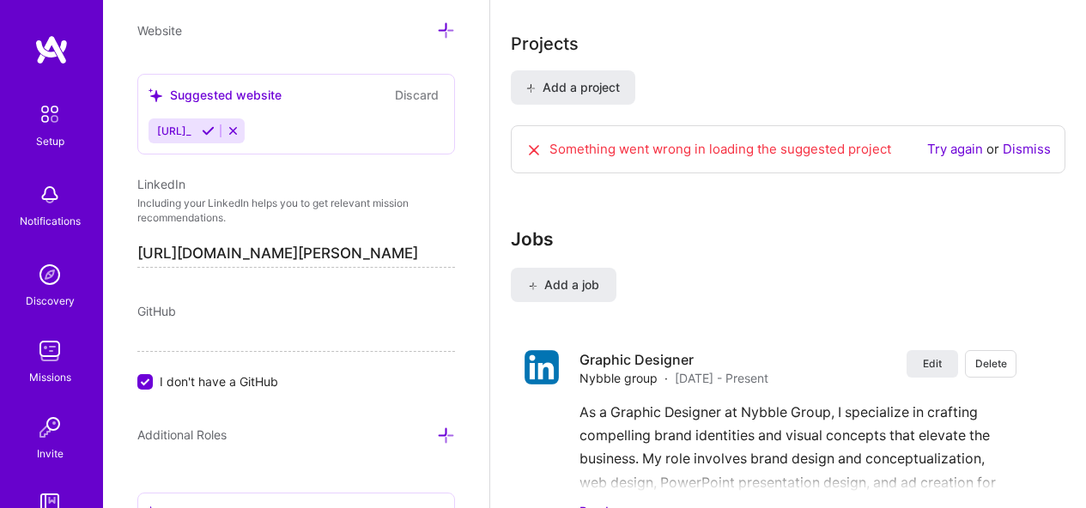
scroll to position [1494, 0]
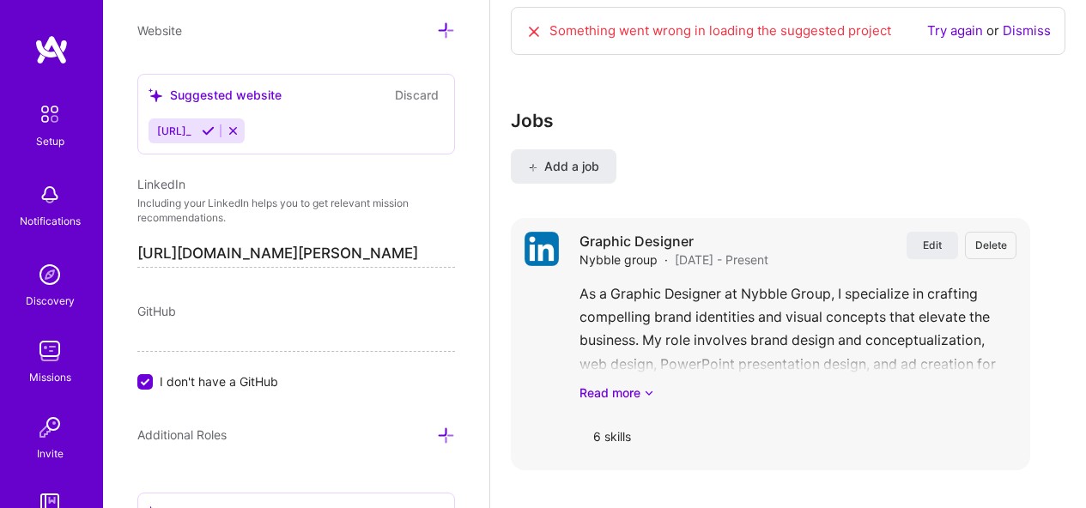
click at [720, 343] on div "As a Graphic Designer at Nybble Group, I specialize in crafting compelling bran…" at bounding box center [798, 342] width 437 height 119
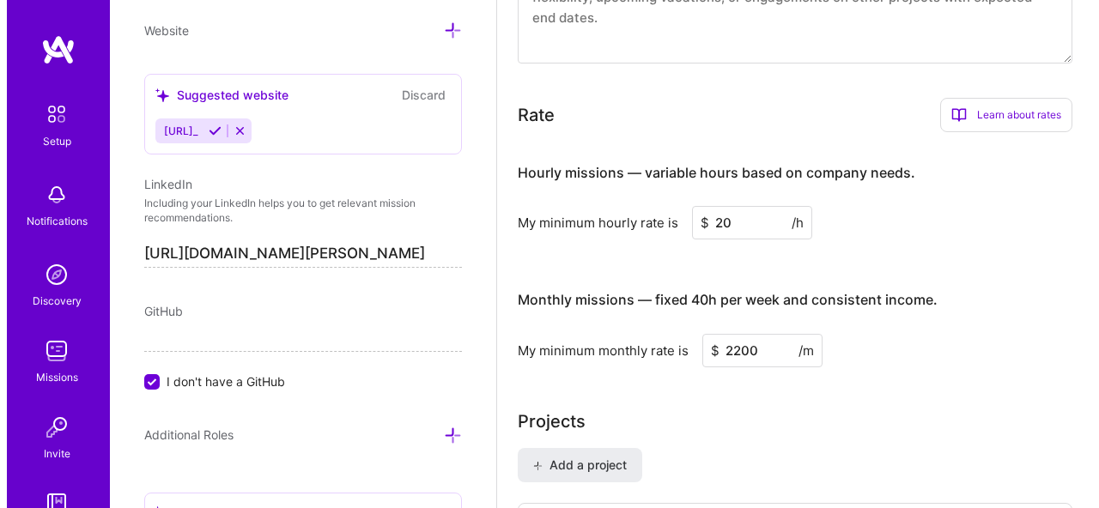
scroll to position [1347, 0]
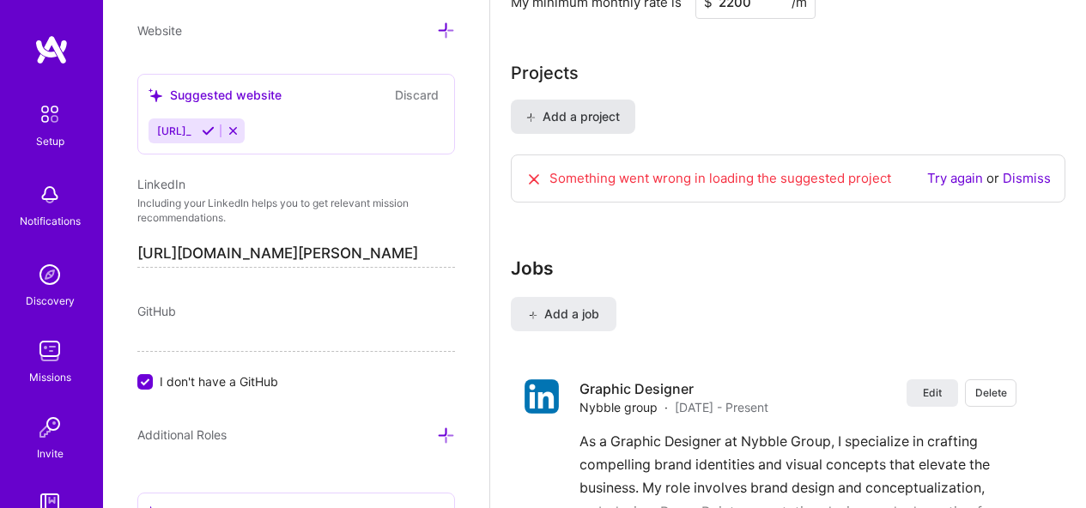
click at [558, 114] on span "Add a project" at bounding box center [573, 116] width 94 height 17
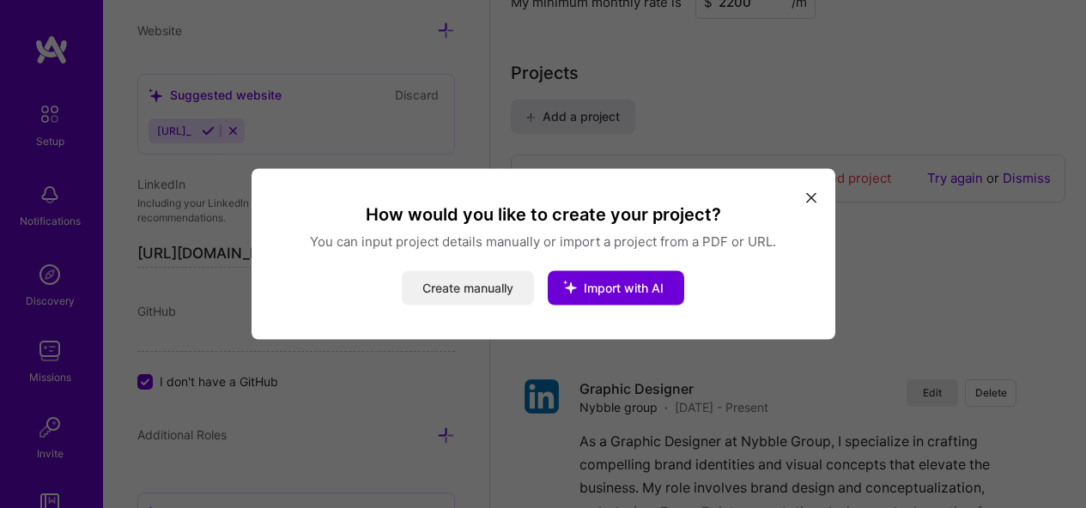
click at [486, 288] on button "Create manually" at bounding box center [468, 288] width 132 height 34
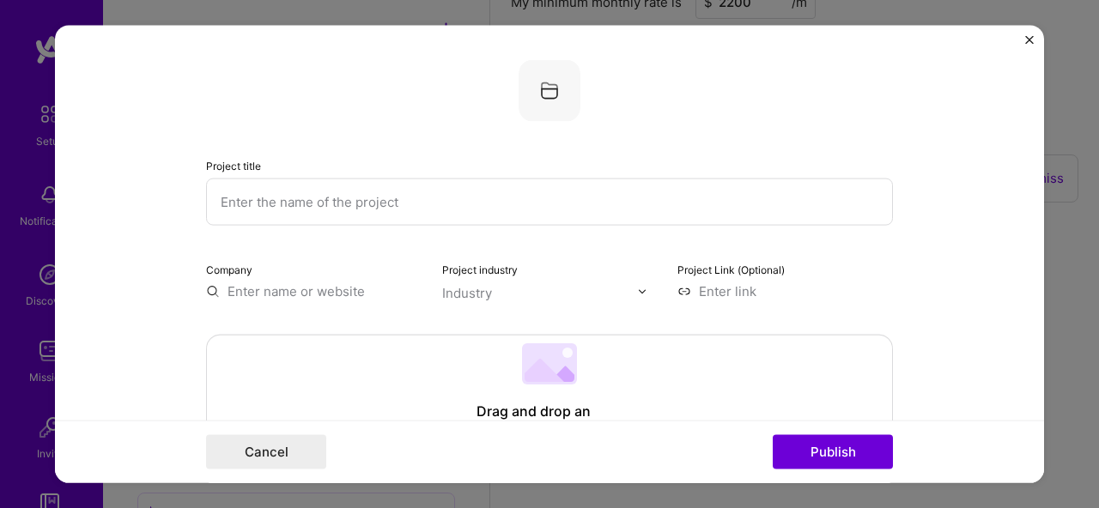
click at [398, 195] on input "text" at bounding box center [549, 202] width 687 height 47
paste input "Creative Direction for a Sustainable Beauty Sub-Brand"
type input "Creative Direction for a Sustainable Beauty Sub-Brand"
click at [338, 291] on input "text" at bounding box center [314, 292] width 216 height 18
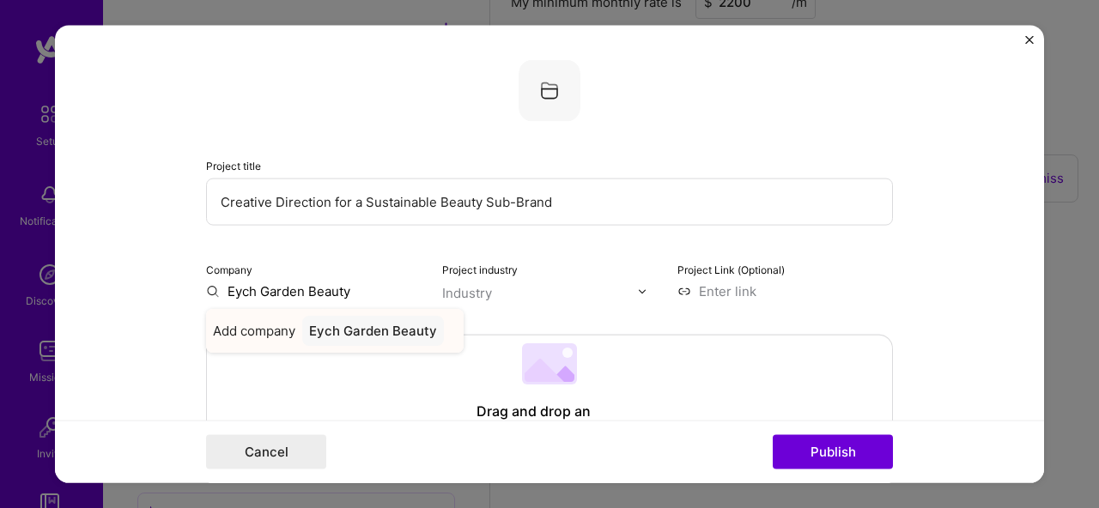
type input "Eych Garden Beauty"
click at [346, 330] on div "Eych Garden Beauty" at bounding box center [373, 331] width 142 height 30
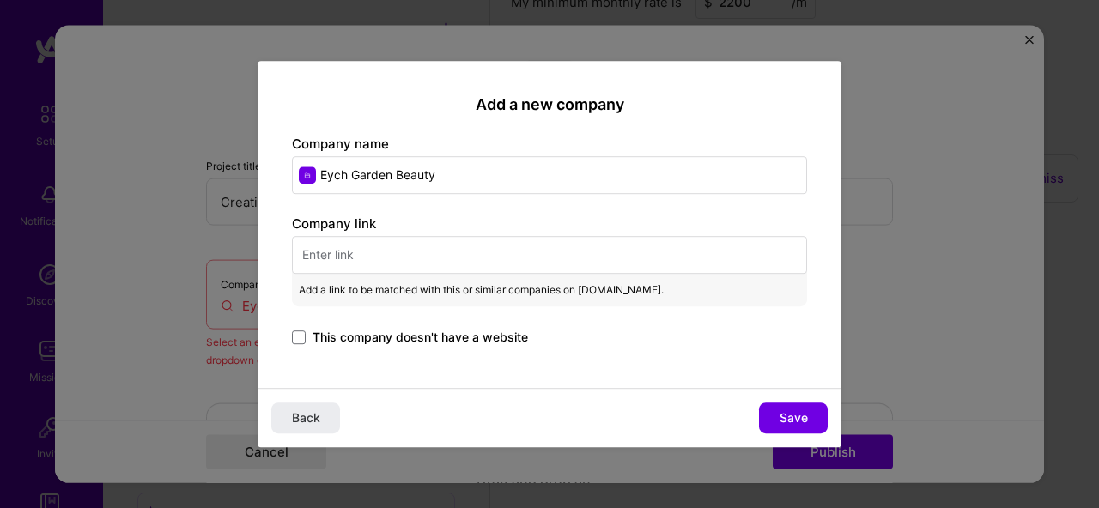
click at [349, 257] on input "text" at bounding box center [549, 255] width 515 height 38
paste input "[URL][DOMAIN_NAME]"
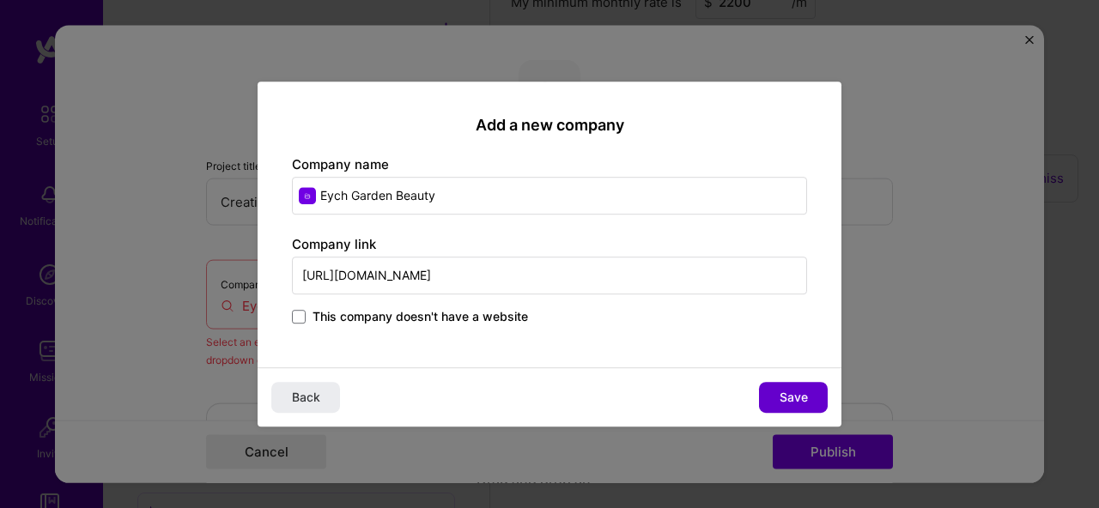
type input "[URL][DOMAIN_NAME]"
click at [778, 385] on button "Save" at bounding box center [793, 397] width 69 height 31
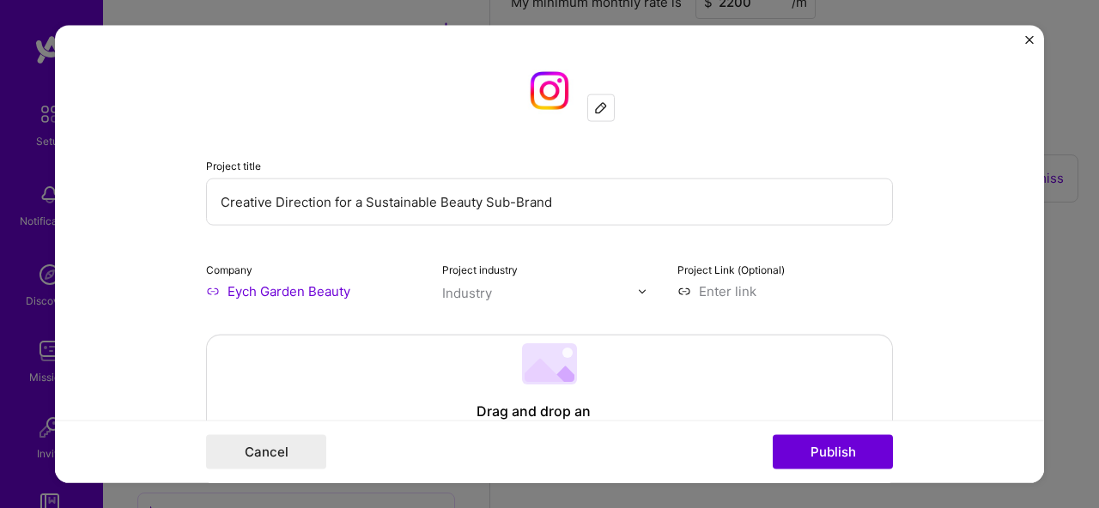
click at [468, 292] on div "Industry" at bounding box center [467, 293] width 50 height 18
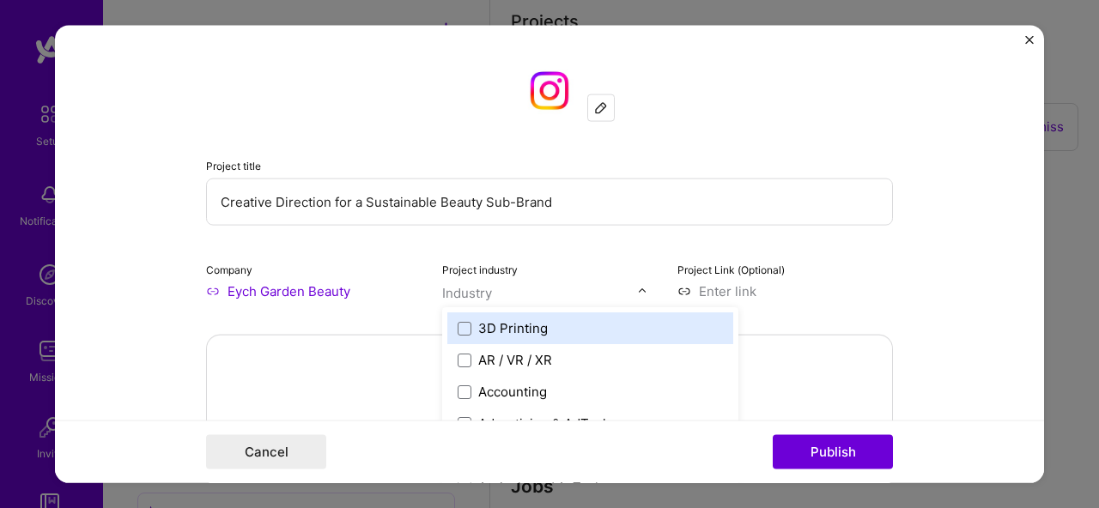
scroll to position [1409, 0]
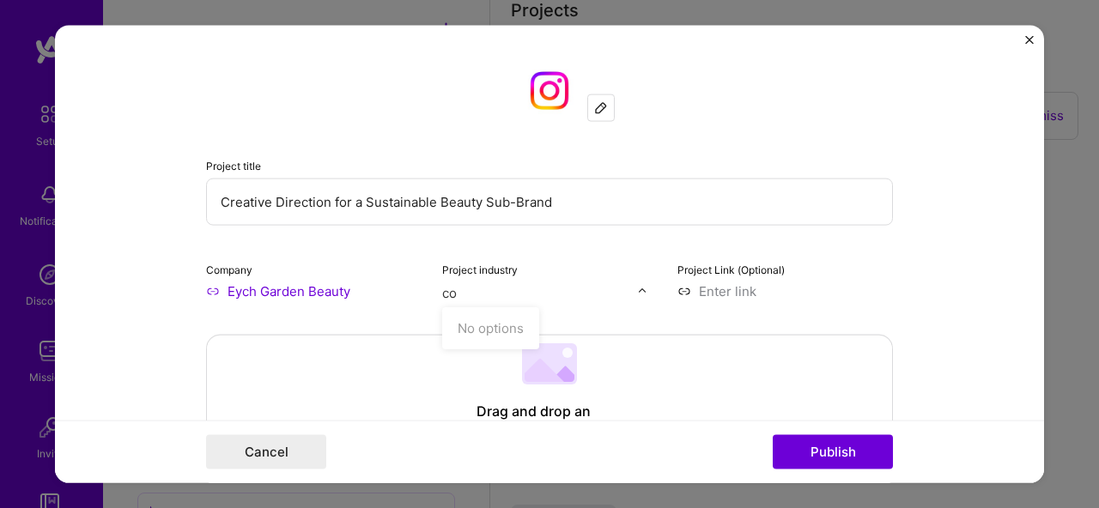
type input "c"
type input "b"
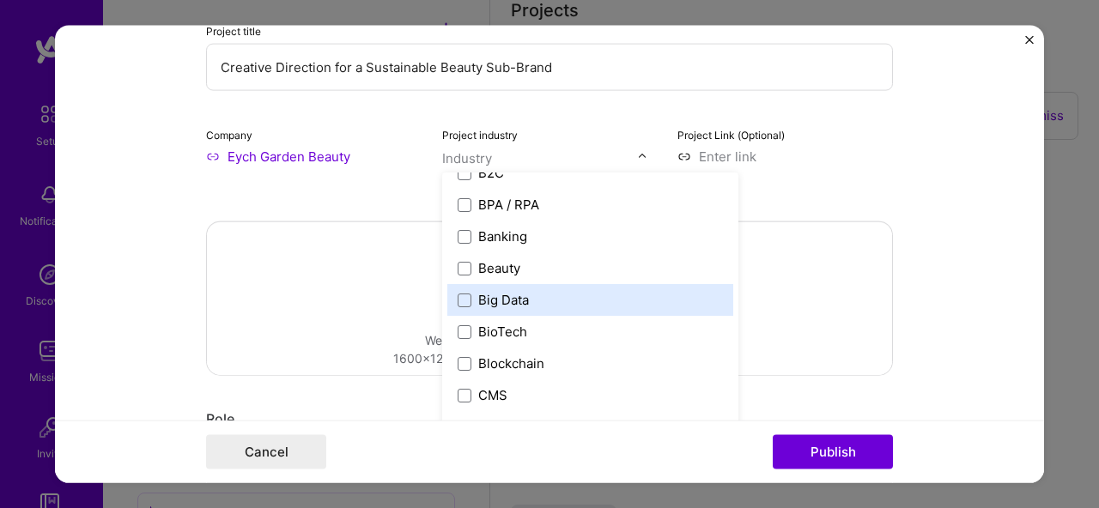
scroll to position [603, 0]
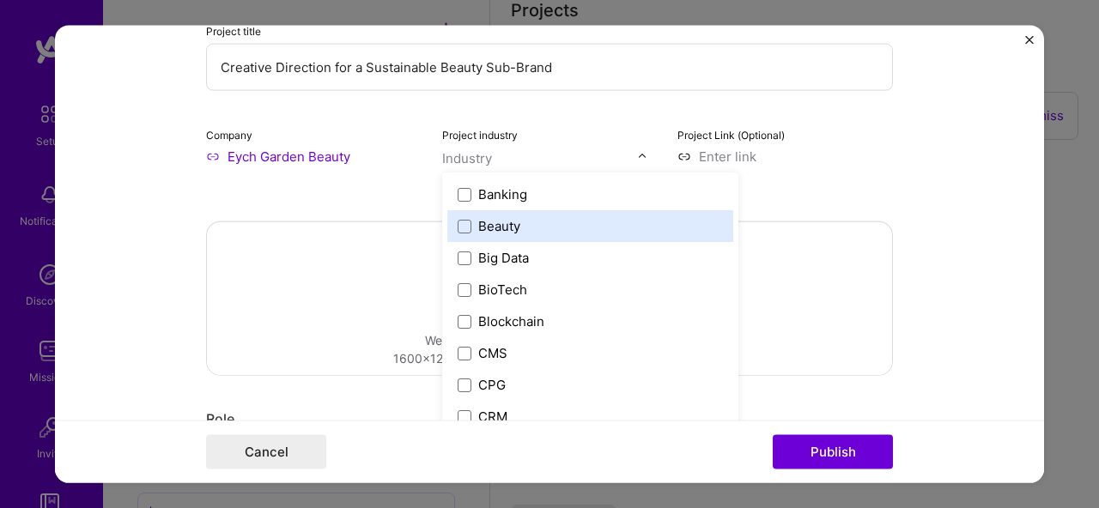
click at [486, 230] on div "Beauty" at bounding box center [499, 226] width 42 height 18
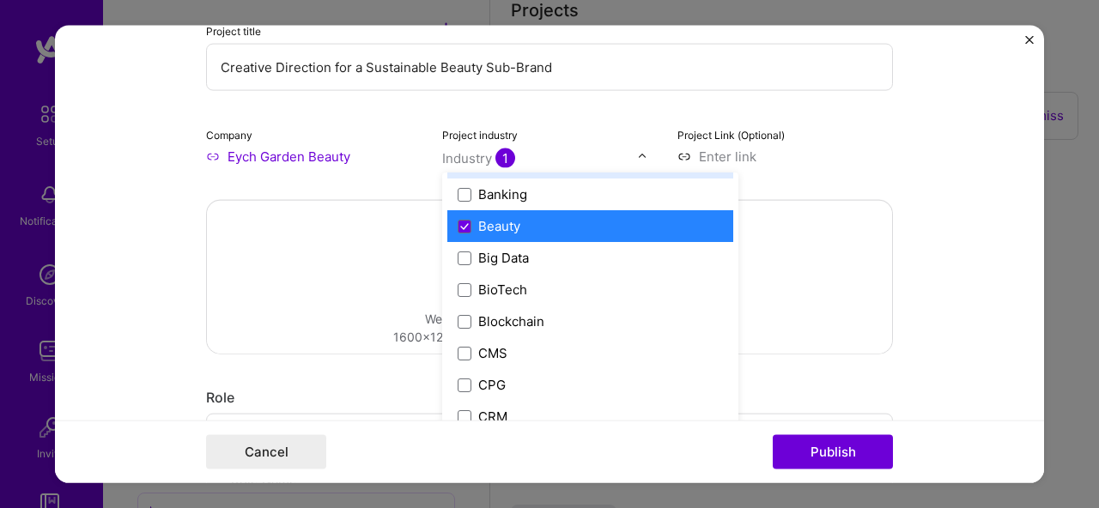
click at [710, 158] on input at bounding box center [786, 157] width 216 height 18
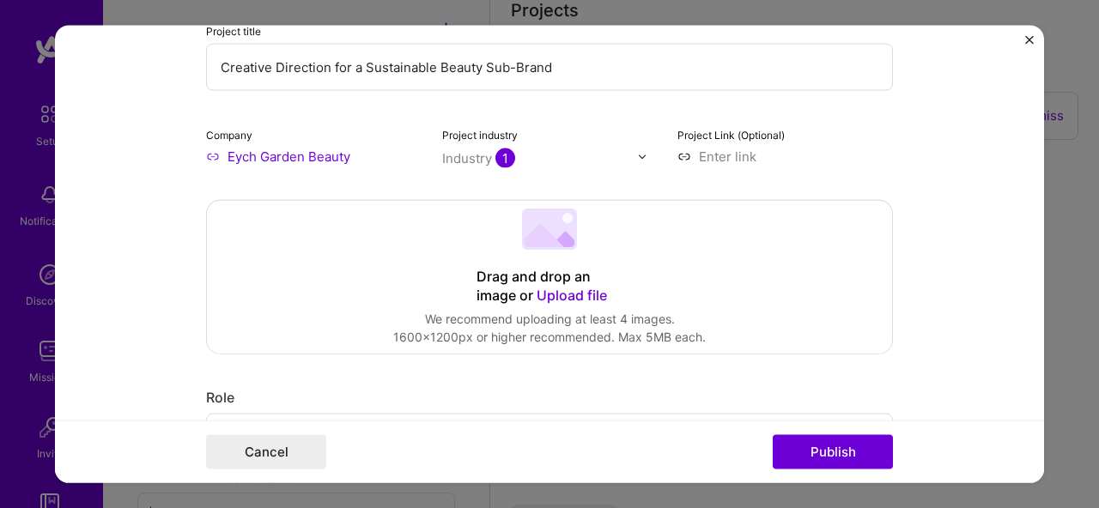
paste input "[URL][DOMAIN_NAME]"
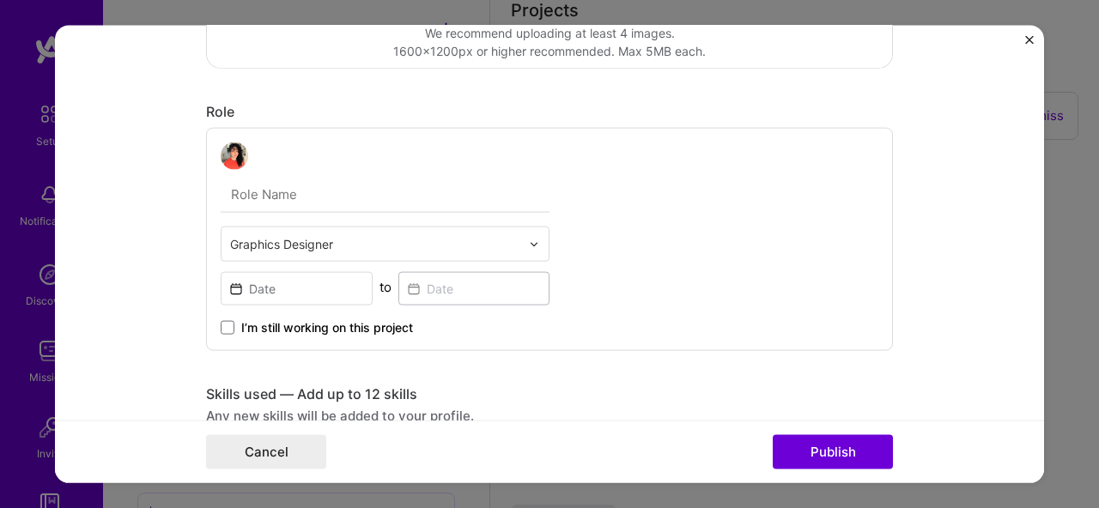
scroll to position [419, 0]
type input "[URL][DOMAIN_NAME]"
click at [317, 243] on input "text" at bounding box center [375, 246] width 290 height 18
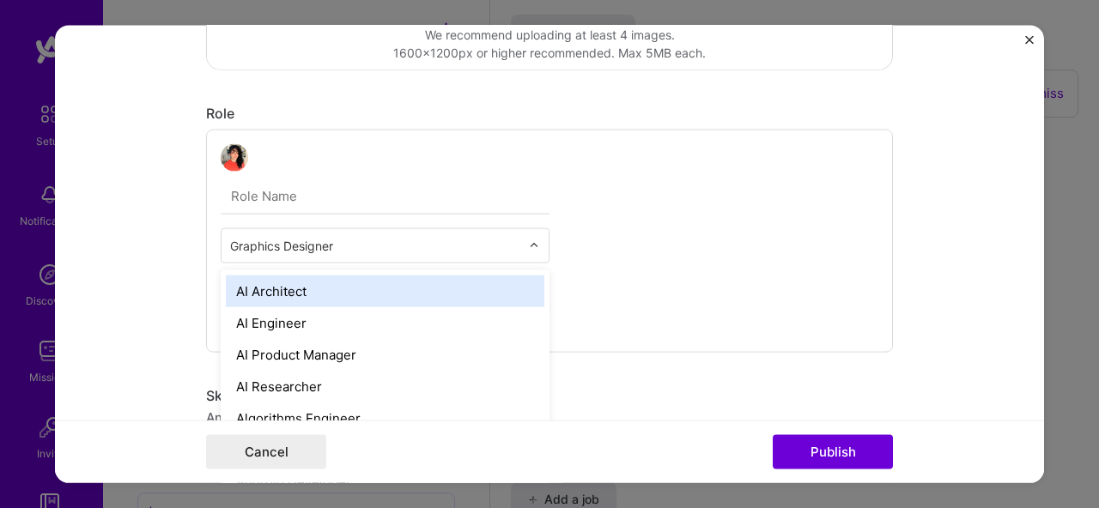
scroll to position [1435, 0]
paste input "Creative Direction"
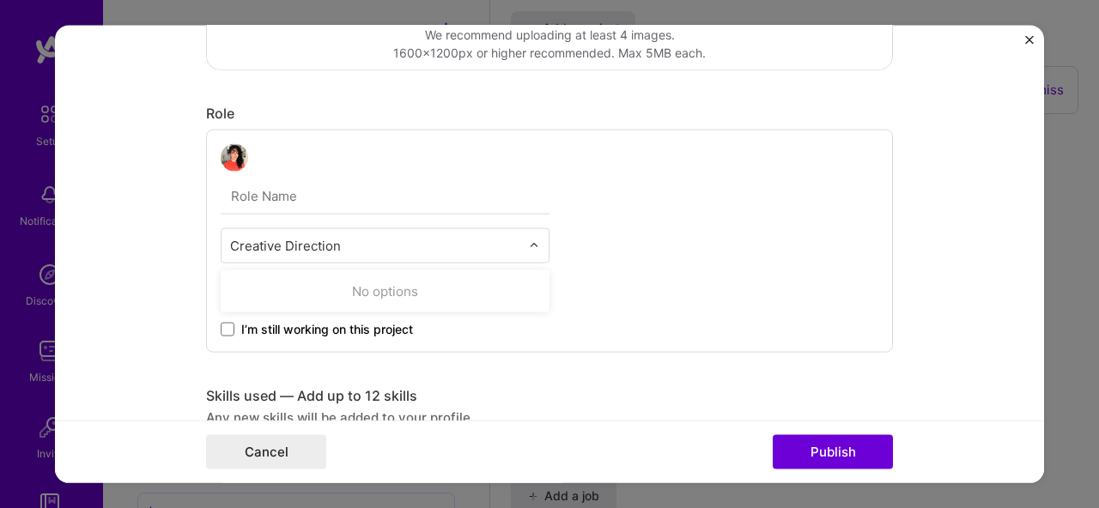
type input "Creative Direction"
click at [582, 261] on div "Graphics Designer to I’m still working on this project" at bounding box center [549, 241] width 687 height 223
click at [327, 279] on input at bounding box center [297, 290] width 152 height 33
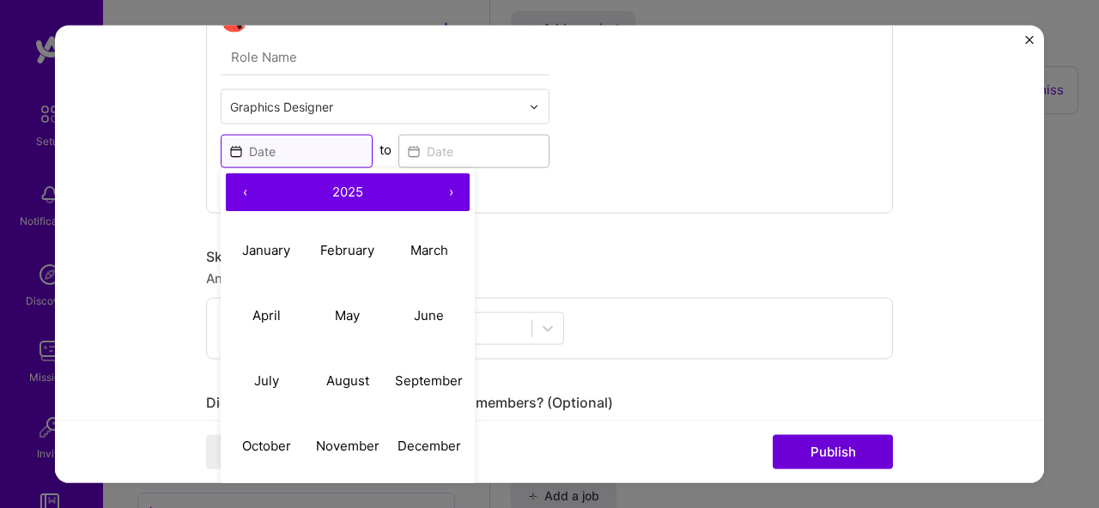
scroll to position [554, 0]
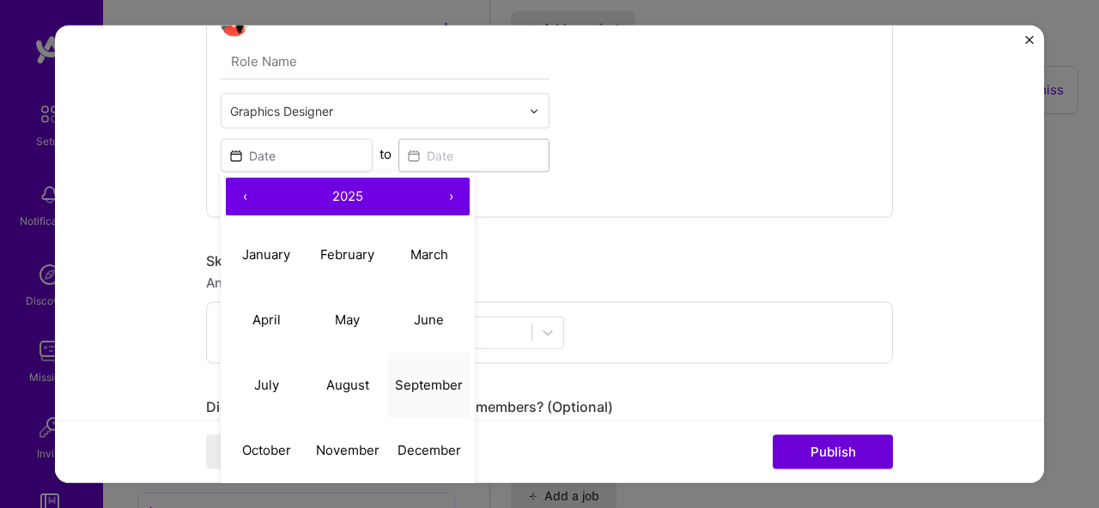
click at [411, 394] on button "September" at bounding box center [429, 384] width 82 height 65
type input "[DATE]"
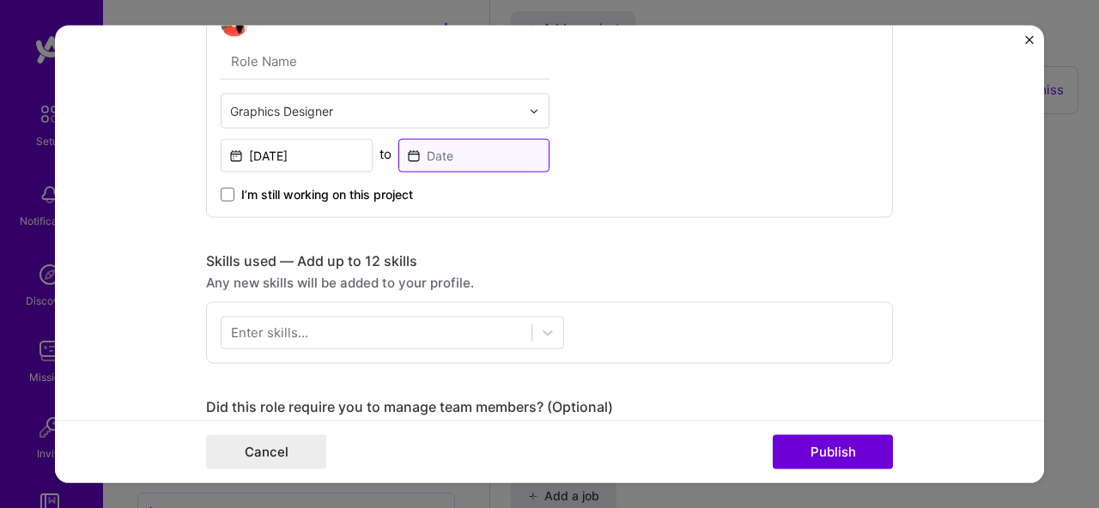
click at [488, 157] on input at bounding box center [474, 155] width 152 height 33
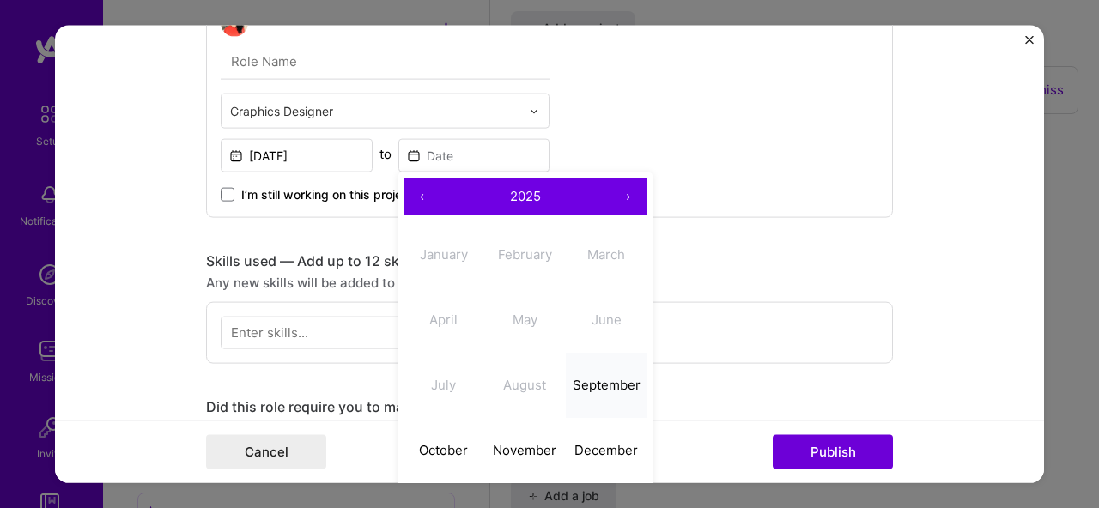
click at [582, 386] on abbr "September" at bounding box center [607, 384] width 68 height 16
type input "[DATE]"
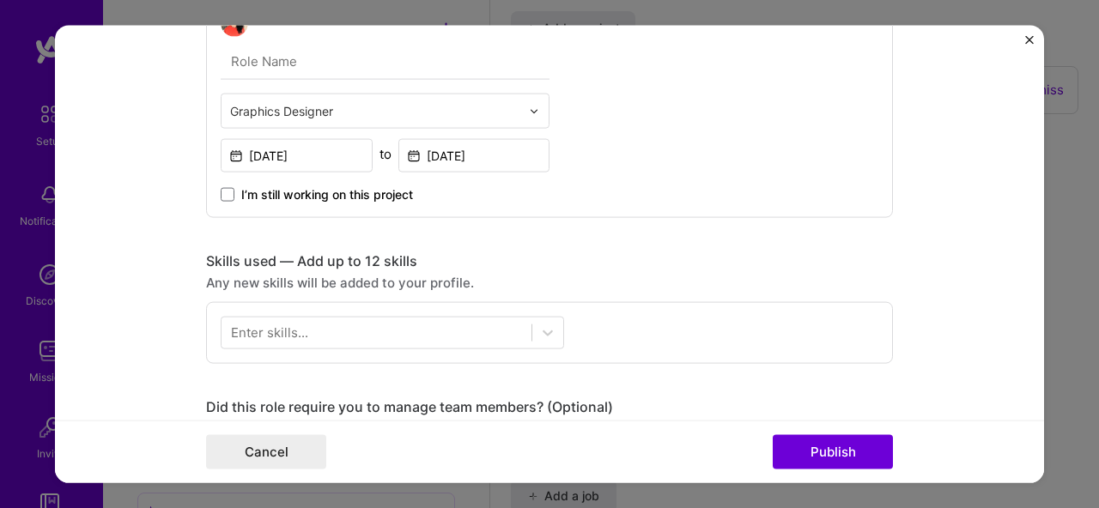
click at [271, 336] on div "Enter skills..." at bounding box center [269, 333] width 77 height 18
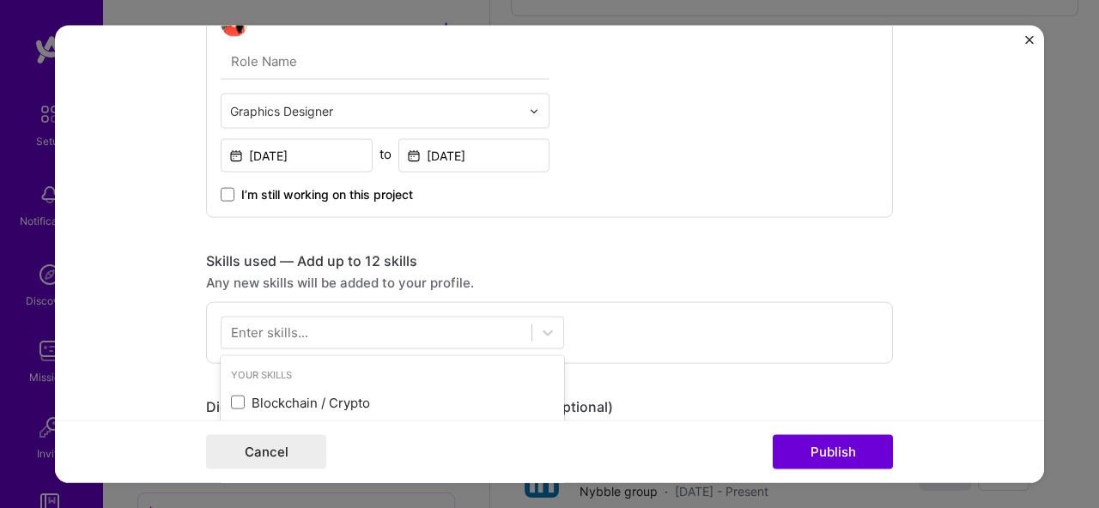
scroll to position [1547, 0]
click at [308, 331] on div at bounding box center [377, 333] width 310 height 28
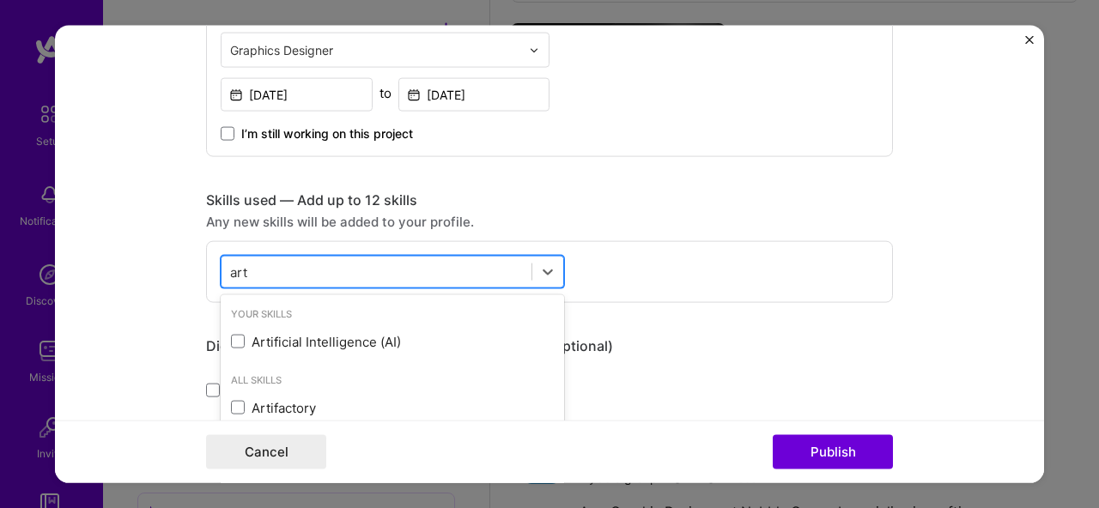
scroll to position [616, 0]
type input "a"
type input "d"
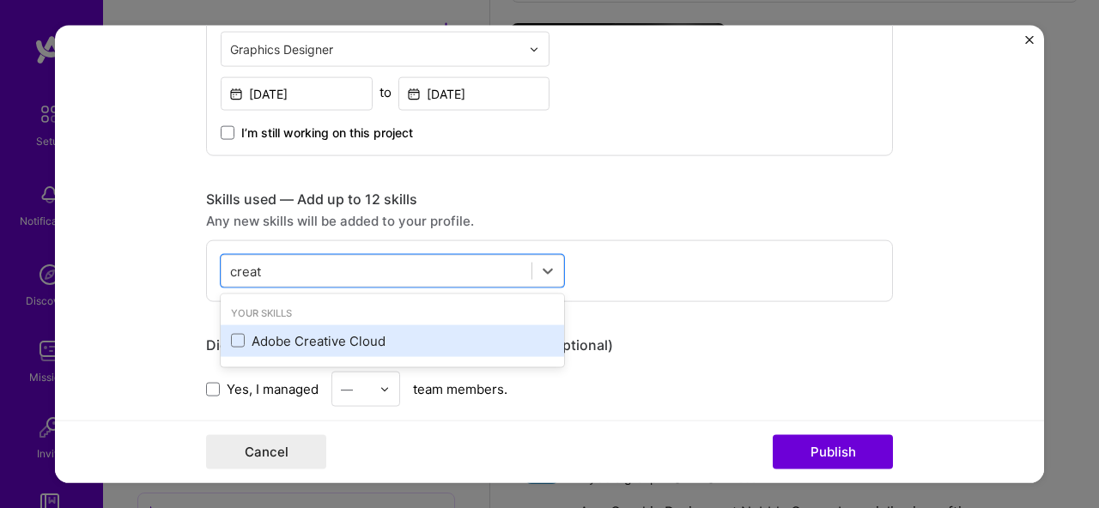
click at [287, 341] on div "Adobe Creative Cloud" at bounding box center [392, 340] width 323 height 18
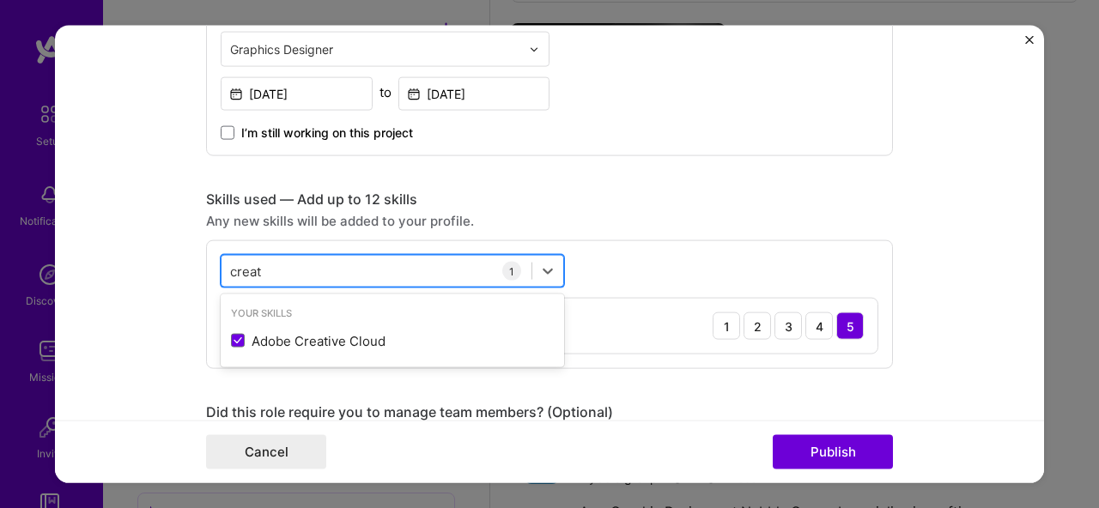
click at [295, 276] on div "creat creat" at bounding box center [377, 271] width 310 height 28
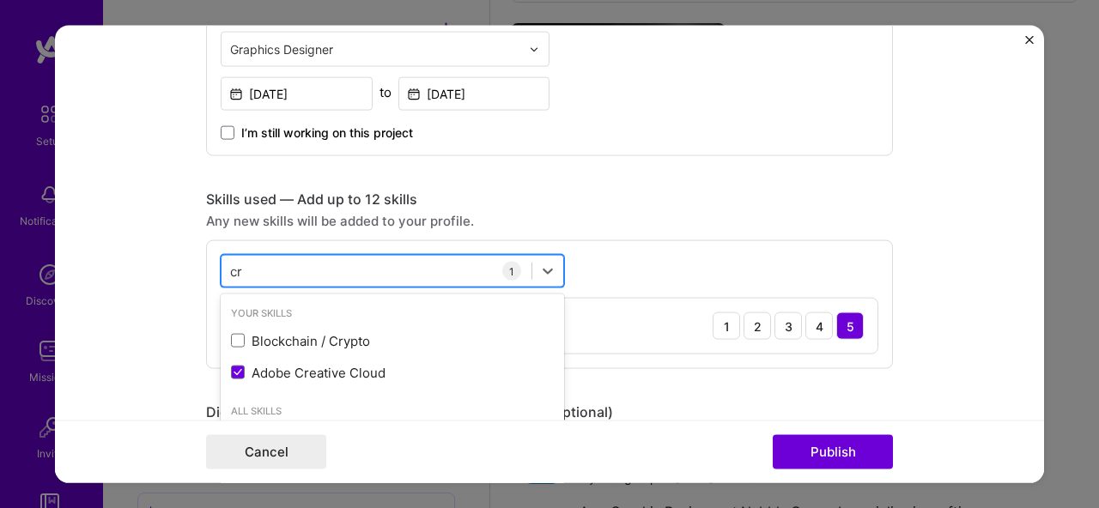
type input "c"
type input "i"
type input "d"
type input "c"
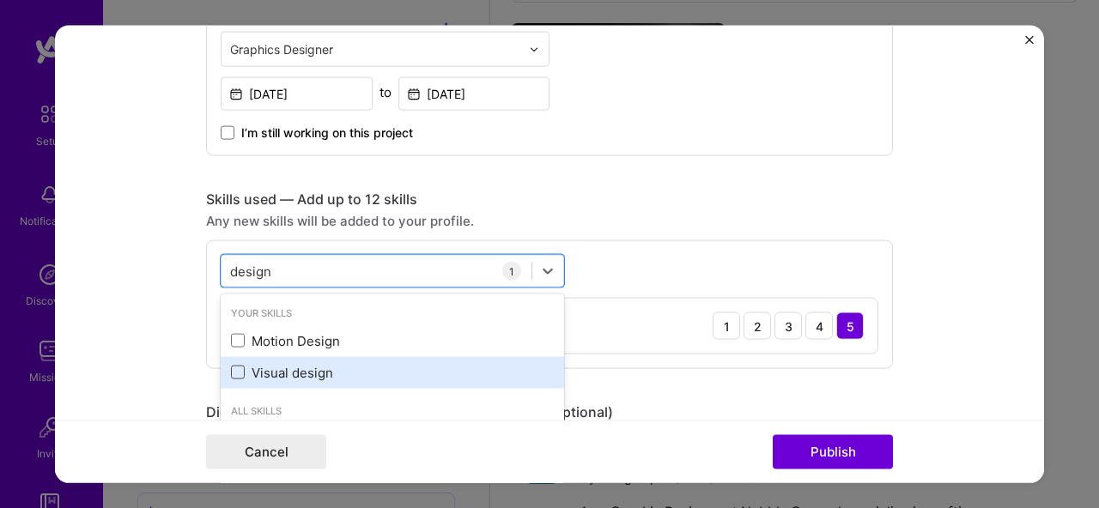
click at [238, 373] on span at bounding box center [238, 373] width 14 height 14
click at [0, 0] on input "checkbox" at bounding box center [0, 0] width 0 height 0
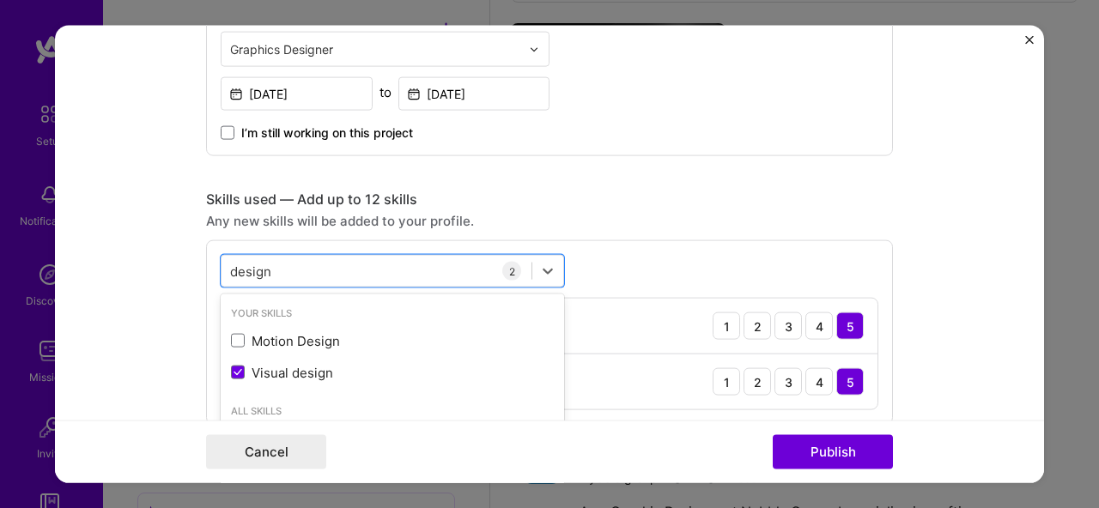
type input "design"
click at [921, 301] on form "Project title Creative Direction for a Sustainable Beauty Sub-Brand Company Eyc…" at bounding box center [549, 255] width 989 height 458
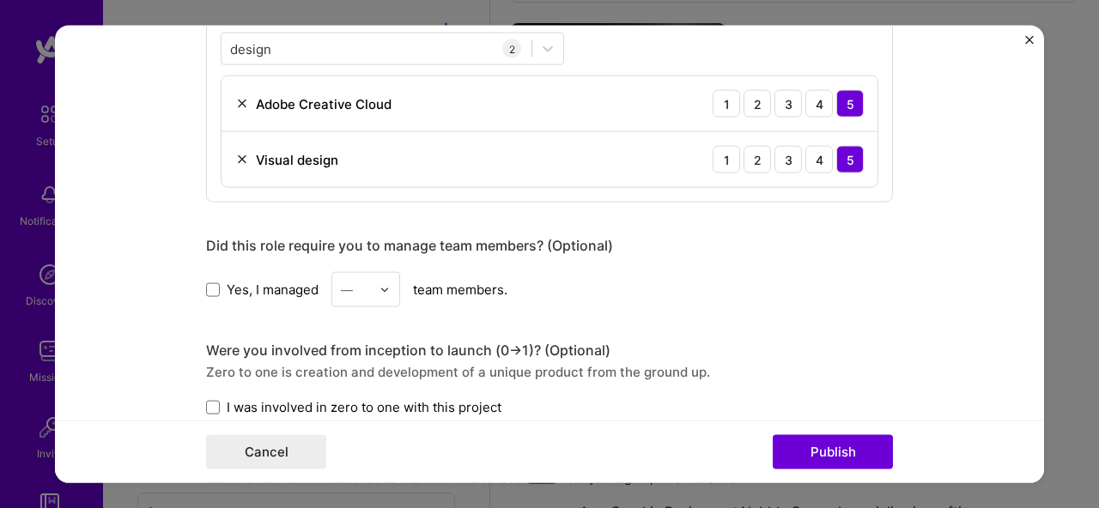
scroll to position [936, 0]
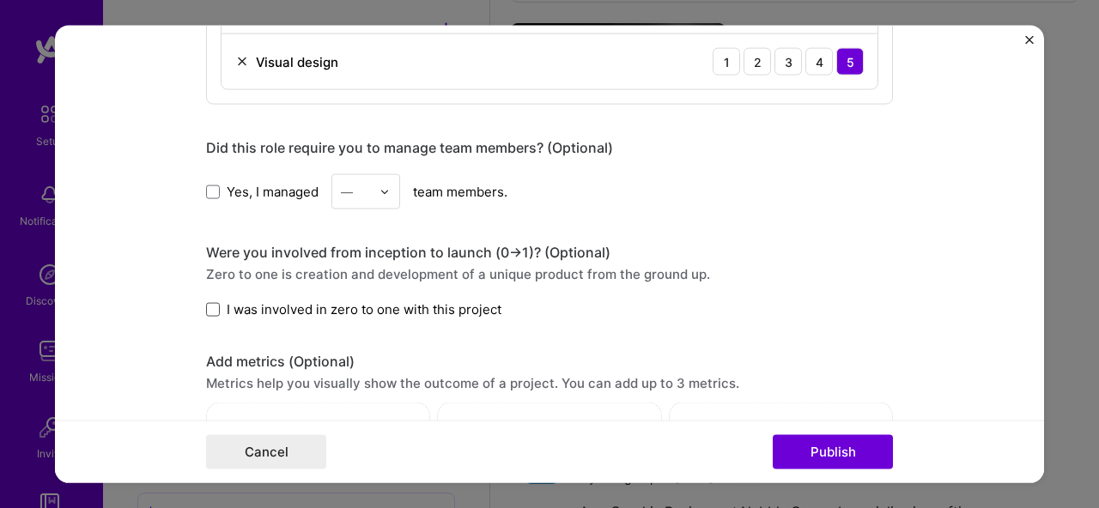
click at [210, 311] on span at bounding box center [213, 309] width 14 height 14
click at [0, 0] on input "I was involved in zero to one with this project" at bounding box center [0, 0] width 0 height 0
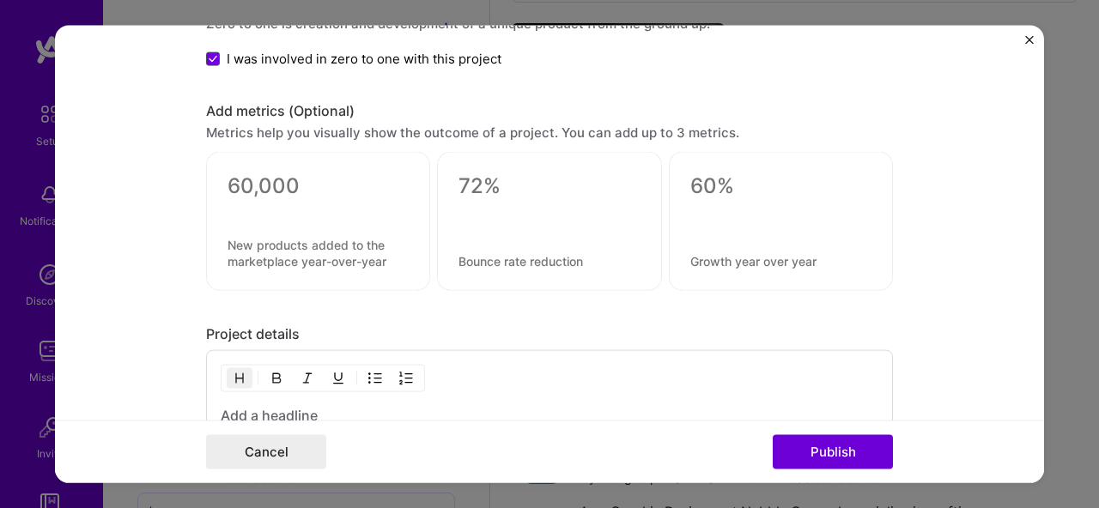
scroll to position [1191, 0]
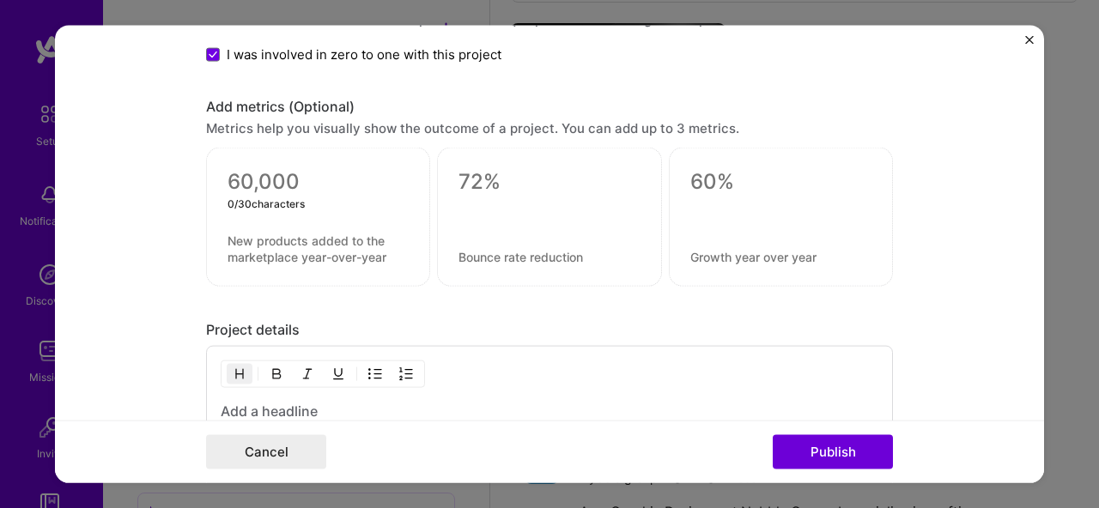
click at [271, 188] on textarea at bounding box center [318, 182] width 181 height 26
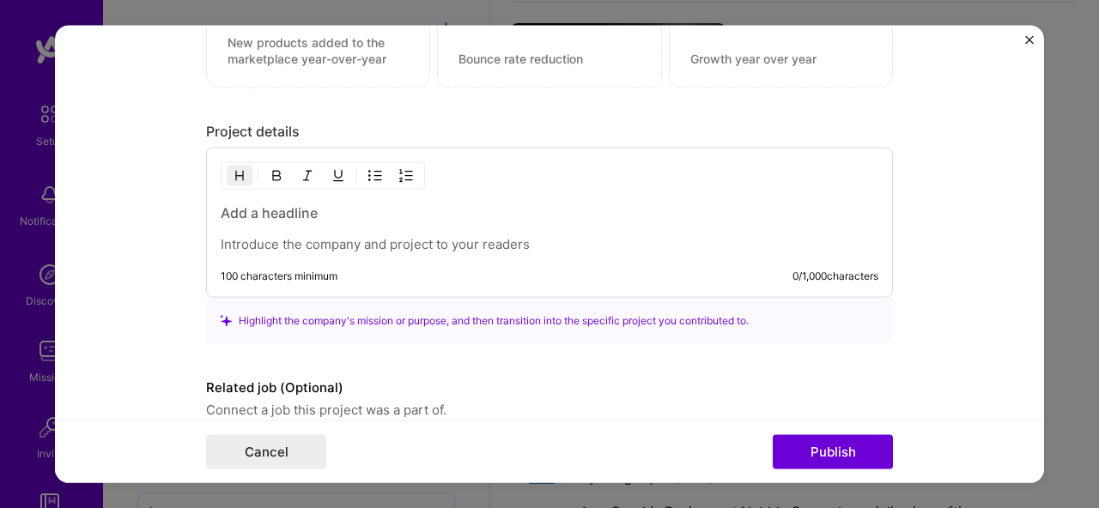
scroll to position [1406, 0]
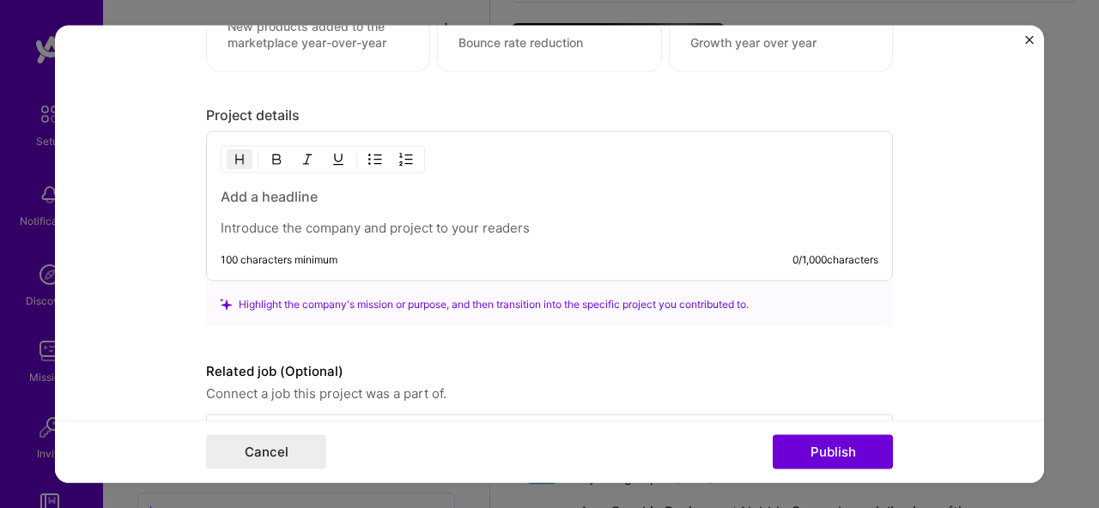
click at [288, 222] on p at bounding box center [550, 228] width 658 height 17
click at [332, 227] on p at bounding box center [550, 228] width 658 height 17
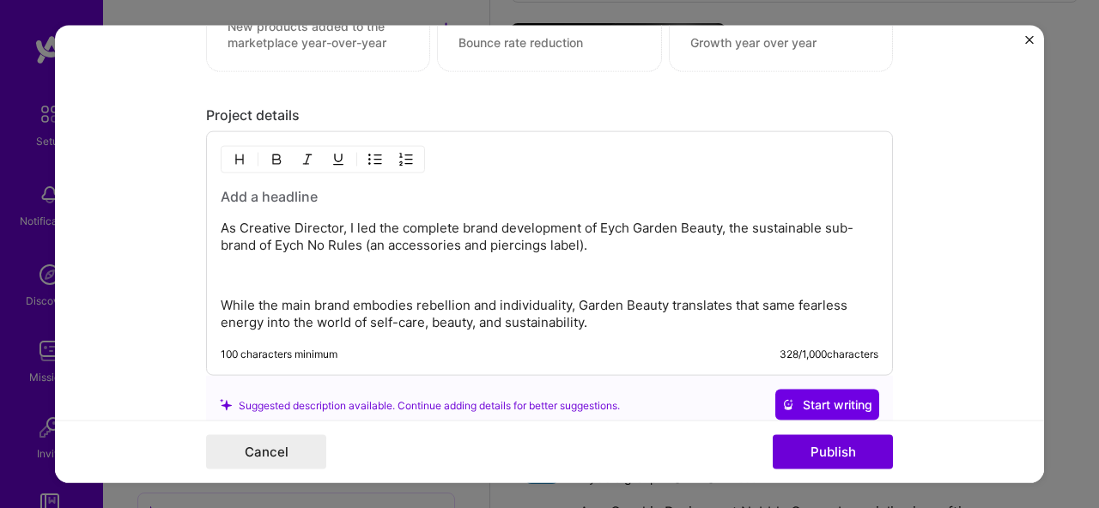
click at [477, 271] on p at bounding box center [550, 275] width 658 height 17
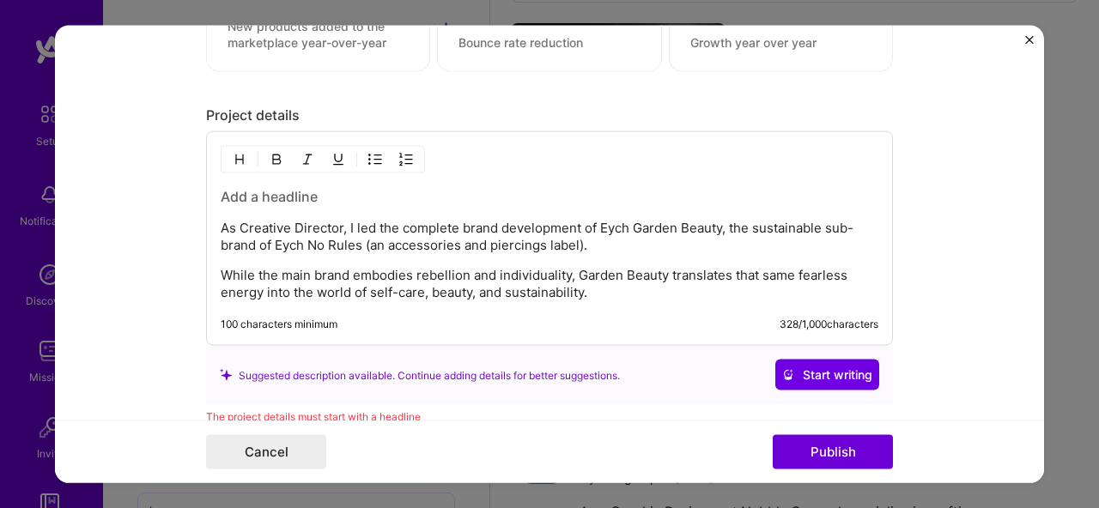
click at [608, 294] on p "While the main brand embodies rebellion and individuality, Garden Beauty transl…" at bounding box center [550, 284] width 658 height 34
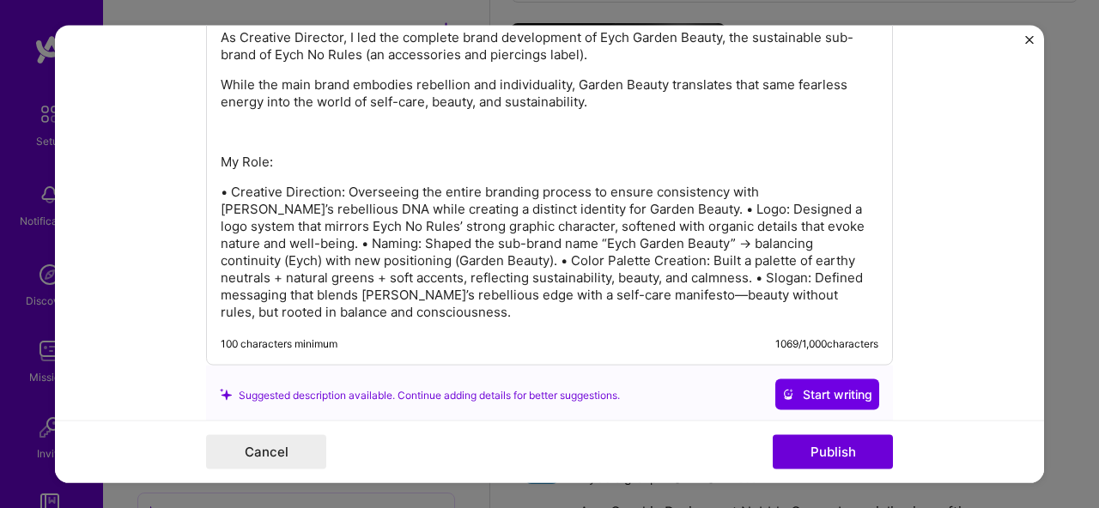
scroll to position [1600, 0]
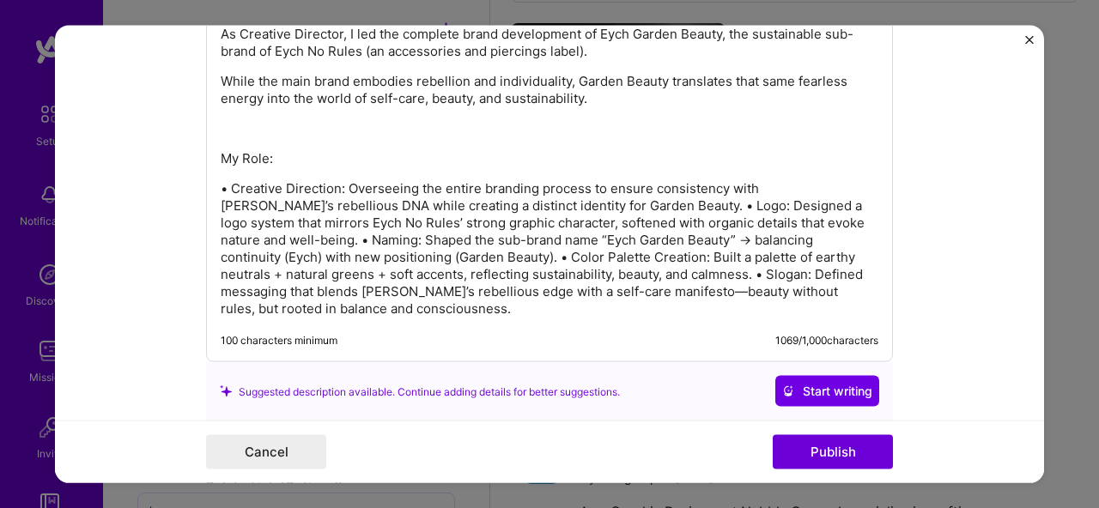
click at [561, 206] on p "• Creative Direction: Overseeing the entire branding process to ensure consiste…" at bounding box center [550, 248] width 658 height 137
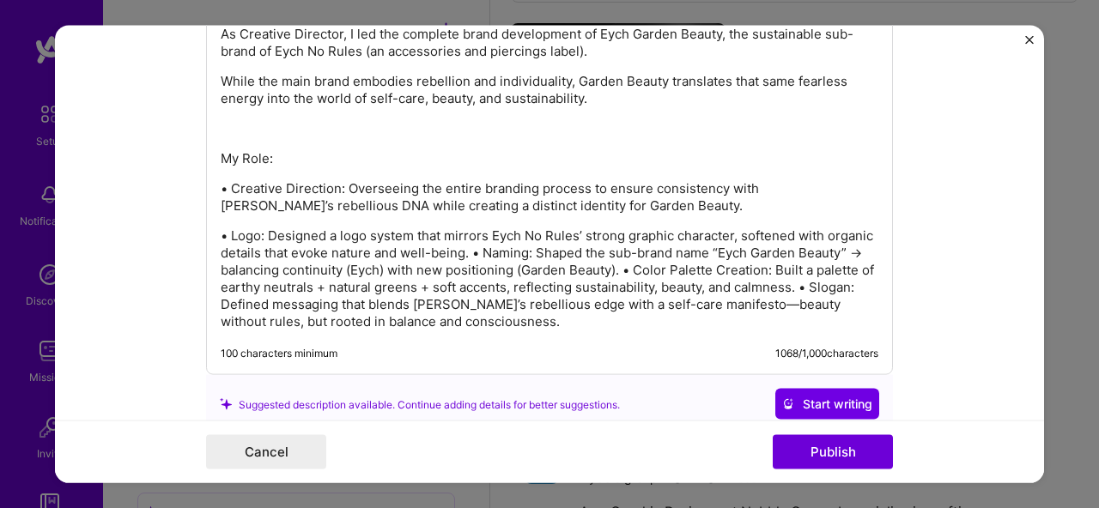
click at [517, 255] on p "• Logo: Designed a logo system that mirrors Eych No Rules’ strong graphic chara…" at bounding box center [550, 279] width 658 height 103
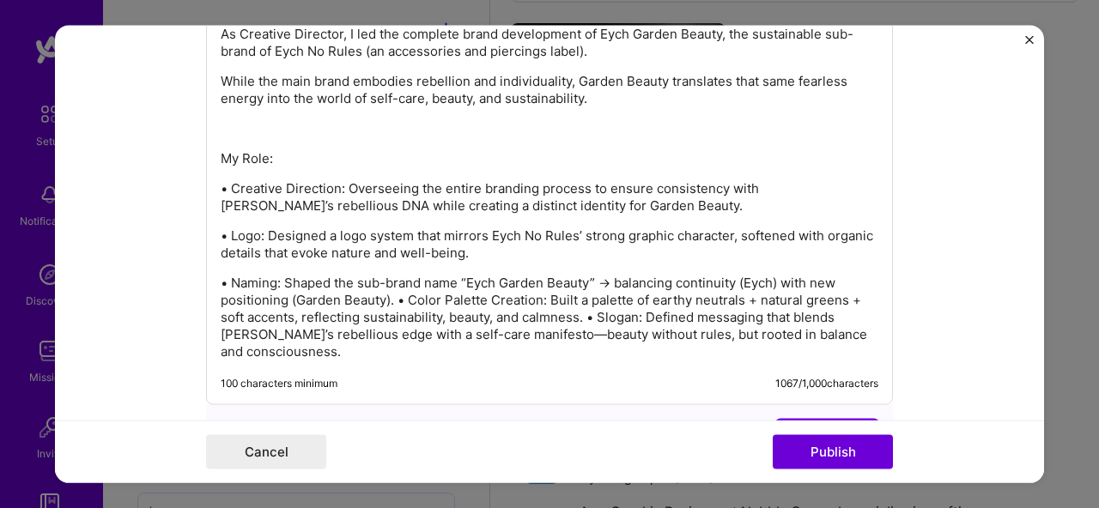
click at [392, 301] on p "• Naming: Shaped the sub-brand name “Eych Garden Beauty” → balancing continuity…" at bounding box center [550, 318] width 658 height 86
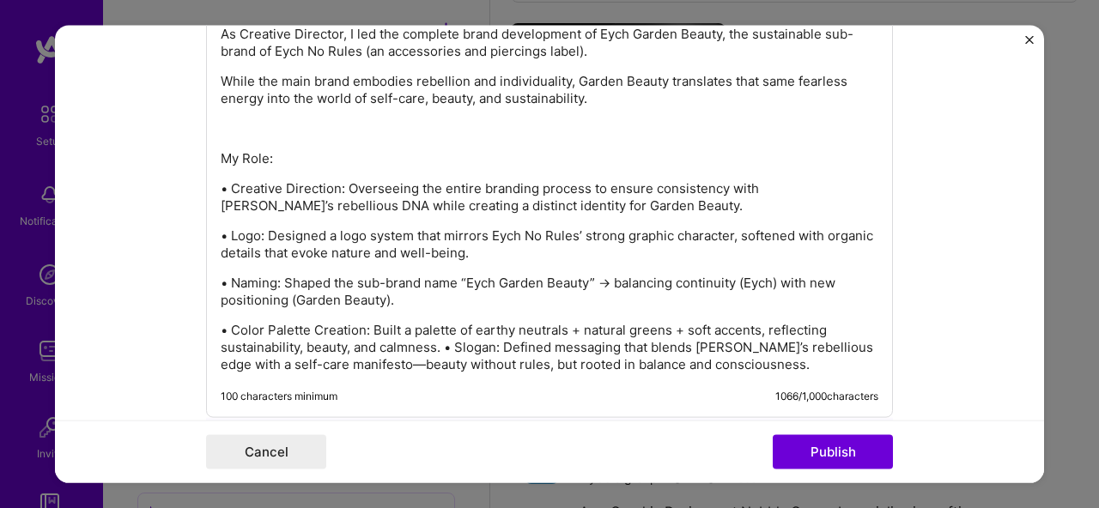
click at [441, 347] on p "• Color Palette Creation: Built a palette of earthy neutrals + natural greens +…" at bounding box center [550, 348] width 658 height 52
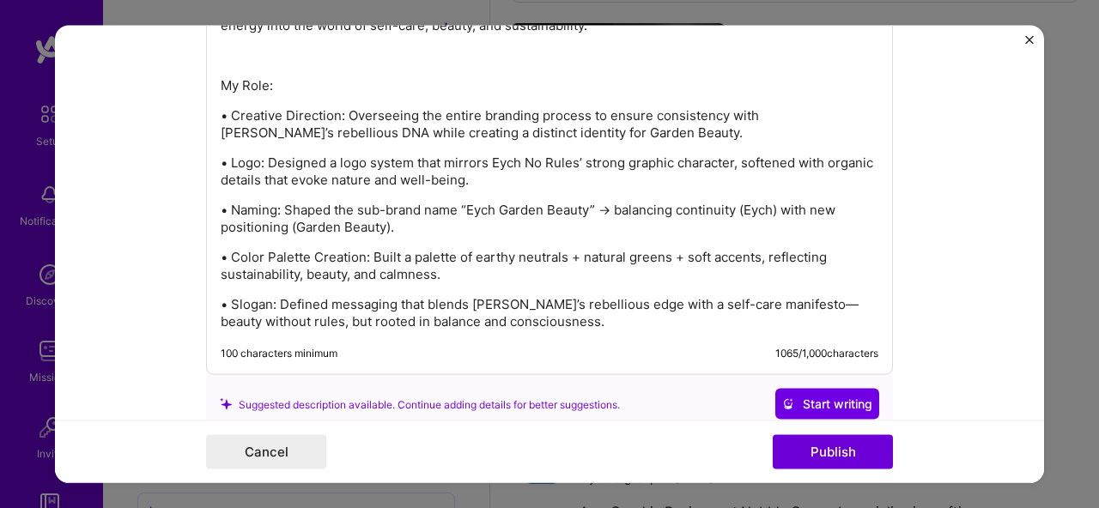
scroll to position [1746, 0]
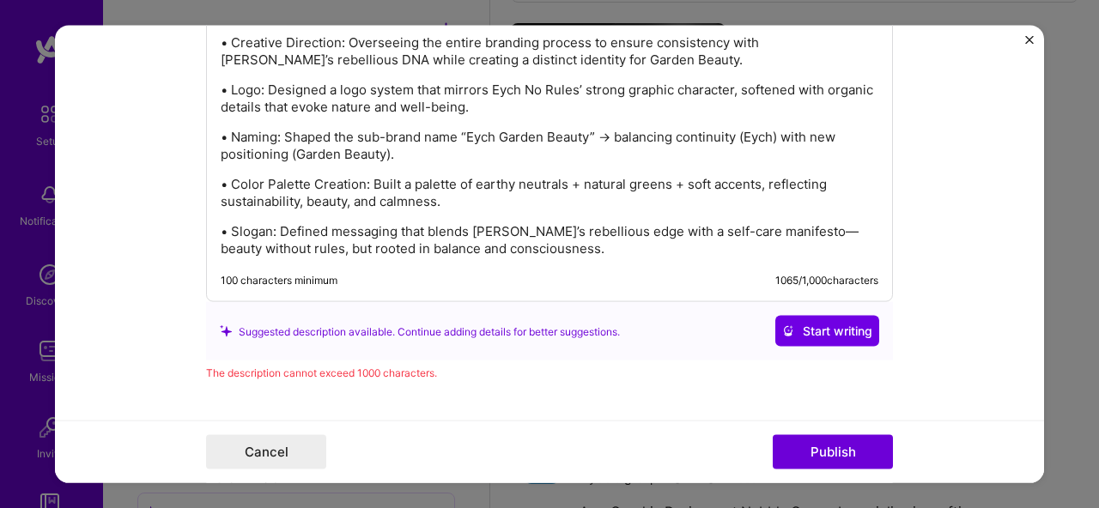
click at [572, 334] on div "Suggested description available. Continue adding details for better suggestions." at bounding box center [420, 332] width 400 height 18
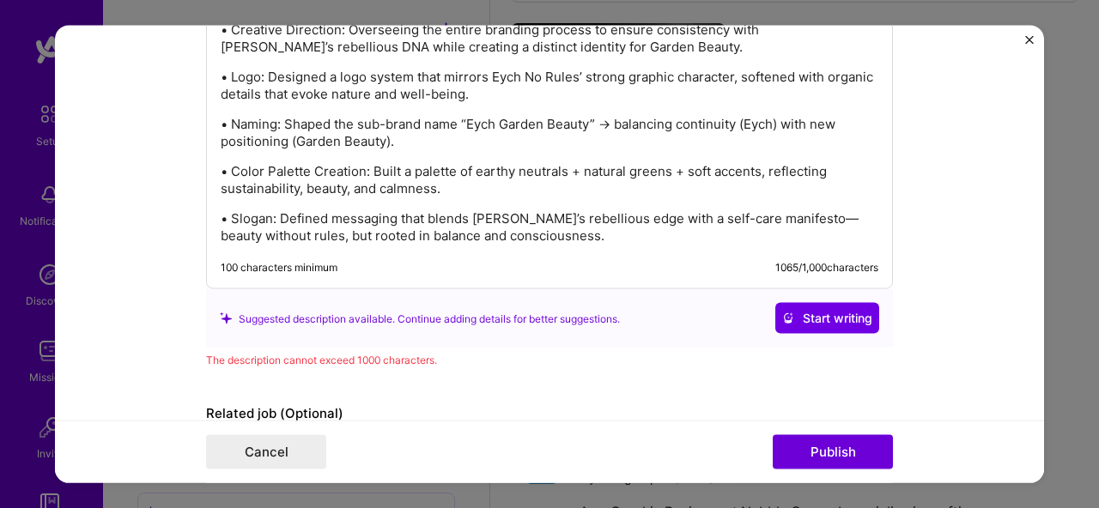
scroll to position [1778, 0]
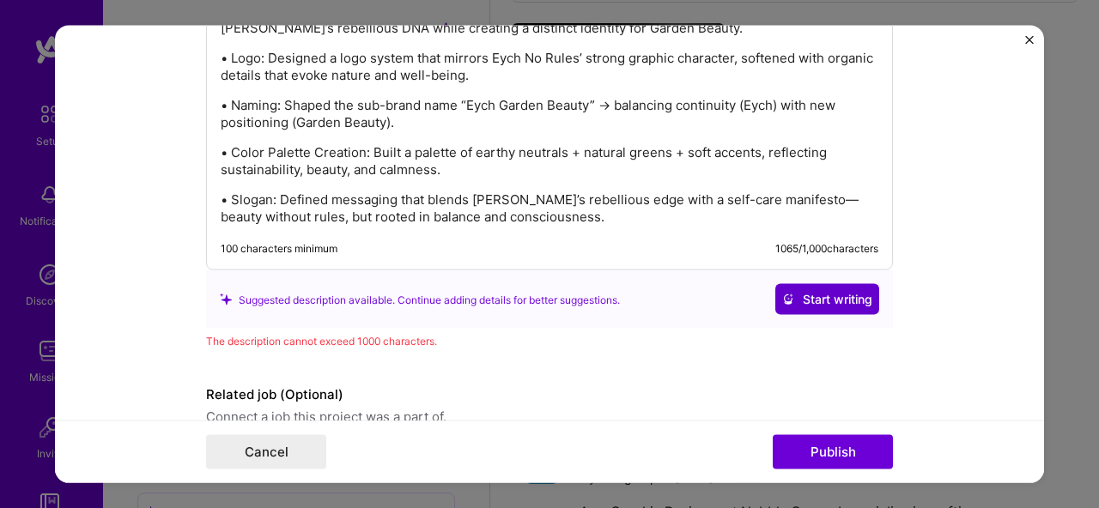
click at [784, 294] on icon at bounding box center [788, 300] width 12 height 12
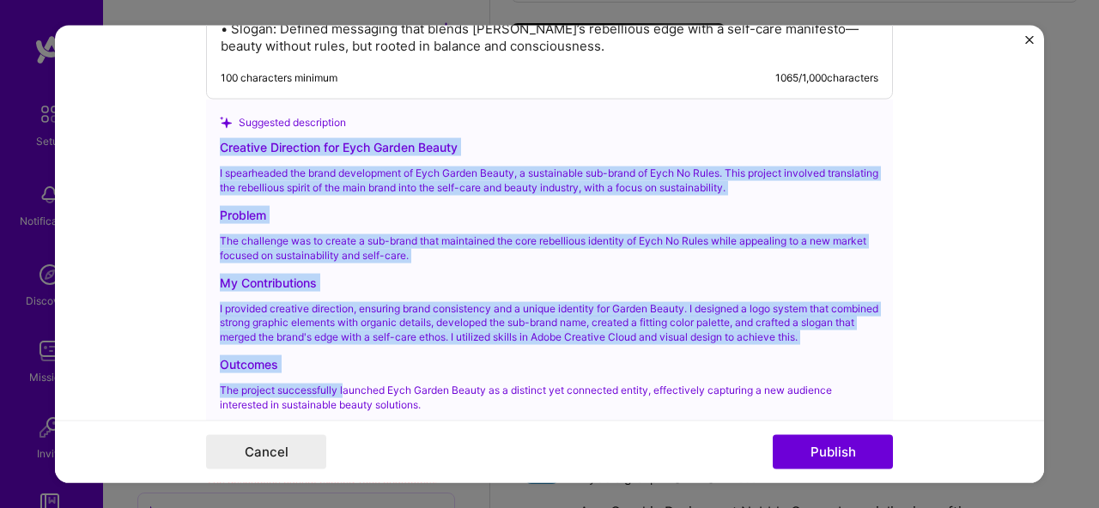
scroll to position [1973, 0]
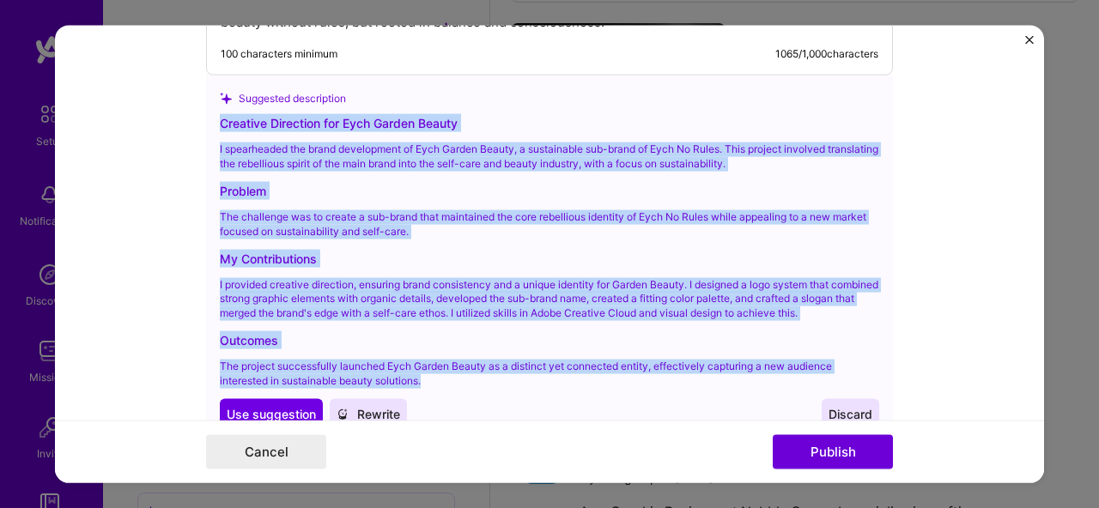
drag, startPoint x: 216, startPoint y: 269, endPoint x: 447, endPoint y: 374, distance: 254.8
click at [447, 374] on div "Creative Direction for Eych Garden Beauty I spearheaded the brand development o…" at bounding box center [550, 271] width 660 height 315
copy div "Creative Direction for Eych Garden Beauty I spearheaded the brand development o…"
click at [257, 410] on span "Use suggestion" at bounding box center [271, 413] width 89 height 17
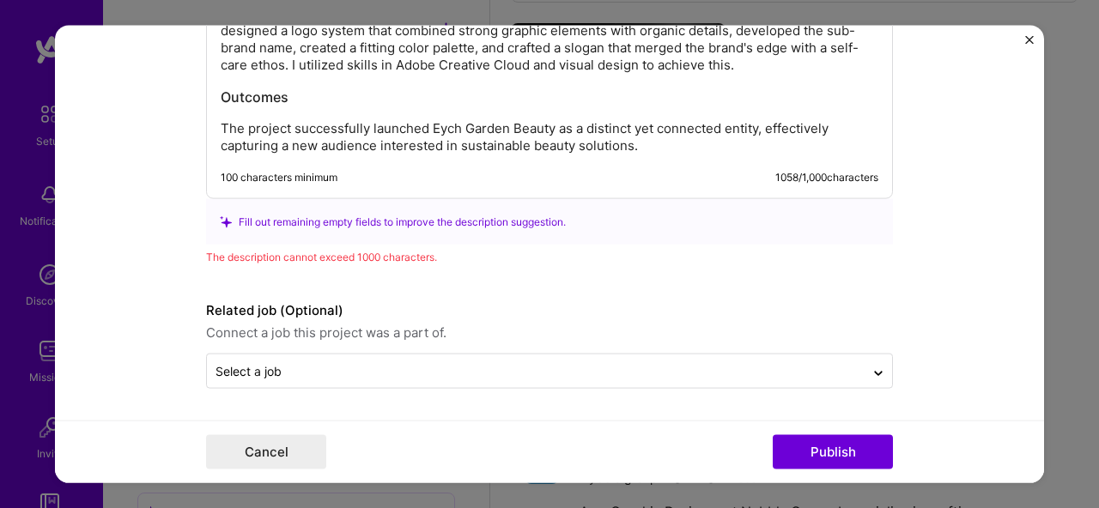
scroll to position [1799, 0]
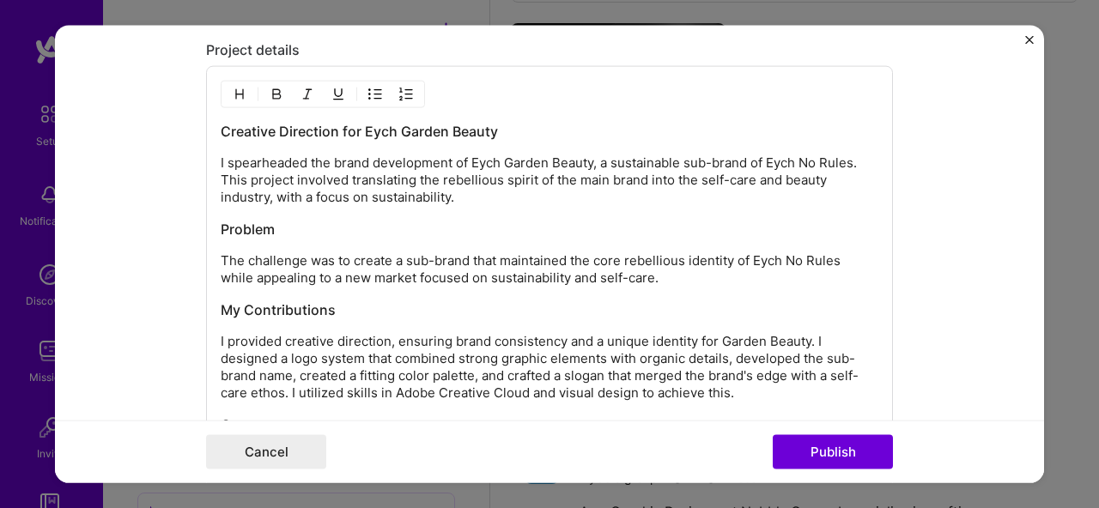
scroll to position [1412, 0]
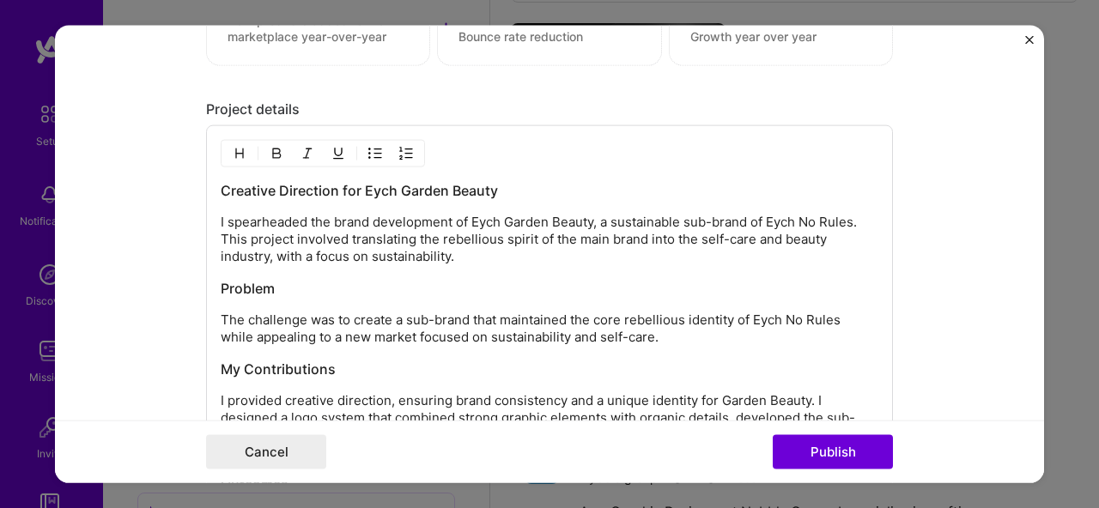
click at [221, 314] on p "The challenge was to create a sub-brand that maintained the core rebellious ide…" at bounding box center [550, 329] width 658 height 34
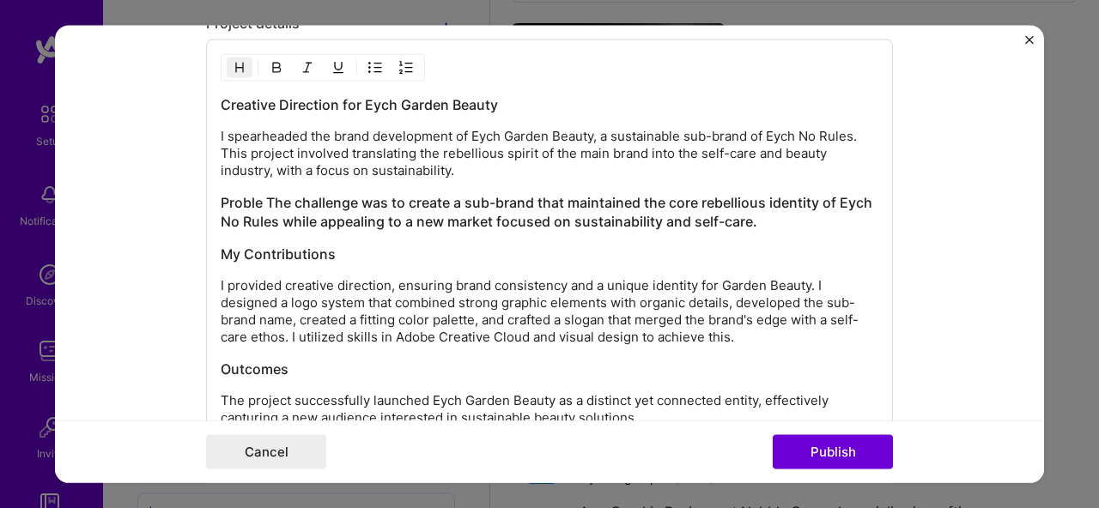
scroll to position [1497, 0]
click at [294, 274] on div "Creative Direction for Eych Garden Beauty I spearheaded the brand development o…" at bounding box center [550, 261] width 658 height 331
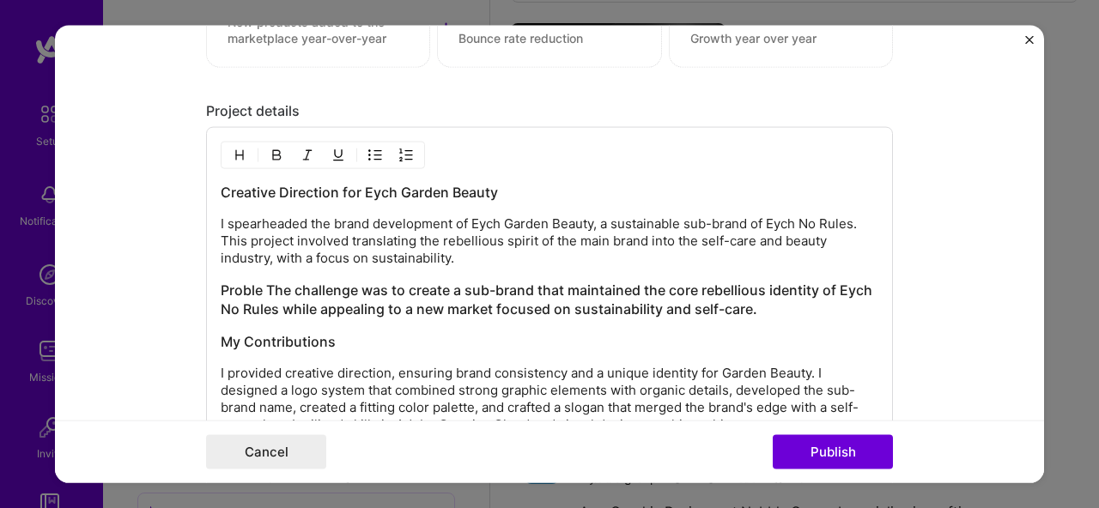
scroll to position [1346, 0]
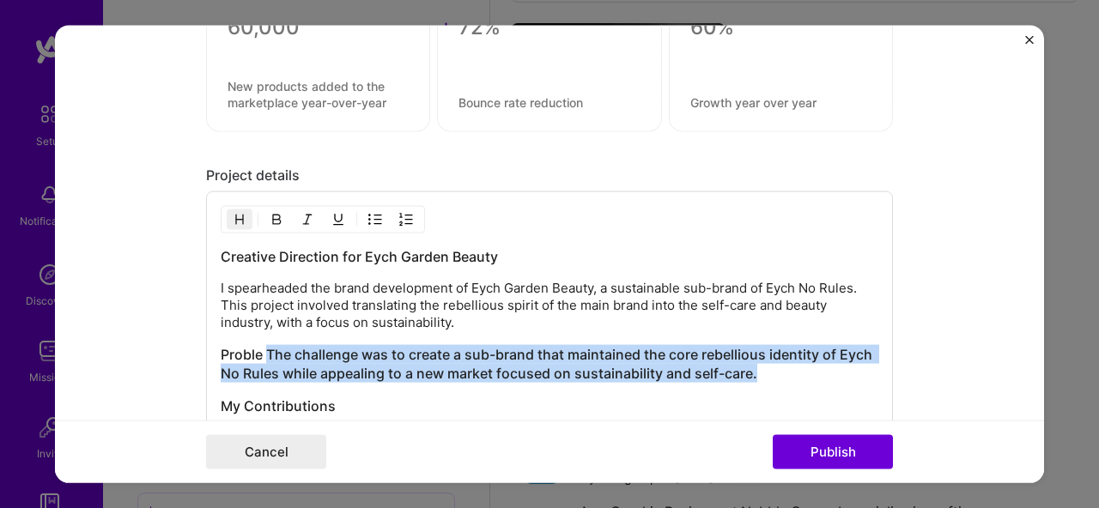
drag, startPoint x: 261, startPoint y: 351, endPoint x: 784, endPoint y: 367, distance: 523.2
click at [784, 367] on h3 "Proble The challenge was to create a sub-brand that maintained the core rebelli…" at bounding box center [550, 364] width 658 height 38
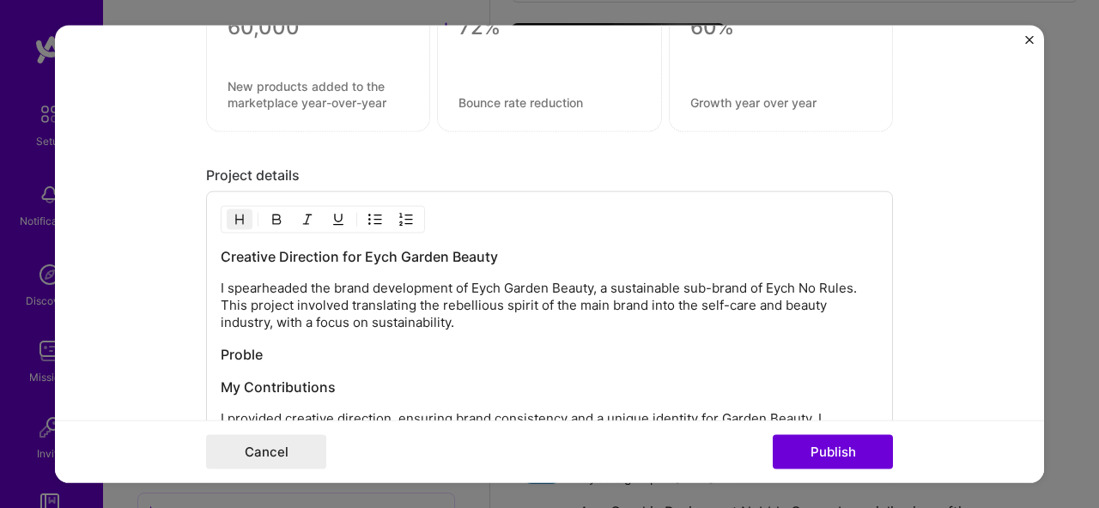
click at [454, 323] on p "I spearheaded the brand development of Eych Garden Beauty, a sustainable sub-br…" at bounding box center [550, 306] width 658 height 52
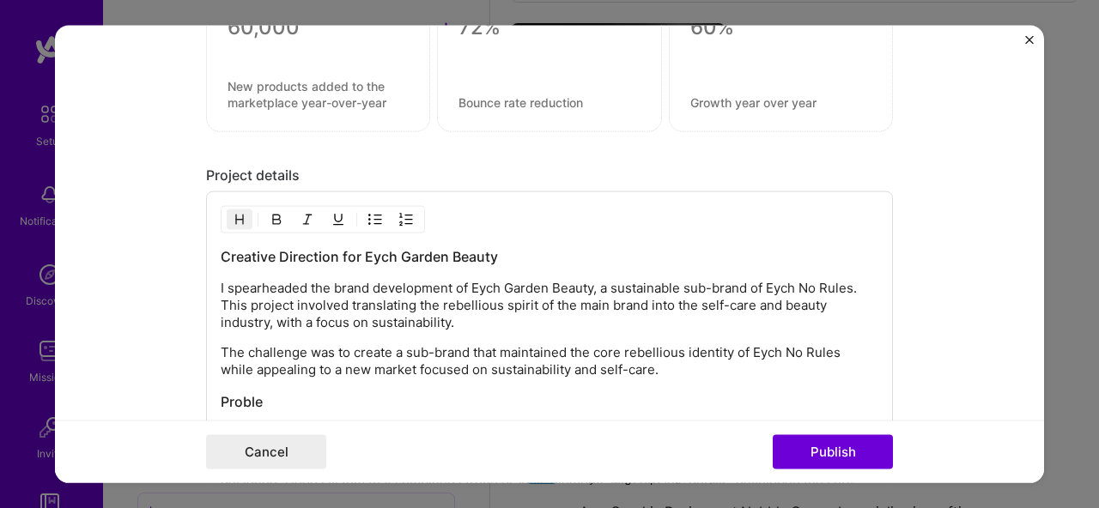
click at [228, 401] on h3 "Proble" at bounding box center [550, 401] width 658 height 19
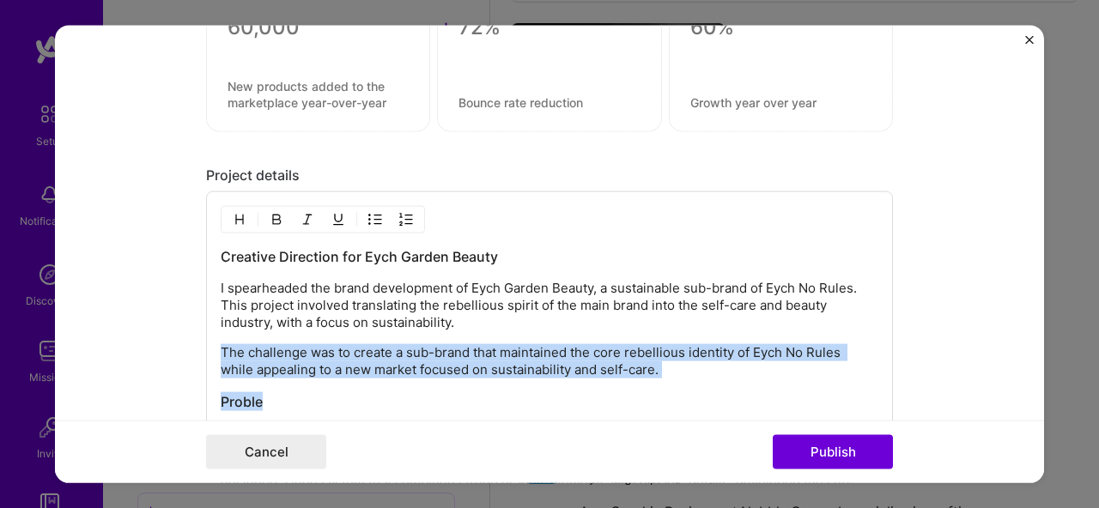
drag, startPoint x: 226, startPoint y: 399, endPoint x: 228, endPoint y: 346, distance: 53.3
click at [228, 346] on div "Creative Direction for Eych Garden Beauty I spearheaded the brand development o…" at bounding box center [550, 427] width 658 height 360
click at [221, 356] on p "The challenge was to create a sub-brand that maintained the core rebellious ide…" at bounding box center [550, 361] width 658 height 34
click at [685, 368] on p "The challenge was to create a sub-brand that maintained the core rebellious ide…" at bounding box center [550, 361] width 658 height 34
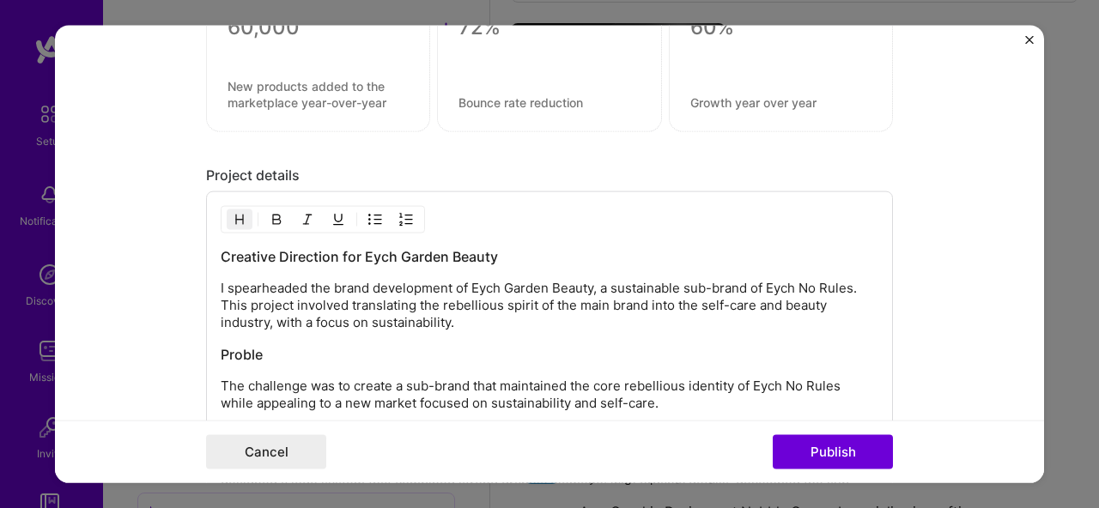
click at [222, 362] on h3 "Proble" at bounding box center [550, 354] width 658 height 19
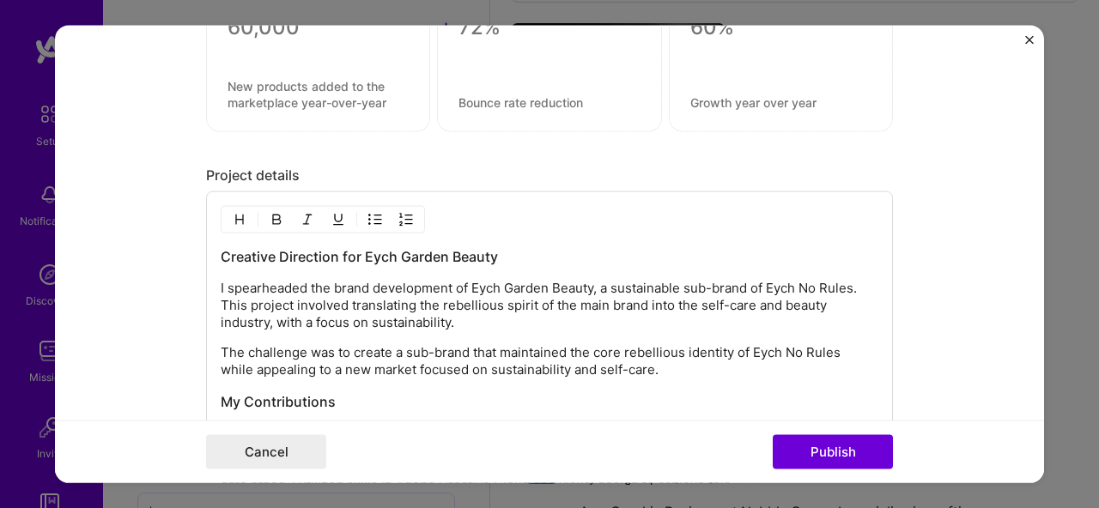
click at [221, 349] on p "The challenge was to create a sub-brand that maintained the core rebellious ide…" at bounding box center [550, 361] width 658 height 34
click at [252, 250] on h3 "Creative Direction for Eych Garden Beauty" at bounding box center [550, 256] width 658 height 19
click at [240, 259] on h3 at bounding box center [550, 256] width 658 height 19
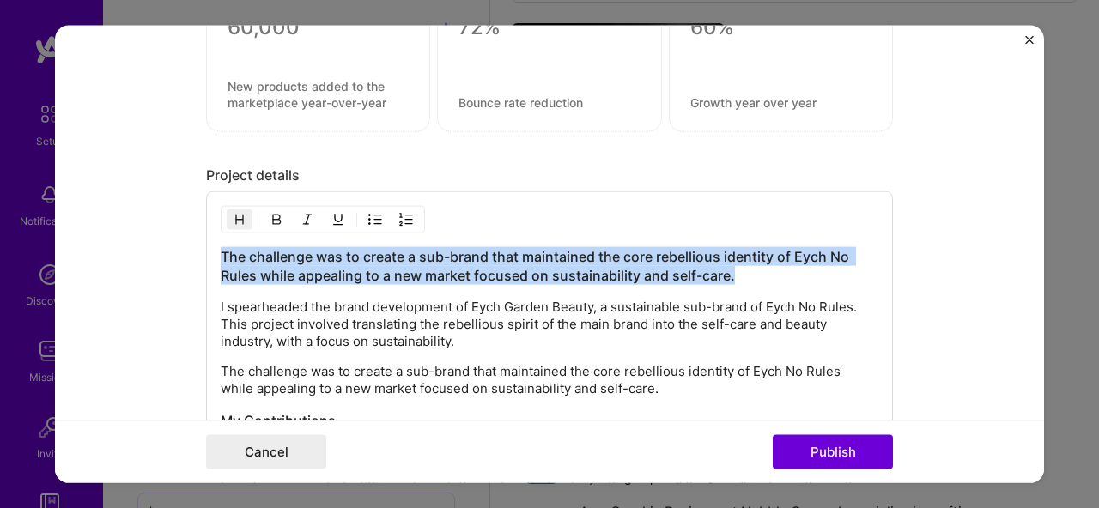
click at [778, 273] on h3 "The challenge was to create a sub-brand that maintained the core rebellious ide…" at bounding box center [550, 266] width 658 height 38
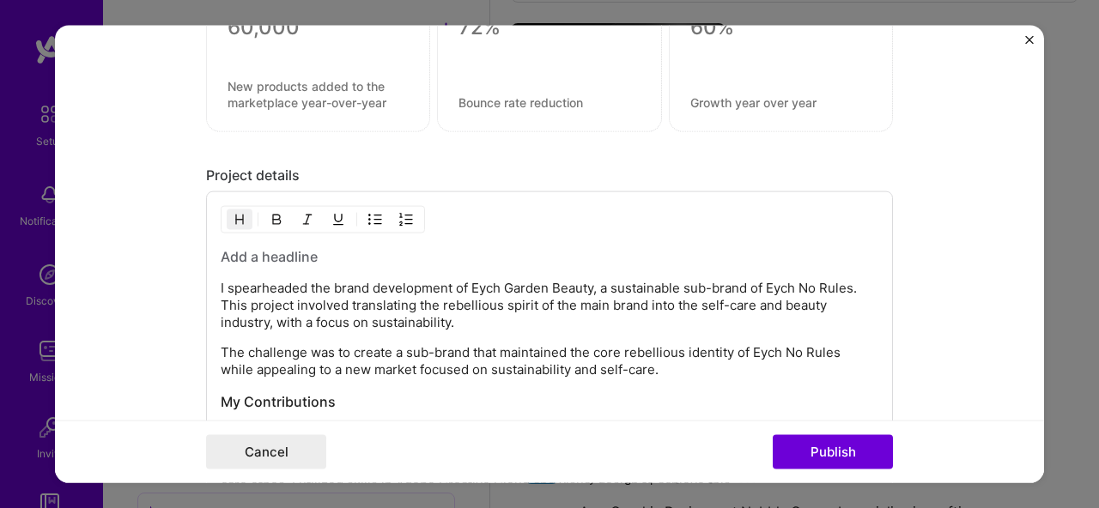
click at [286, 256] on h3 at bounding box center [550, 256] width 658 height 19
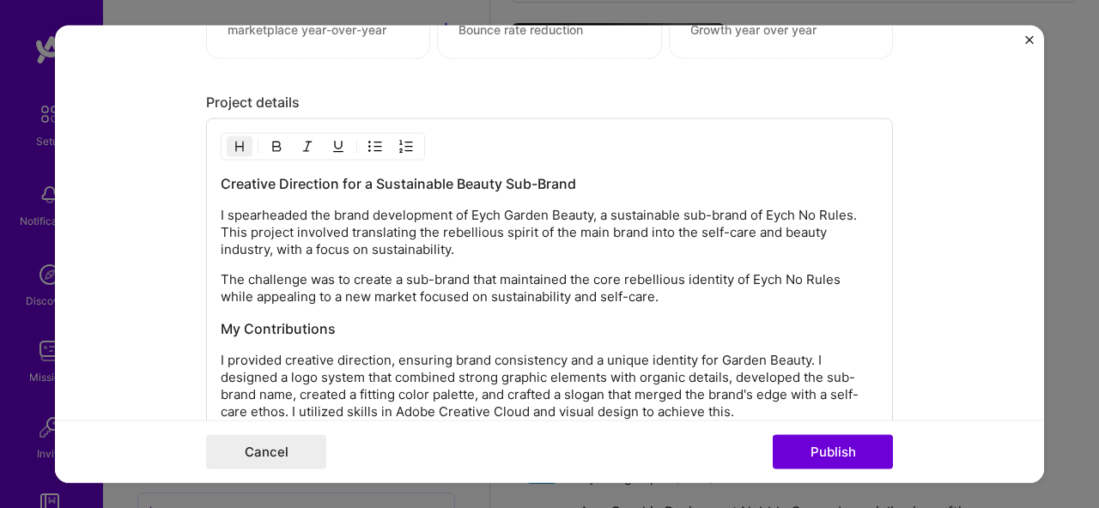
scroll to position [1423, 0]
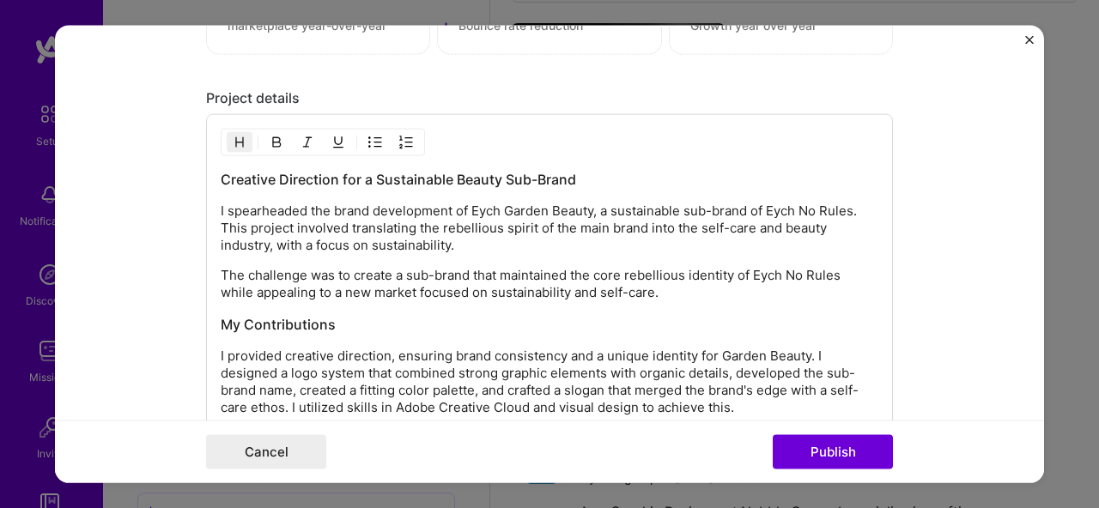
click at [280, 326] on h3 "My Contributions" at bounding box center [550, 324] width 658 height 19
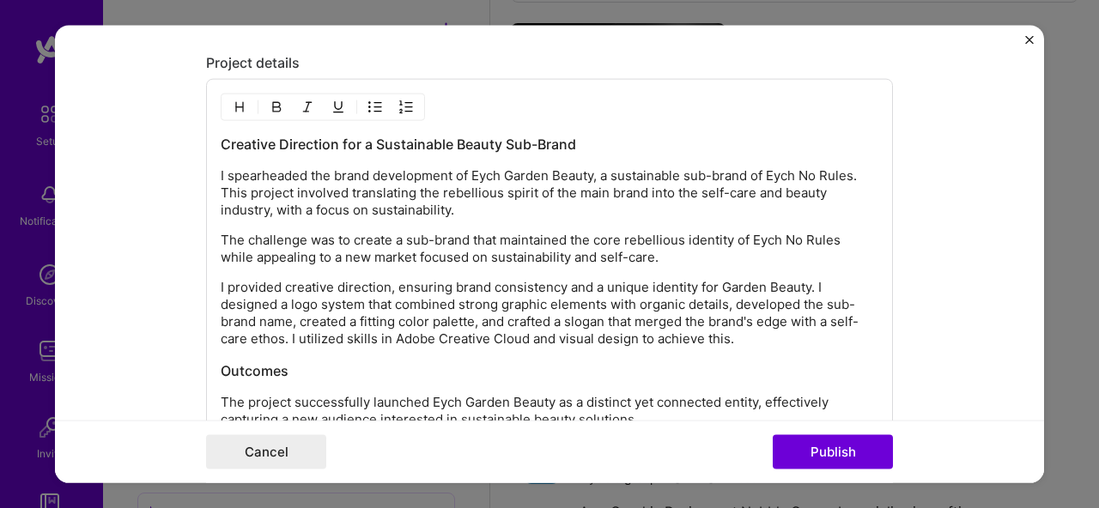
scroll to position [1529, 0]
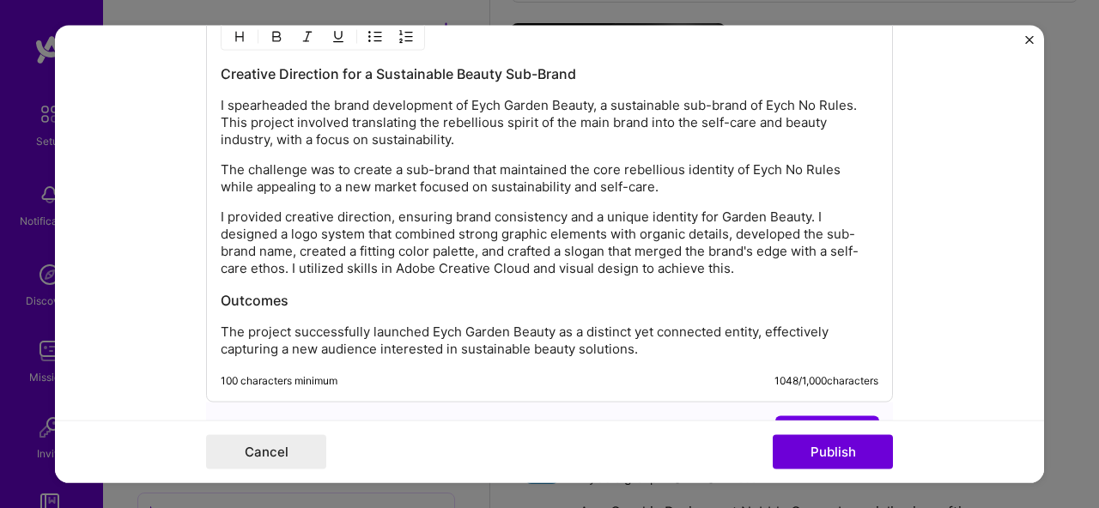
click at [264, 310] on div "Creative Direction for a Sustainable Beauty Sub-Brand I spearheaded the brand d…" at bounding box center [550, 211] width 658 height 294
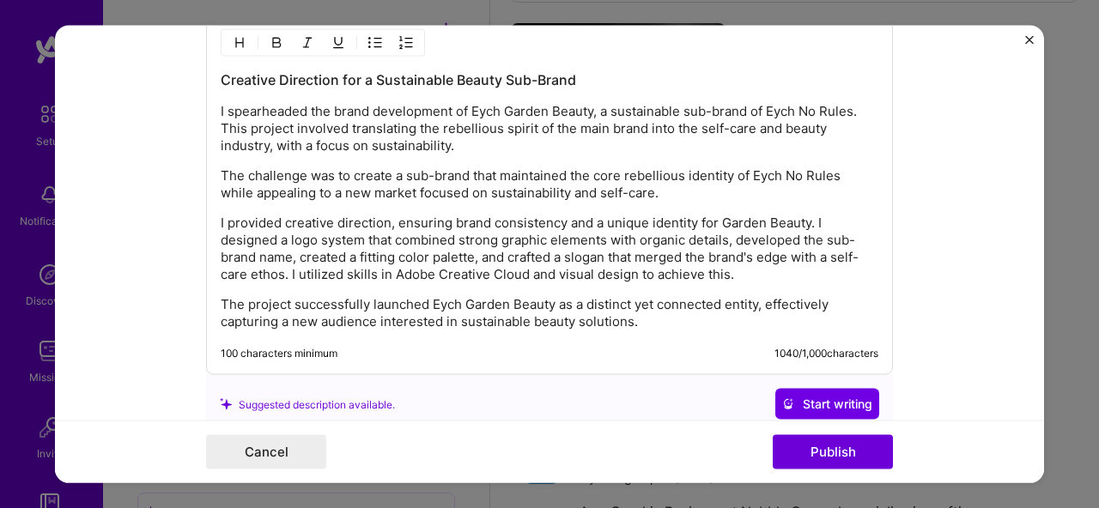
scroll to position [1520, 0]
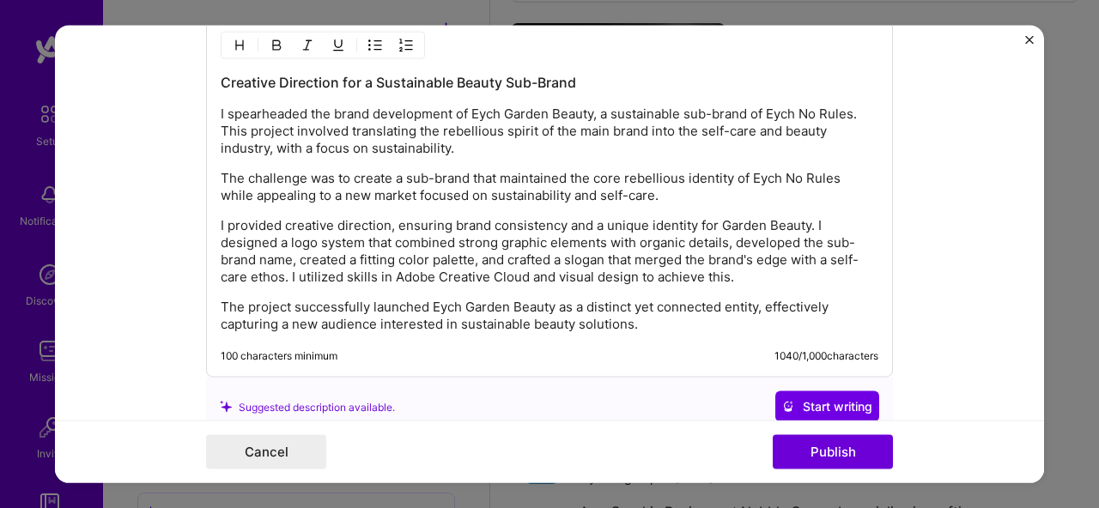
click at [221, 178] on p "The challenge was to create a sub-brand that maintained the core rebellious ide…" at bounding box center [550, 187] width 658 height 34
click at [420, 307] on p "The project successfully launched Eych Garden Beauty as a distinct yet connecte…" at bounding box center [550, 316] width 658 height 34
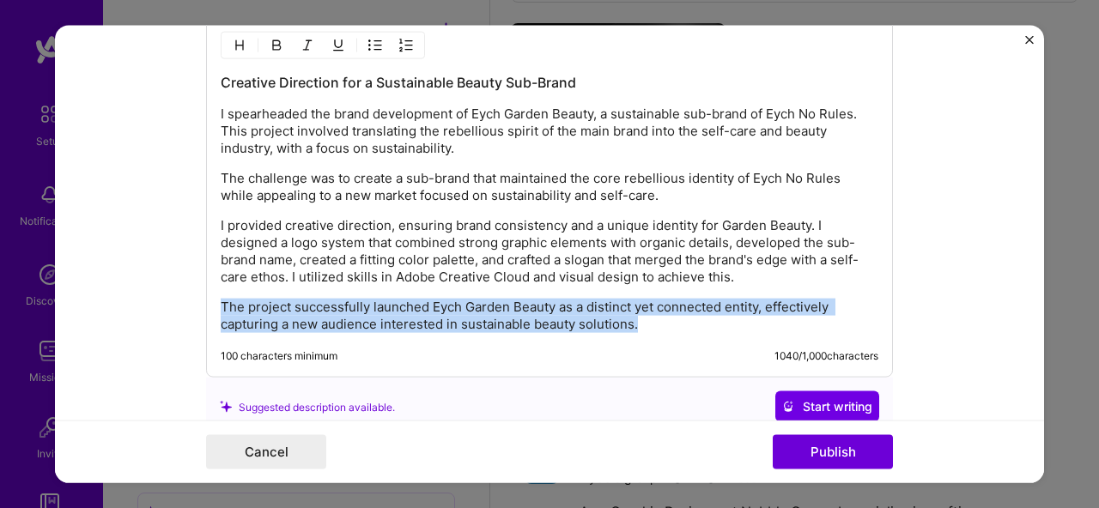
click at [420, 307] on p "The project successfully launched Eych Garden Beauty as a distinct yet connecte…" at bounding box center [550, 316] width 658 height 34
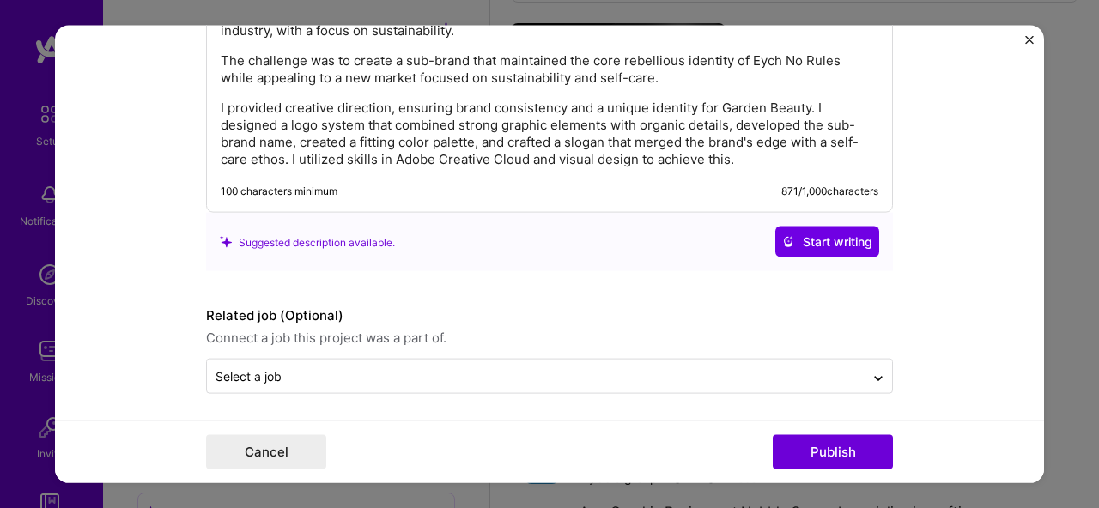
scroll to position [1643, 0]
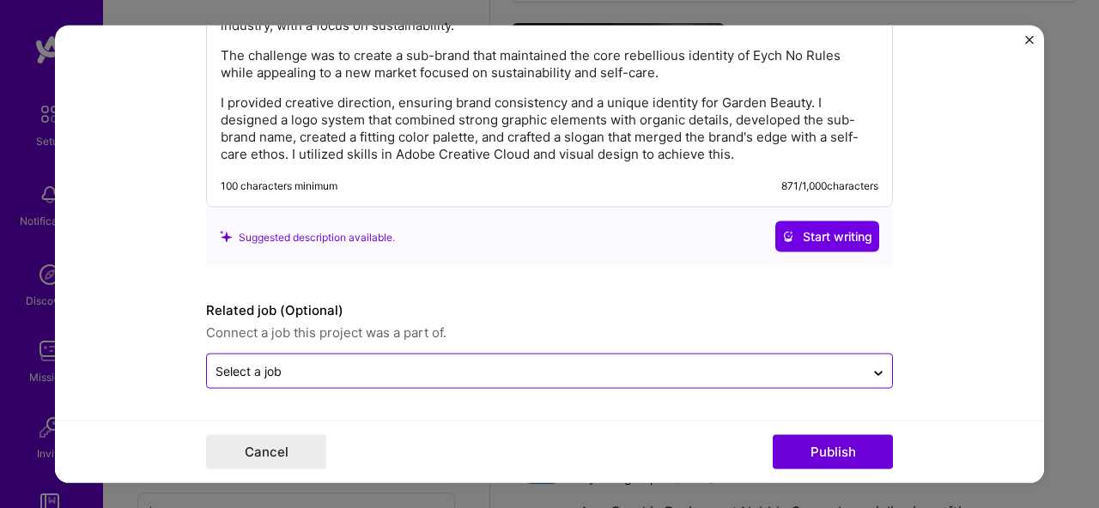
click at [362, 361] on div at bounding box center [536, 371] width 641 height 21
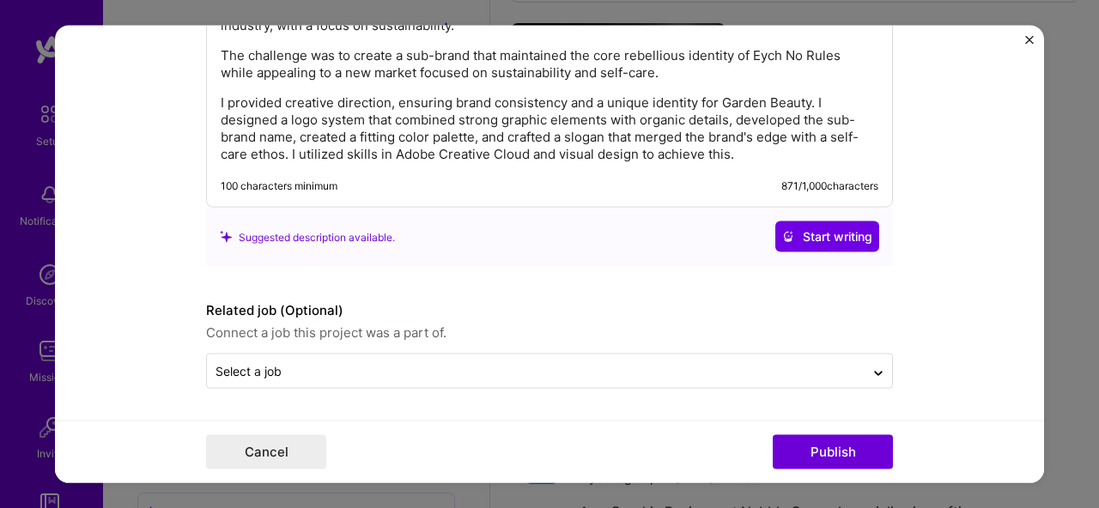
click at [122, 315] on form "Project title Creative Direction for a Sustainable Beauty Sub-Brand Company Eyc…" at bounding box center [549, 255] width 989 height 458
click at [866, 443] on button "Publish" at bounding box center [833, 452] width 120 height 34
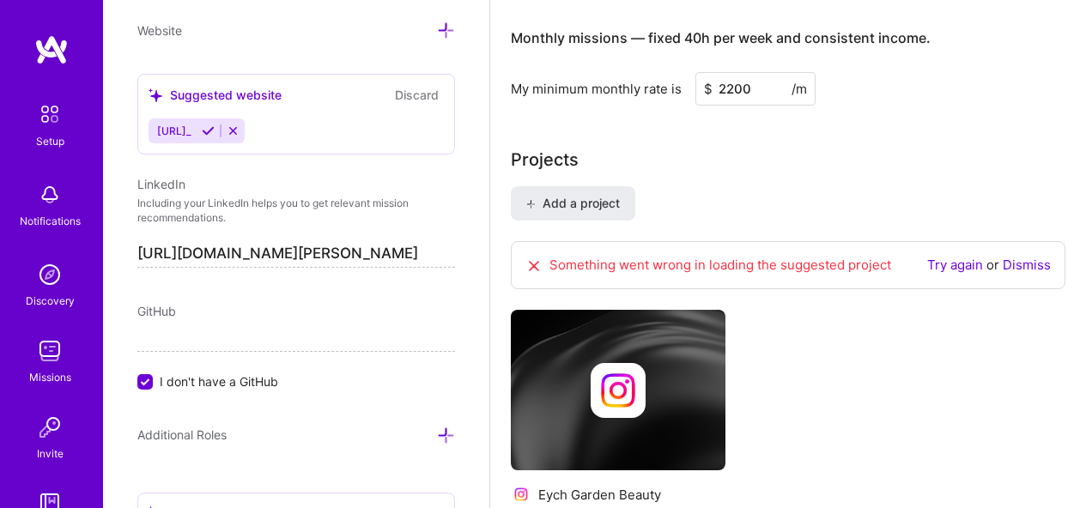
scroll to position [1367, 0]
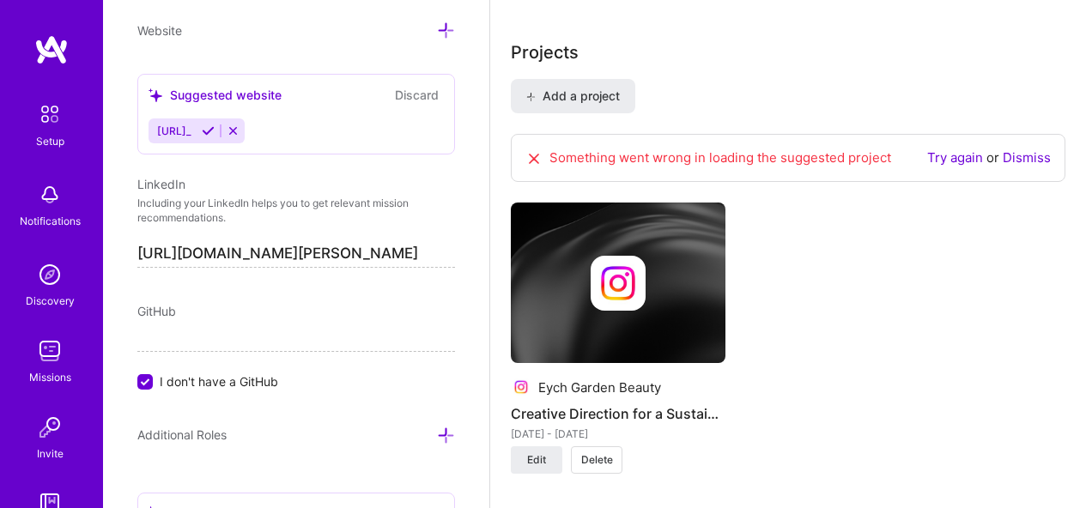
click at [1018, 161] on link "Dismiss" at bounding box center [1027, 157] width 48 height 16
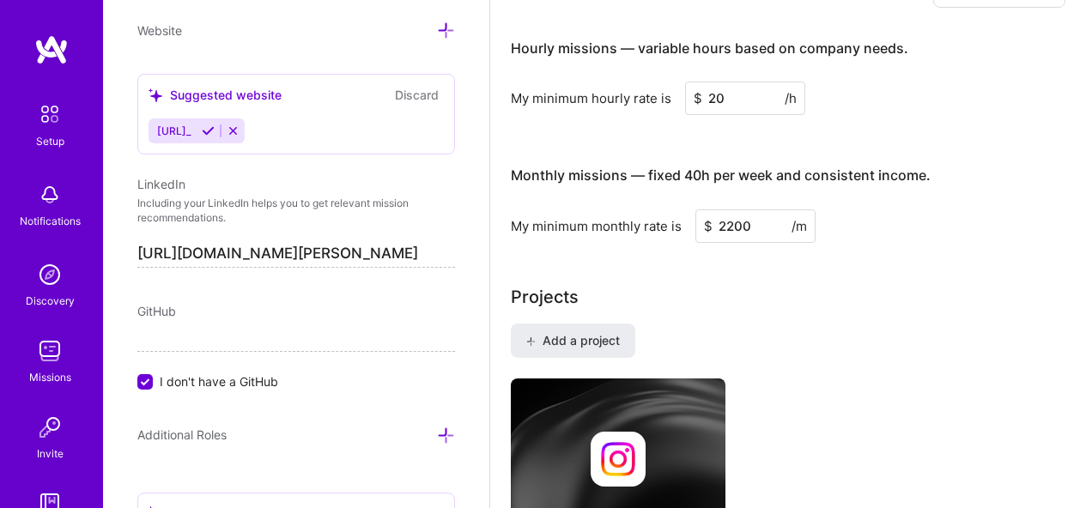
scroll to position [1218, 0]
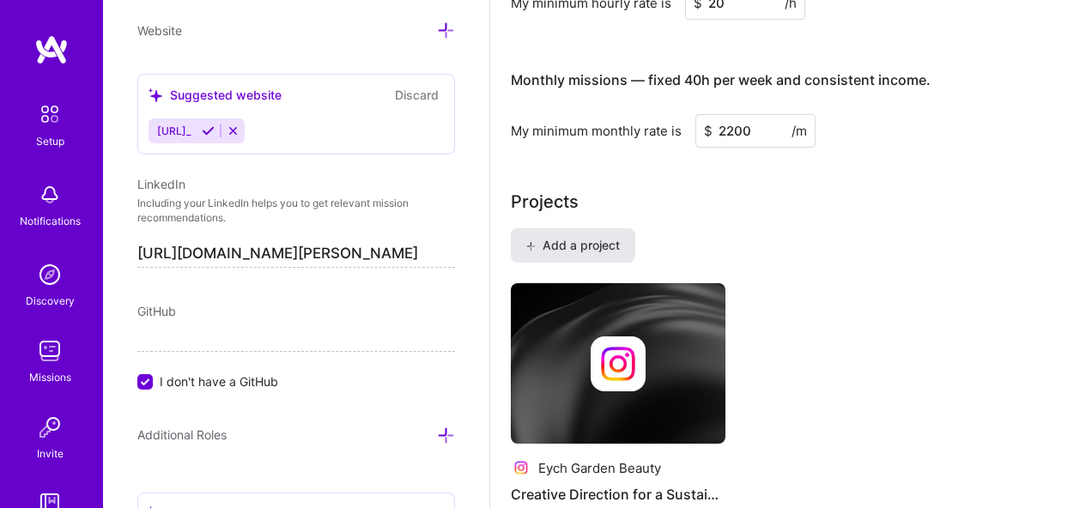
click at [583, 245] on span "Add a project" at bounding box center [573, 245] width 94 height 17
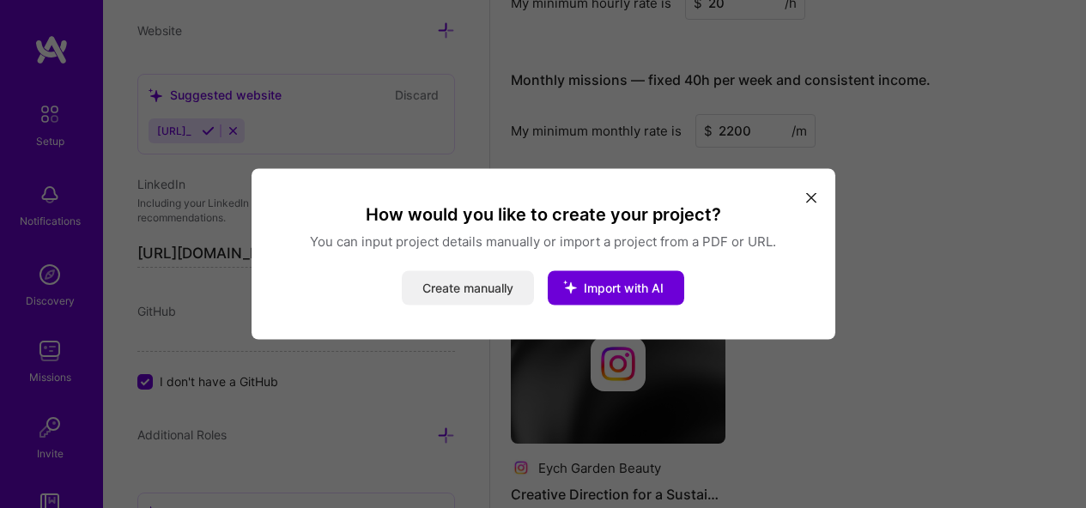
click at [457, 283] on button "Create manually" at bounding box center [468, 288] width 132 height 34
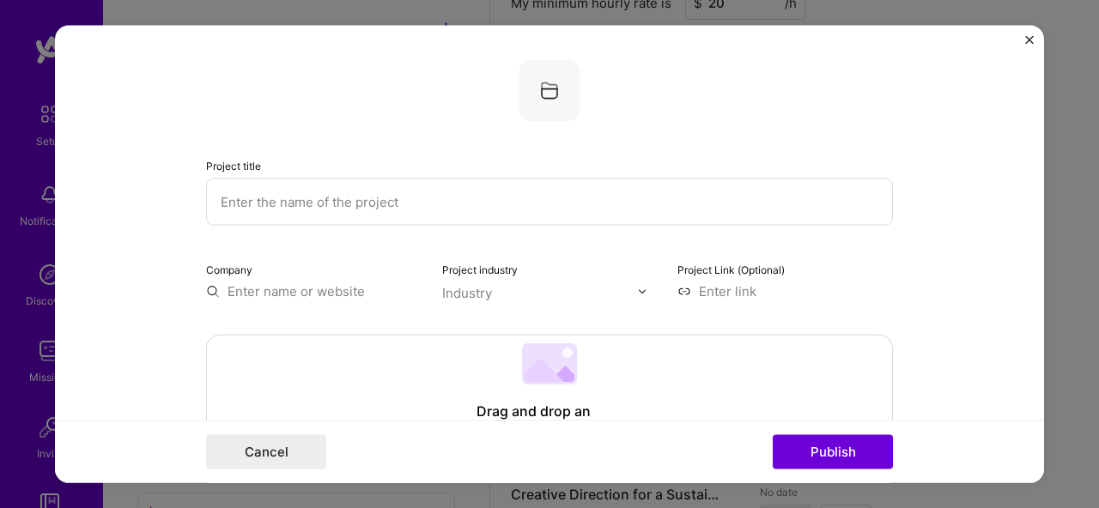
click at [1029, 36] on img "Close" at bounding box center [1029, 40] width 9 height 9
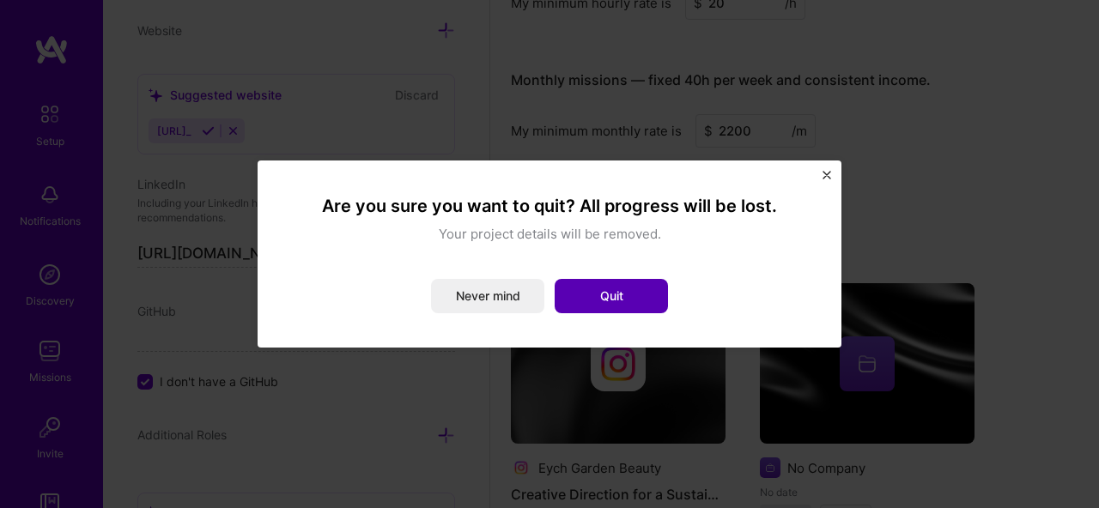
click at [583, 300] on button "Quit" at bounding box center [611, 296] width 113 height 34
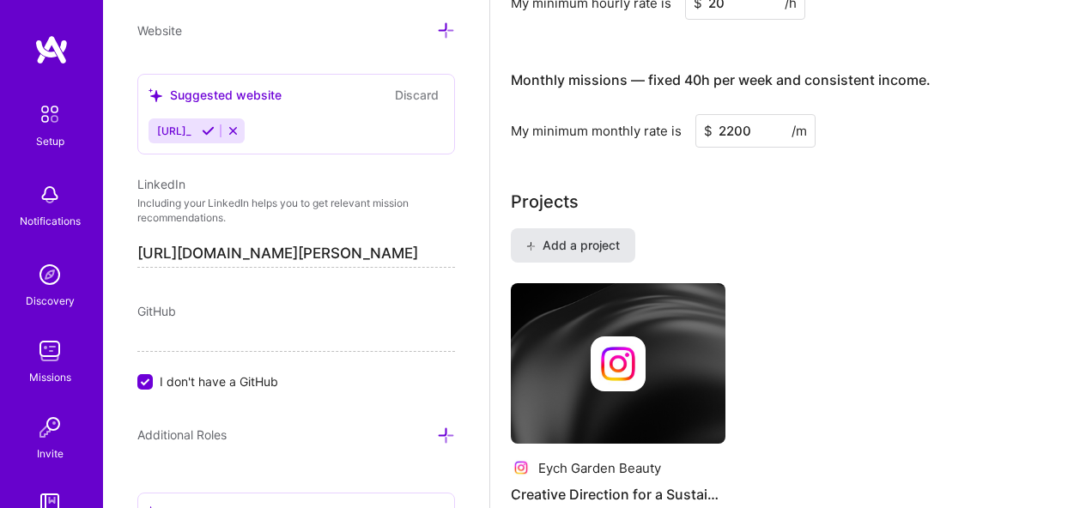
click at [605, 247] on span "Add a project" at bounding box center [573, 245] width 94 height 17
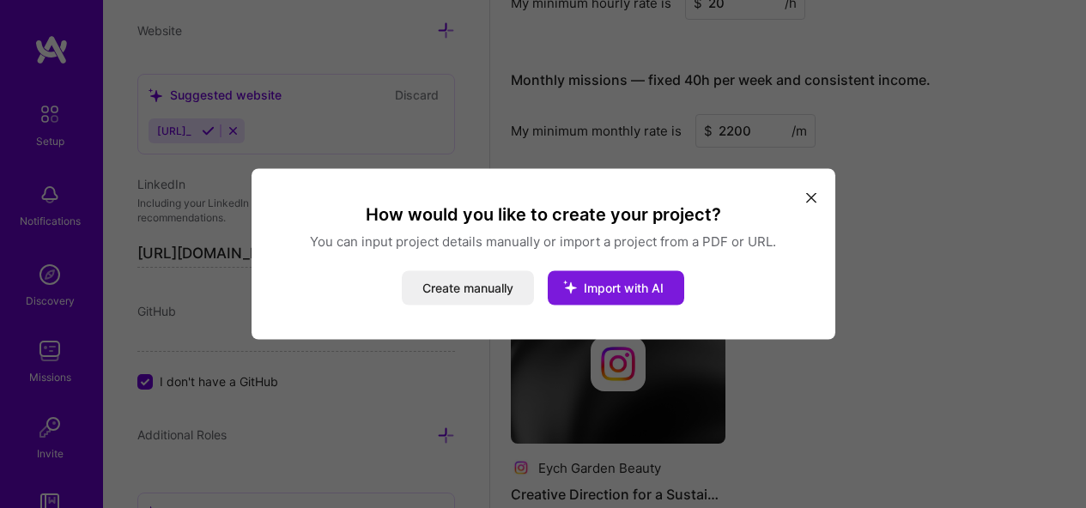
click at [604, 285] on span "Import with AI" at bounding box center [624, 288] width 80 height 15
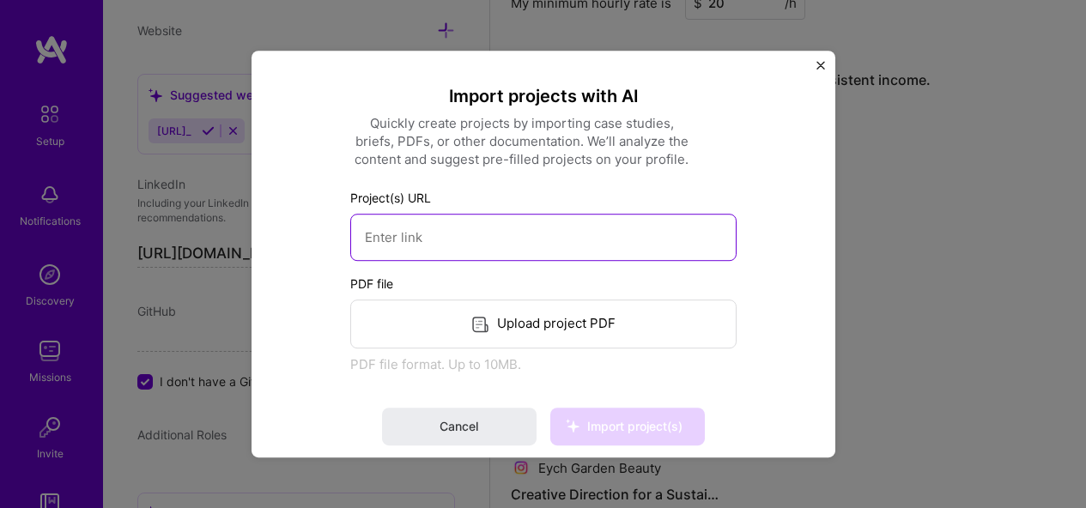
click at [501, 235] on input at bounding box center [543, 237] width 386 height 47
paste input "[URL][DOMAIN_NAME]"
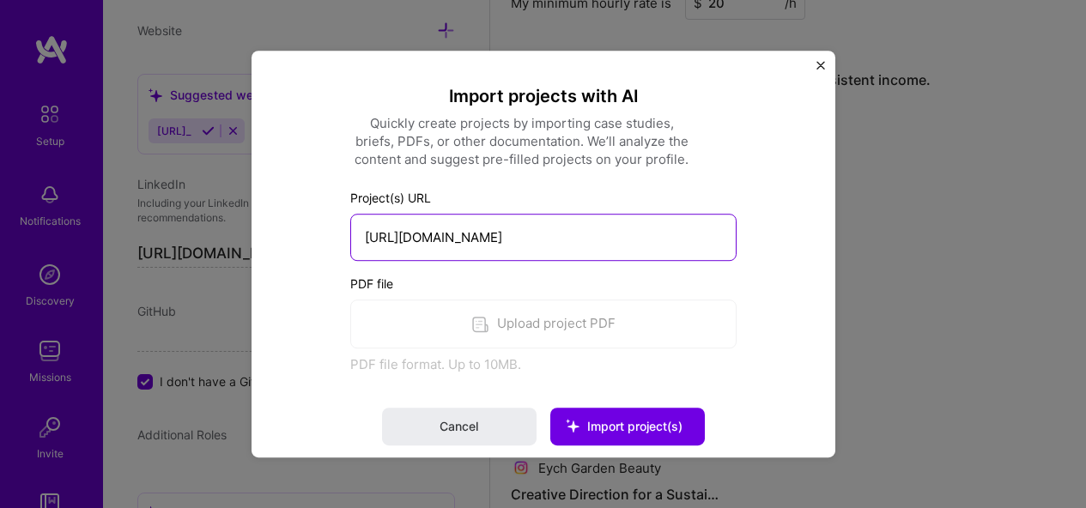
scroll to position [0, 240]
type input "[URL][DOMAIN_NAME]"
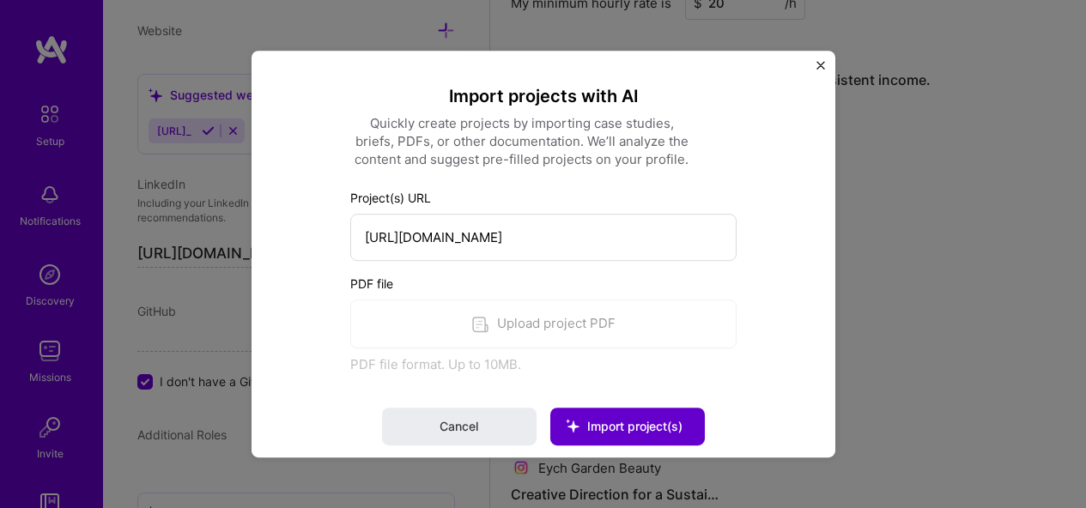
click at [623, 429] on span "Import project(s)" at bounding box center [634, 426] width 95 height 15
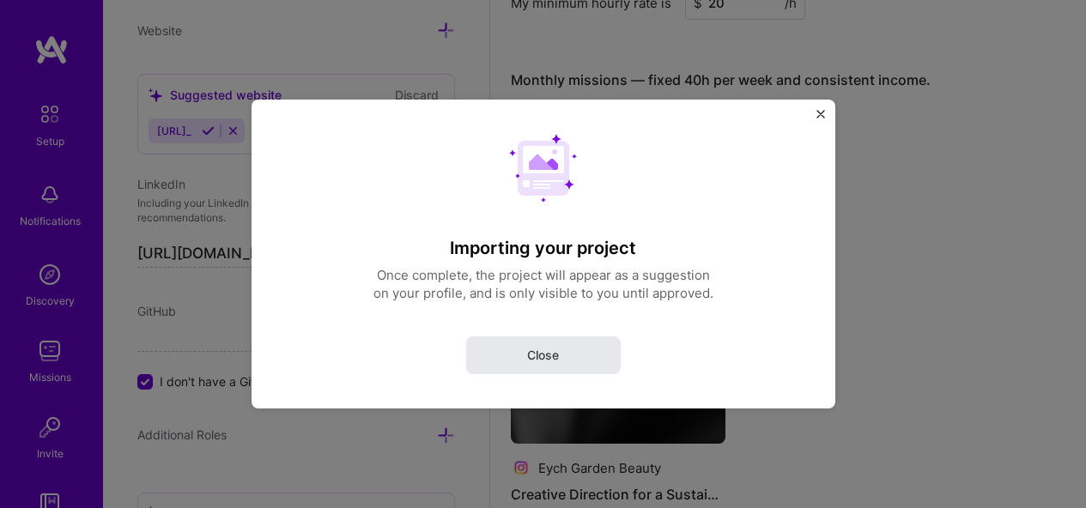
click at [529, 356] on span "Close" at bounding box center [543, 355] width 32 height 17
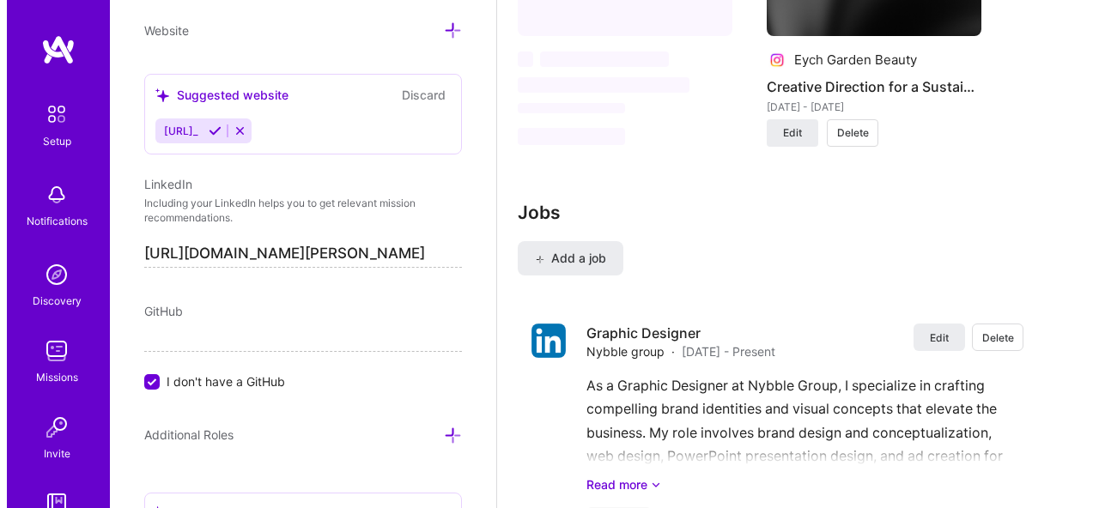
scroll to position [1660, 0]
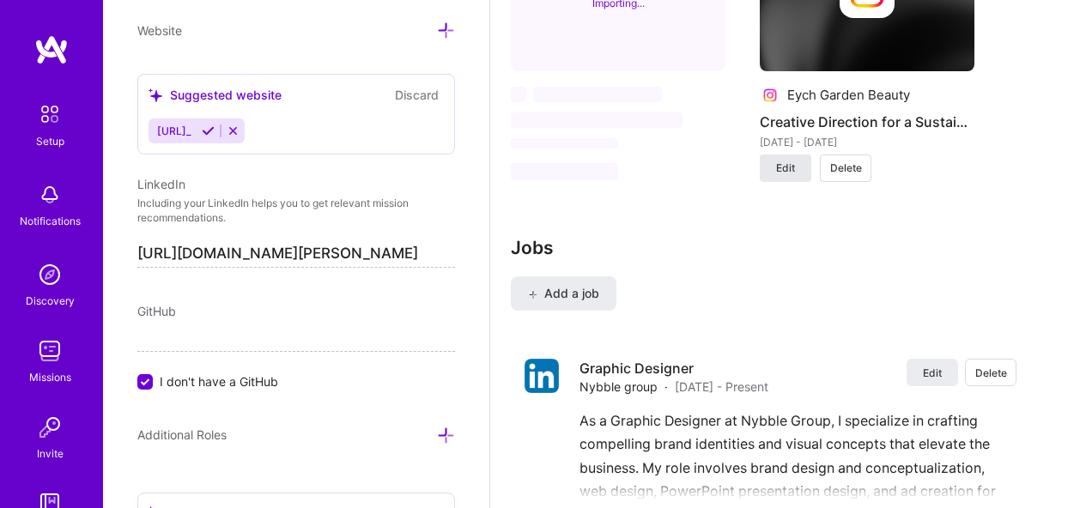
click at [796, 167] on button "Edit" at bounding box center [786, 168] width 52 height 27
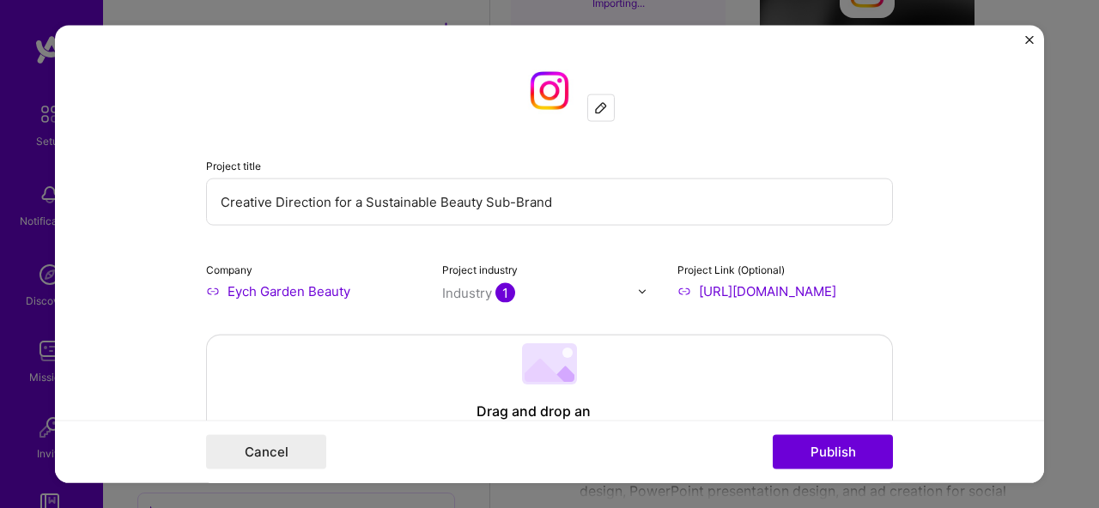
scroll to position [124, 0]
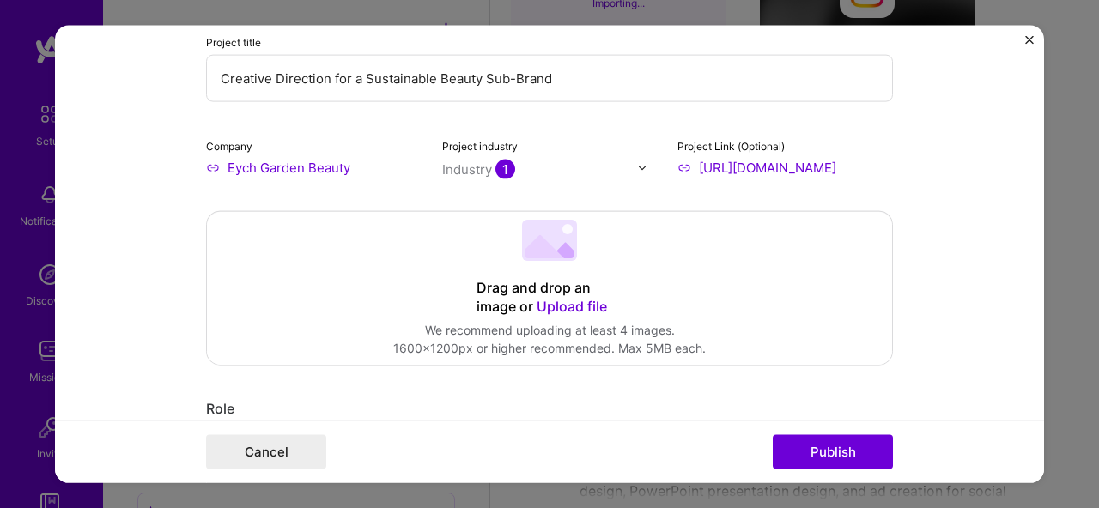
click at [585, 308] on span "Upload file" at bounding box center [572, 306] width 70 height 17
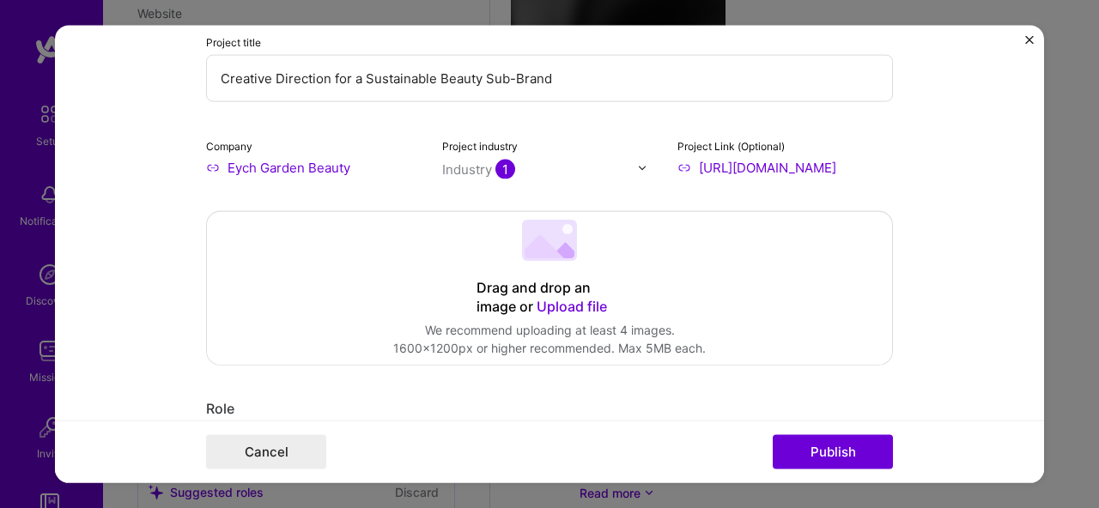
select select "US"
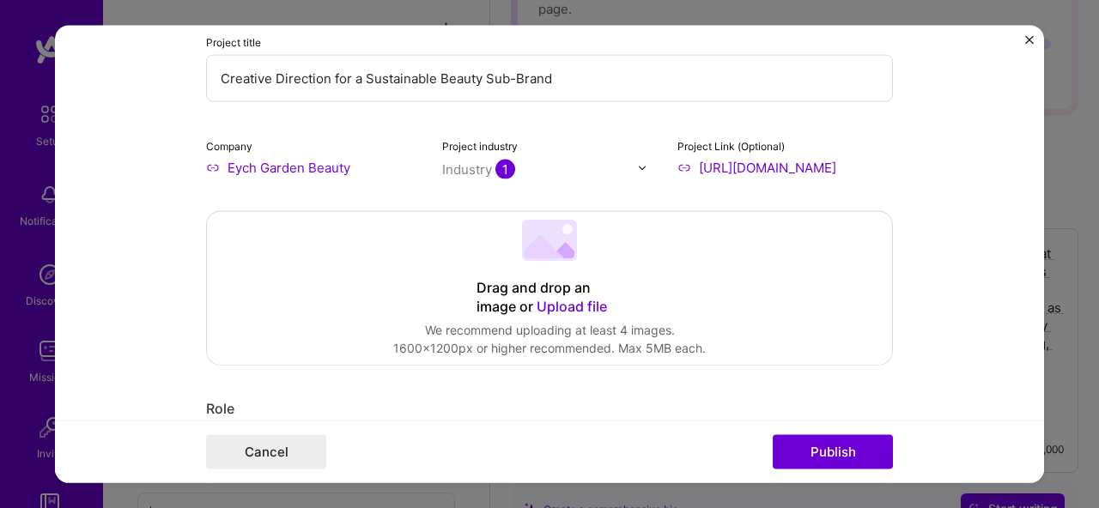
scroll to position [0, 8]
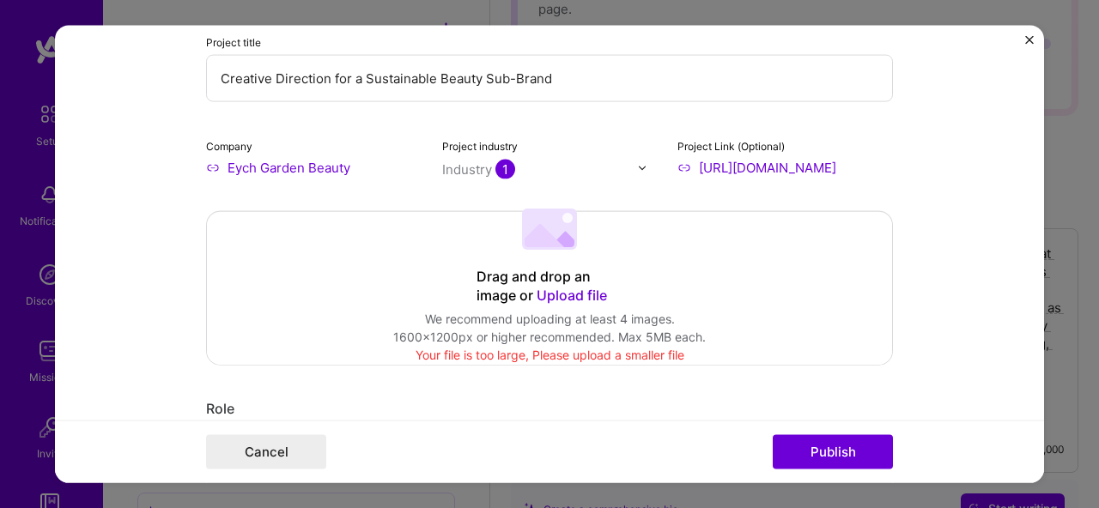
click at [574, 295] on span "Upload file" at bounding box center [572, 295] width 70 height 17
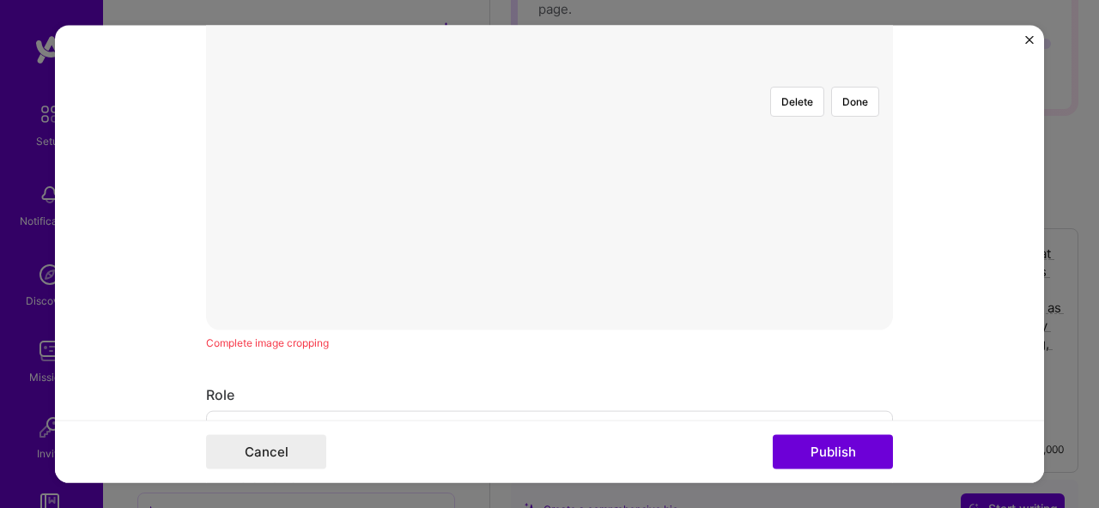
scroll to position [507, 0]
click at [598, 232] on div at bounding box center [807, 331] width 515 height 387
click at [599, 307] on div at bounding box center [807, 500] width 515 height 387
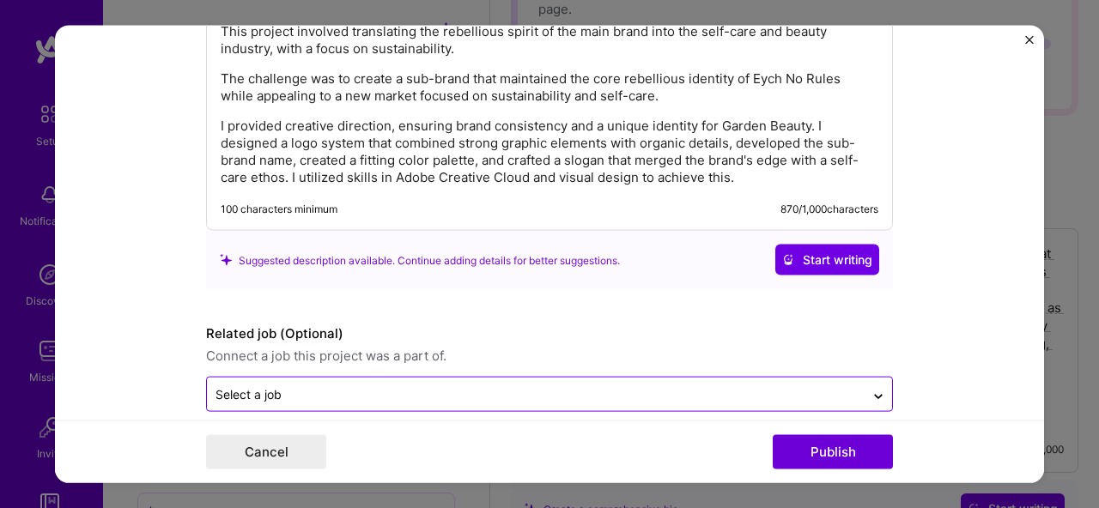
scroll to position [2025, 0]
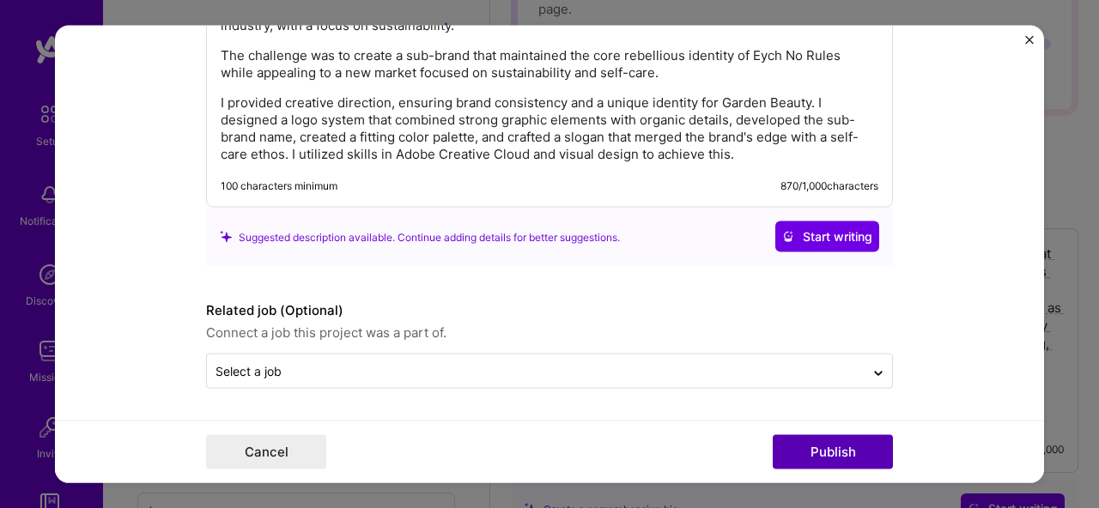
click at [829, 446] on button "Publish" at bounding box center [833, 452] width 120 height 34
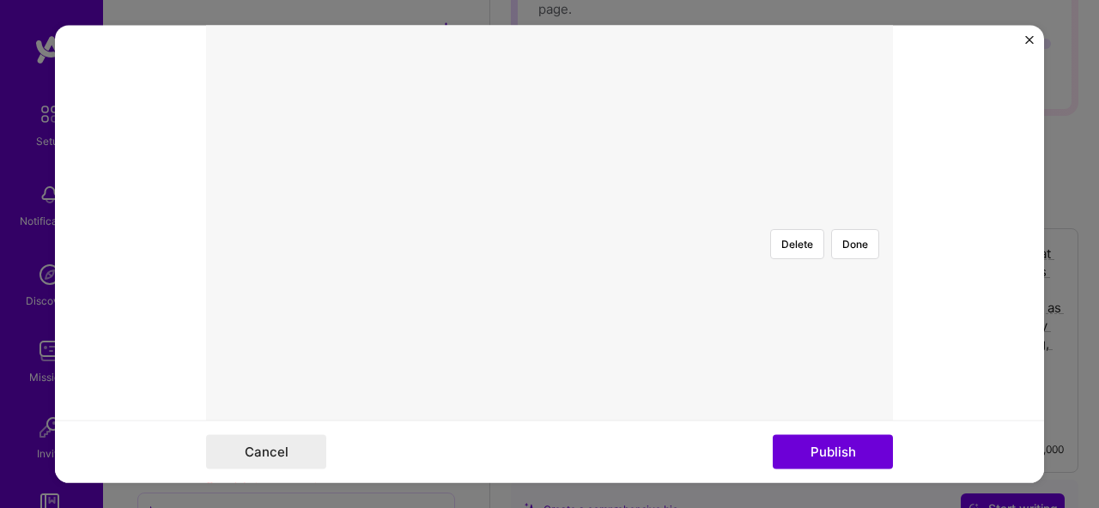
scroll to position [309, 0]
drag, startPoint x: 851, startPoint y: 59, endPoint x: 847, endPoint y: 438, distance: 378.7
click at [851, 297] on button "Done" at bounding box center [855, 312] width 48 height 30
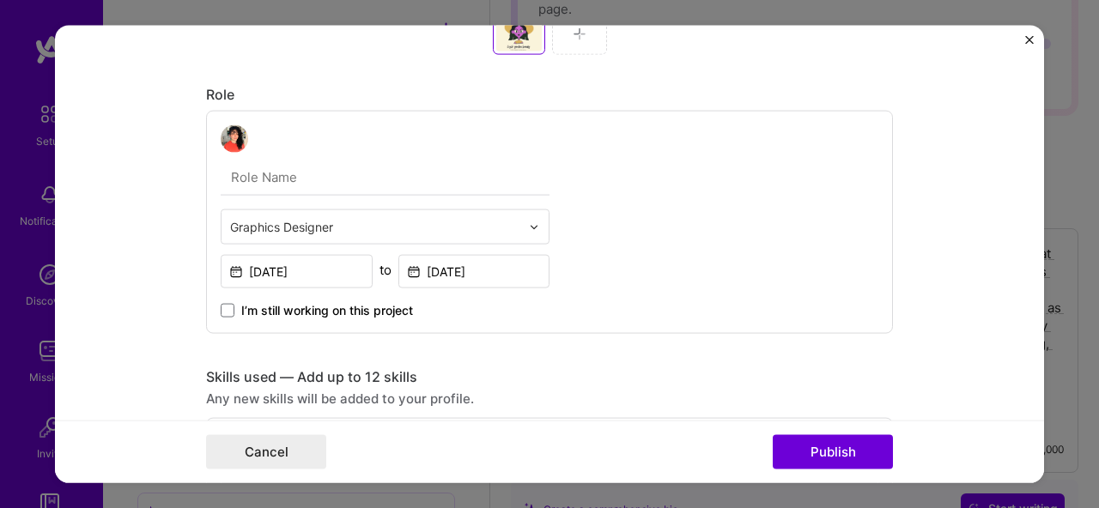
scroll to position [847, 0]
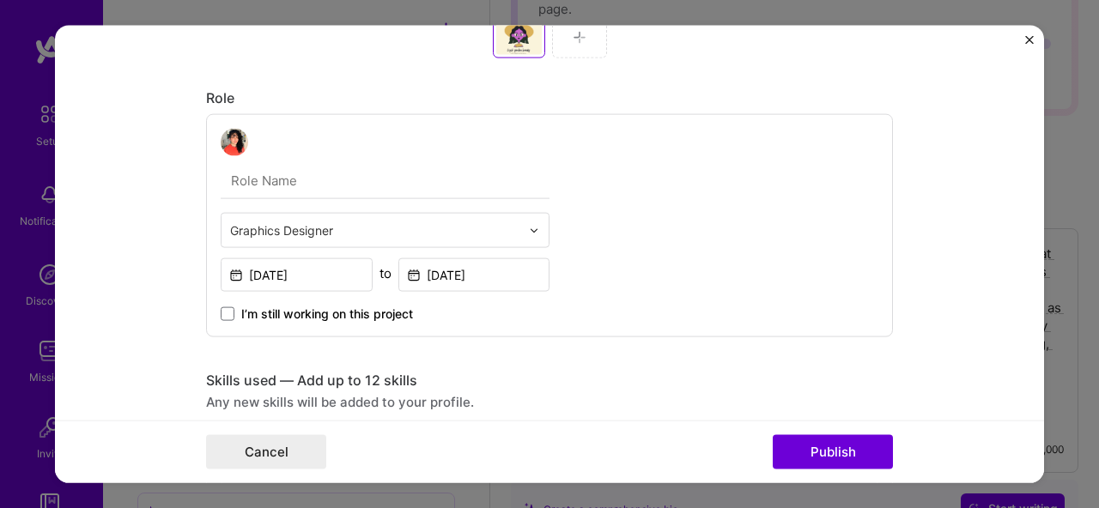
click at [576, 40] on img at bounding box center [580, 38] width 14 height 14
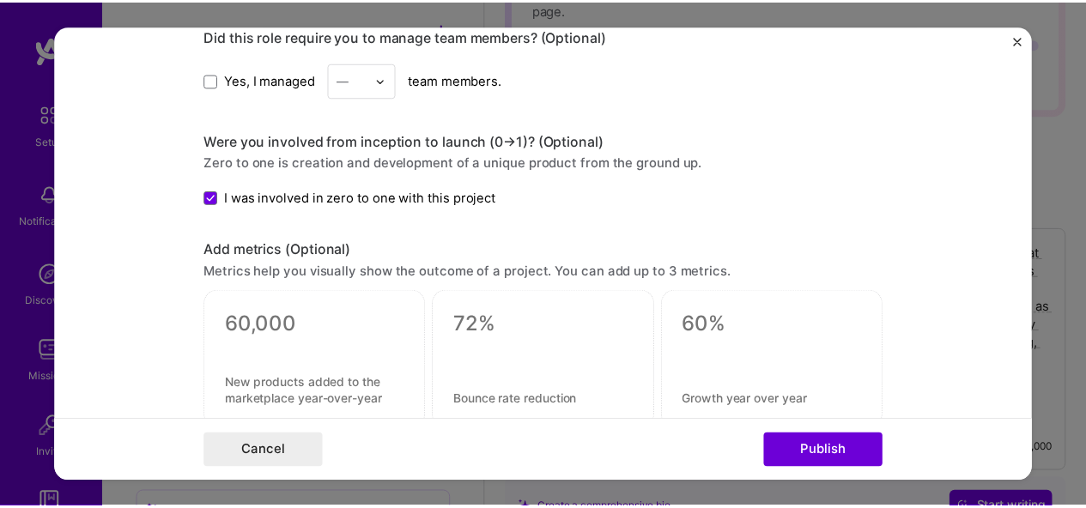
scroll to position [2025, 0]
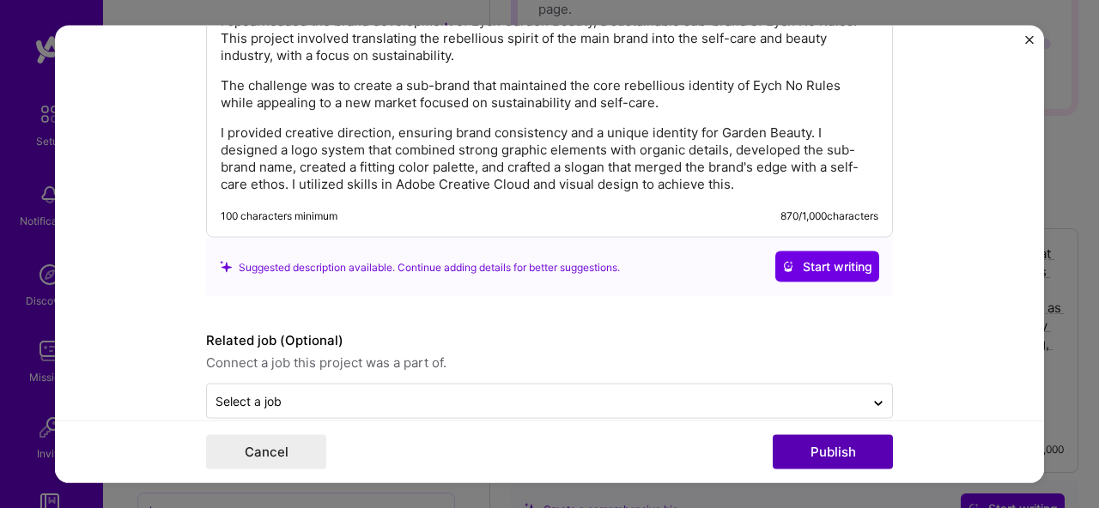
click at [809, 449] on button "Publish" at bounding box center [833, 452] width 120 height 34
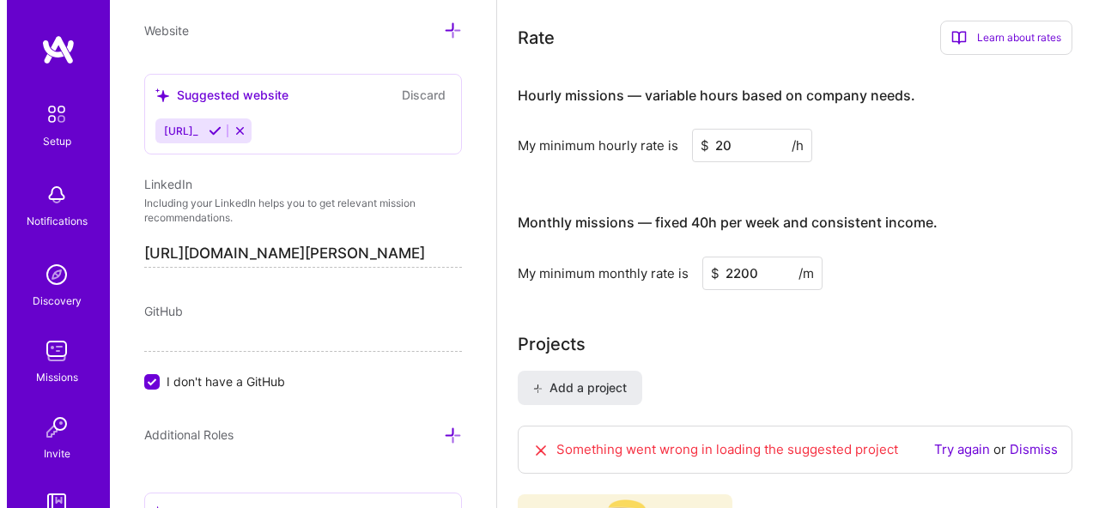
scroll to position [1436, 0]
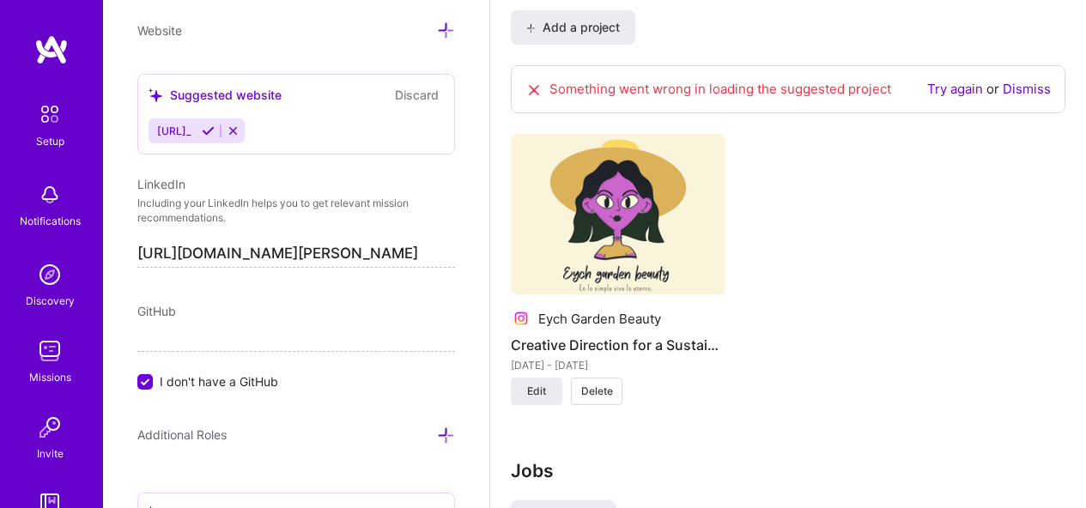
click at [1019, 87] on link "Dismiss" at bounding box center [1027, 89] width 48 height 16
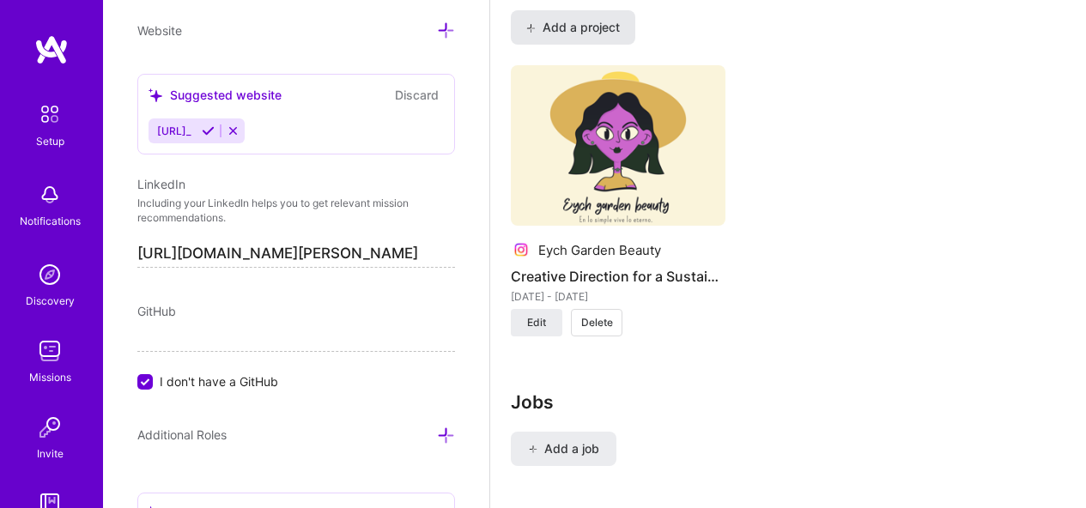
click at [599, 27] on span "Add a project" at bounding box center [573, 27] width 94 height 17
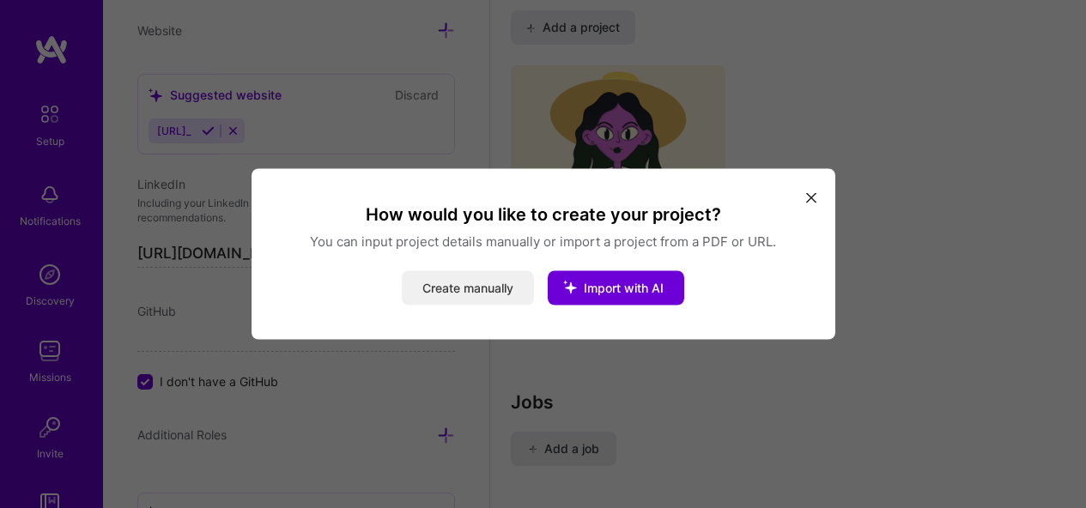
click at [444, 283] on button "Create manually" at bounding box center [468, 288] width 132 height 34
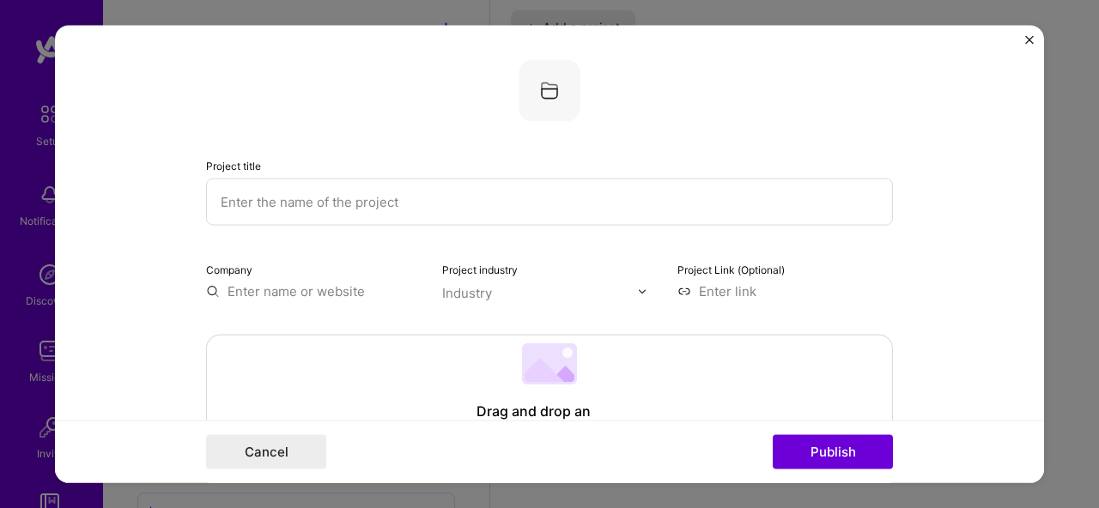
click at [344, 192] on input "text" at bounding box center [549, 202] width 687 height 47
paste input "Personal Brand Identity — 3D, Motion & Graphic Design"
type input "Personal Brand Identity — 3D, Motion & Graphic Design"
click at [323, 286] on input "text" at bounding box center [314, 292] width 216 height 18
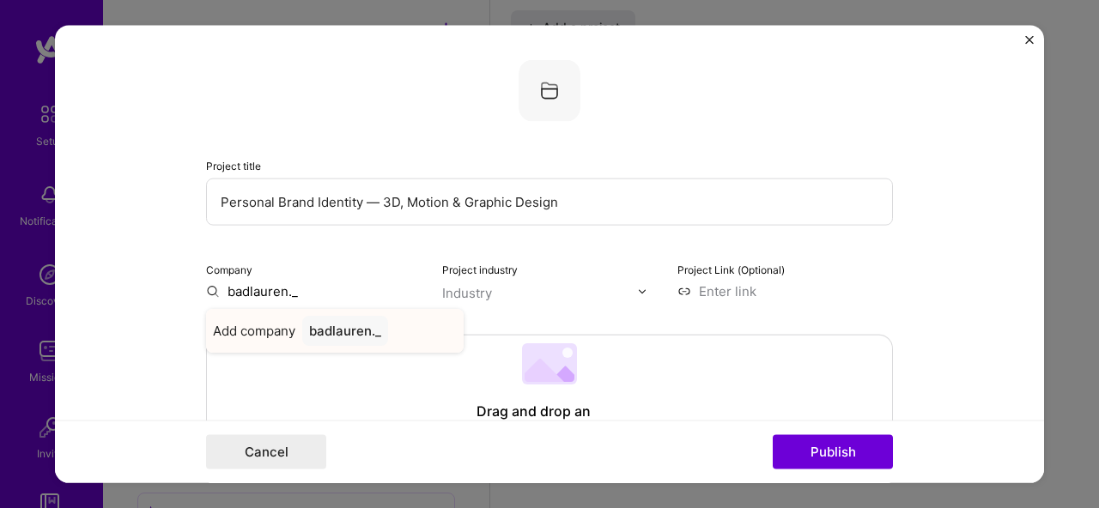
type input "badlauren._"
click at [339, 328] on div "badlauren._" at bounding box center [345, 331] width 86 height 30
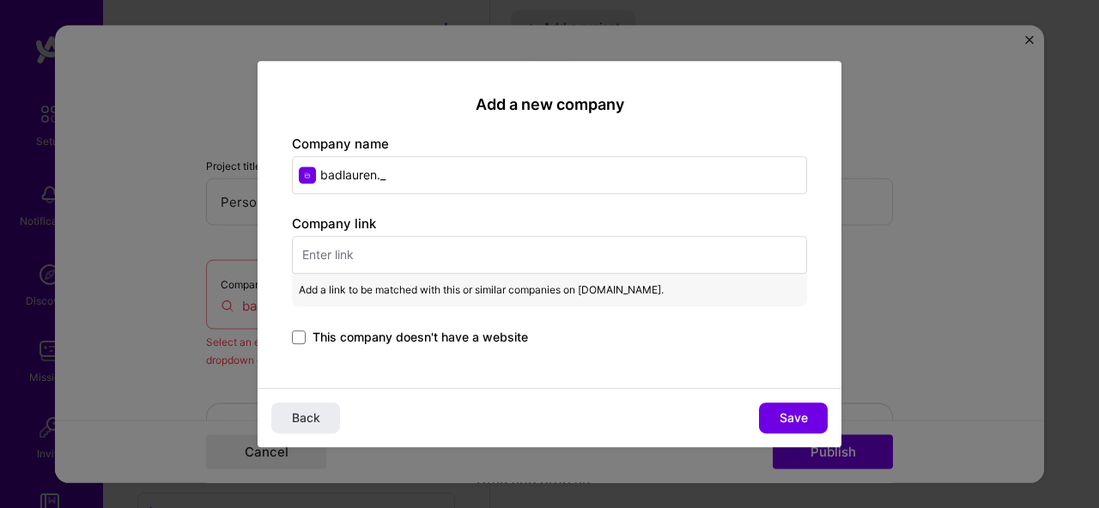
click at [400, 252] on input "text" at bounding box center [549, 255] width 515 height 38
paste input "[URL][DOMAIN_NAME]"
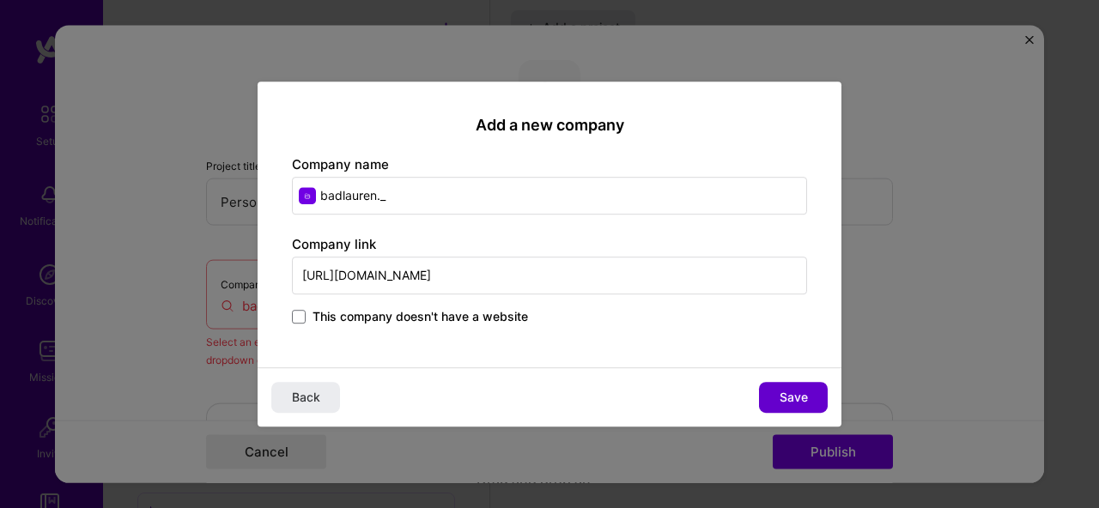
type input "[URL][DOMAIN_NAME]"
click at [787, 397] on span "Save" at bounding box center [794, 397] width 28 height 17
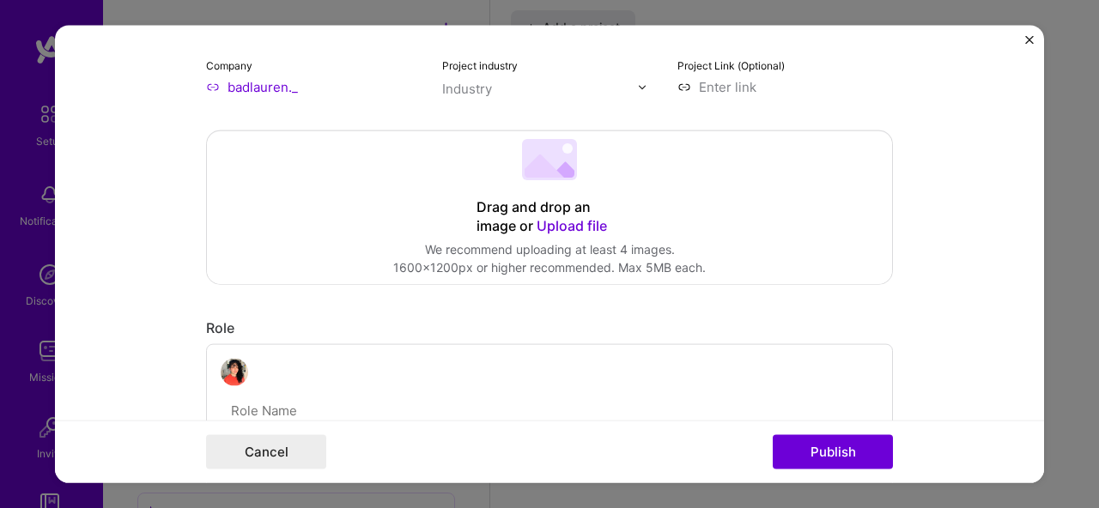
scroll to position [216, 0]
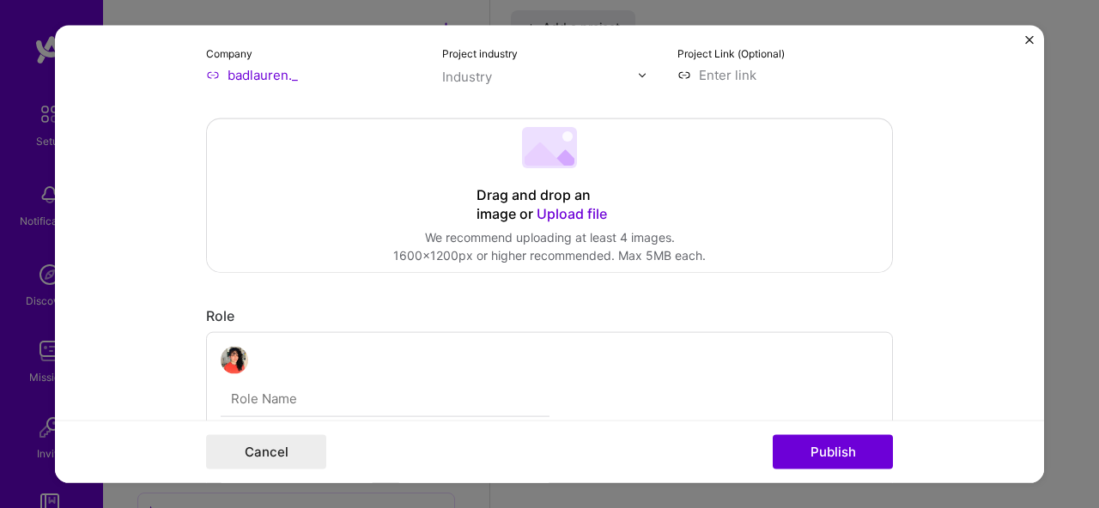
click at [560, 229] on div "We recommend uploading at least 4 images." at bounding box center [549, 237] width 313 height 18
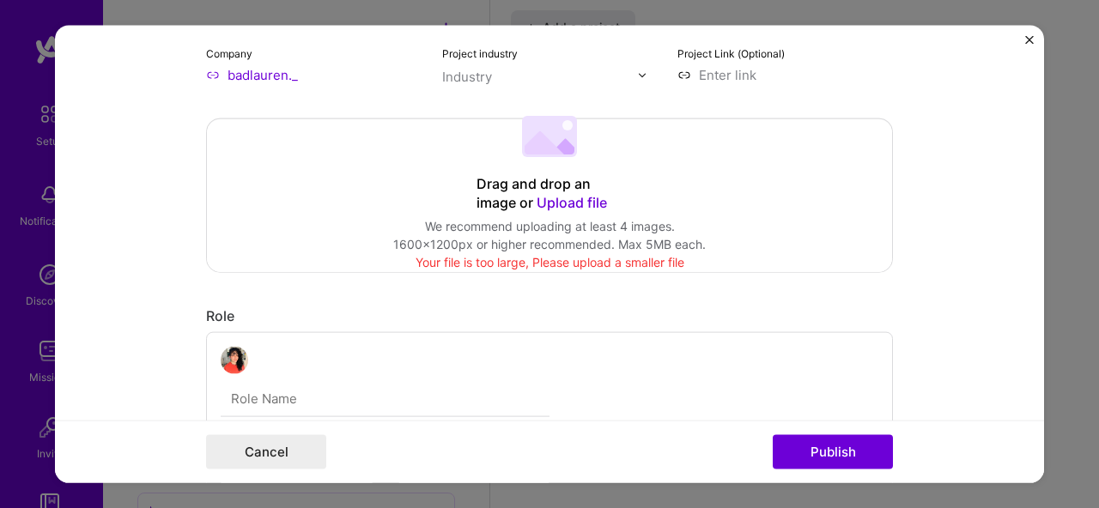
click at [566, 210] on div "Drag and drop an image or Upload file" at bounding box center [550, 194] width 146 height 38
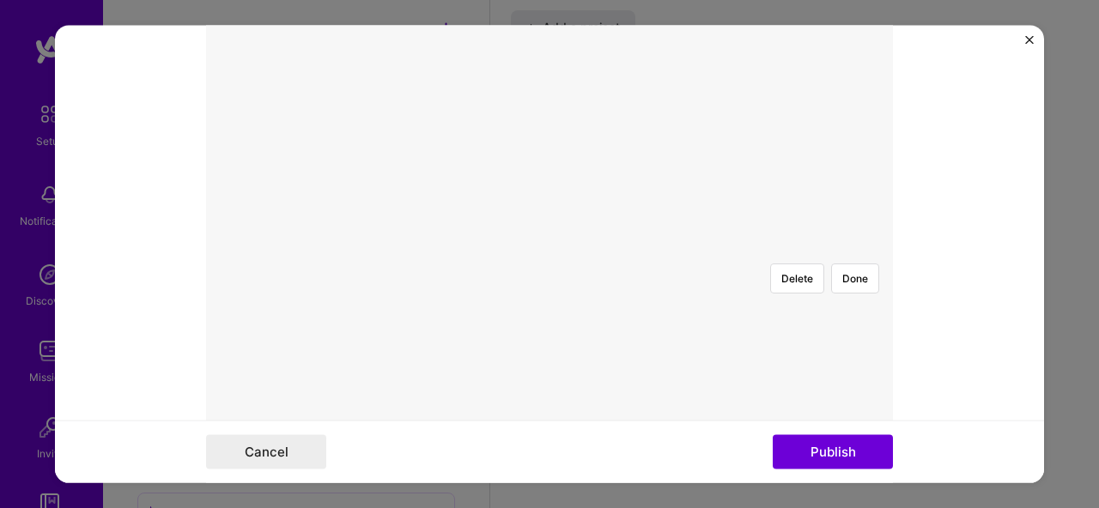
scroll to position [174, 0]
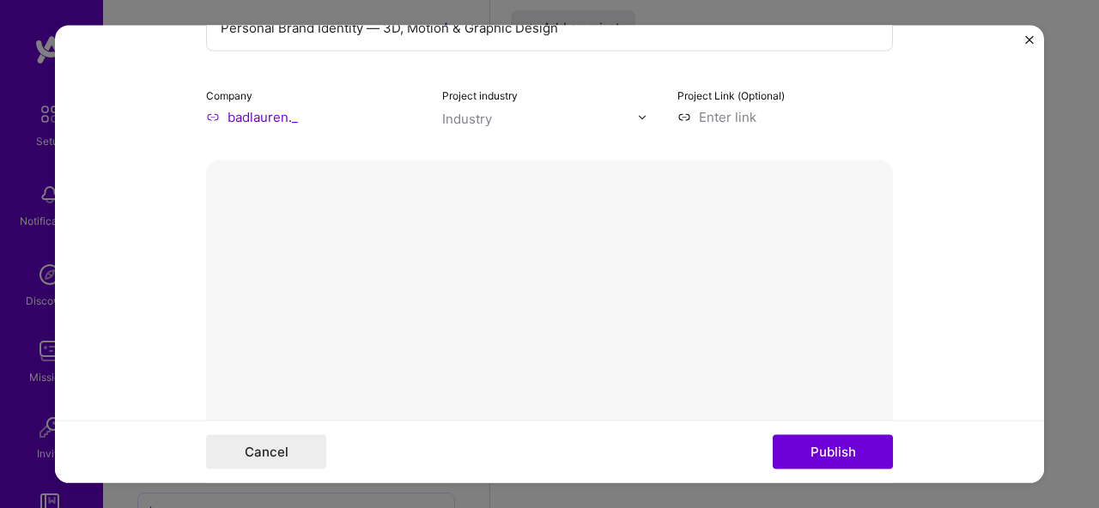
click at [853, 432] on button "Done" at bounding box center [855, 447] width 48 height 30
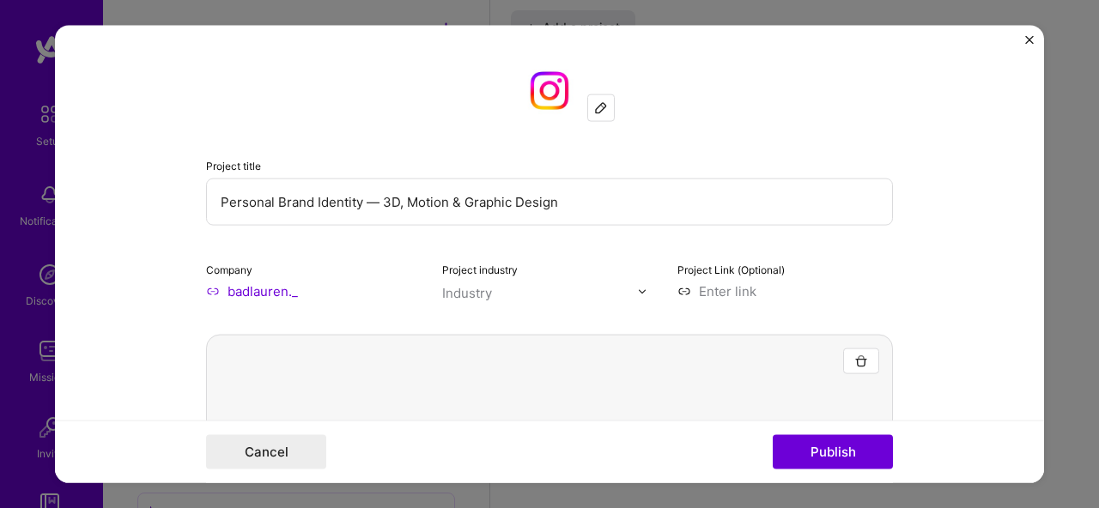
scroll to position [178, 0]
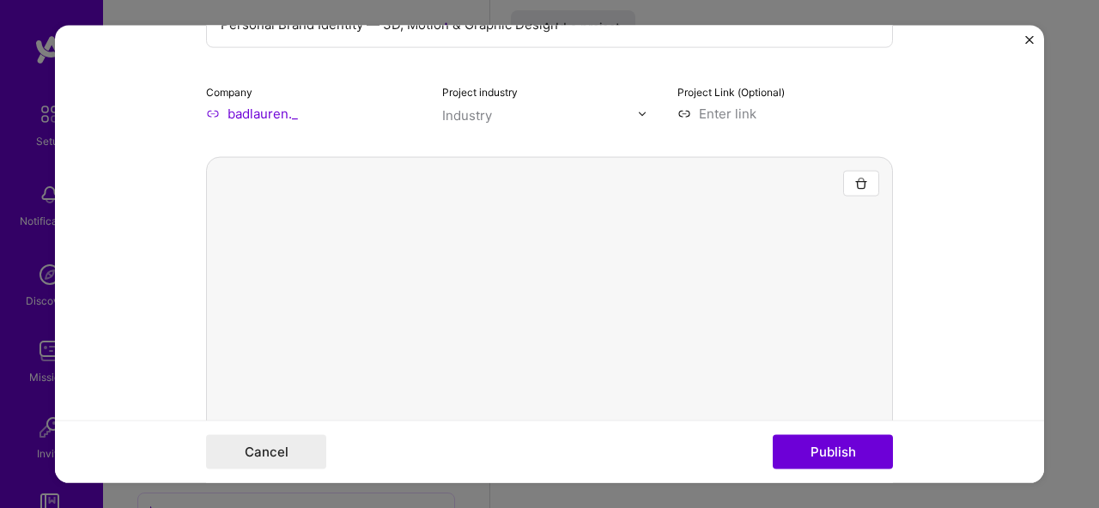
click at [724, 115] on input at bounding box center [786, 114] width 216 height 18
paste input "[URL][DOMAIN_NAME]"
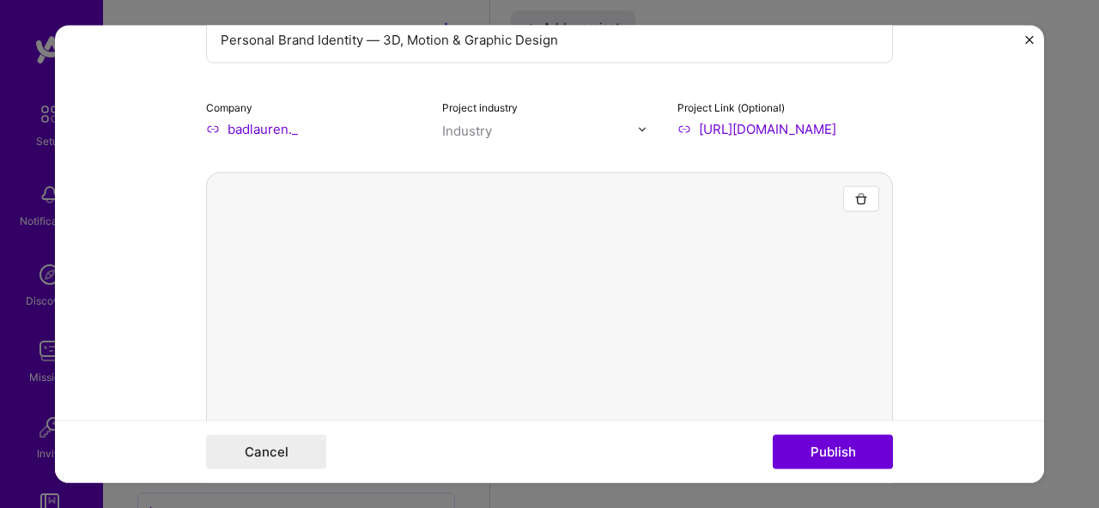
type input "[URL][DOMAIN_NAME]"
click at [514, 130] on input "text" at bounding box center [540, 131] width 196 height 18
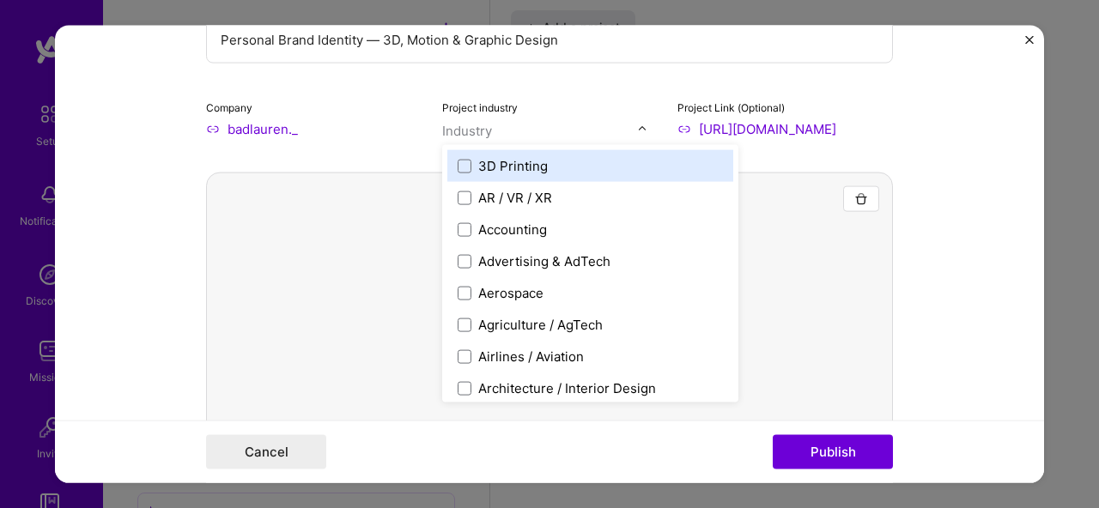
scroll to position [0, 0]
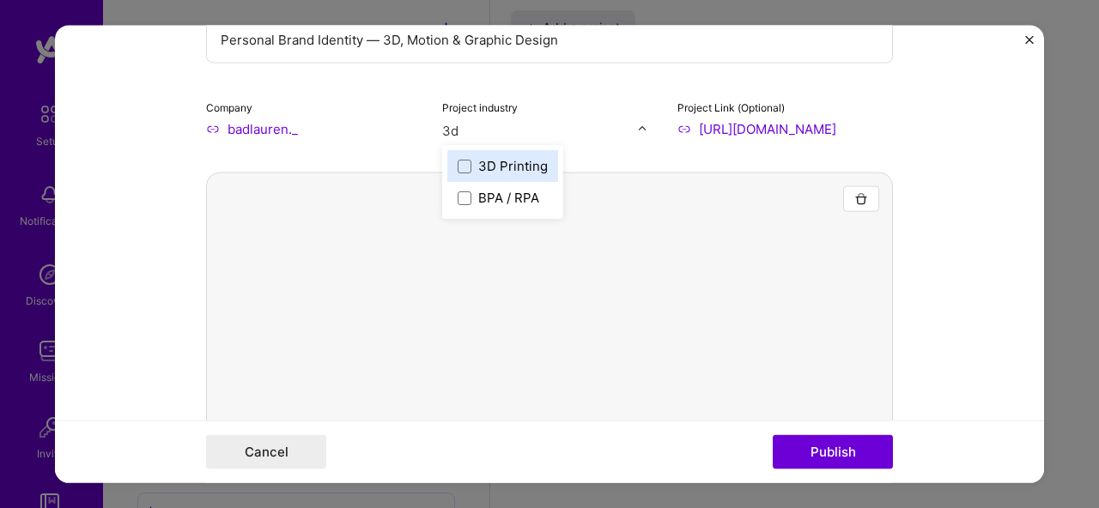
type input "3"
type input "b"
type input "d"
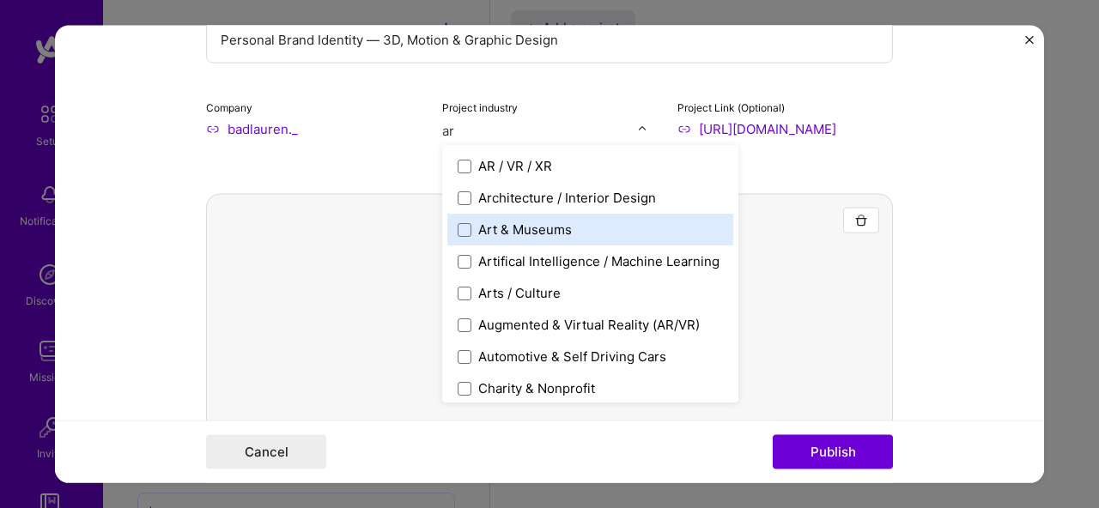
type input "a"
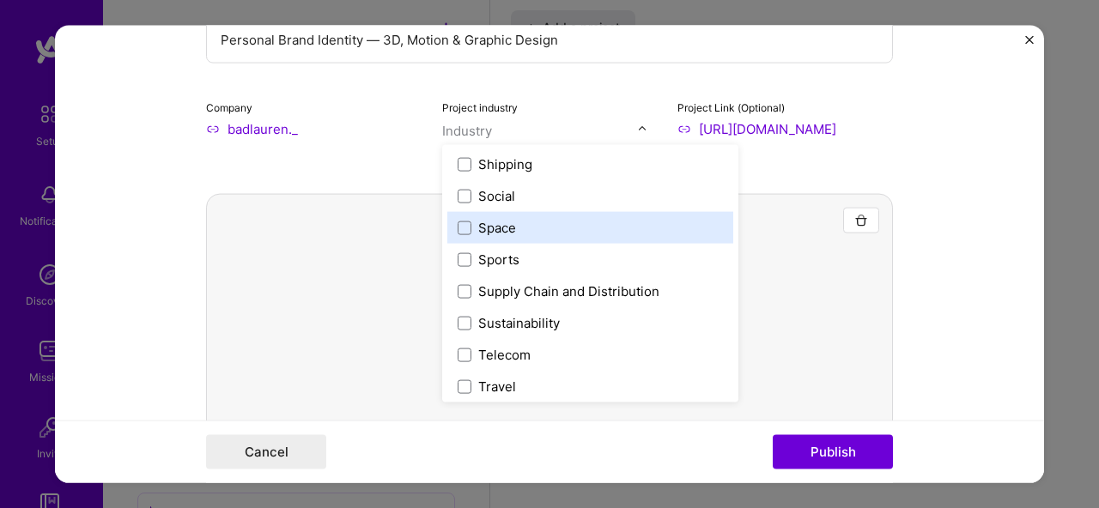
scroll to position [3566, 0]
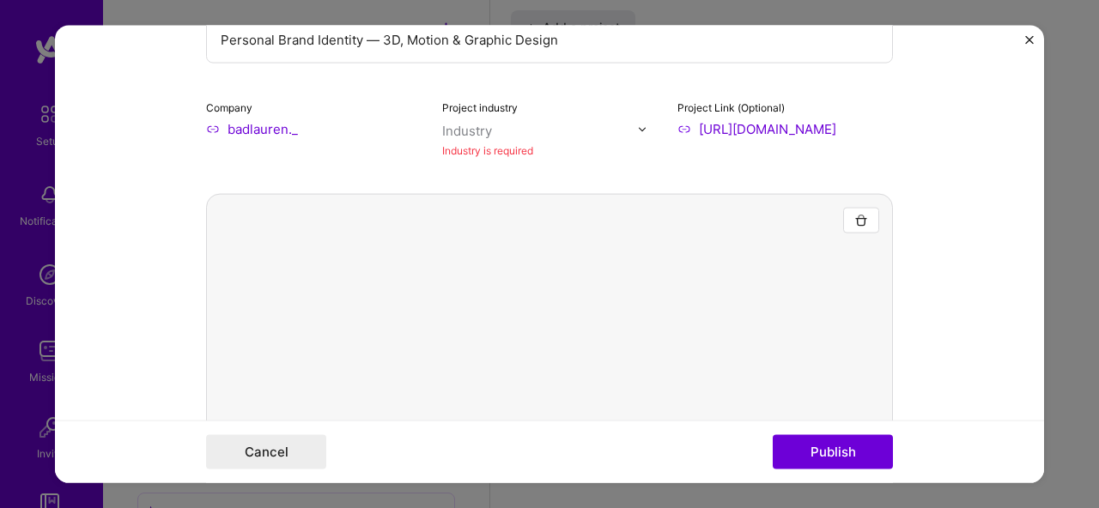
click at [577, 283] on div at bounding box center [549, 451] width 687 height 515
click at [862, 221] on button "button" at bounding box center [861, 221] width 36 height 26
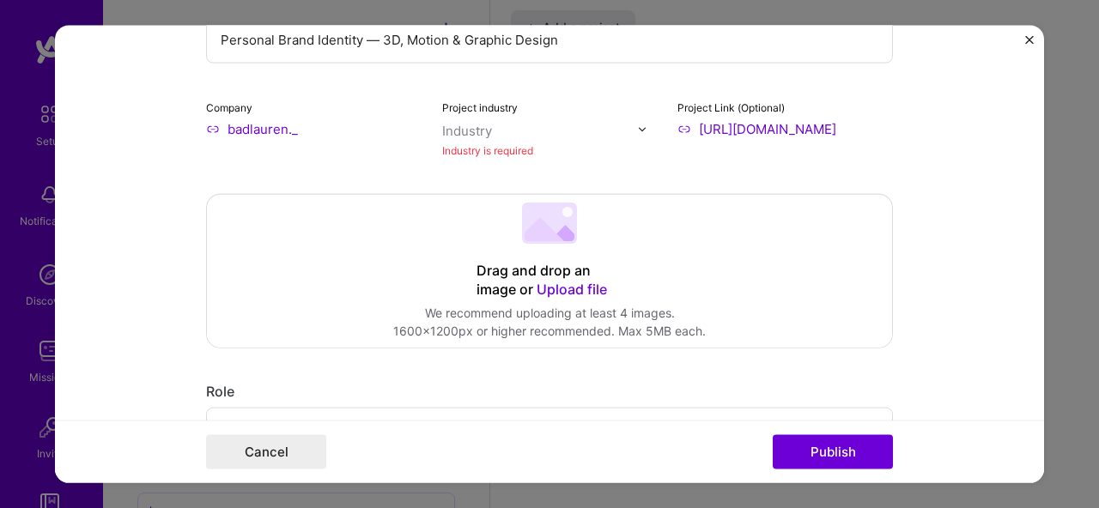
click at [549, 289] on span "Upload file" at bounding box center [572, 289] width 70 height 17
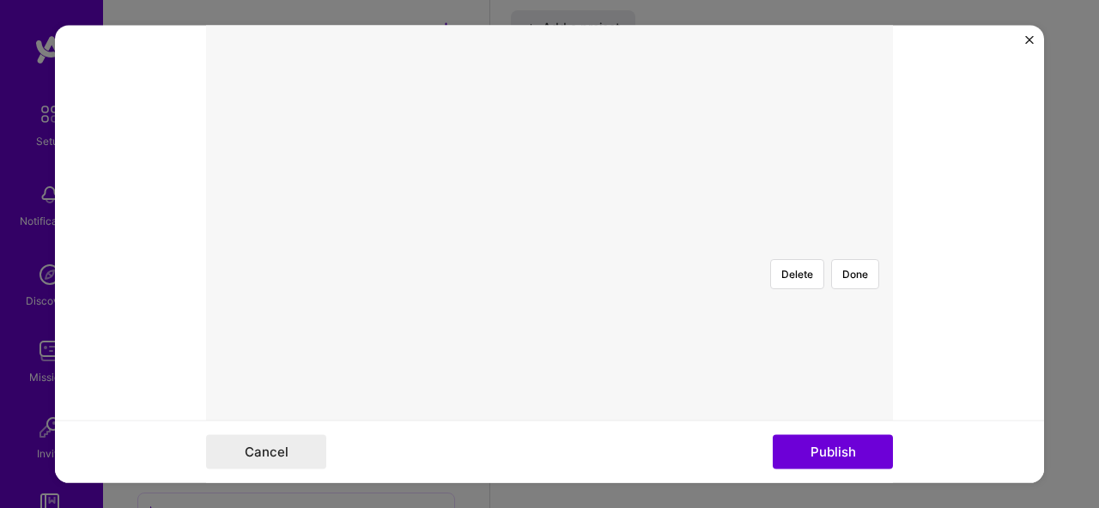
scroll to position [368, 0]
click at [564, 287] on div at bounding box center [807, 465] width 515 height 387
click at [563, 289] on div at bounding box center [807, 476] width 515 height 387
click at [858, 273] on button "Done" at bounding box center [855, 288] width 48 height 30
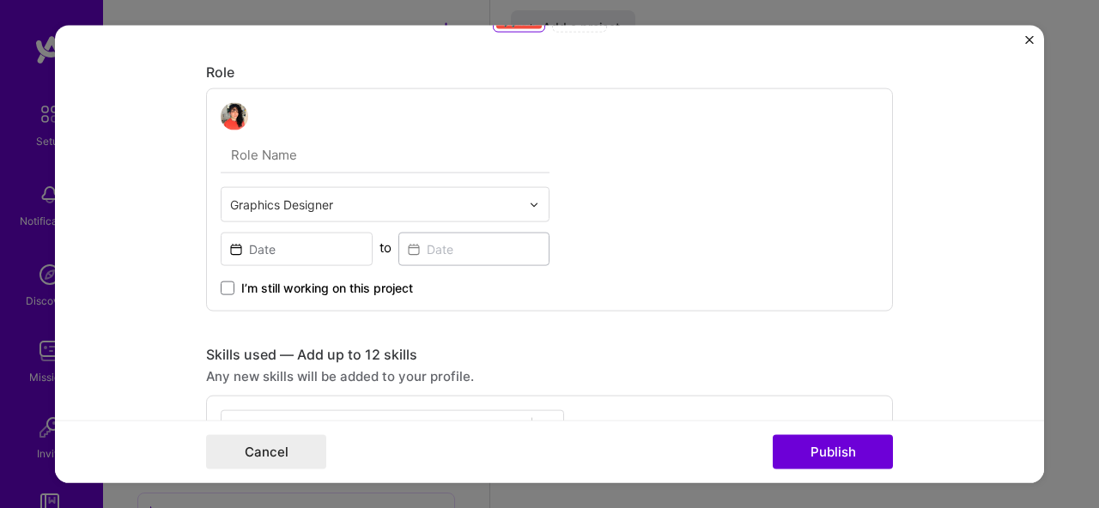
scroll to position [896, 0]
click at [317, 250] on input at bounding box center [297, 247] width 152 height 33
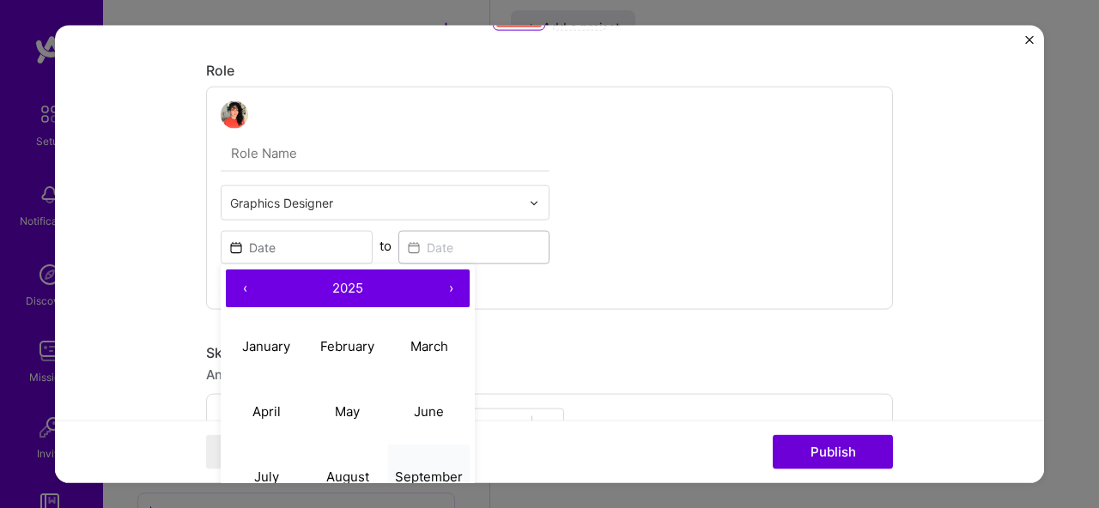
click at [405, 470] on abbr "September" at bounding box center [429, 476] width 68 height 16
type input "[DATE]"
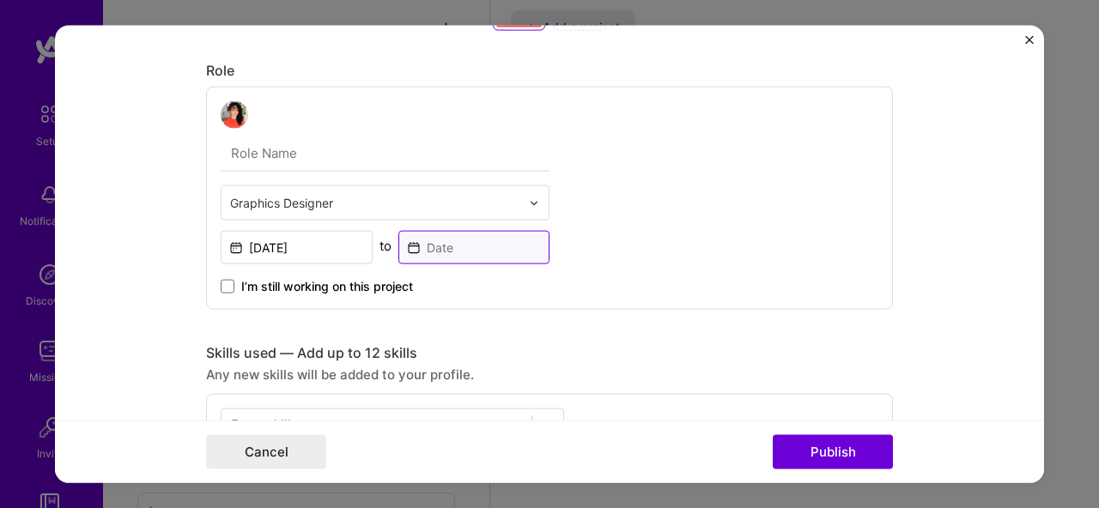
click at [435, 248] on input at bounding box center [474, 247] width 152 height 33
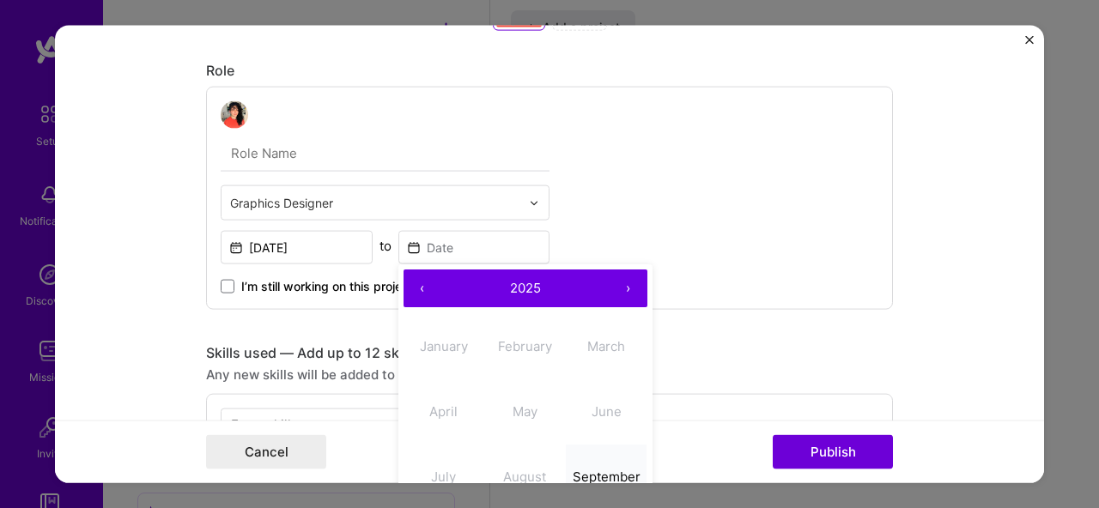
click at [588, 468] on abbr "September" at bounding box center [607, 476] width 68 height 16
type input "[DATE]"
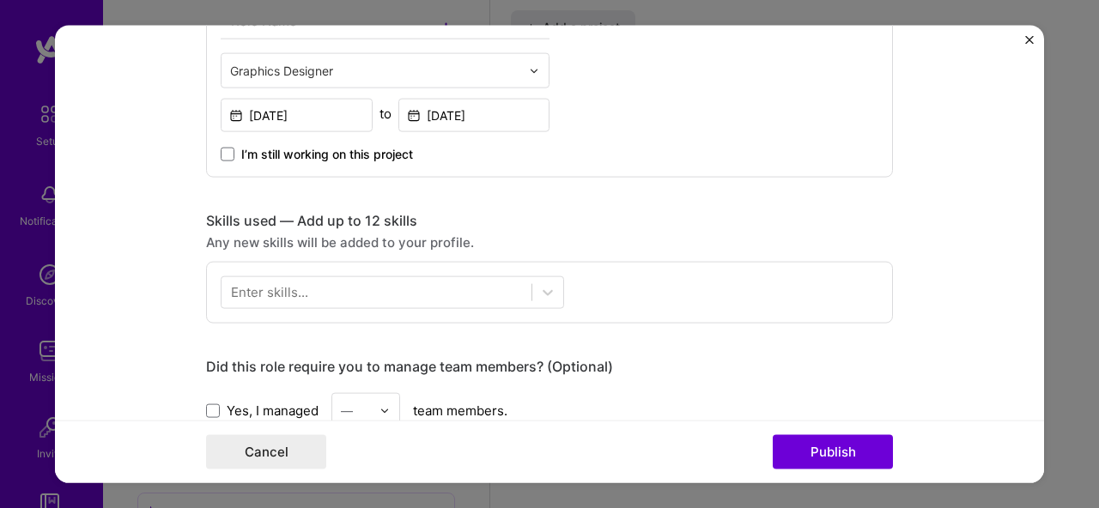
scroll to position [1102, 0]
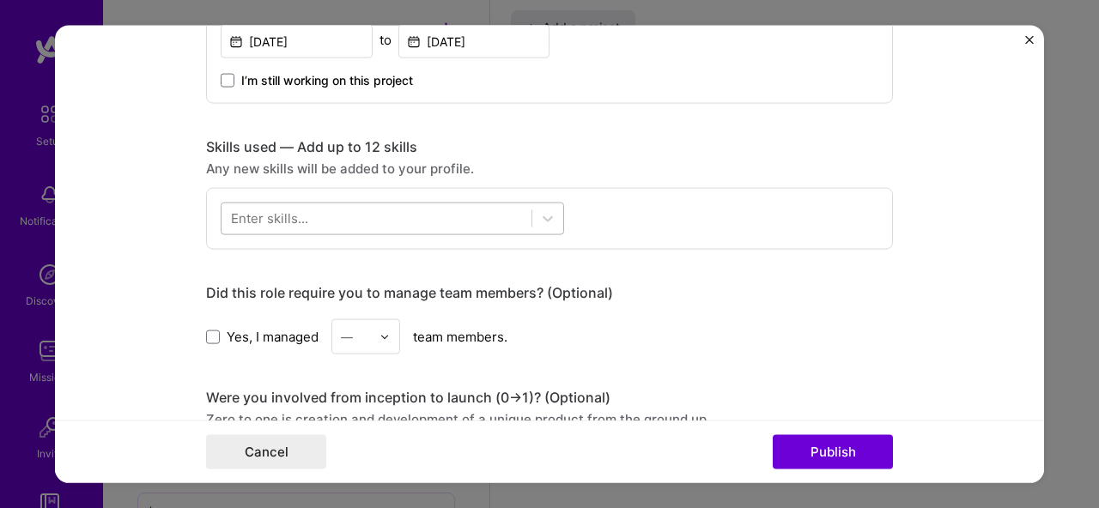
click at [395, 223] on div at bounding box center [377, 218] width 310 height 28
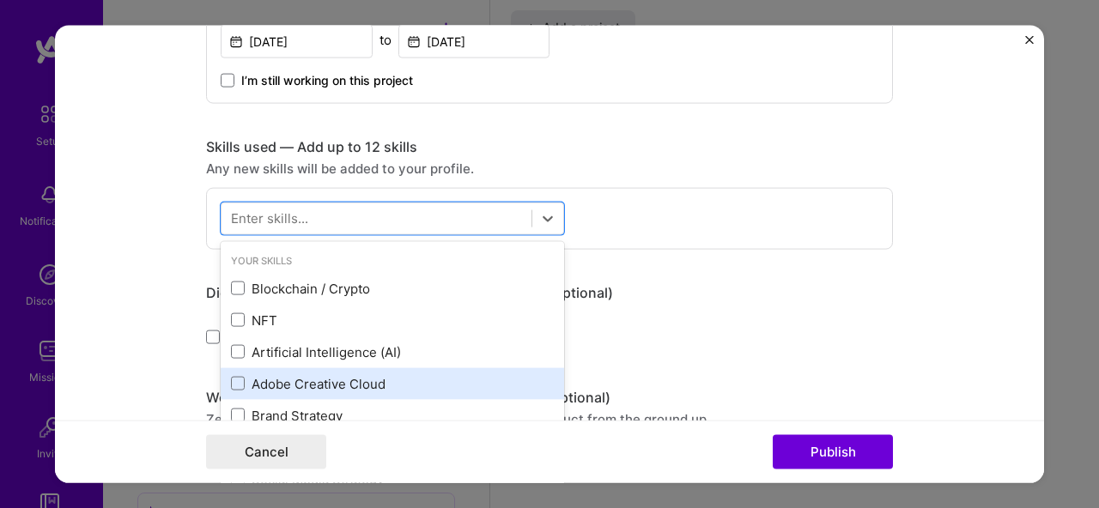
click at [291, 392] on div "Adobe Creative Cloud" at bounding box center [392, 383] width 323 height 18
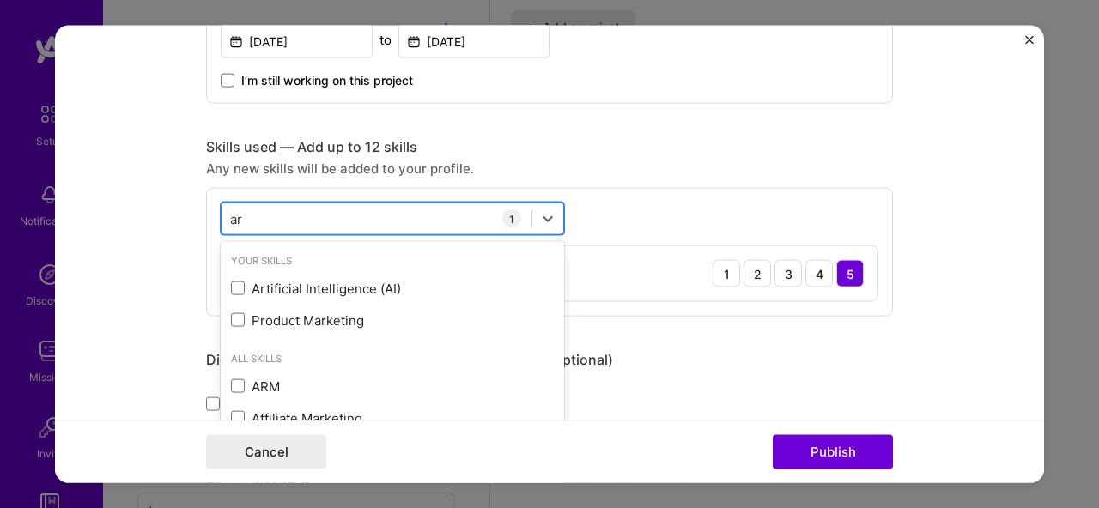
type input "a"
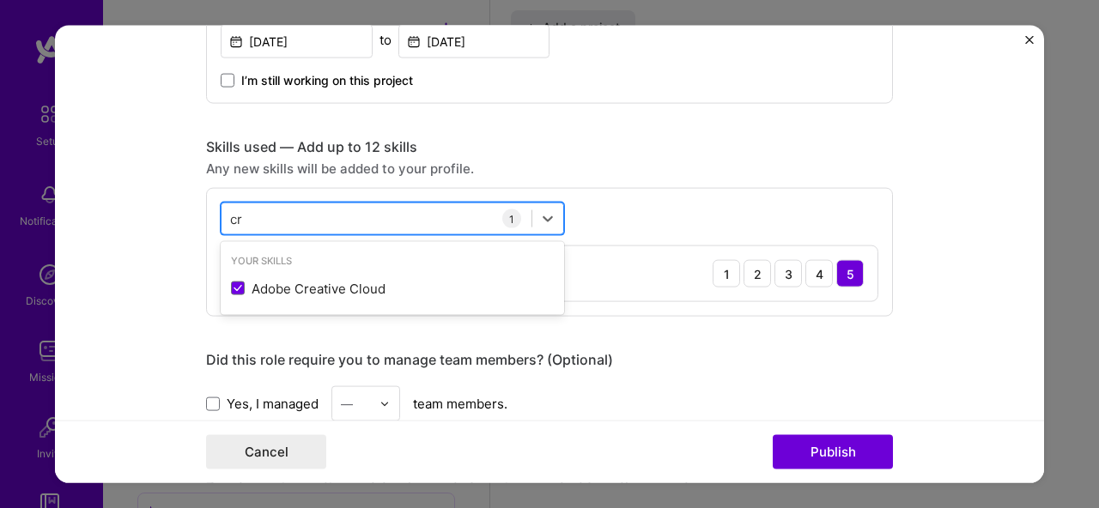
type input "c"
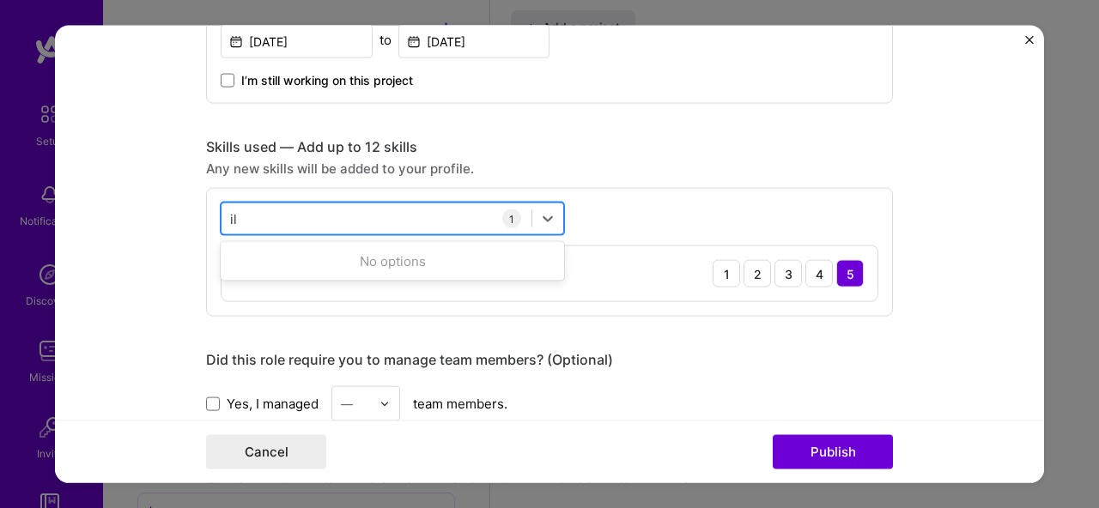
type input "i"
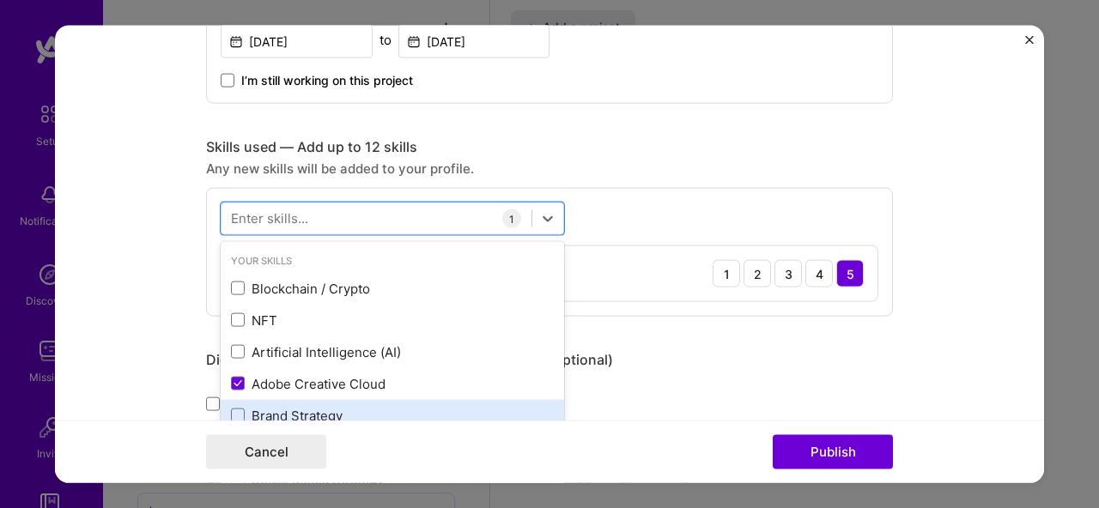
click at [297, 418] on div "Brand Strategy" at bounding box center [392, 415] width 323 height 18
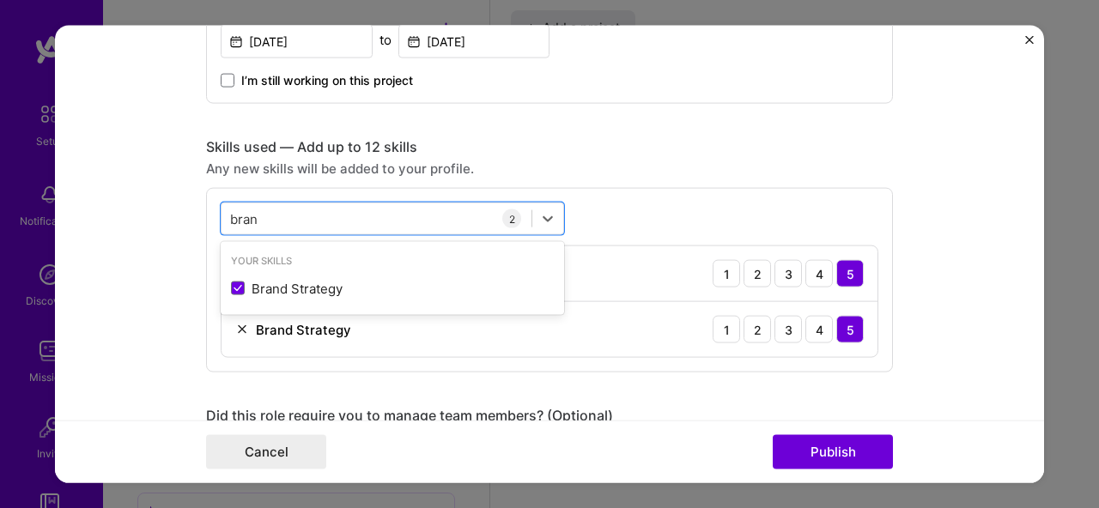
scroll to position [0, 0]
type input "brand"
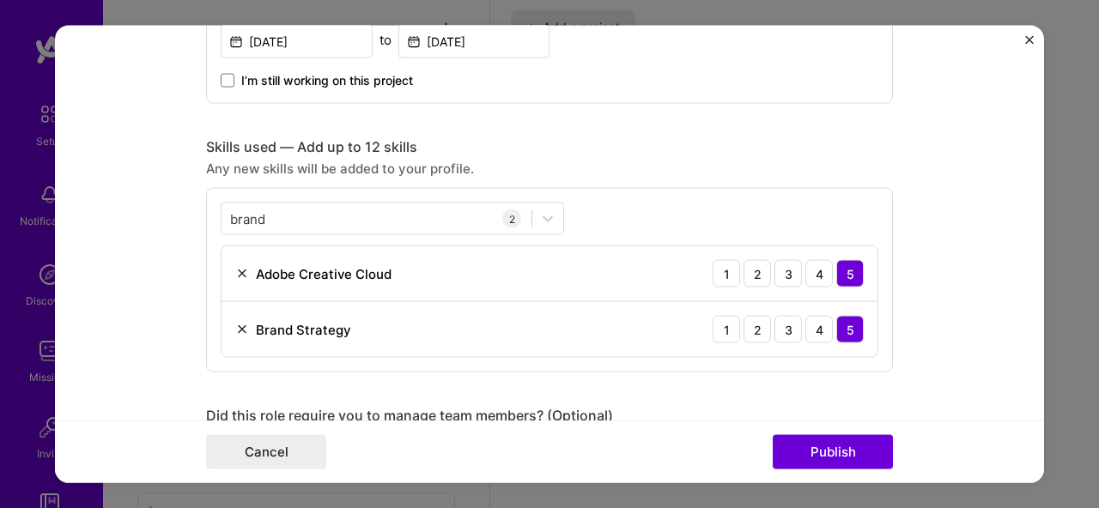
click at [633, 164] on div "Any new skills will be added to your profile." at bounding box center [549, 169] width 687 height 18
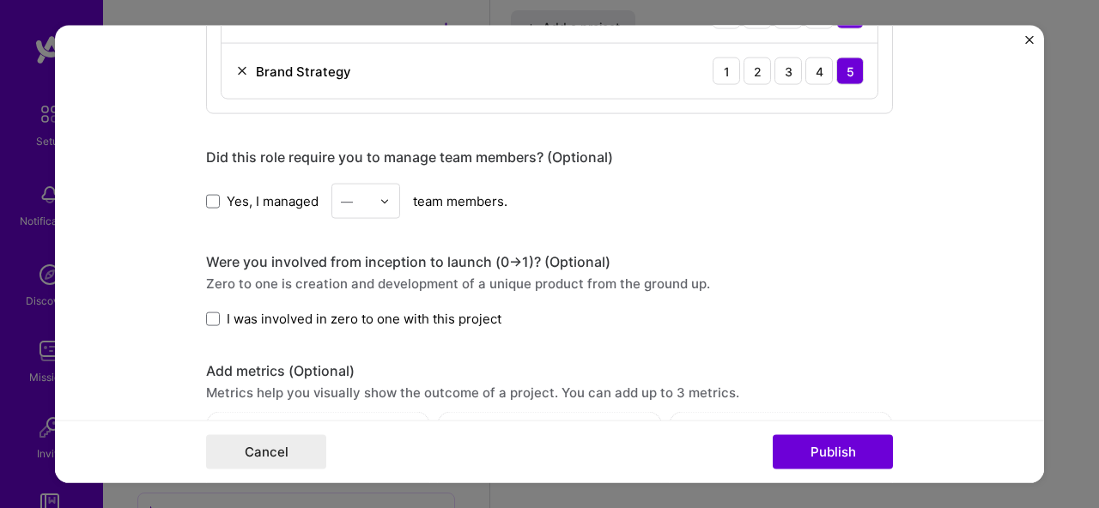
scroll to position [1368, 0]
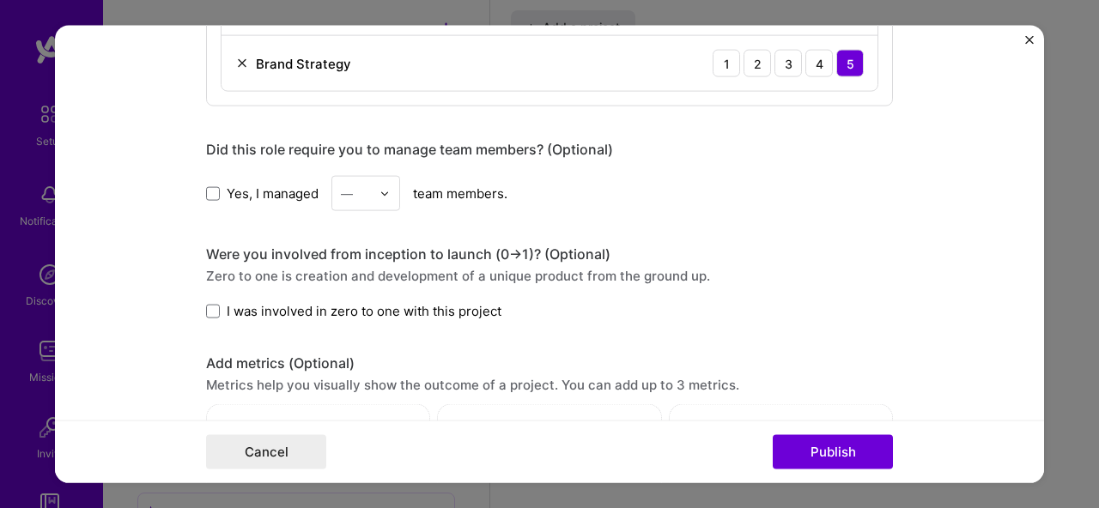
click at [214, 309] on label "I was involved in zero to one with this project" at bounding box center [353, 311] width 295 height 18
click at [0, 0] on input "I was involved in zero to one with this project" at bounding box center [0, 0] width 0 height 0
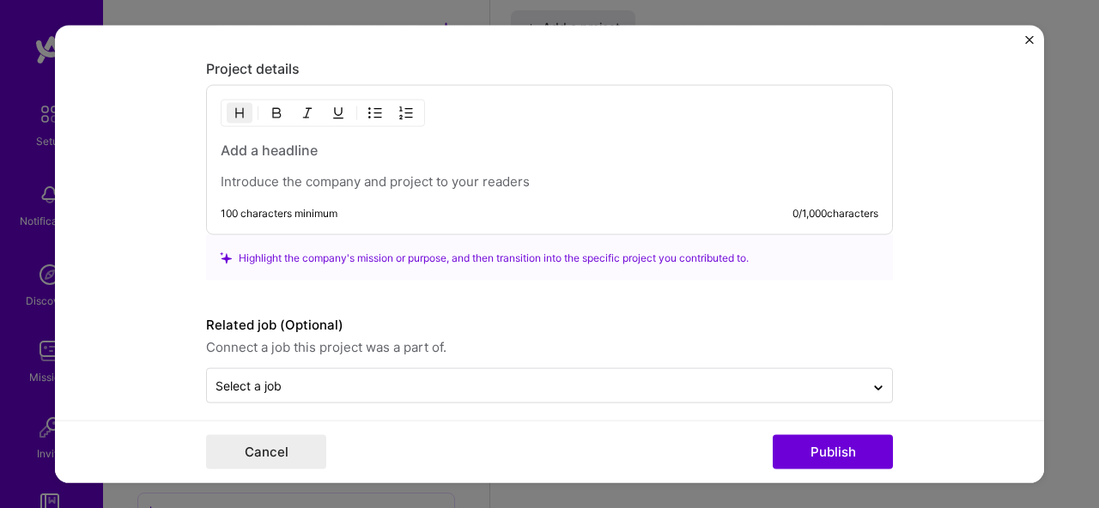
scroll to position [1900, 0]
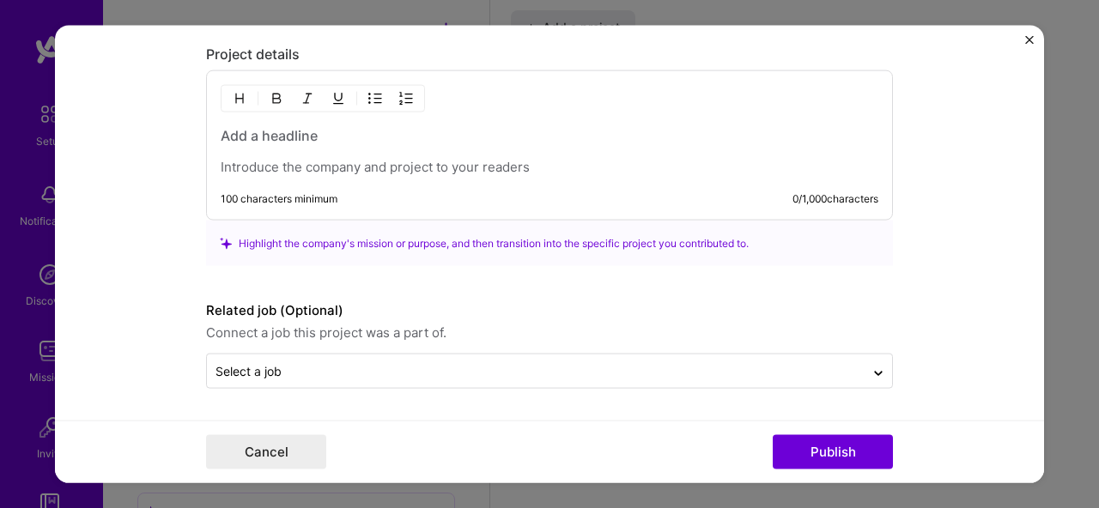
click at [295, 168] on p at bounding box center [550, 167] width 658 height 17
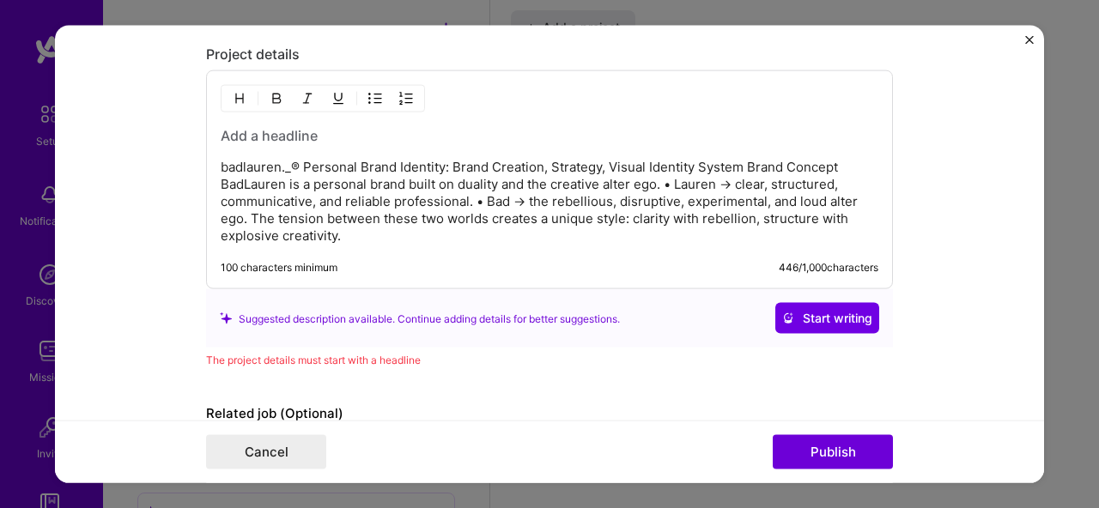
click at [296, 167] on p "badlauren._® Personal Brand Identity: Brand Creation, Strategy, Visual Identity…" at bounding box center [550, 202] width 658 height 86
click at [358, 137] on h3 at bounding box center [550, 135] width 658 height 19
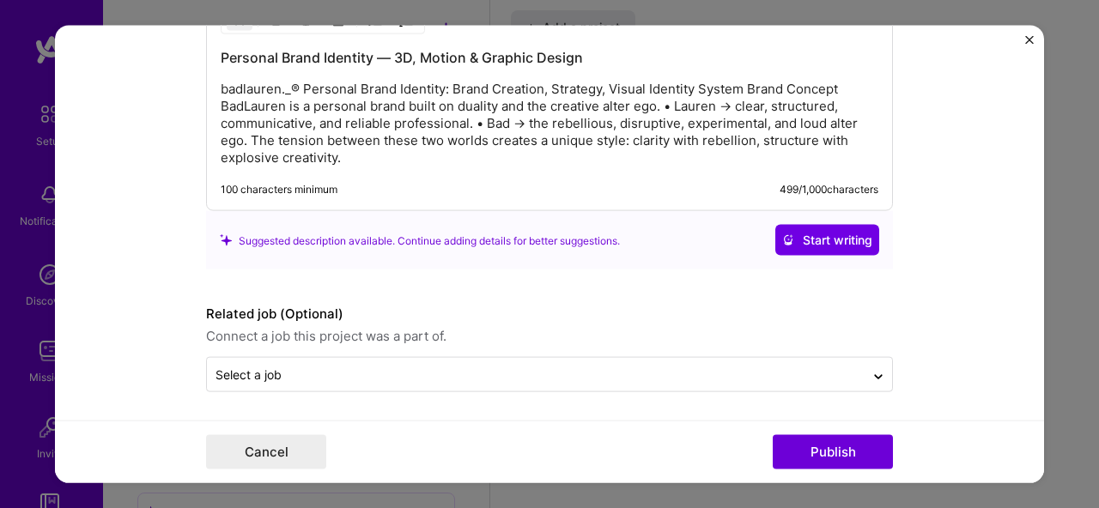
scroll to position [1982, 0]
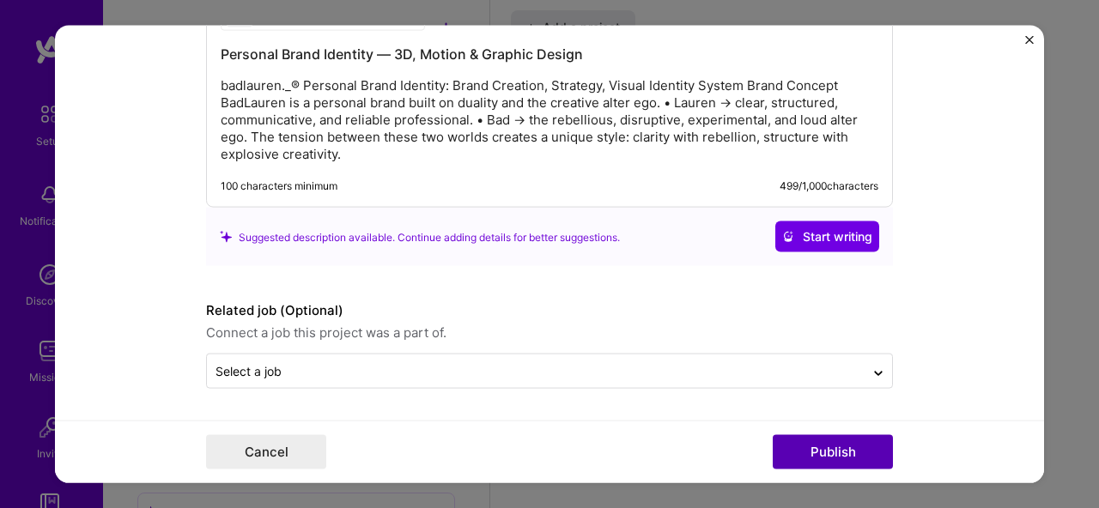
click at [856, 458] on button "Publish" at bounding box center [833, 452] width 120 height 34
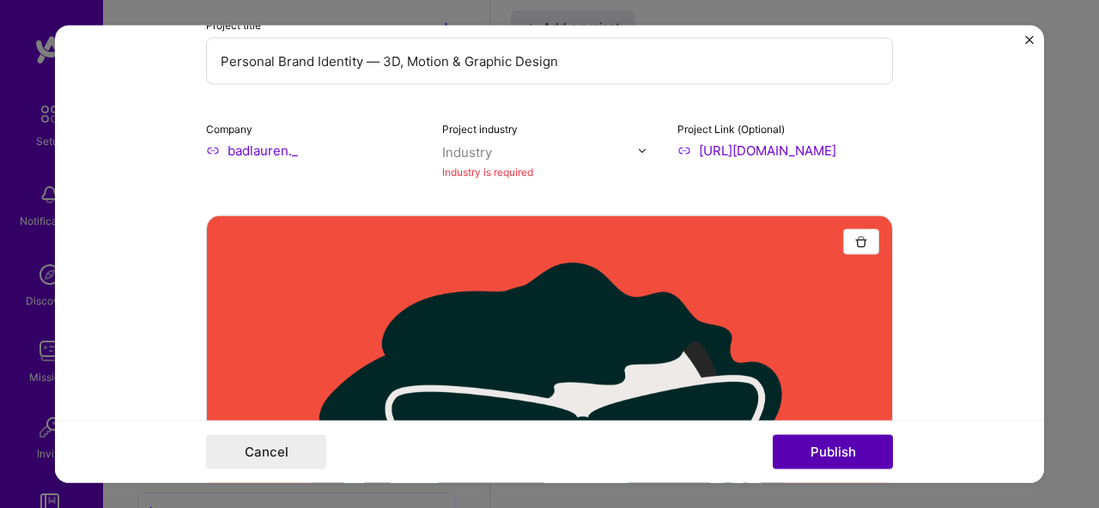
scroll to position [34, 0]
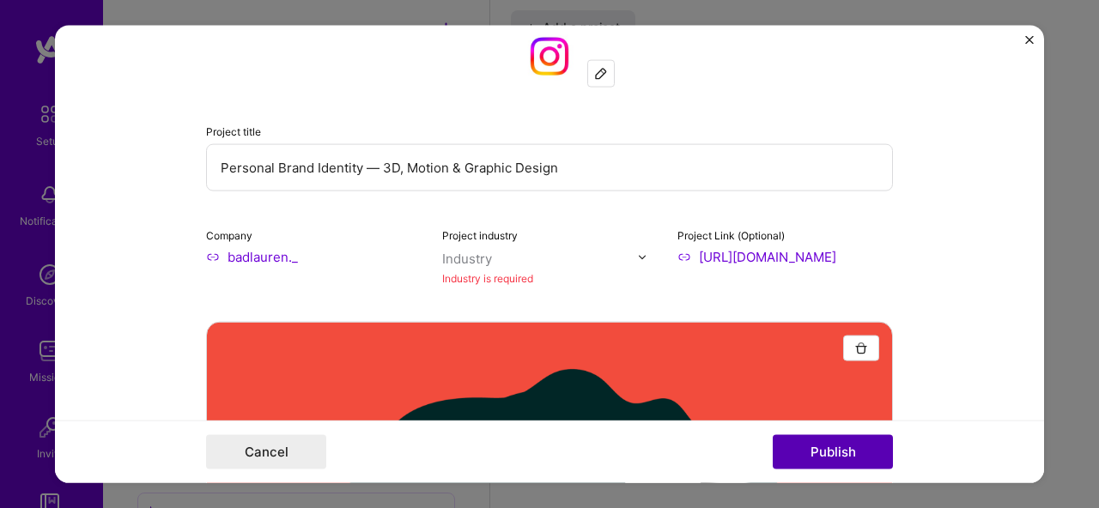
click at [845, 444] on button "Publish" at bounding box center [833, 452] width 120 height 34
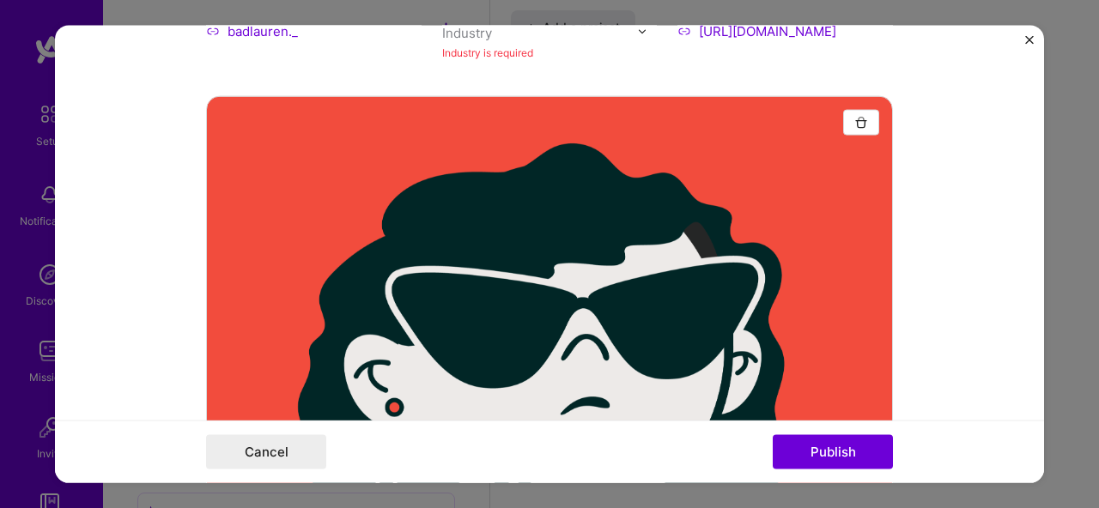
scroll to position [0, 0]
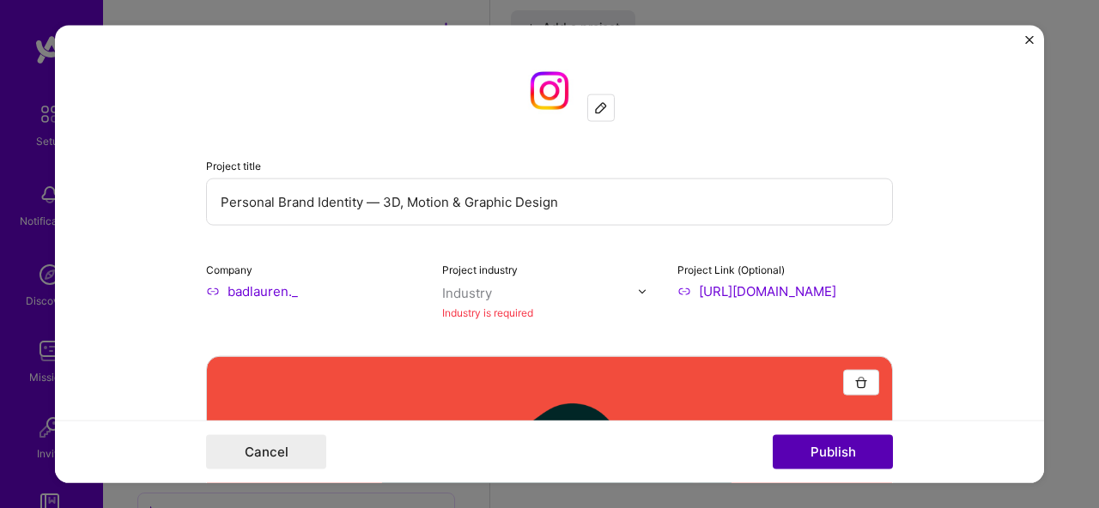
click at [845, 456] on button "Publish" at bounding box center [833, 452] width 120 height 34
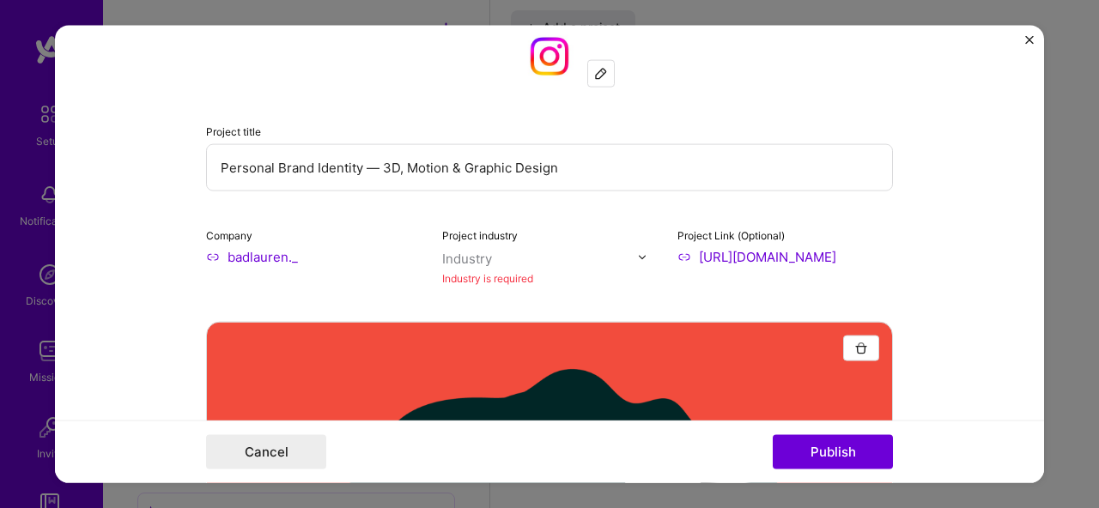
click at [556, 267] on div at bounding box center [540, 258] width 196 height 21
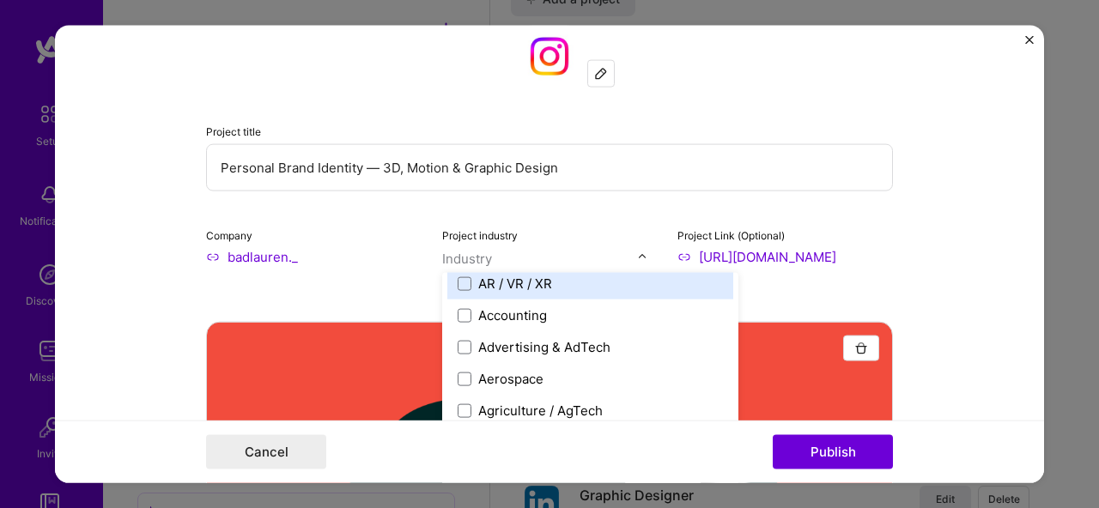
scroll to position [41, 0]
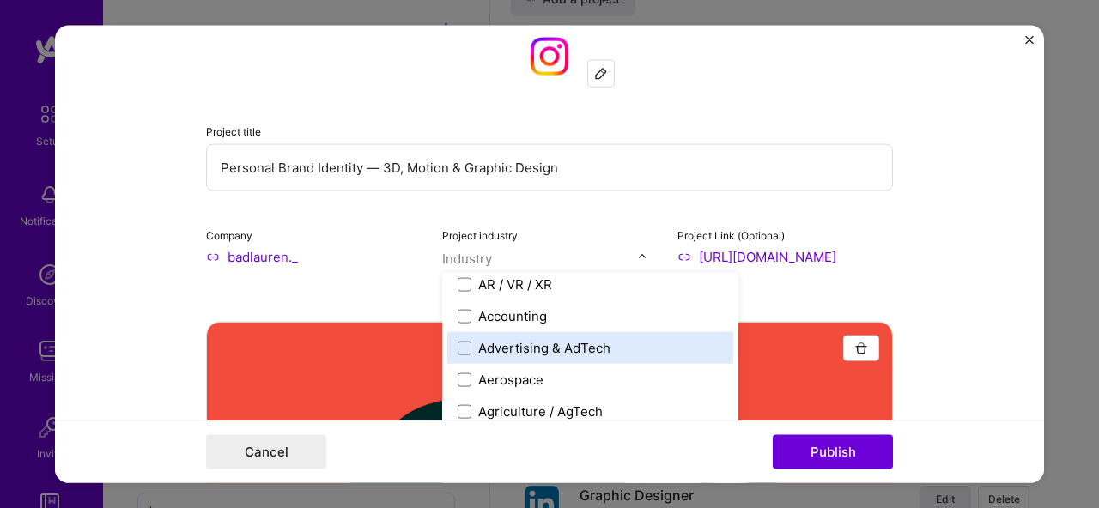
click at [504, 346] on div "Advertising & AdTech" at bounding box center [544, 348] width 132 height 18
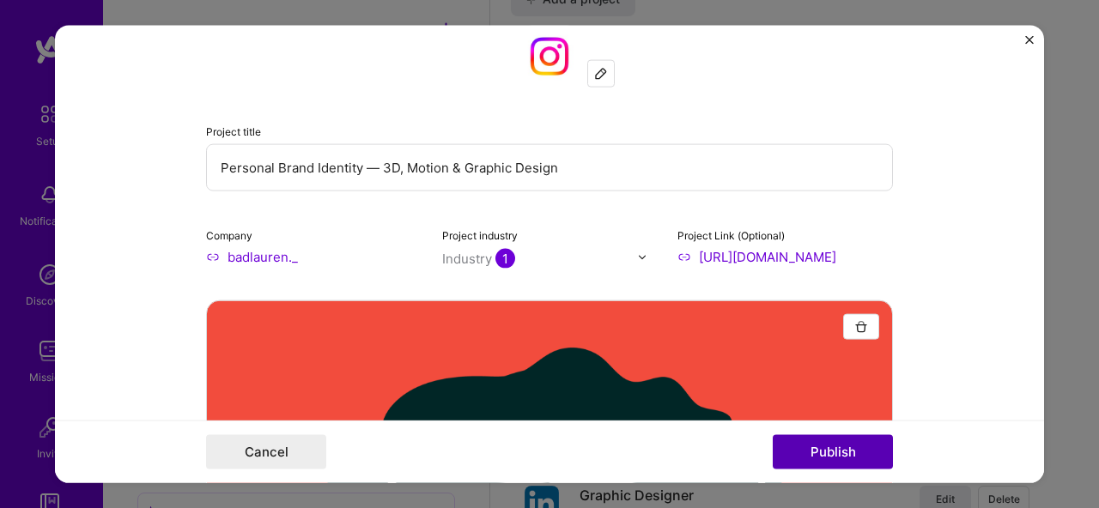
click at [854, 458] on button "Publish" at bounding box center [833, 452] width 120 height 34
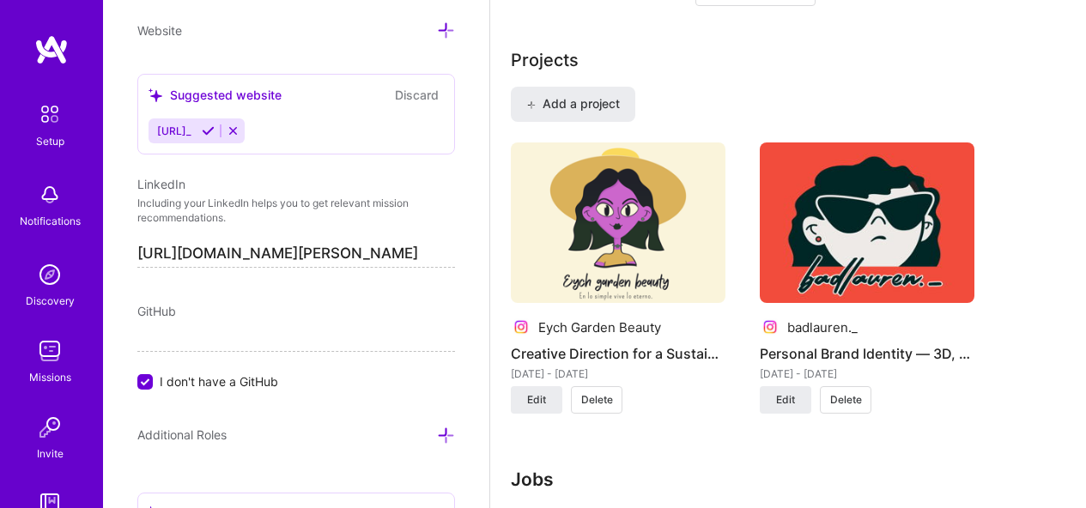
scroll to position [1287, 0]
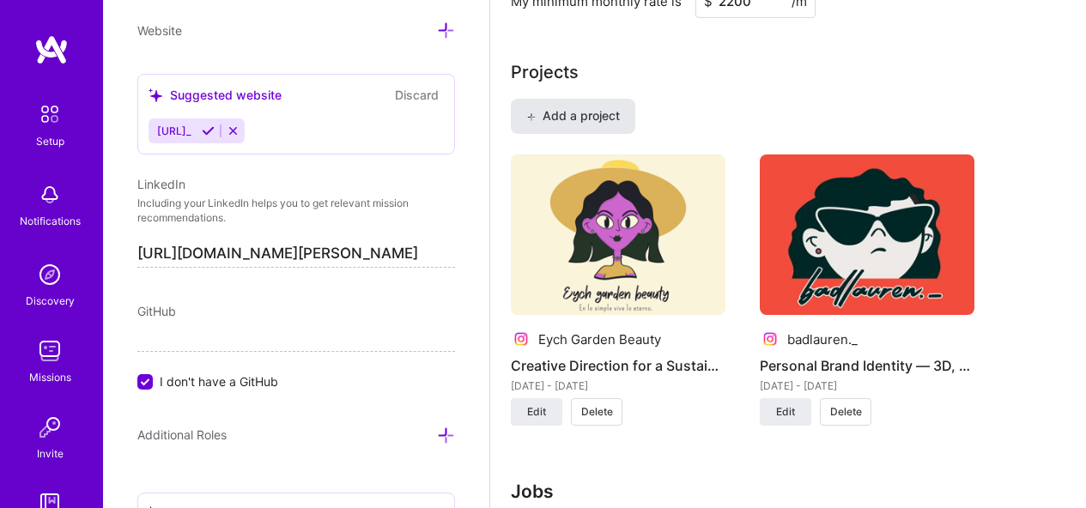
click at [567, 112] on span "Add a project" at bounding box center [573, 115] width 94 height 17
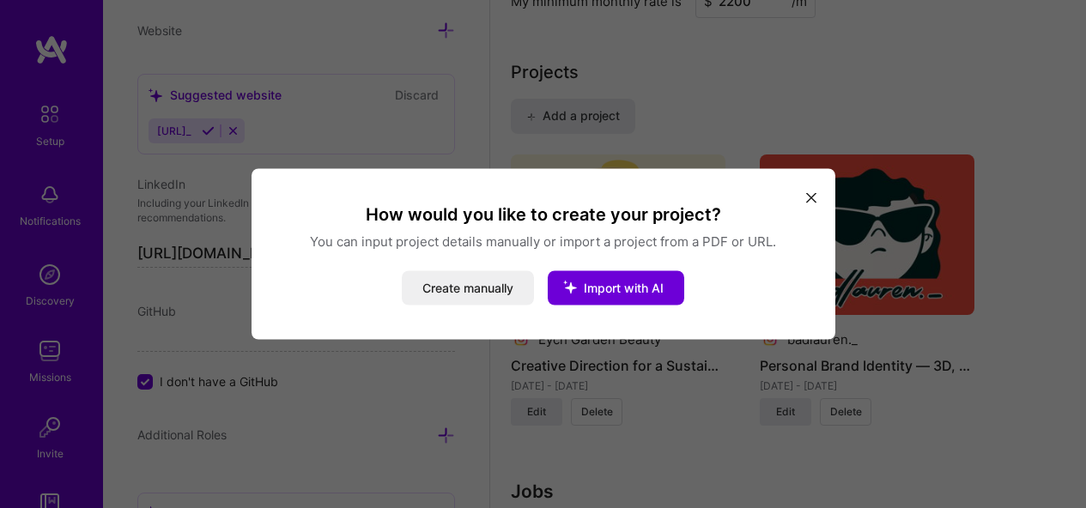
click at [806, 201] on icon "modal" at bounding box center [811, 197] width 10 height 10
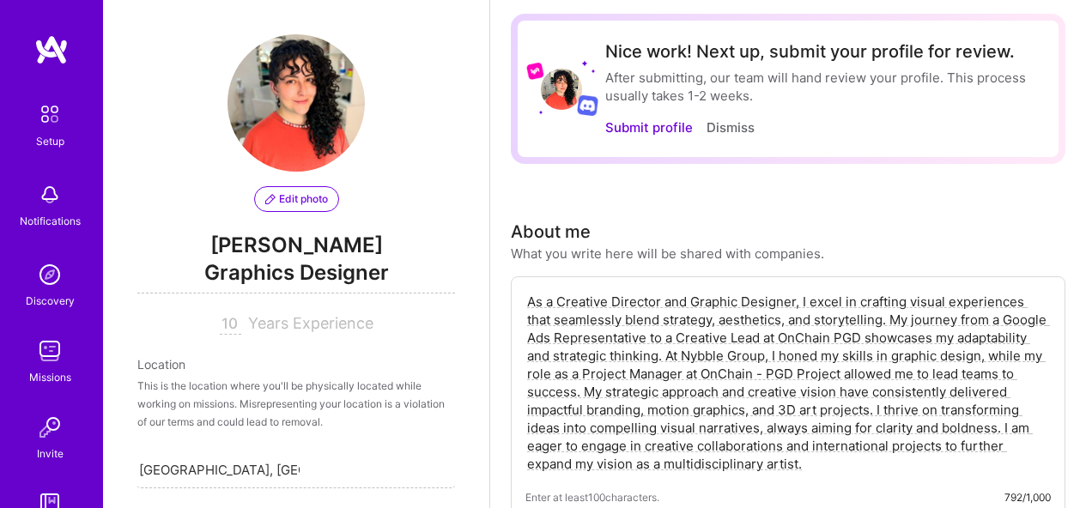
scroll to position [0, 0]
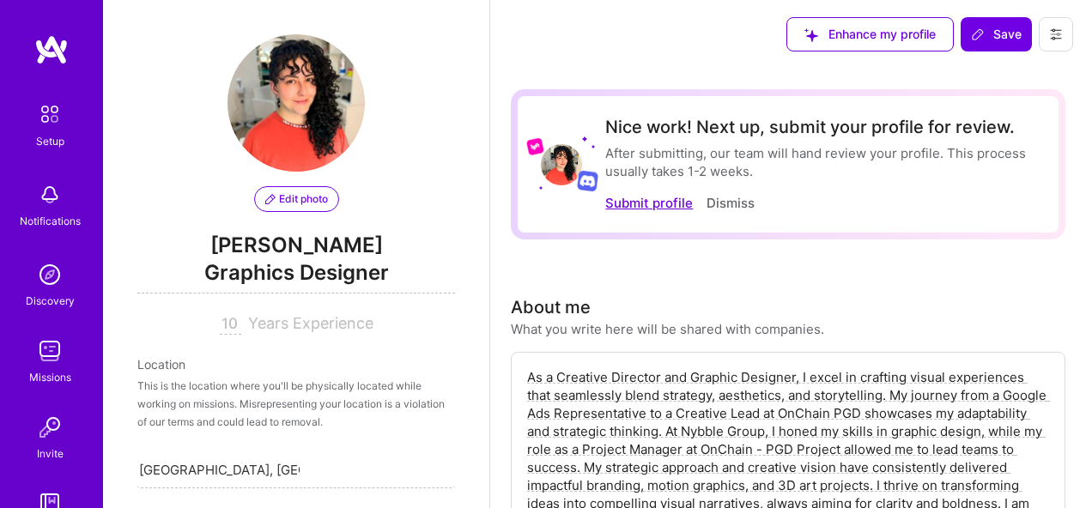
click at [660, 205] on button "Submit profile" at bounding box center [649, 203] width 88 height 18
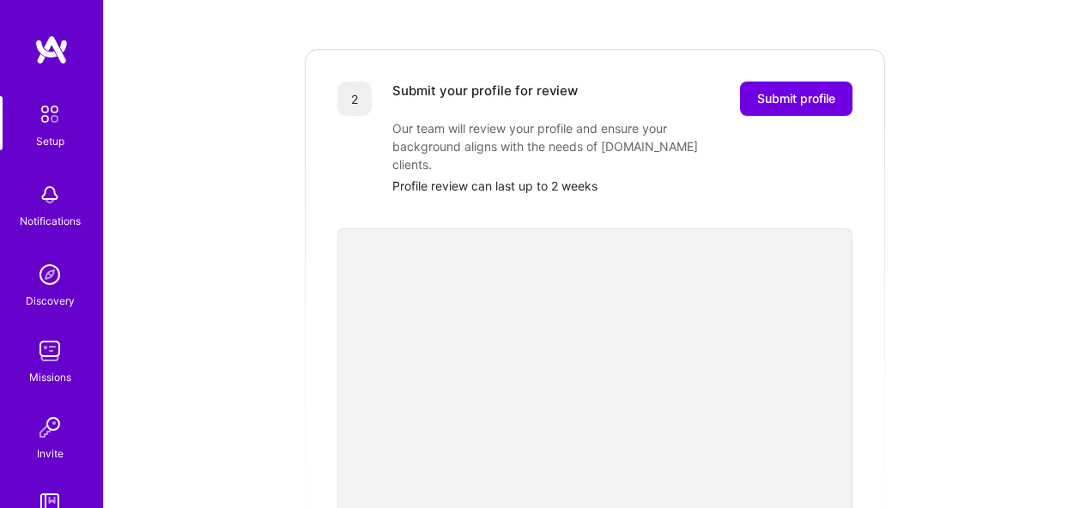
scroll to position [269, 0]
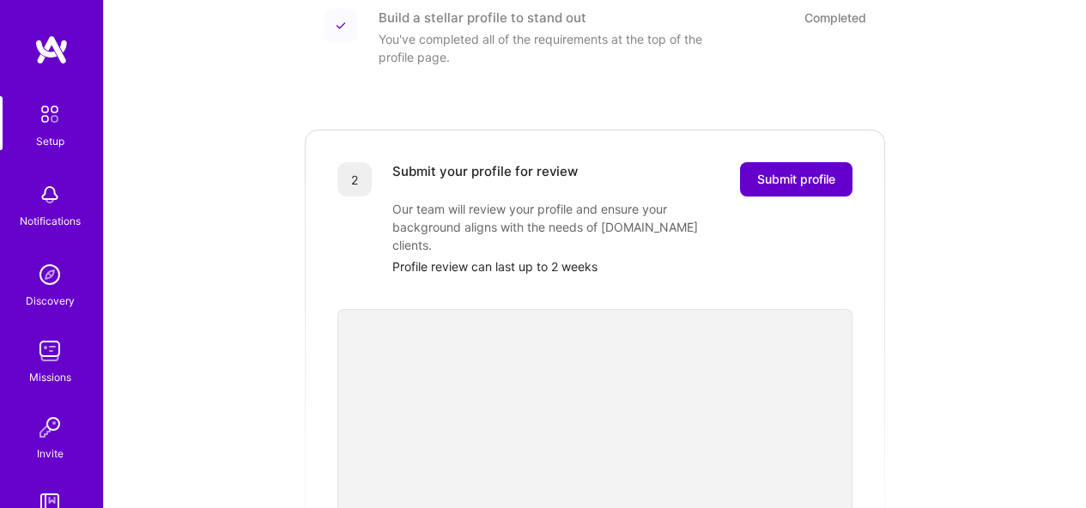
click at [820, 171] on span "Submit profile" at bounding box center [796, 179] width 78 height 17
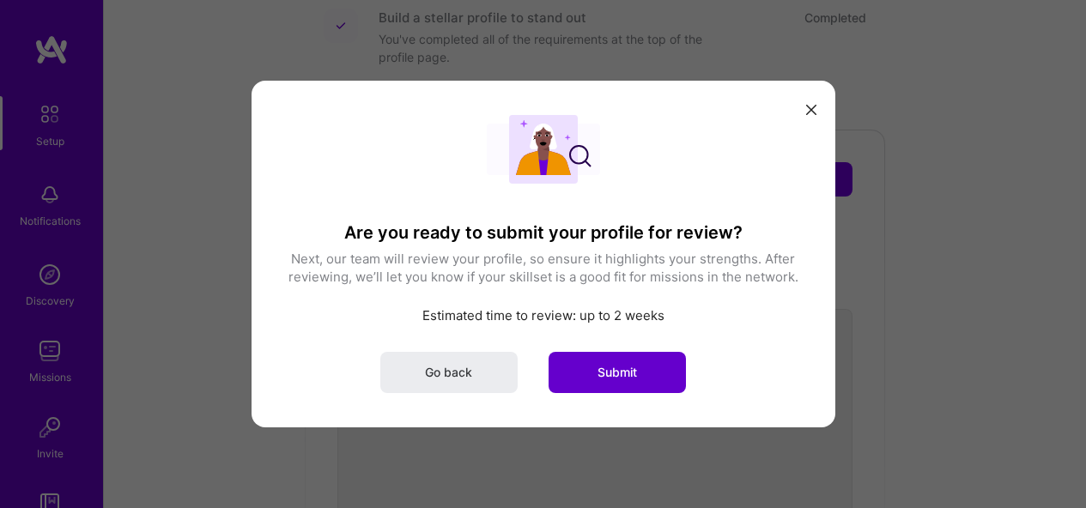
click at [621, 372] on span "Submit" at bounding box center [618, 372] width 40 height 17
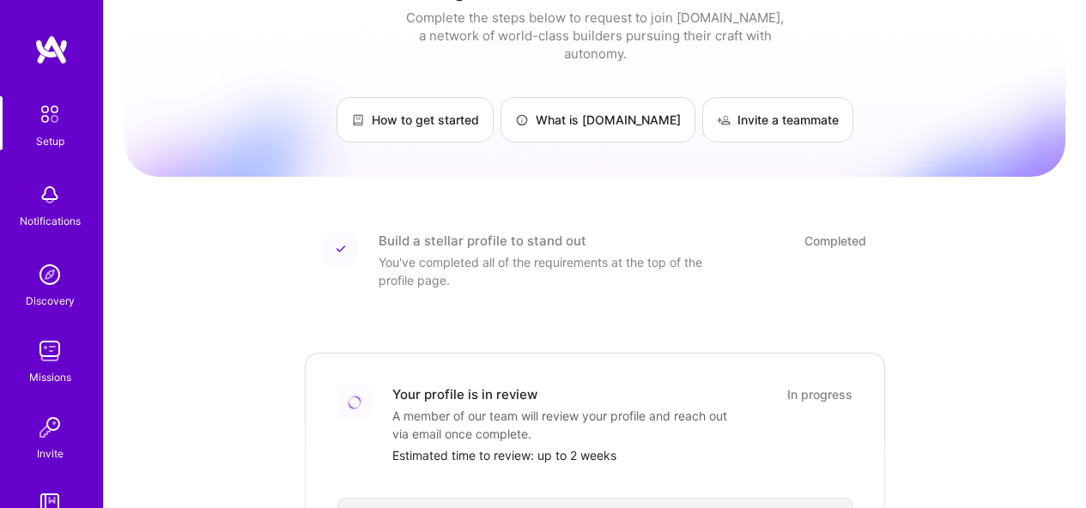
scroll to position [0, 0]
